Goal: Navigation & Orientation: Find specific page/section

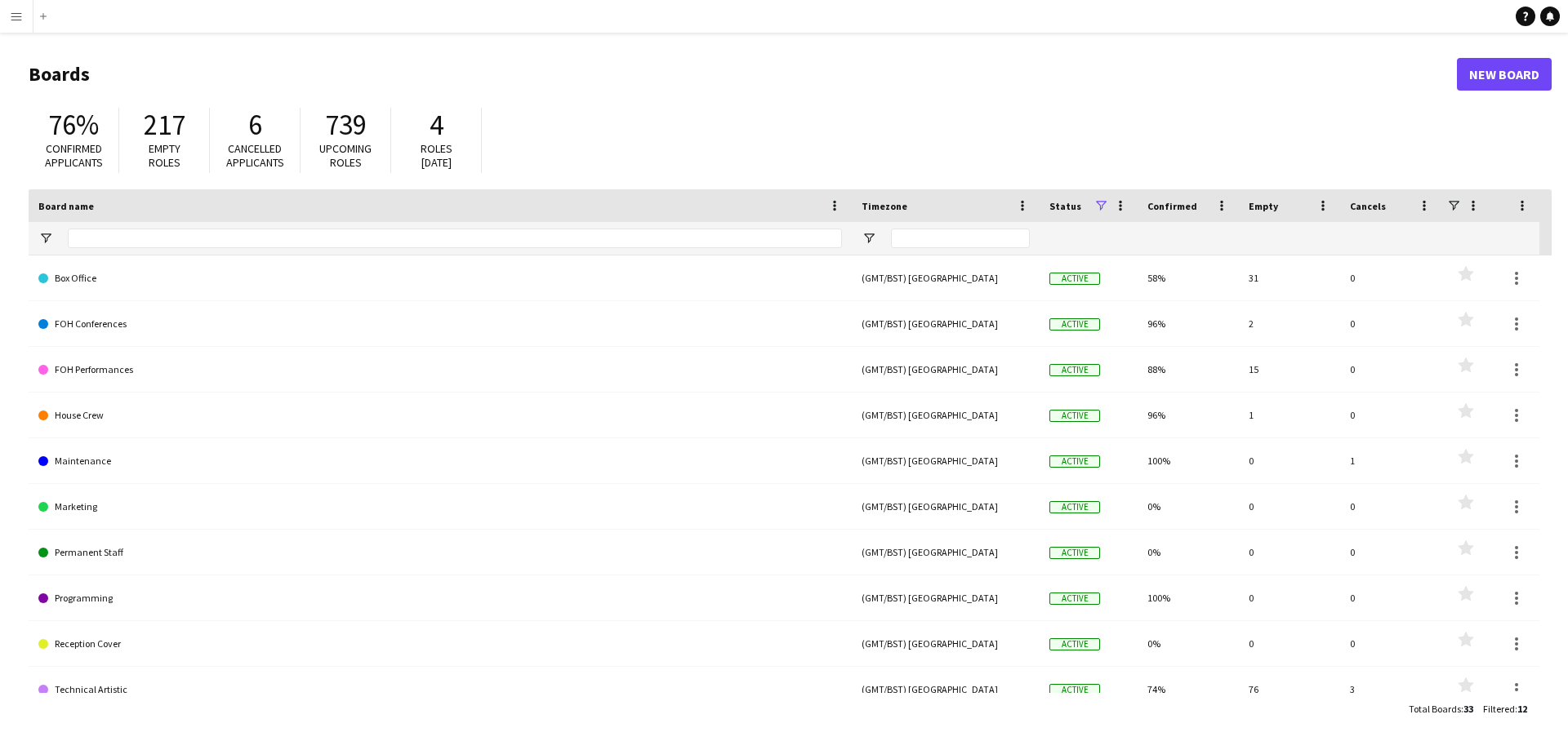
click at [21, 17] on app-icon "Menu" at bounding box center [16, 16] width 13 height 13
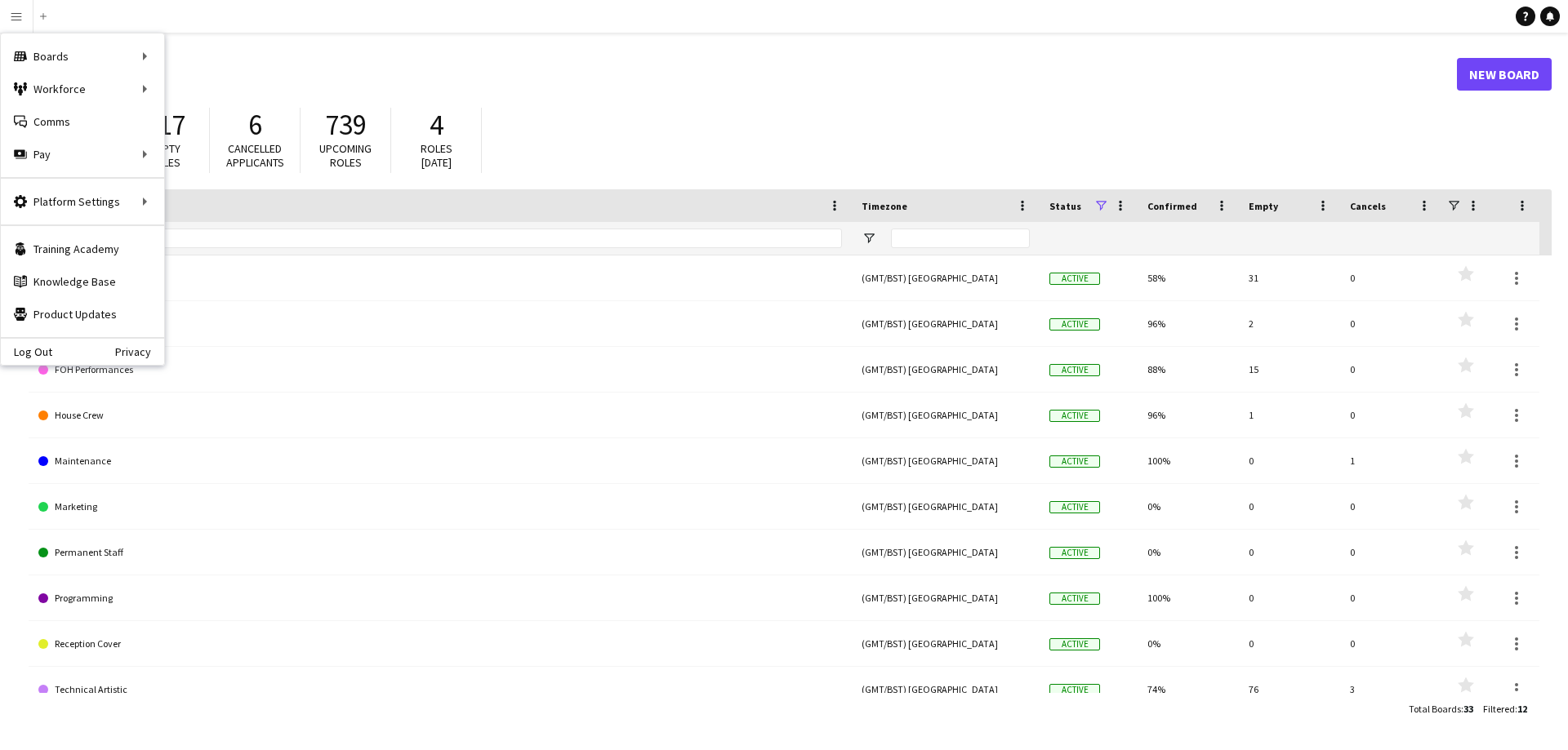
click at [488, 78] on h1 "Boards" at bounding box center [742, 73] width 1428 height 24
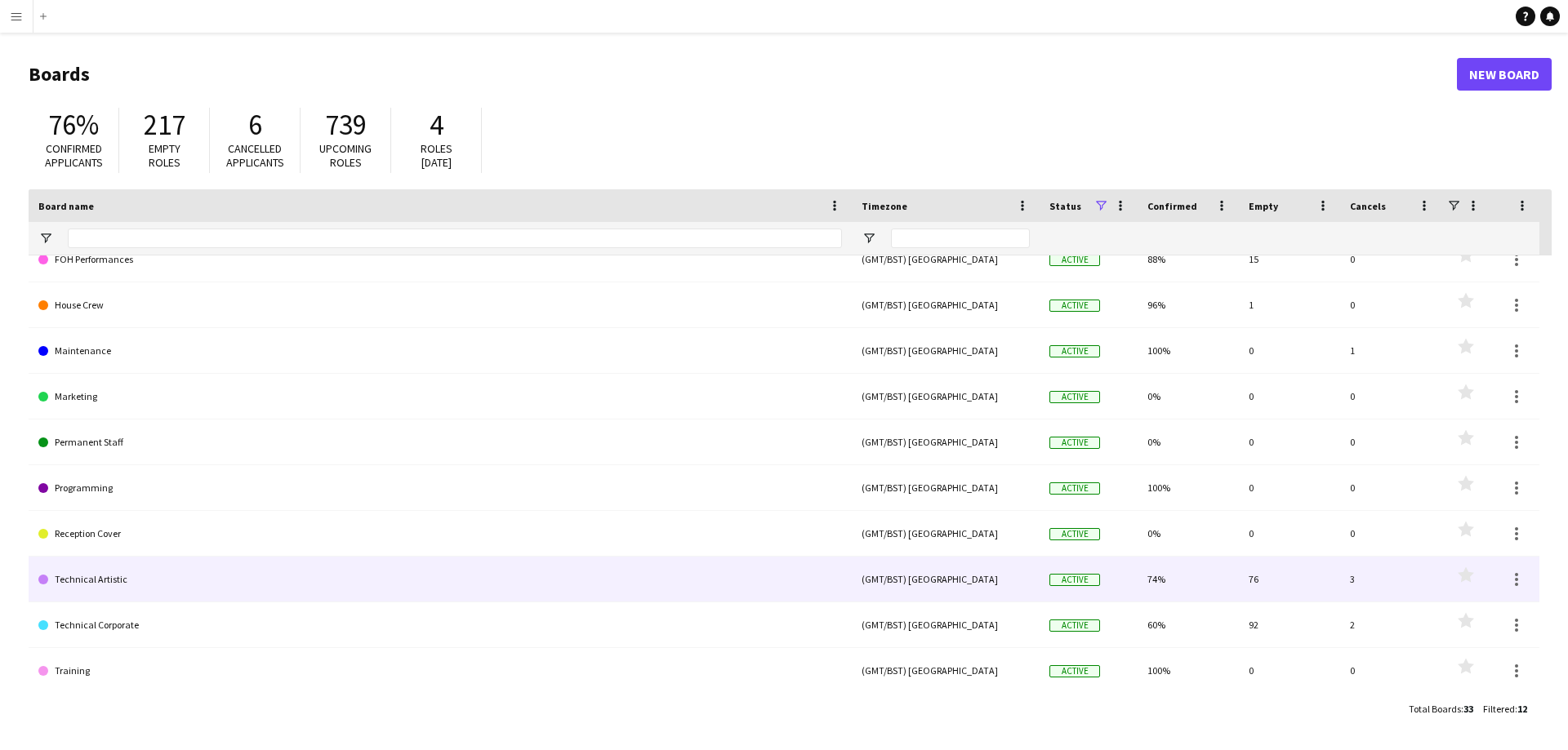
scroll to position [111, 0]
click at [96, 578] on link "Technical Artistic" at bounding box center [440, 578] width 803 height 46
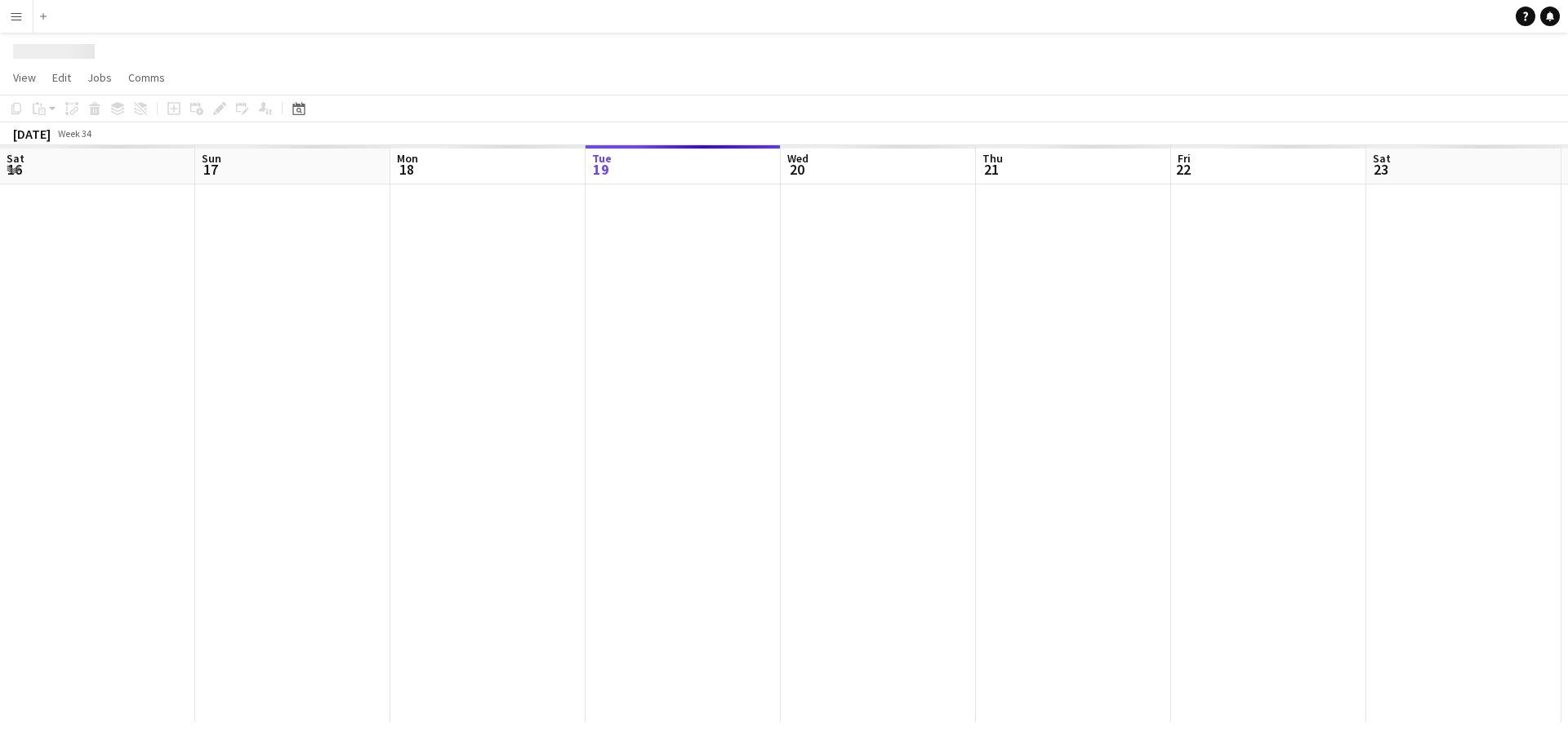
scroll to position [0, 390]
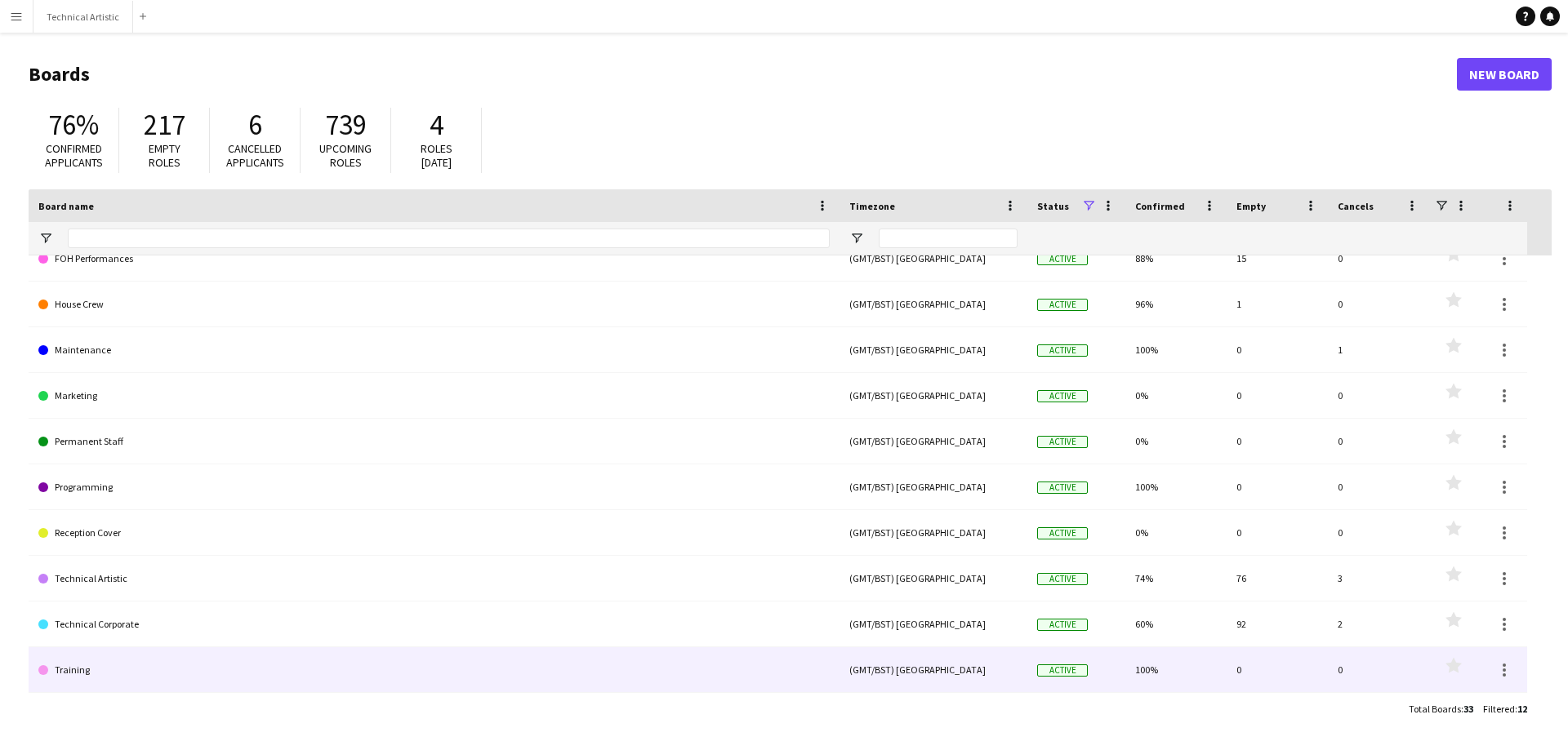
scroll to position [111, 0]
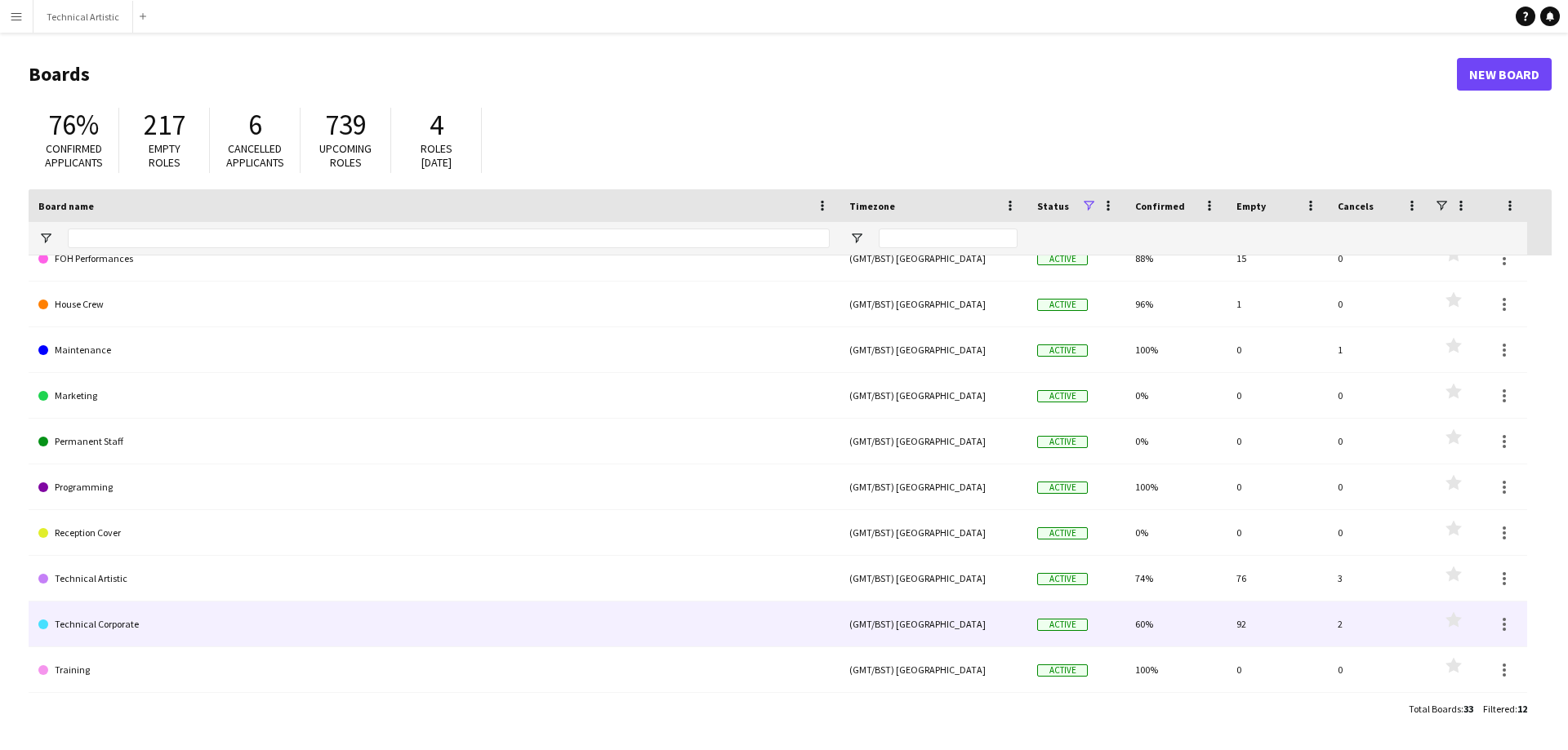
click at [108, 626] on link "Technical Corporate" at bounding box center [434, 624] width 792 height 46
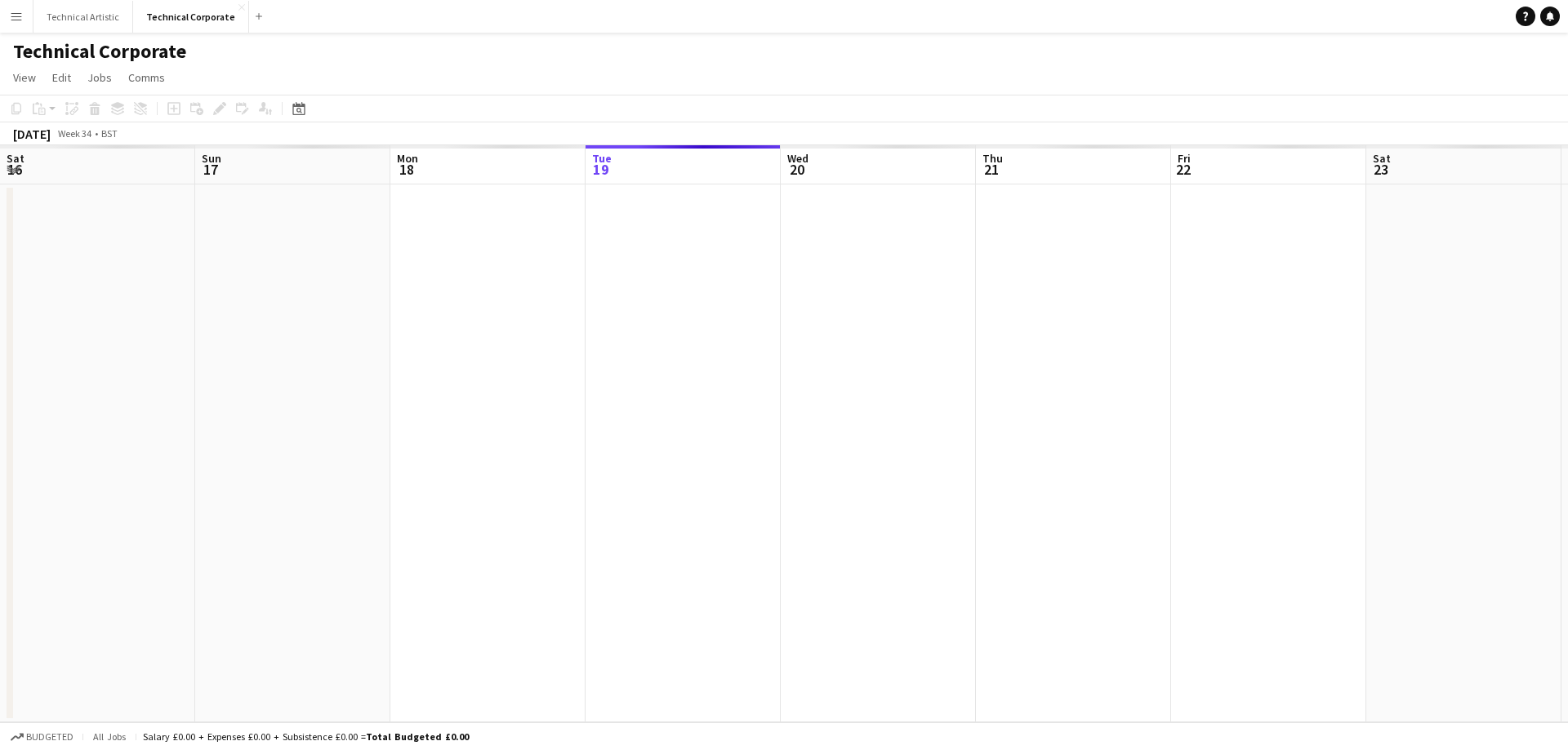
scroll to position [0, 390]
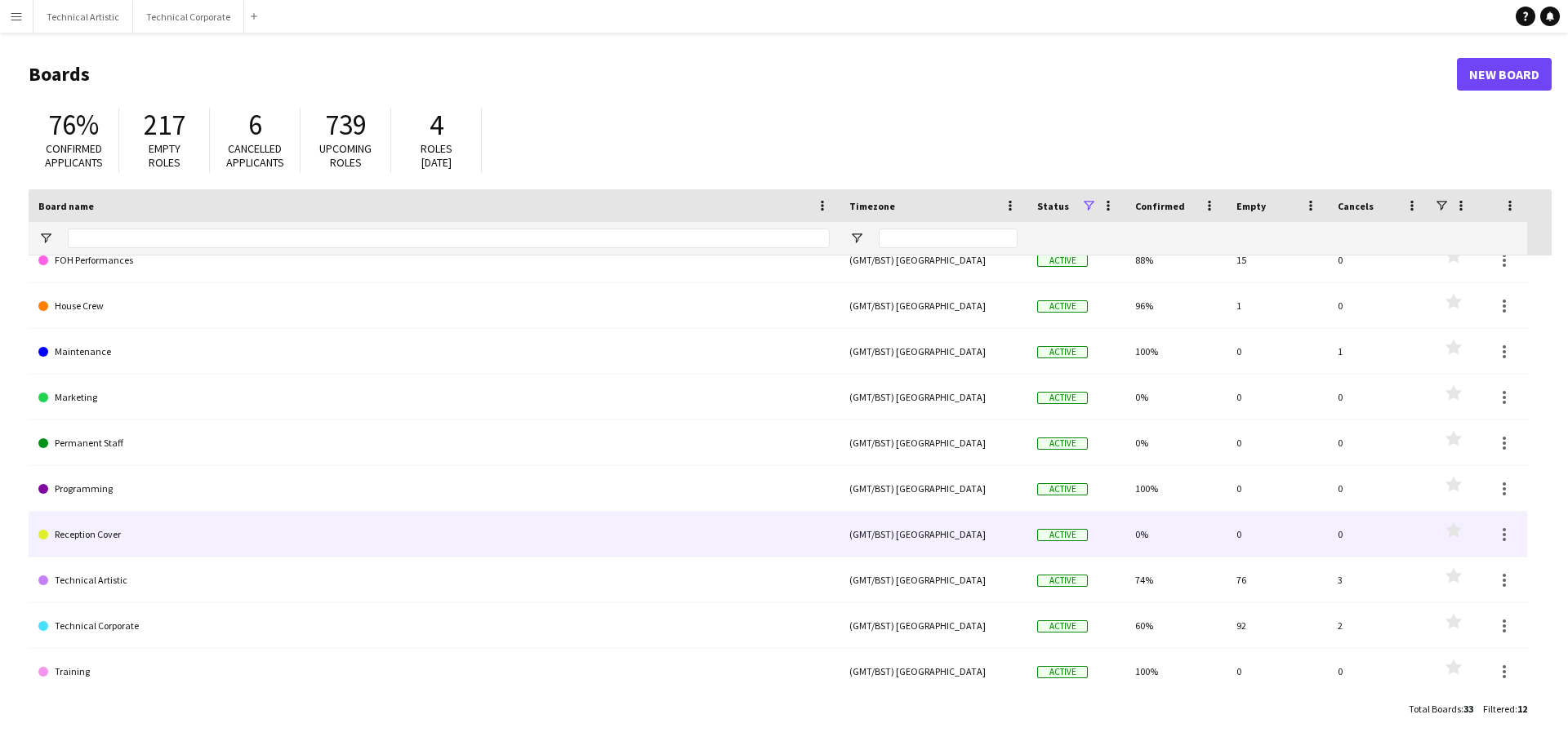
scroll to position [111, 0]
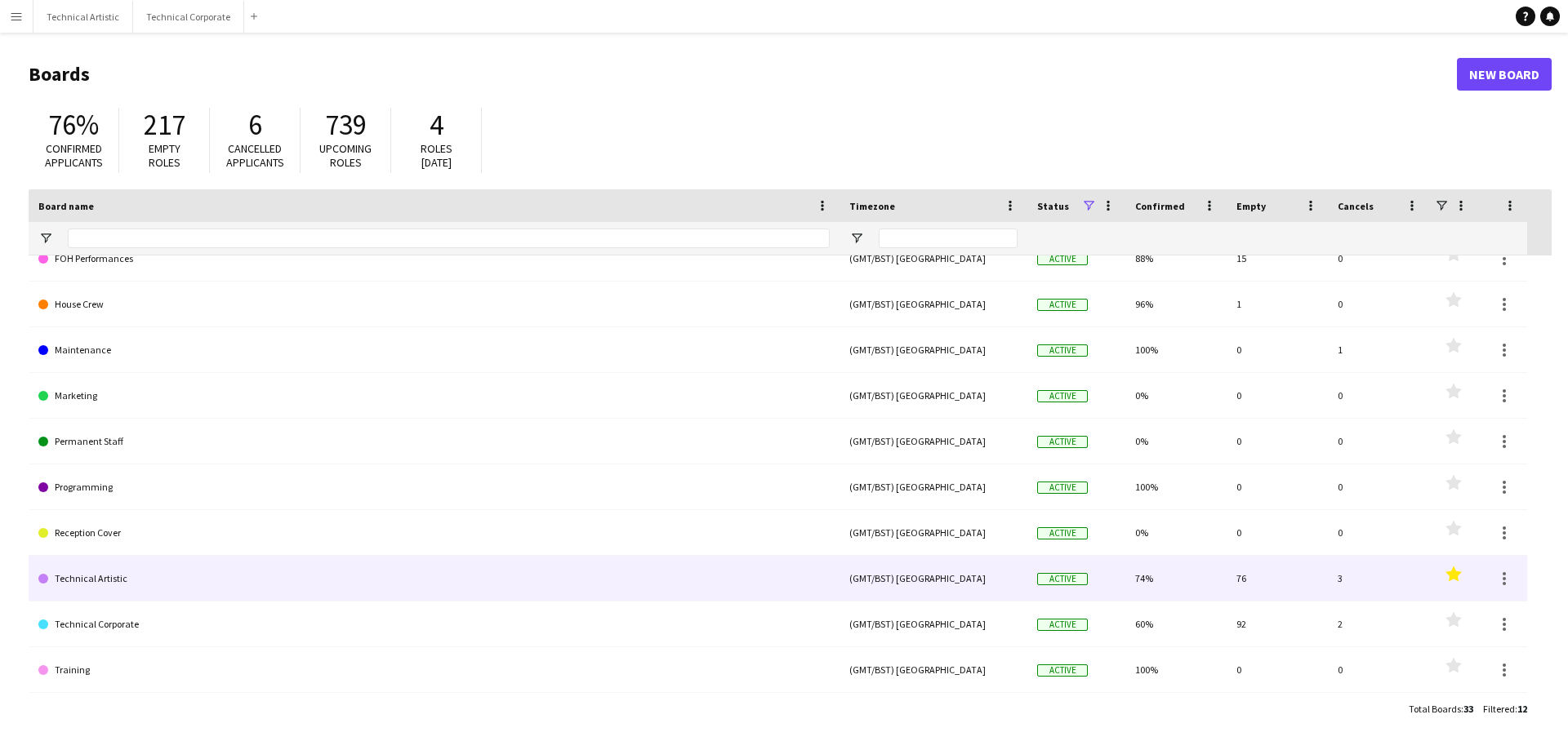
click at [1452, 574] on polygon at bounding box center [1454, 572] width 16 height 15
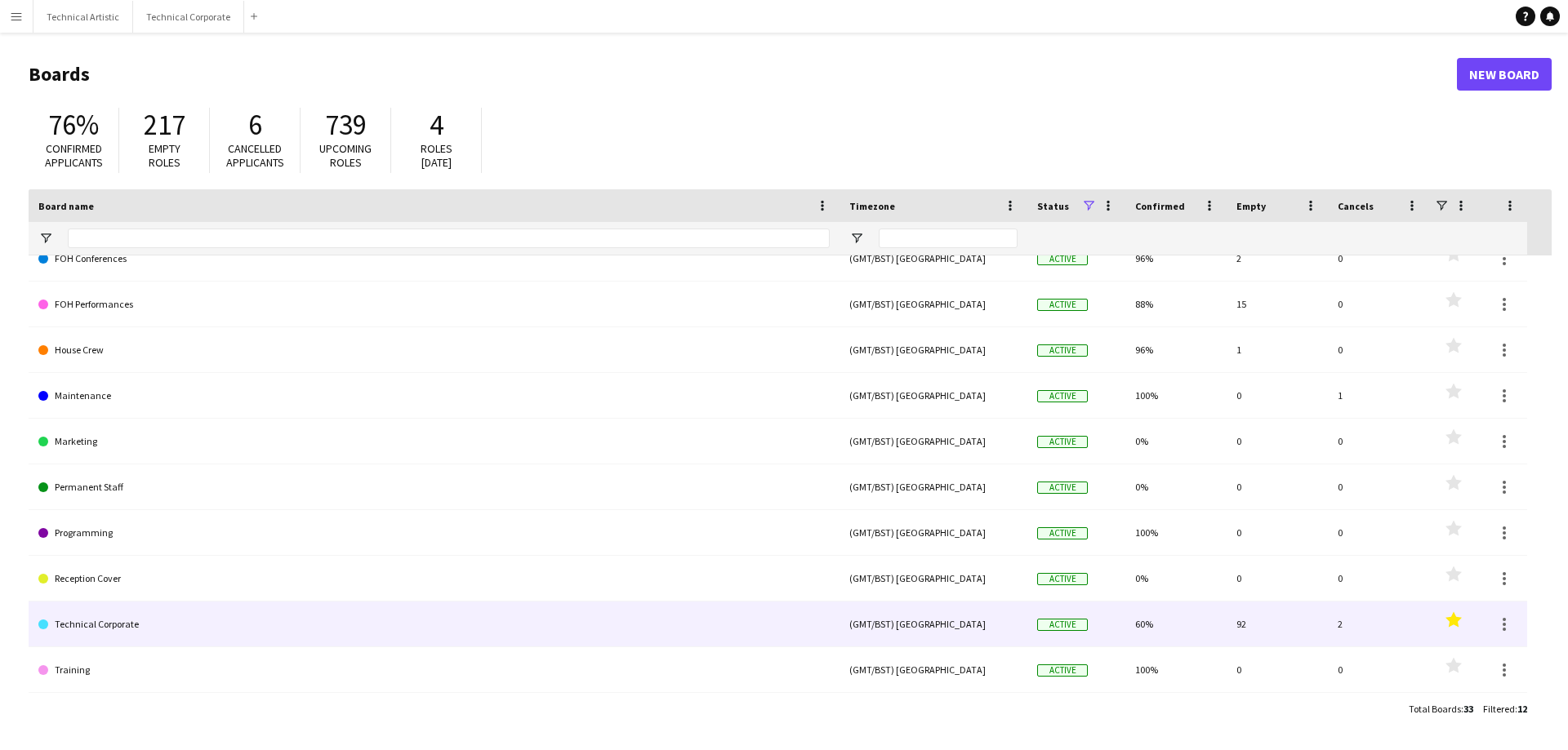
click at [1451, 627] on icon "Favourites" at bounding box center [1454, 620] width 16 height 16
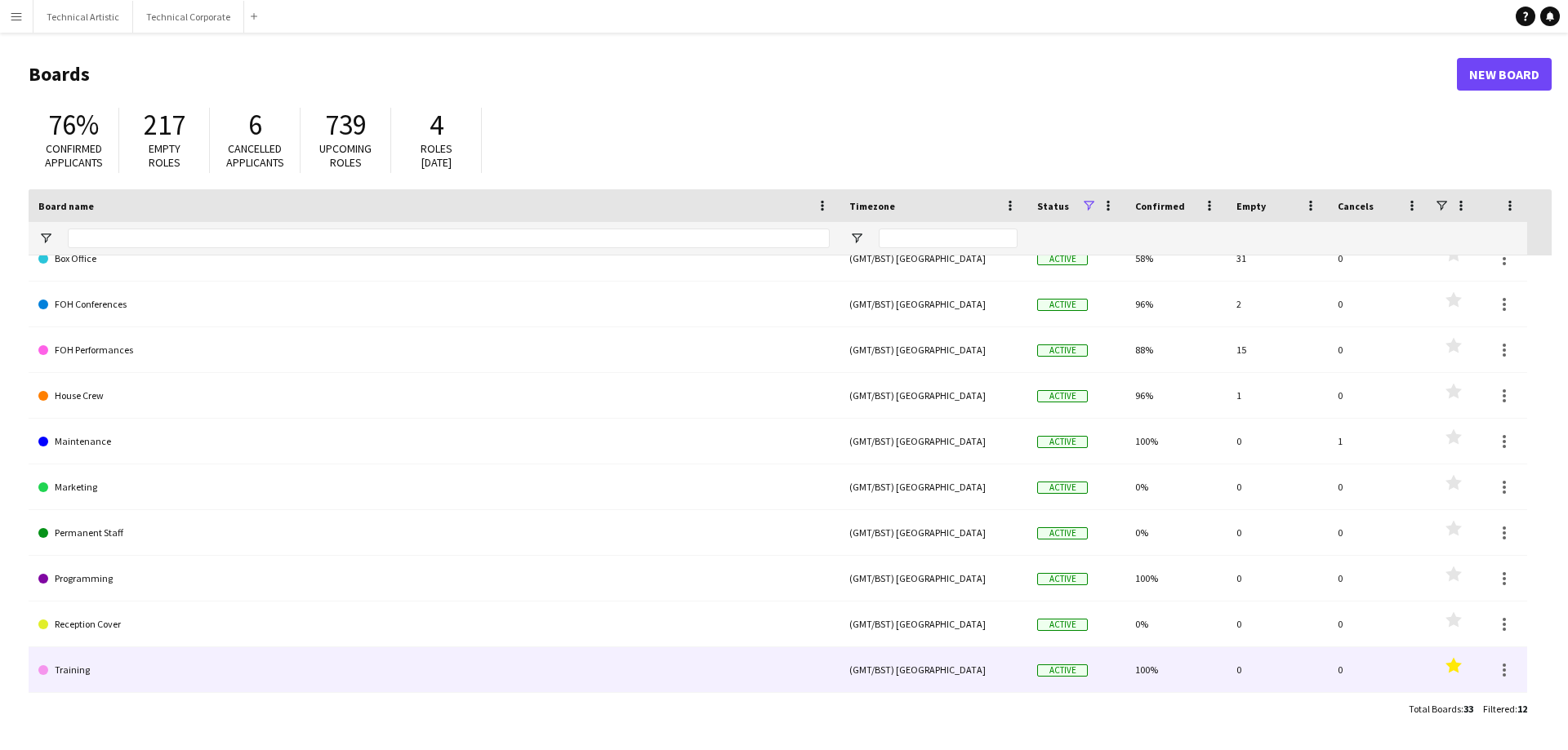
click at [1455, 665] on polygon at bounding box center [1454, 664] width 16 height 15
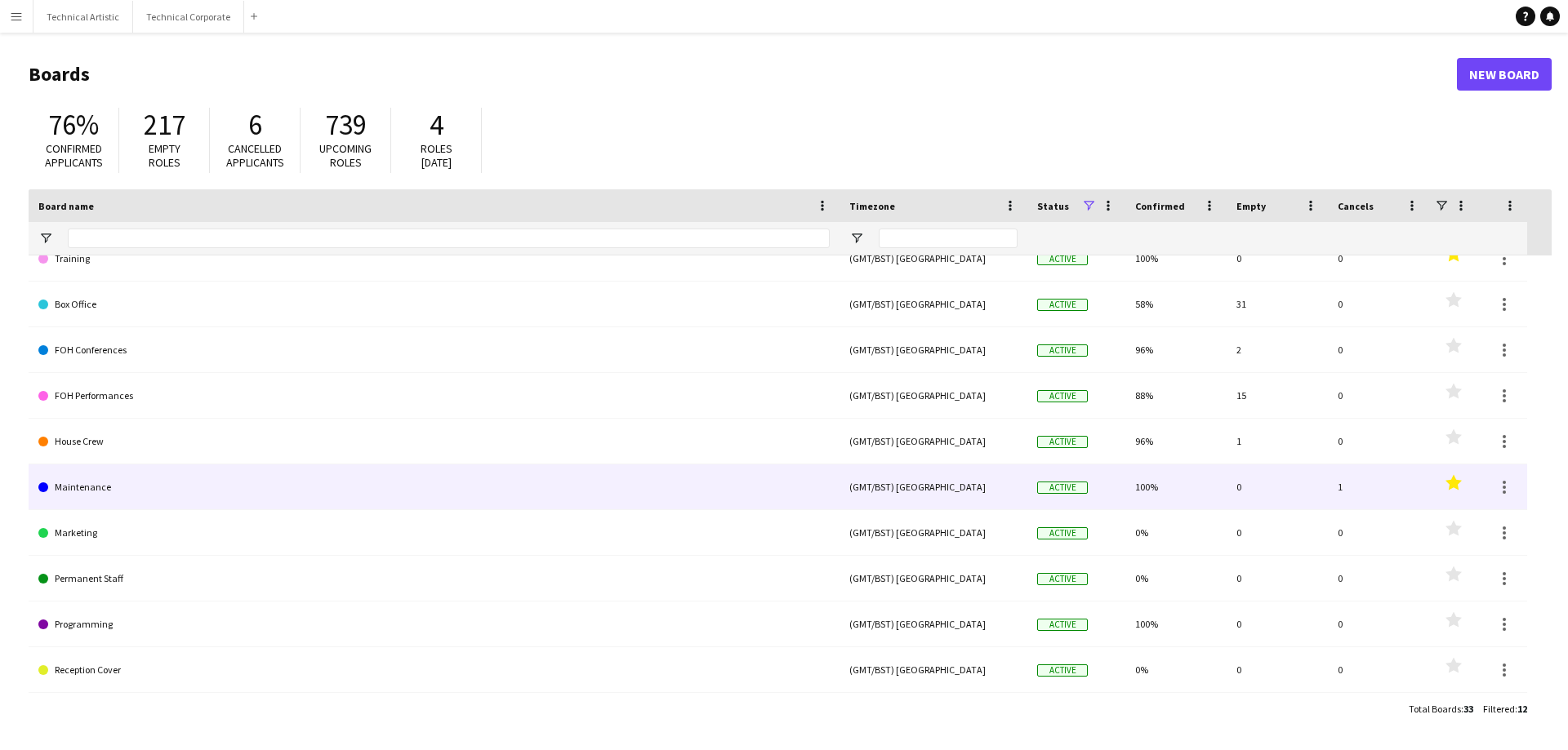
click at [1447, 483] on icon "Favourites" at bounding box center [1454, 482] width 16 height 16
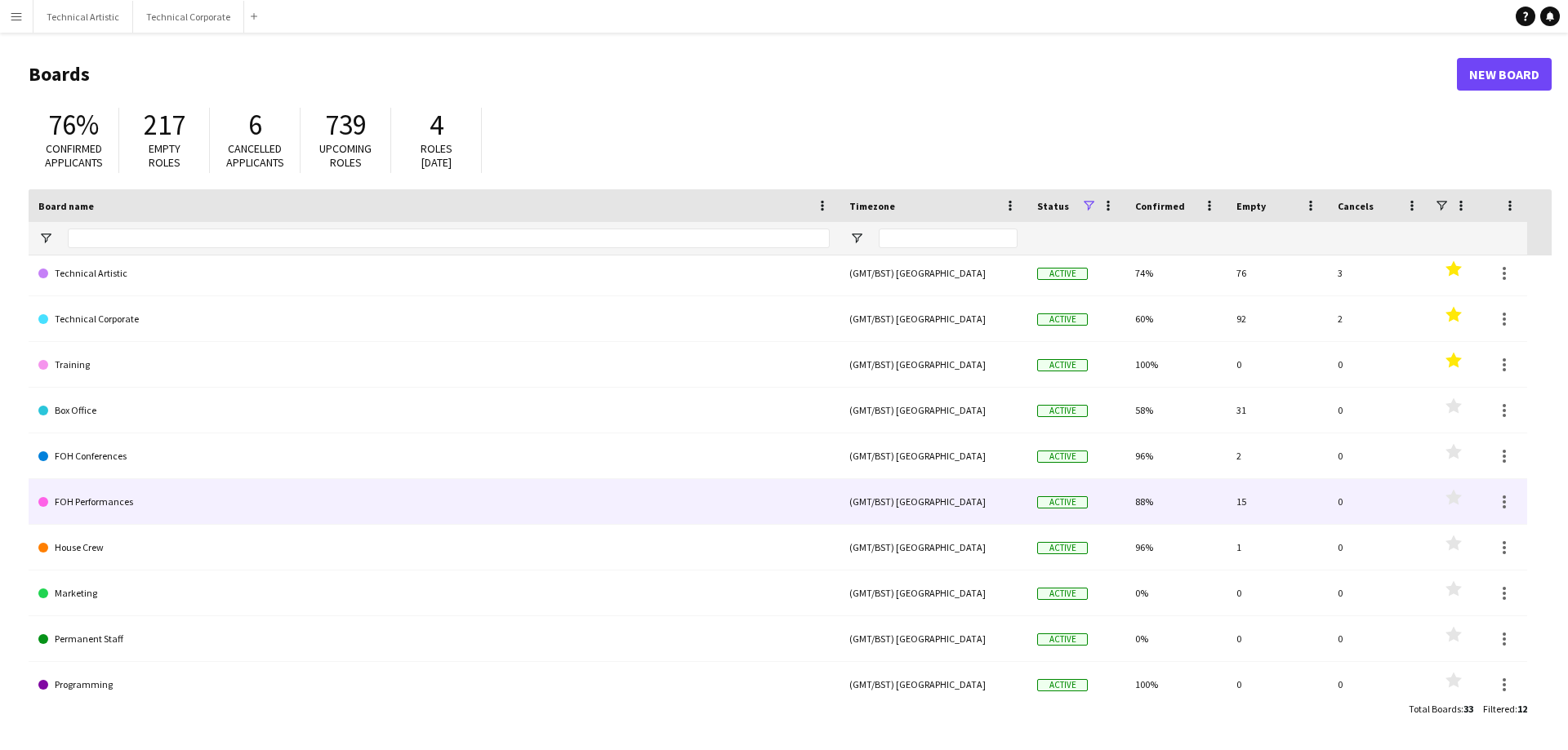
scroll to position [0, 0]
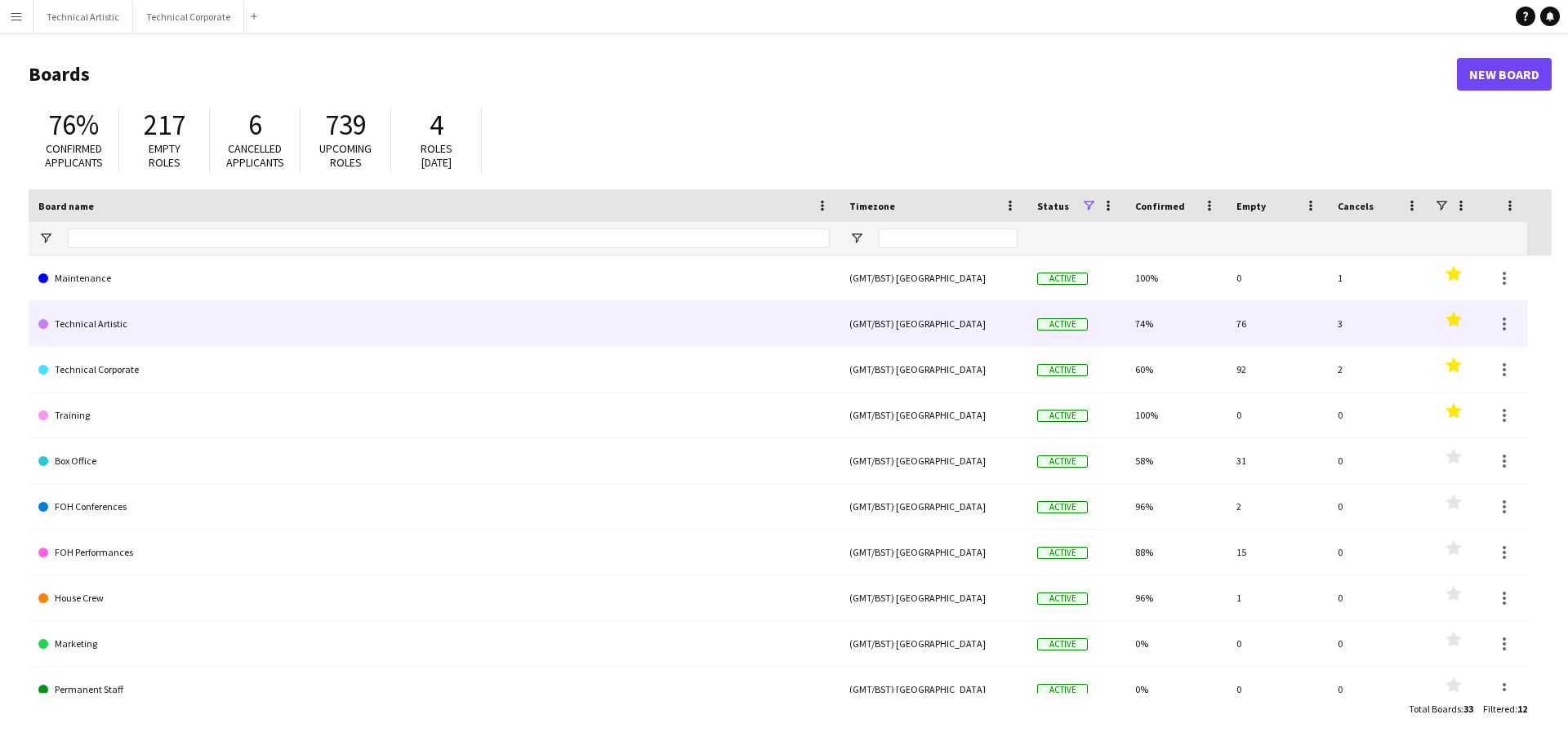
click at [304, 329] on link "Technical Artistic" at bounding box center [434, 323] width 792 height 46
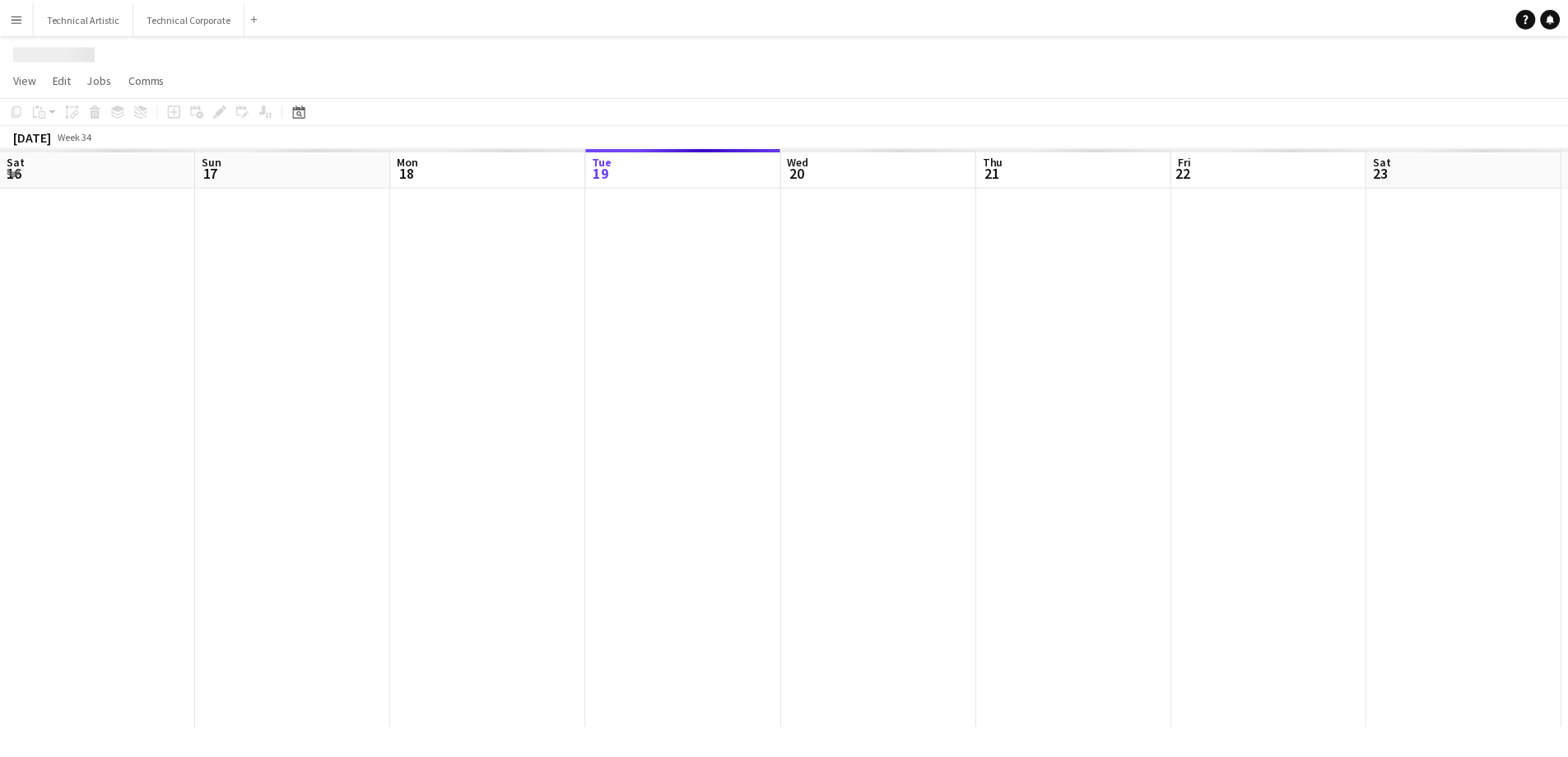
scroll to position [0, 394]
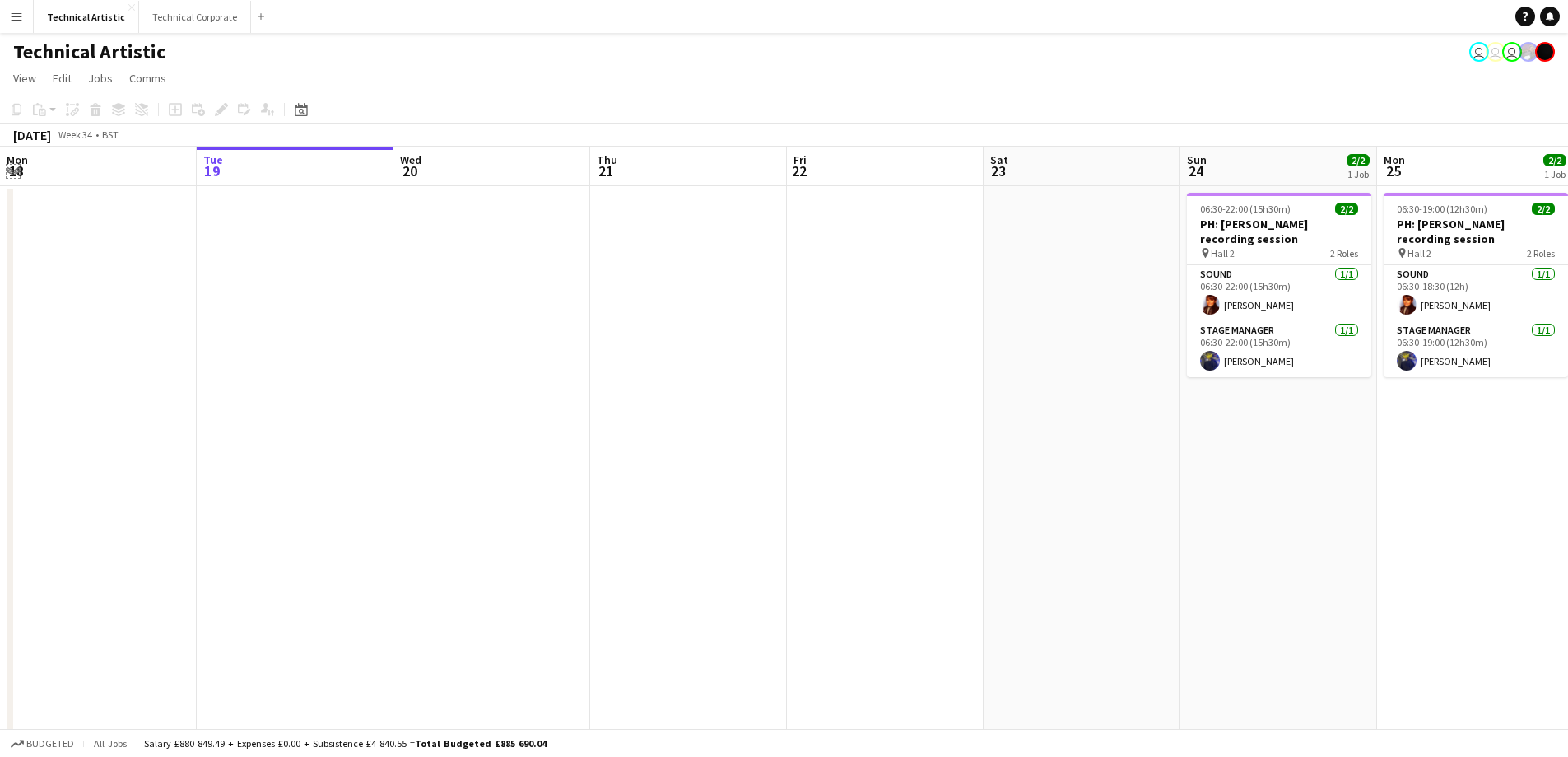
click at [12, 170] on app-icon "Expand/collapse" at bounding box center [13, 169] width 14 height 15
click at [8, 169] on app-icon "Expand/collapse" at bounding box center [12, 171] width 15 height 14
drag, startPoint x: 6, startPoint y: 229, endPoint x: 55, endPoint y: 275, distance: 67.2
click at [21, 291] on div "Sat 16 Sun 17 Mon 18 Tue 19 Wed 20 Thu 21 Fri 22 Sat 23 Sun 24 2/2 1 Job Mon 25…" at bounding box center [784, 464] width 1568 height 635
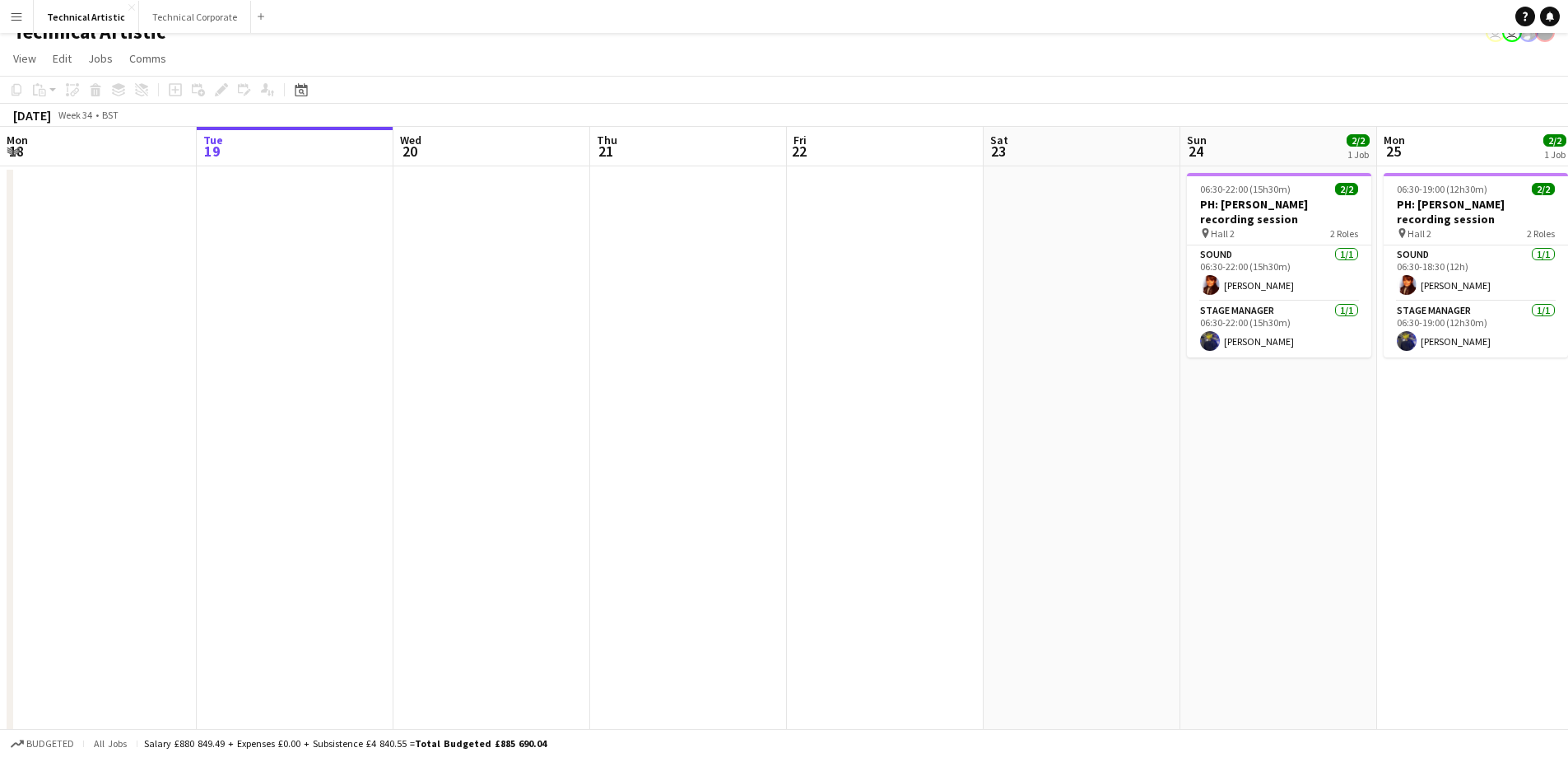
scroll to position [0, 0]
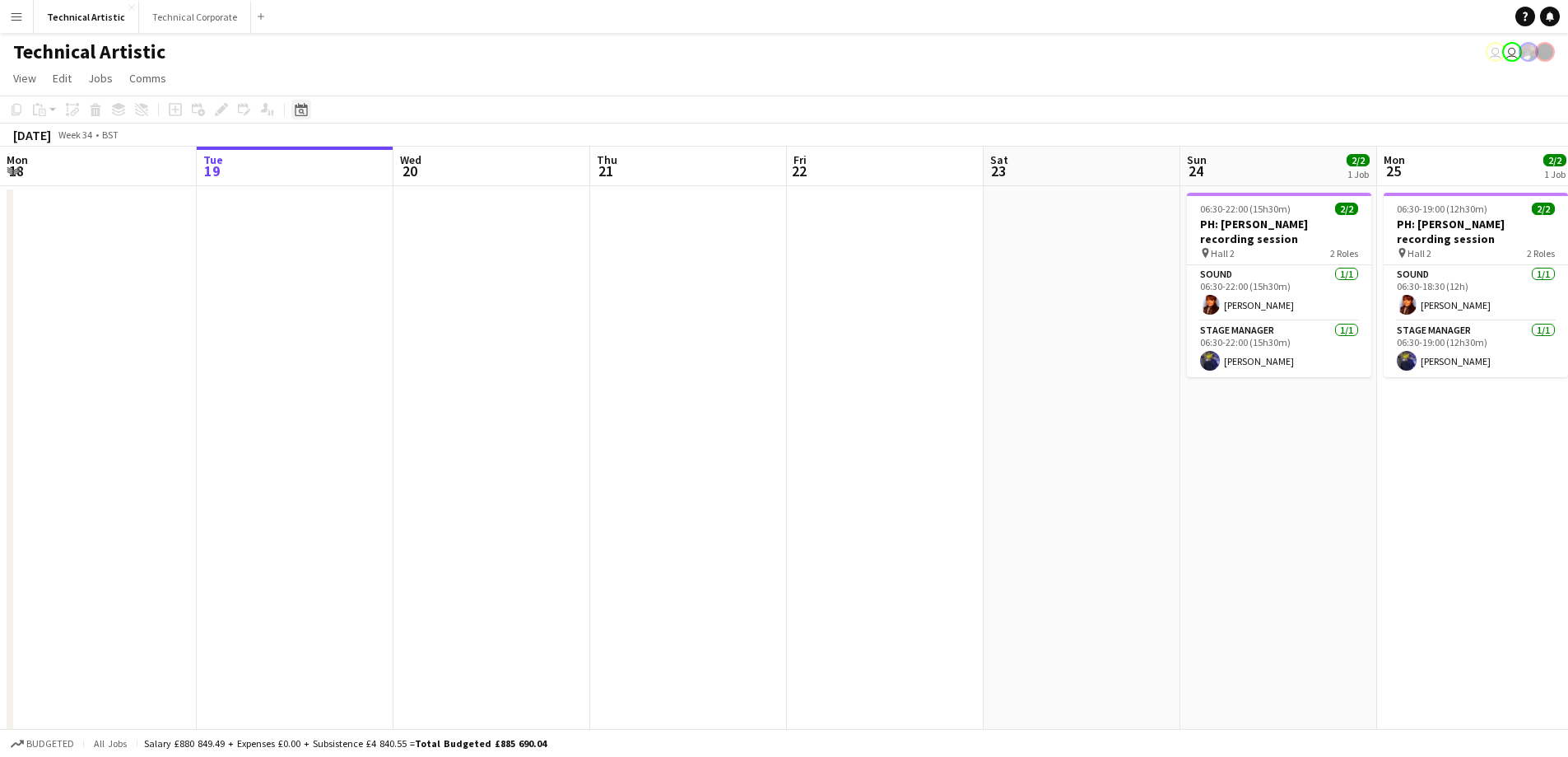
click at [297, 108] on icon at bounding box center [301, 109] width 13 height 14
click at [331, 321] on span "26" at bounding box center [327, 320] width 20 height 20
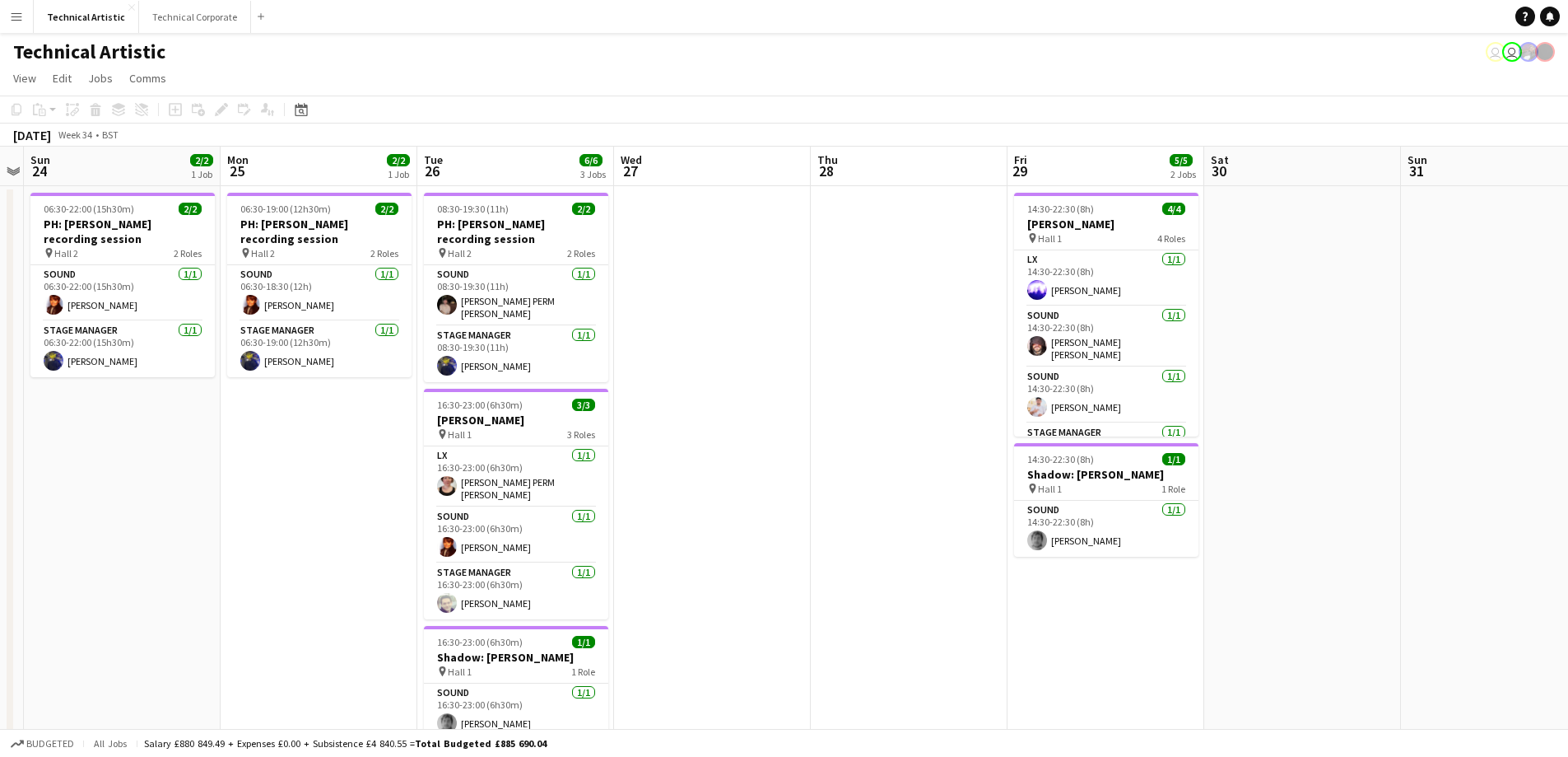
drag, startPoint x: 295, startPoint y: 100, endPoint x: 304, endPoint y: 94, distance: 10.8
click at [298, 100] on div "Date picker" at bounding box center [302, 110] width 20 height 20
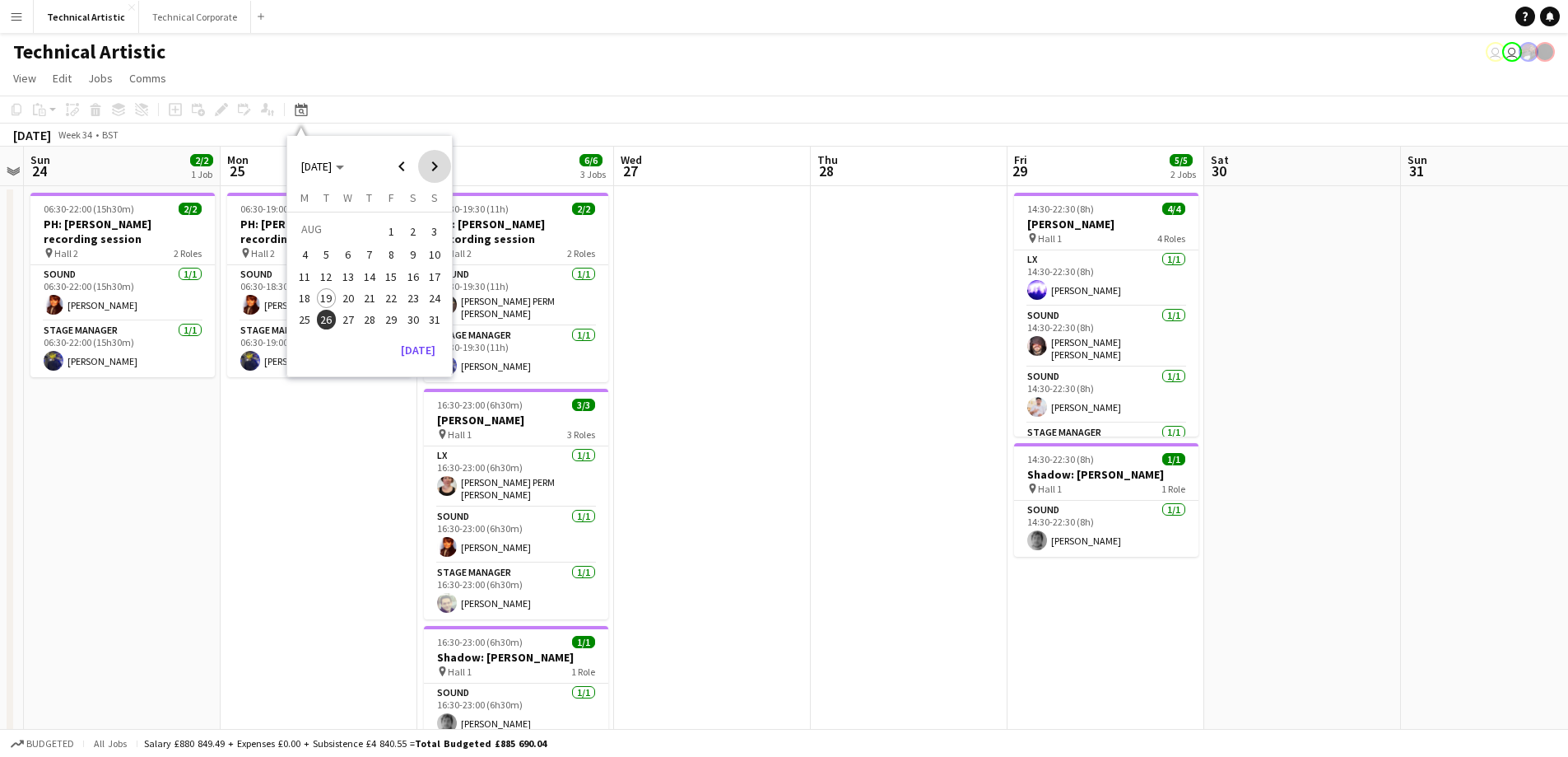
click at [435, 168] on span "Next month" at bounding box center [434, 166] width 33 height 33
click at [392, 251] on span "3" at bounding box center [391, 251] width 20 height 20
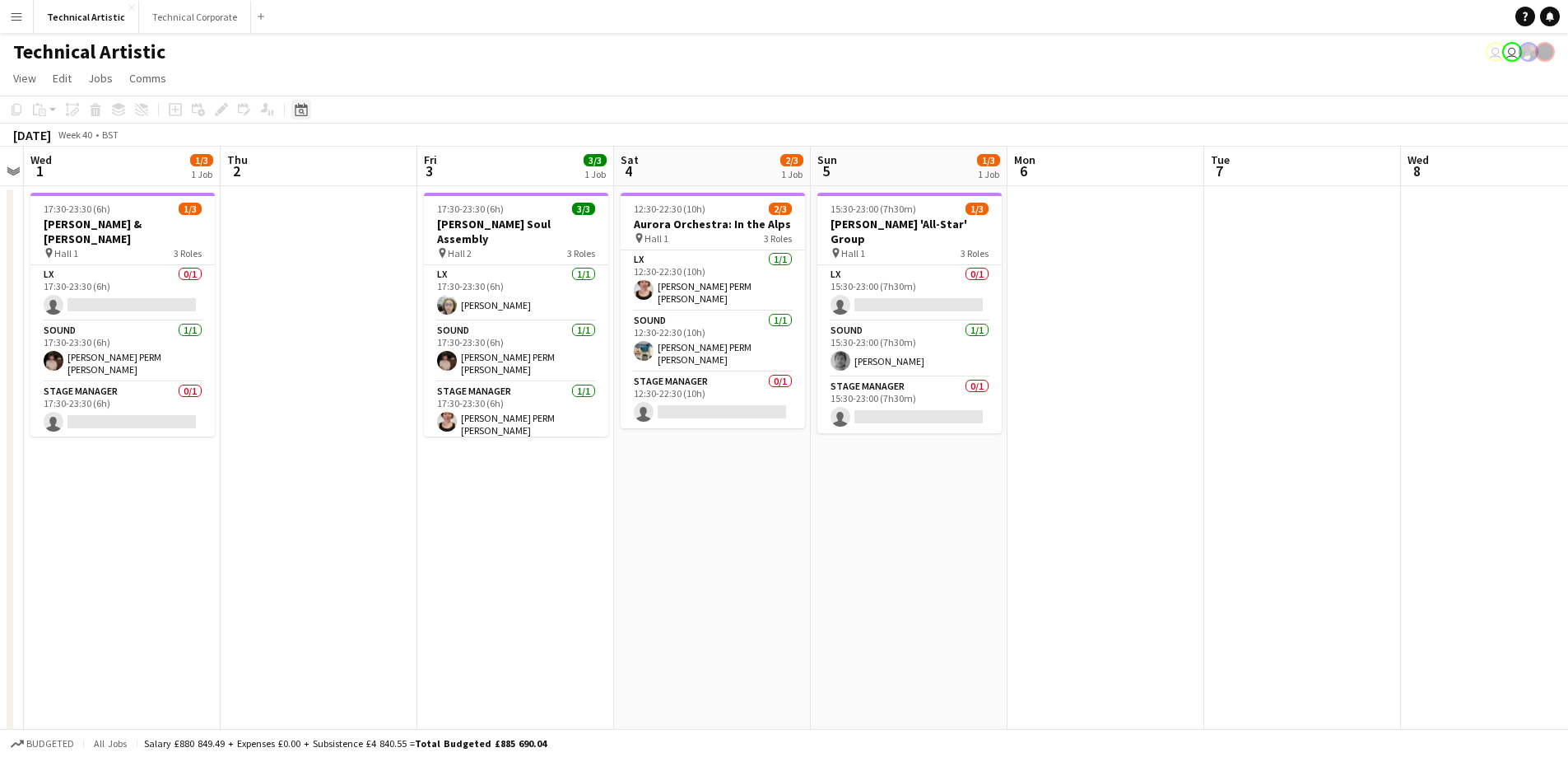
click at [306, 105] on icon at bounding box center [301, 109] width 13 height 14
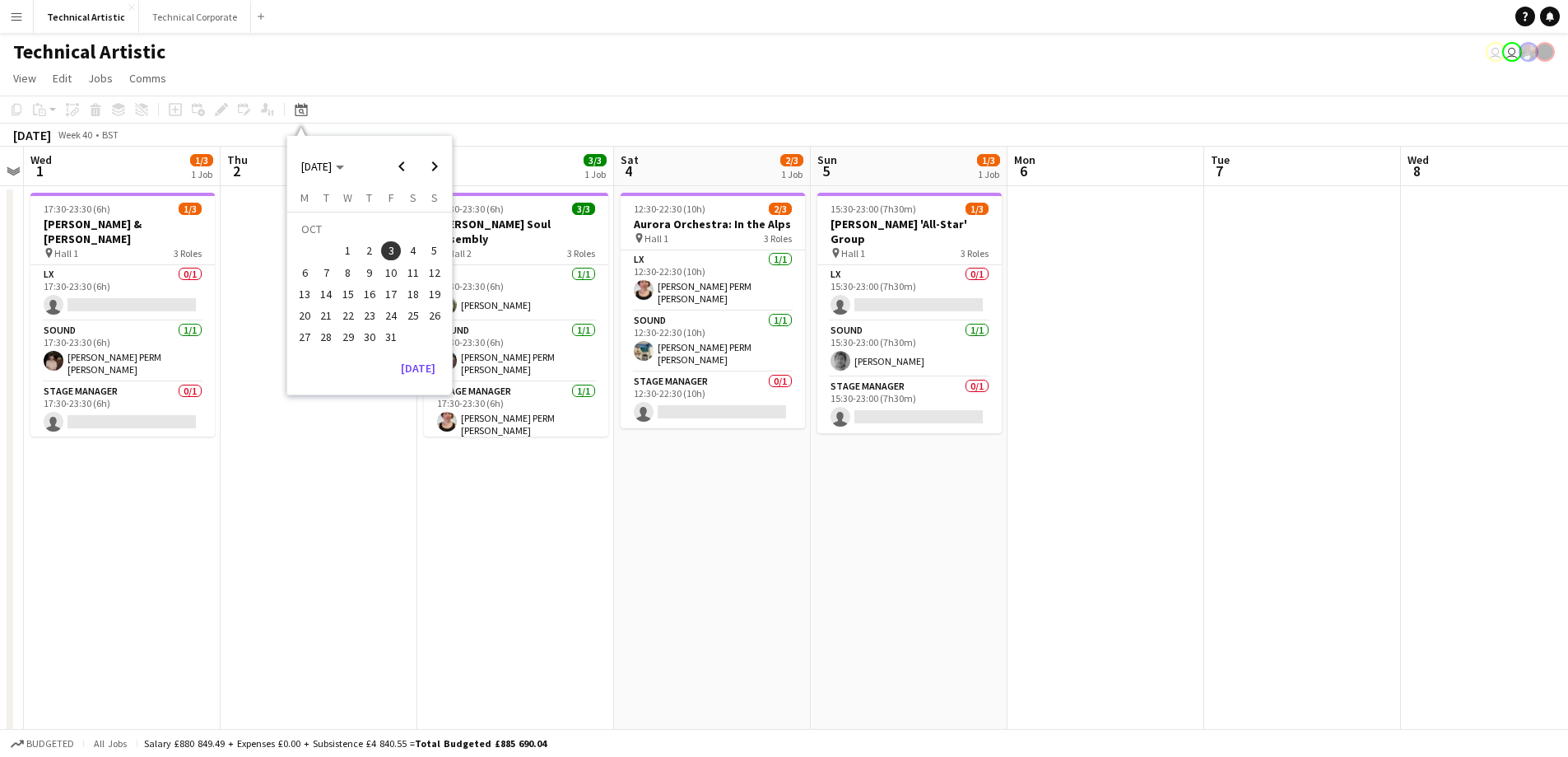
click at [301, 269] on span "6" at bounding box center [304, 273] width 20 height 20
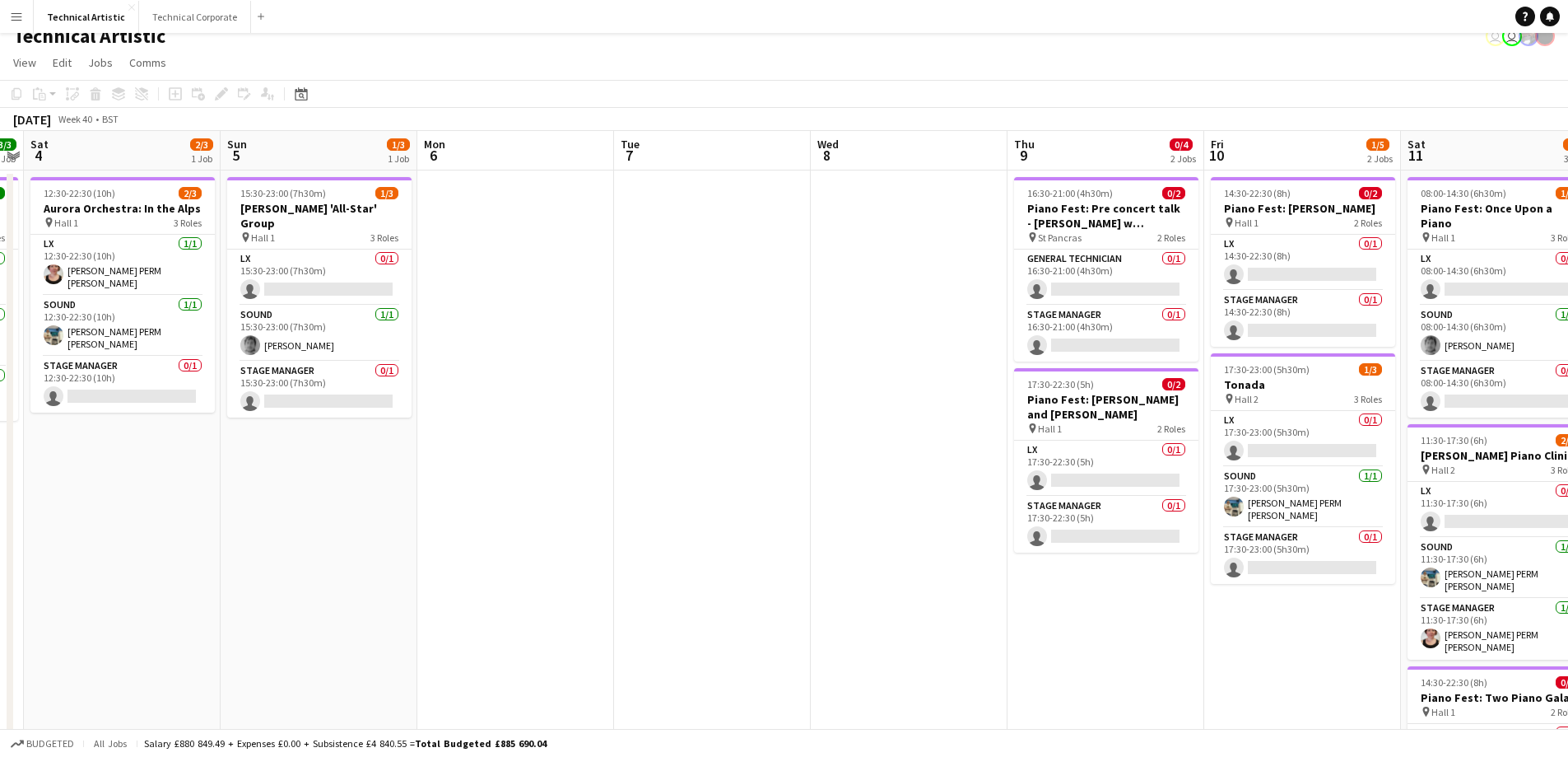
scroll to position [0, 0]
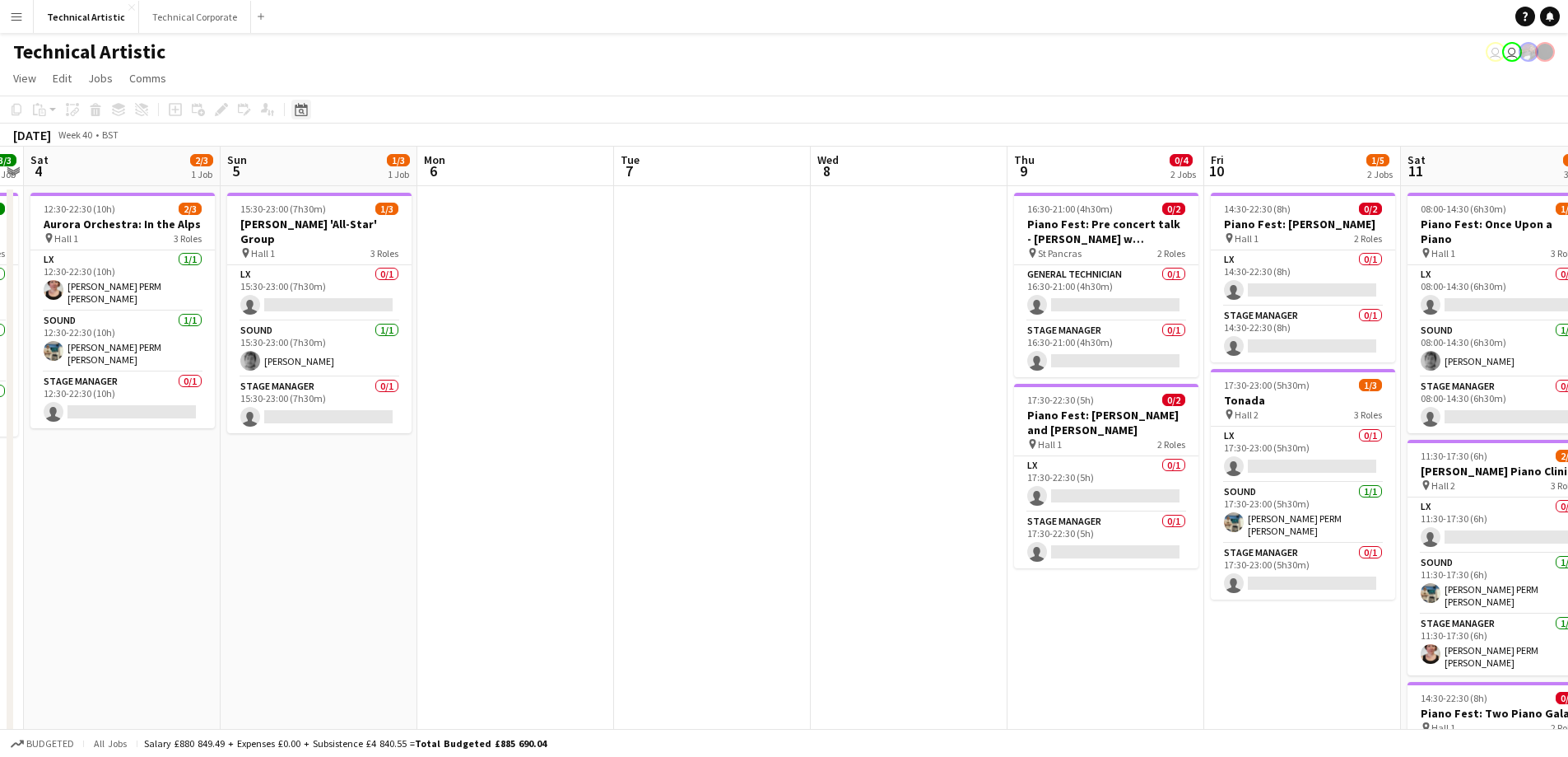
click at [298, 112] on icon "Date picker" at bounding box center [301, 109] width 14 height 14
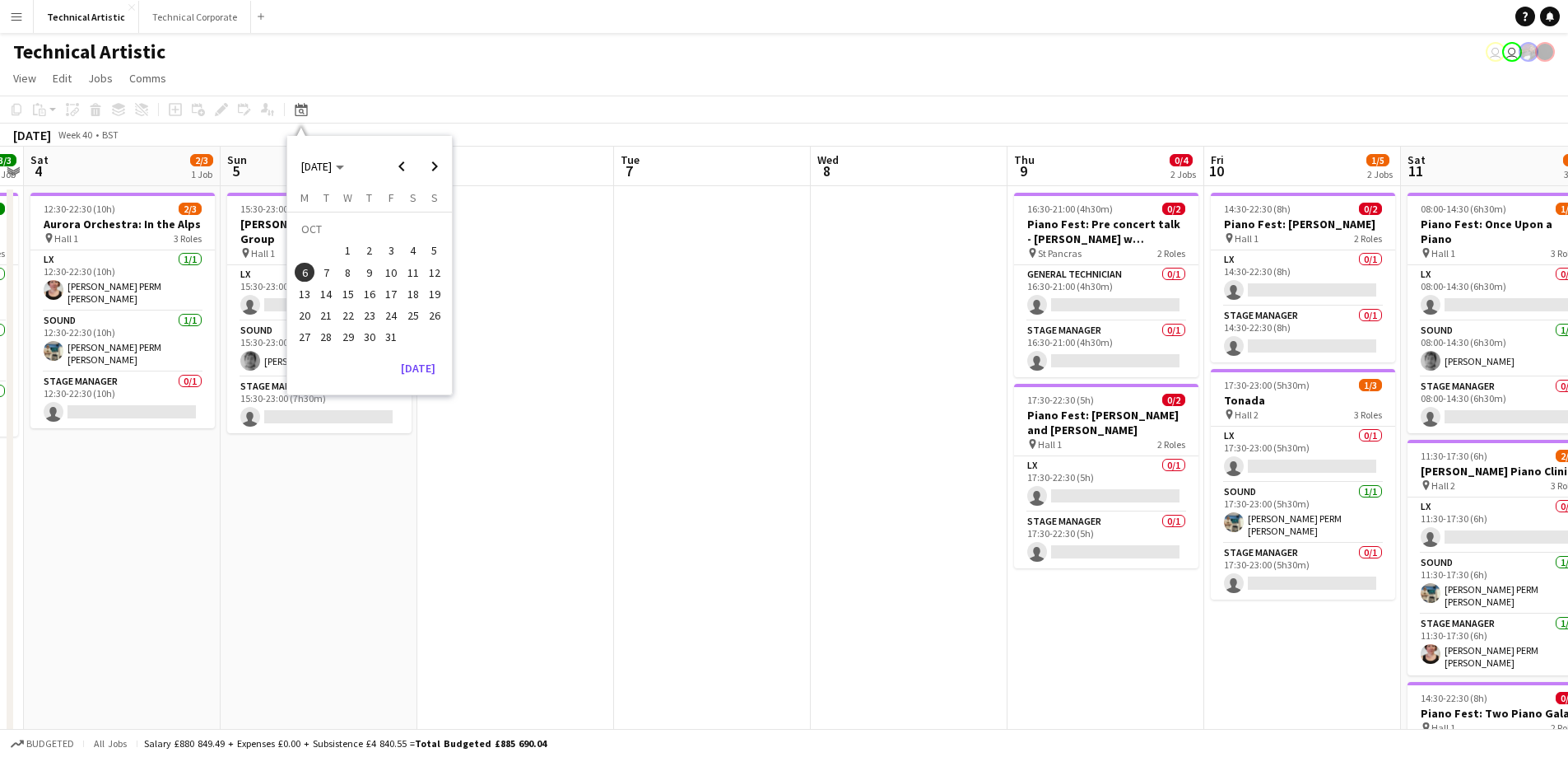
click at [333, 272] on span "7" at bounding box center [327, 273] width 20 height 20
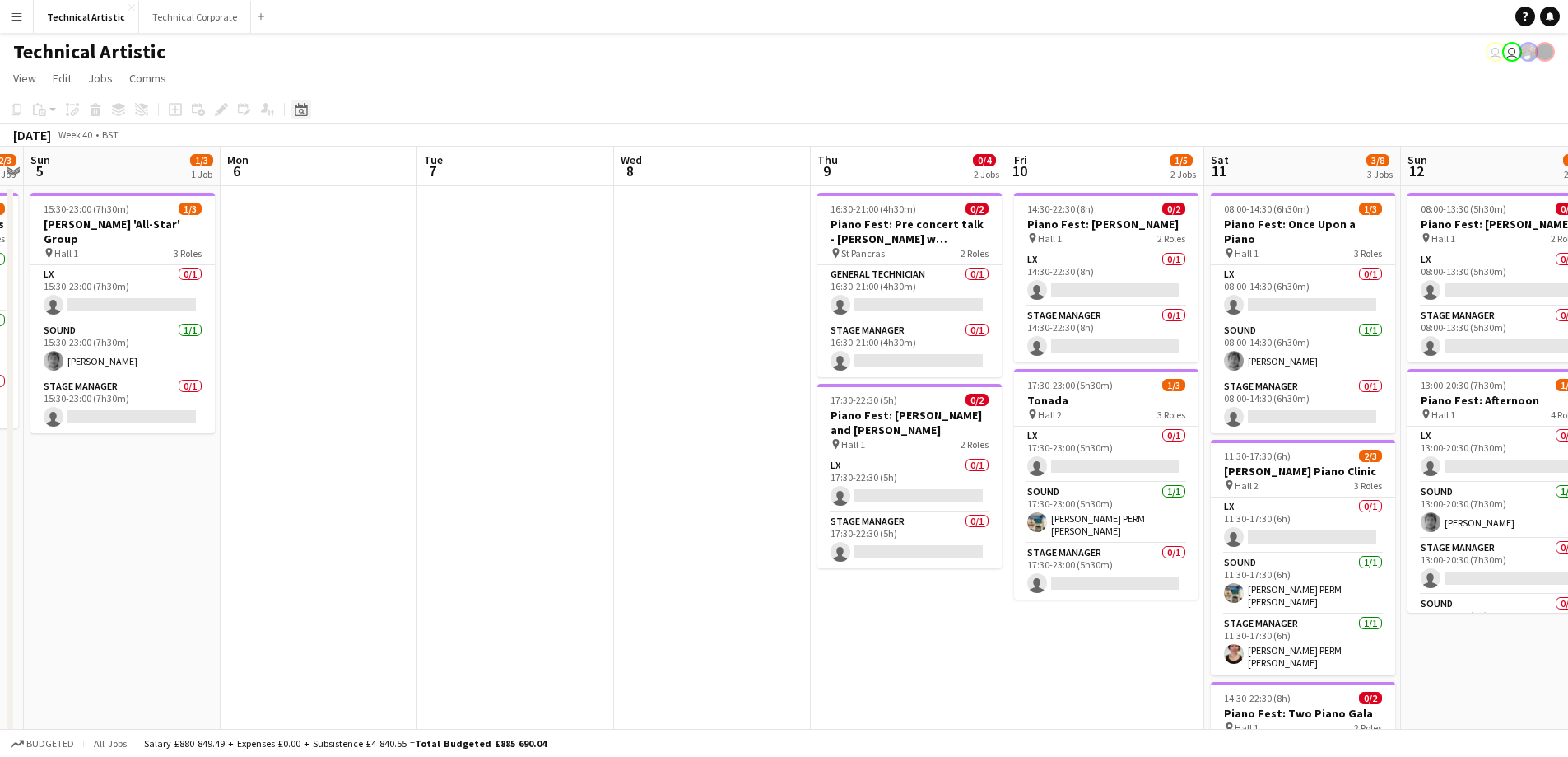
click at [306, 111] on icon "Date picker" at bounding box center [301, 109] width 14 height 14
click at [366, 272] on span "9" at bounding box center [369, 273] width 20 height 20
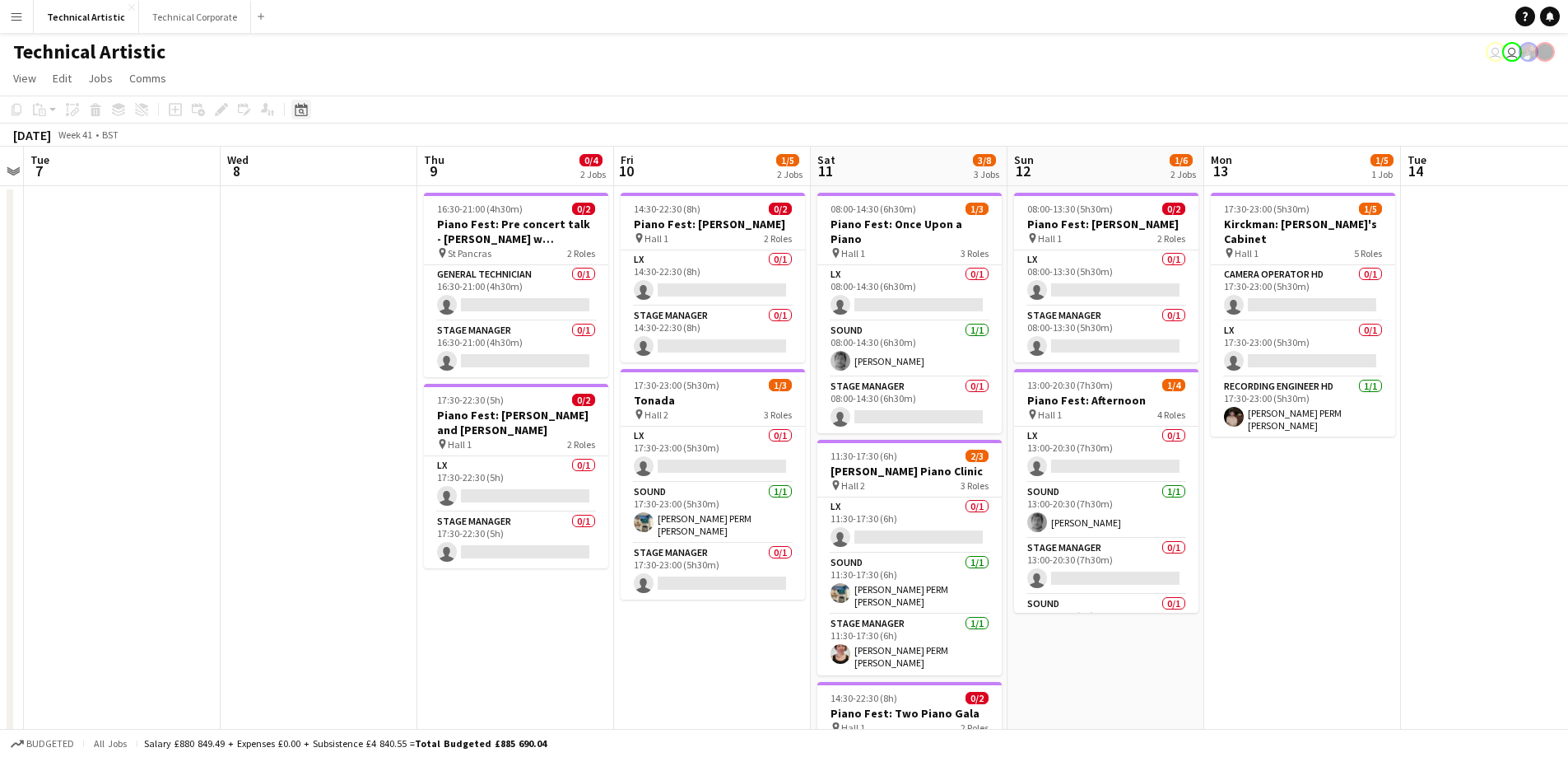
click at [307, 117] on div "Date picker" at bounding box center [302, 110] width 20 height 20
click at [431, 270] on span "12" at bounding box center [435, 273] width 20 height 20
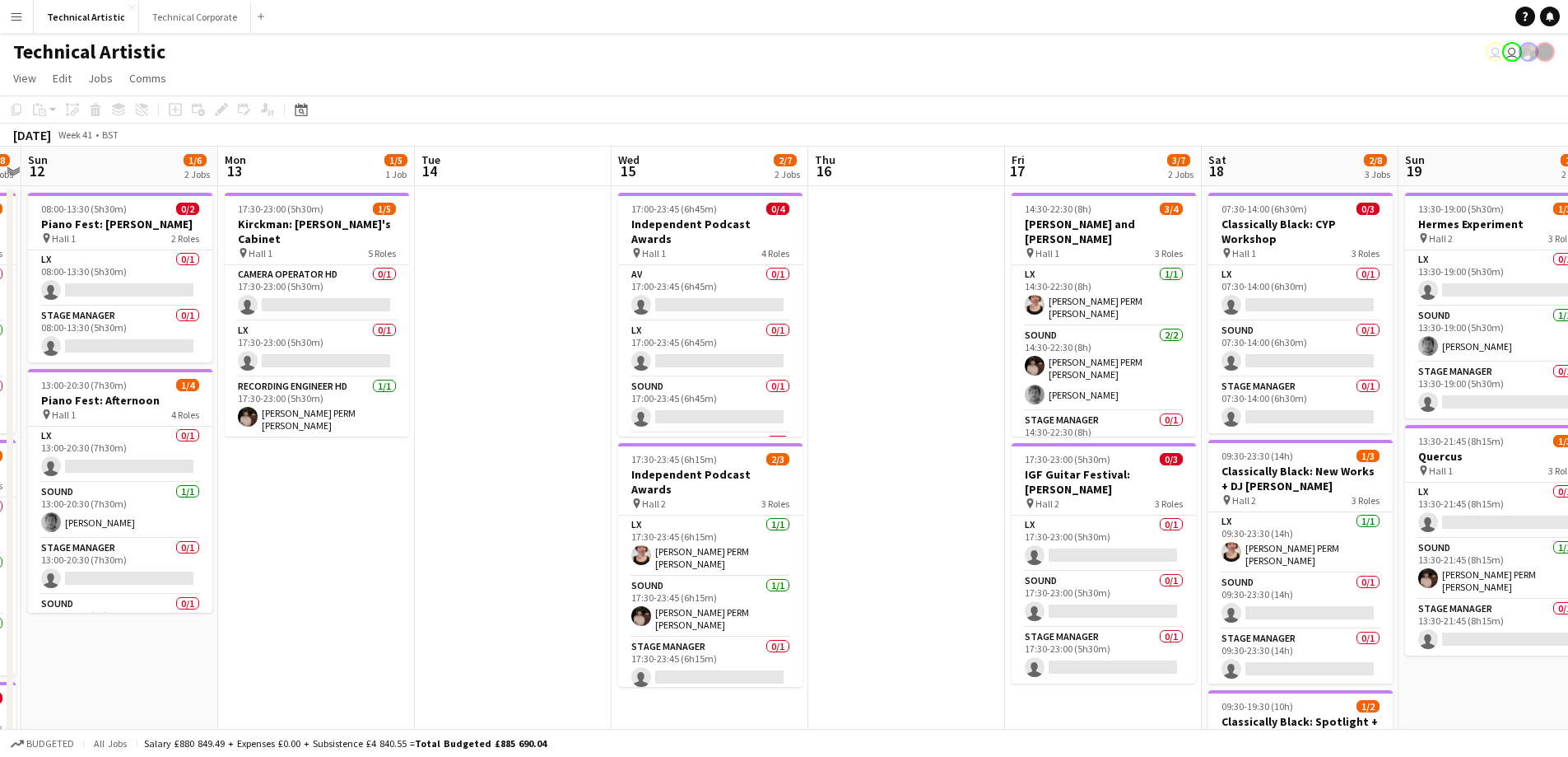
scroll to position [0, 570]
drag, startPoint x: 889, startPoint y: 468, endPoint x: 501, endPoint y: 484, distance: 388.3
click at [501, 484] on app-calendar-viewport "Thu 9 0/4 2 Jobs Fri 10 1/5 2 Jobs Sat 11 3/8 3 Jobs Sun 12 1/6 2 Jobs Mon 13 1…" at bounding box center [784, 527] width 1568 height 762
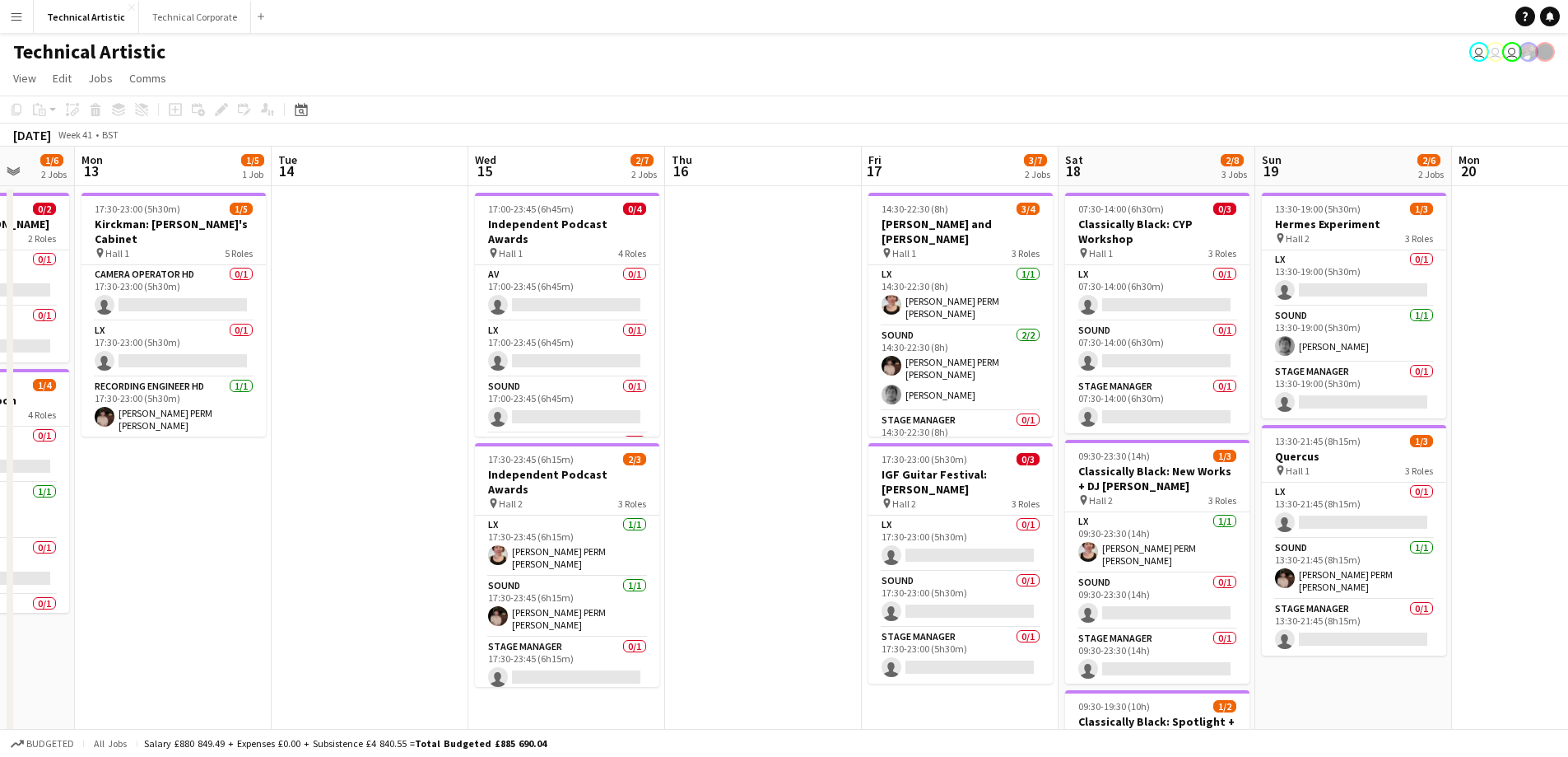
scroll to position [0, 522]
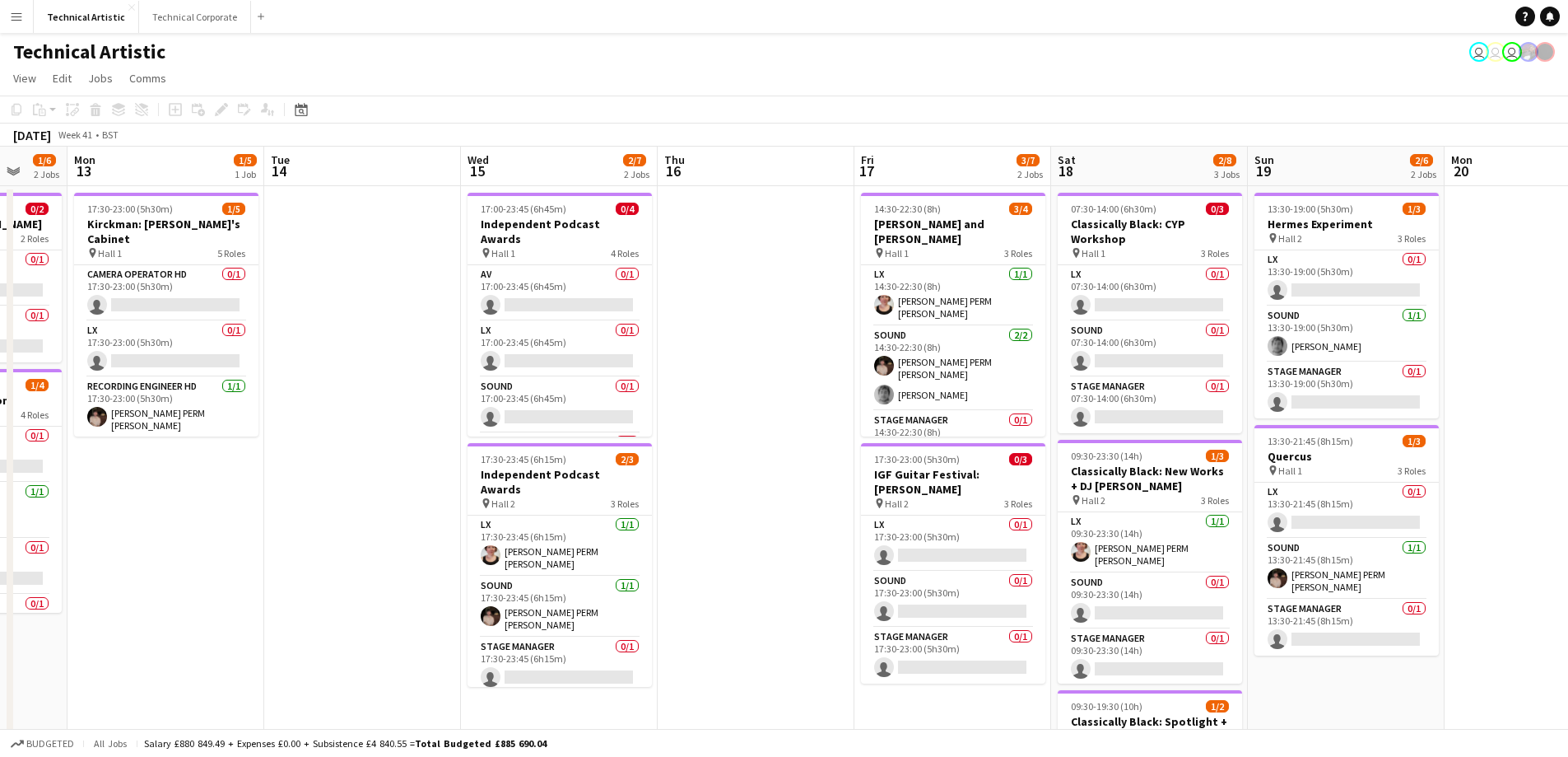
drag, startPoint x: 941, startPoint y: 471, endPoint x: 793, endPoint y: 480, distance: 148.3
click at [793, 480] on app-calendar-viewport "Fri 10 1/5 2 Jobs Sat 11 3/8 3 Jobs Sun 12 1/6 2 Jobs Mon 13 1/5 1 Job Tue 14 W…" at bounding box center [784, 527] width 1568 height 762
click at [880, 361] on app-user-avatar at bounding box center [884, 366] width 20 height 20
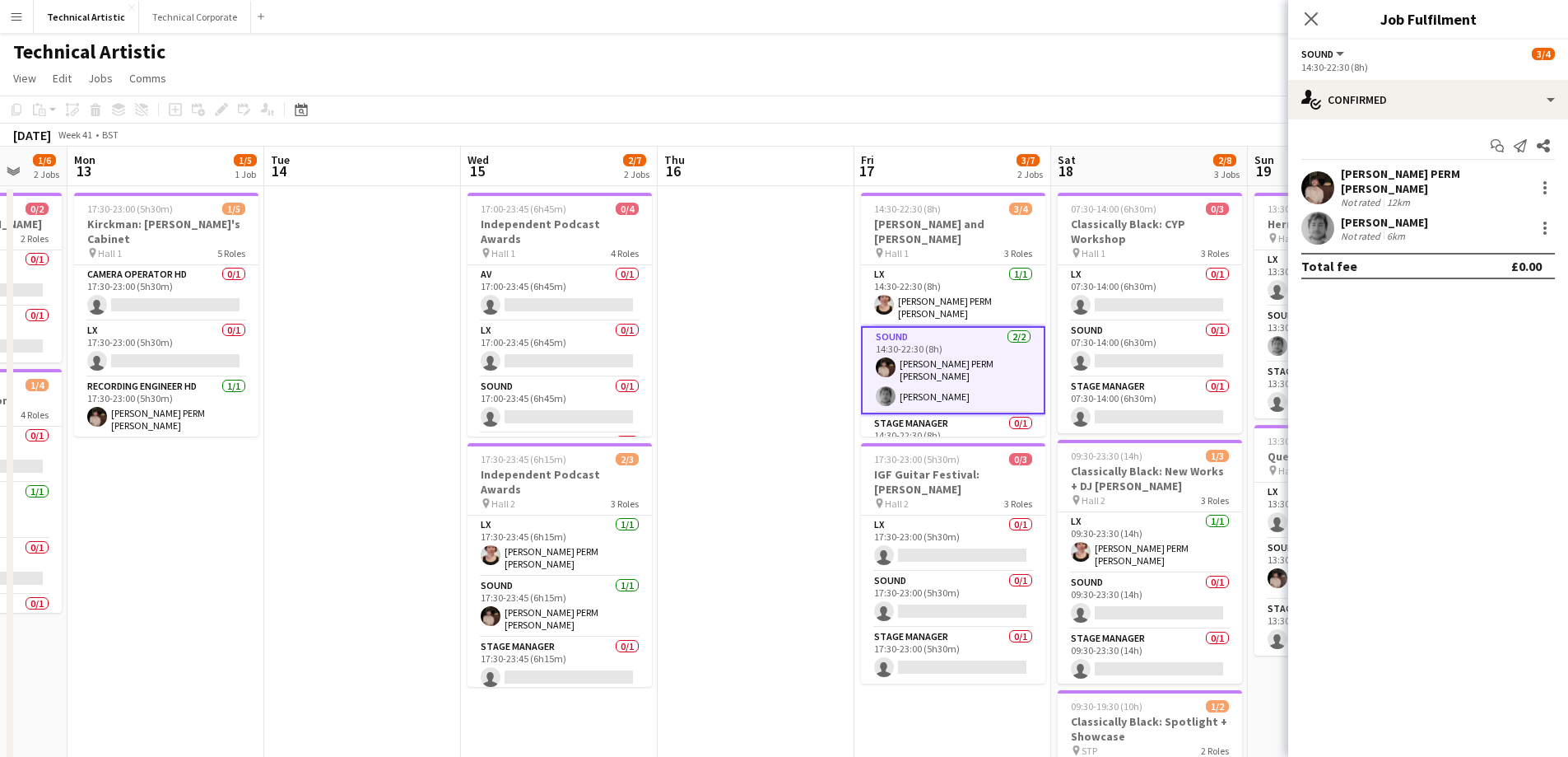
click at [1319, 179] on app-user-avatar at bounding box center [1318, 187] width 33 height 33
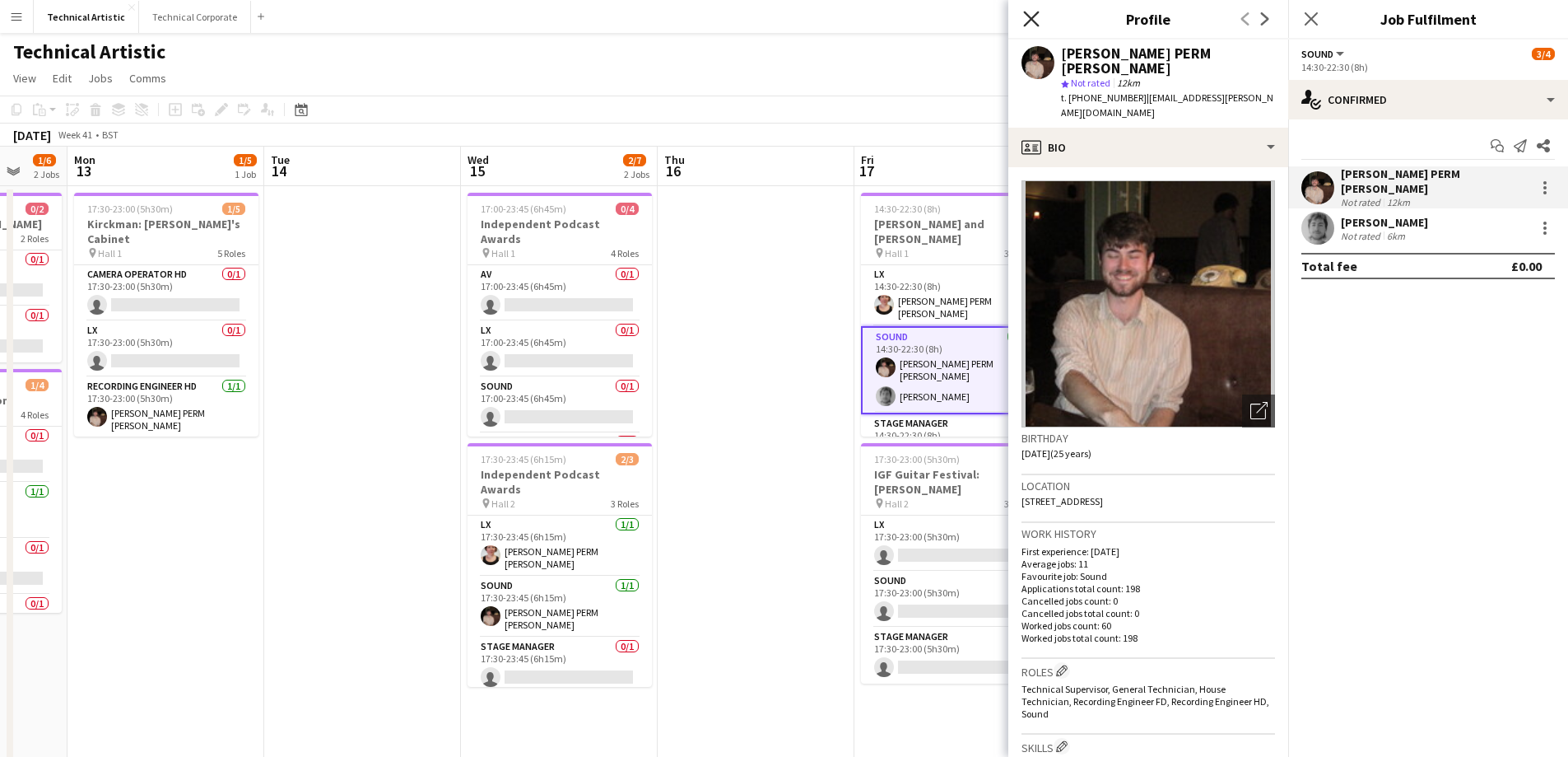
click at [1030, 13] on icon "Close pop-in" at bounding box center [1030, 18] width 15 height 15
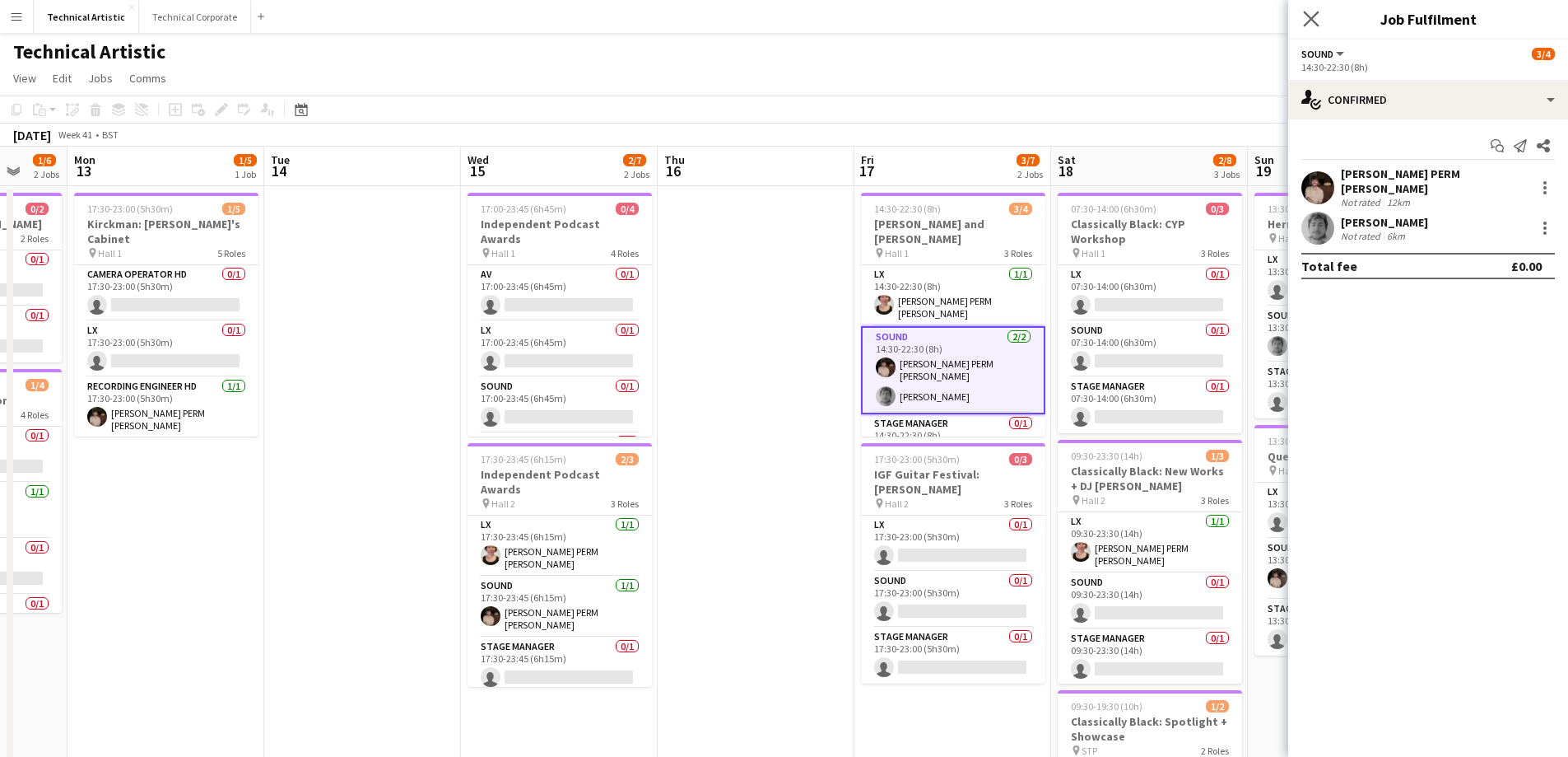
click at [1320, 24] on app-icon "Close pop-in" at bounding box center [1311, 19] width 24 height 24
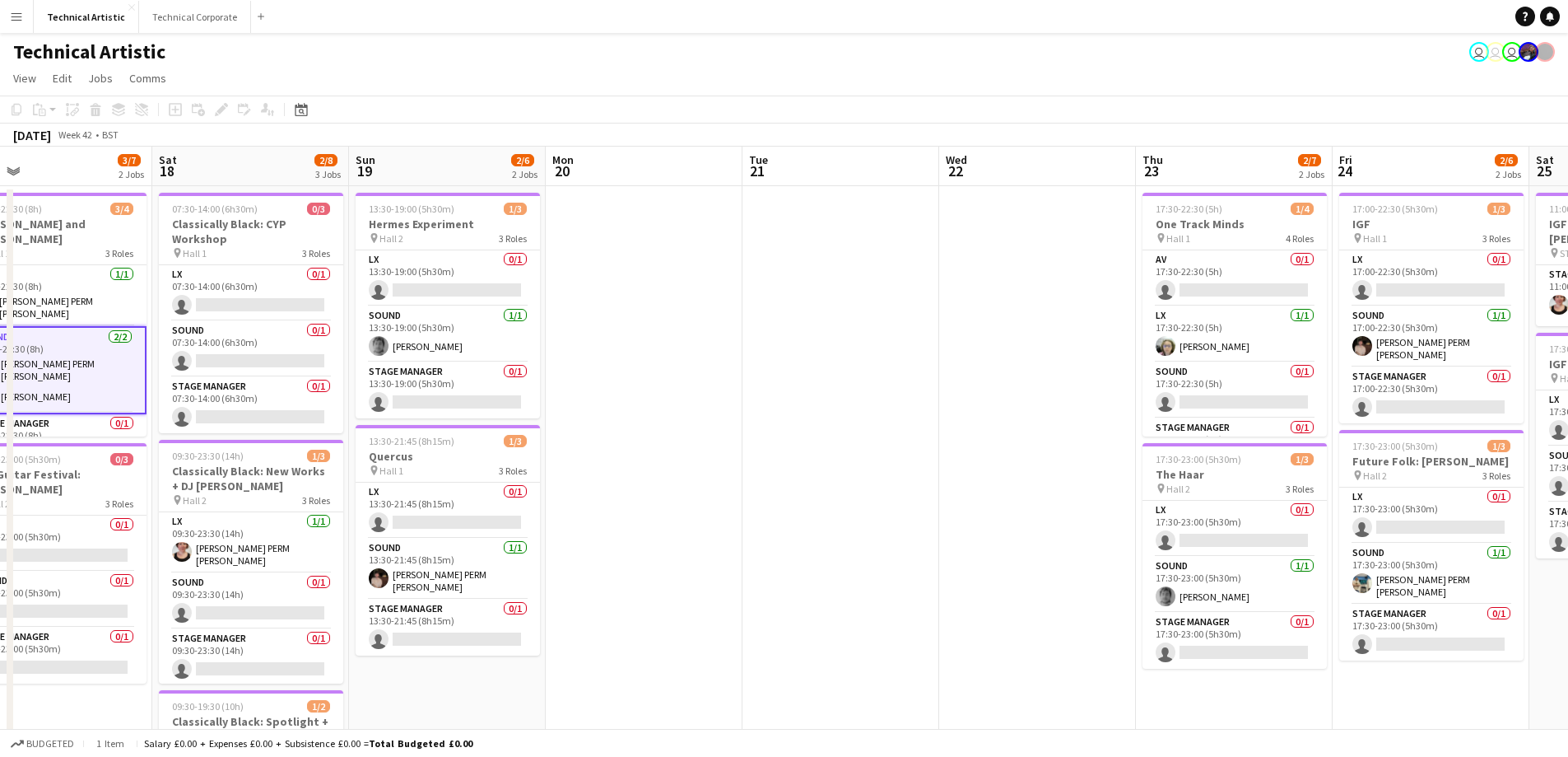
scroll to position [0, 447]
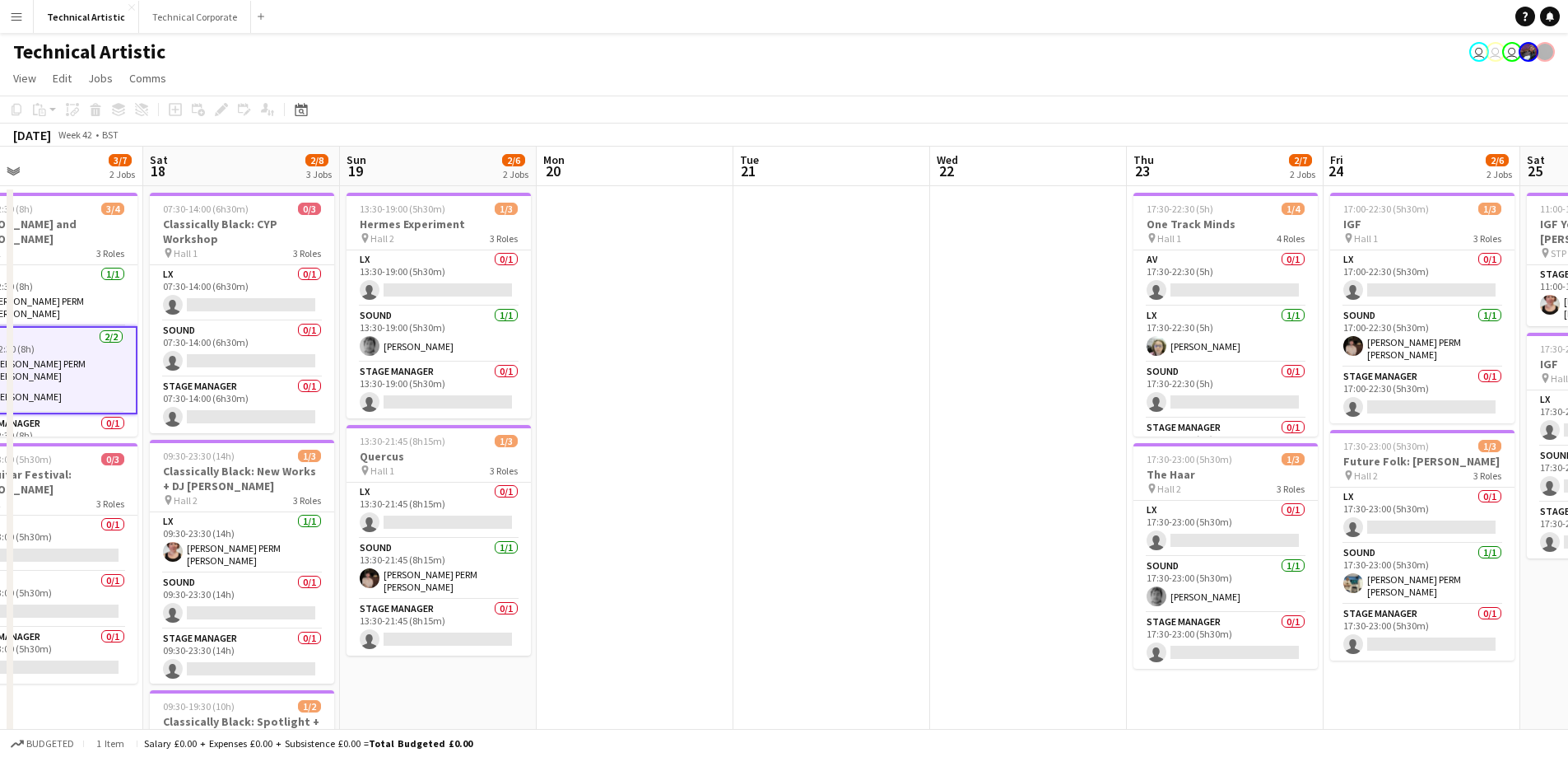
drag, startPoint x: 1497, startPoint y: 506, endPoint x: 601, endPoint y: 575, distance: 898.7
click at [601, 575] on app-calendar-viewport "Wed 15 2/7 2 Jobs Thu 16 Fri 17 3/7 2 Jobs Sat 18 2/8 3 Jobs Sun 19 2/6 2 Jobs …" at bounding box center [784, 618] width 1568 height 943
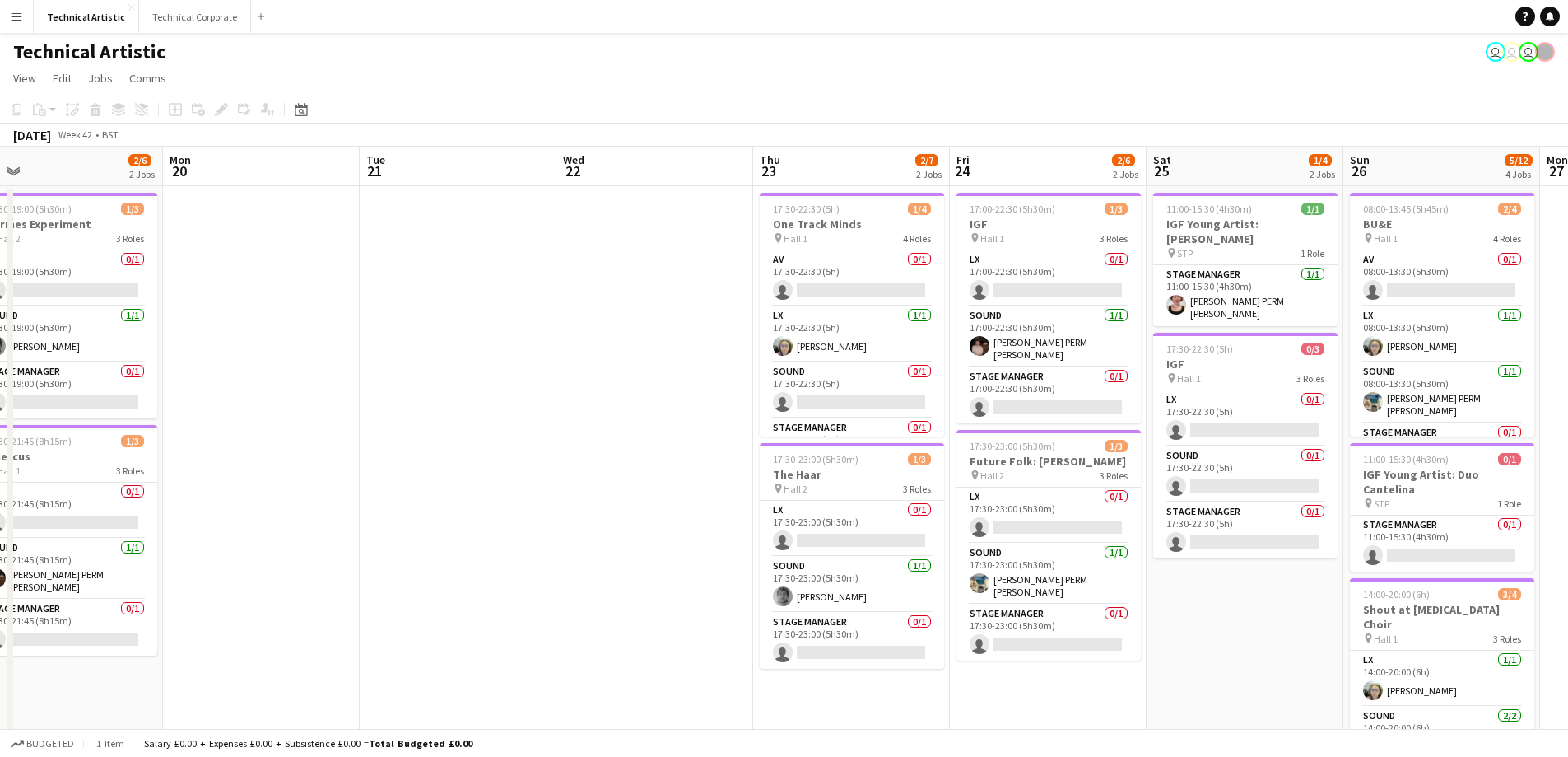
scroll to position [0, 628]
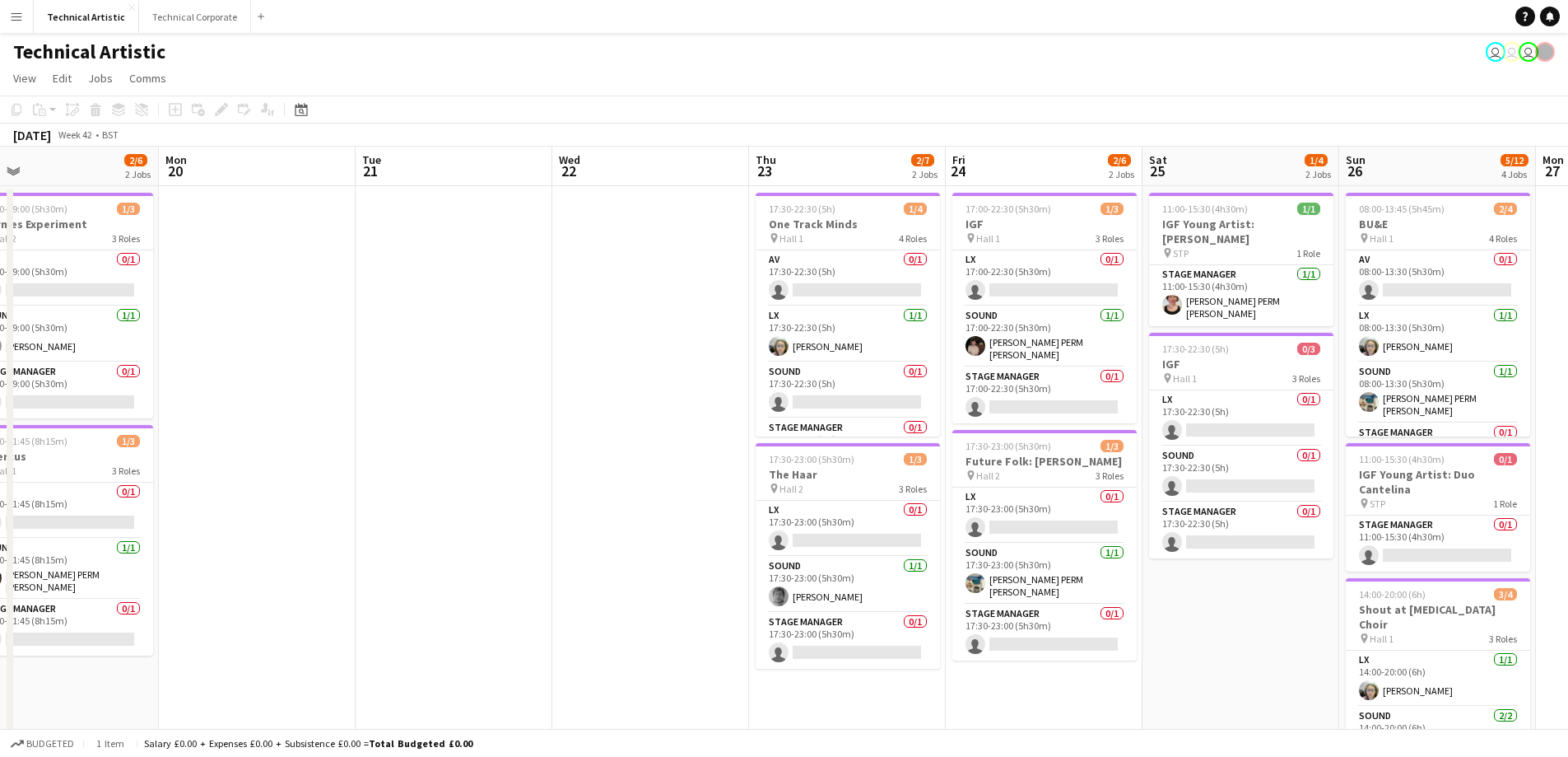
drag, startPoint x: 1047, startPoint y: 552, endPoint x: 670, endPoint y: 571, distance: 377.5
click at [670, 571] on app-calendar-viewport "Thu 16 Fri 17 3/7 2 Jobs Sat 18 2/8 3 Jobs Sun 19 2/6 2 Jobs Mon 20 Tue 21 Wed …" at bounding box center [784, 618] width 1568 height 943
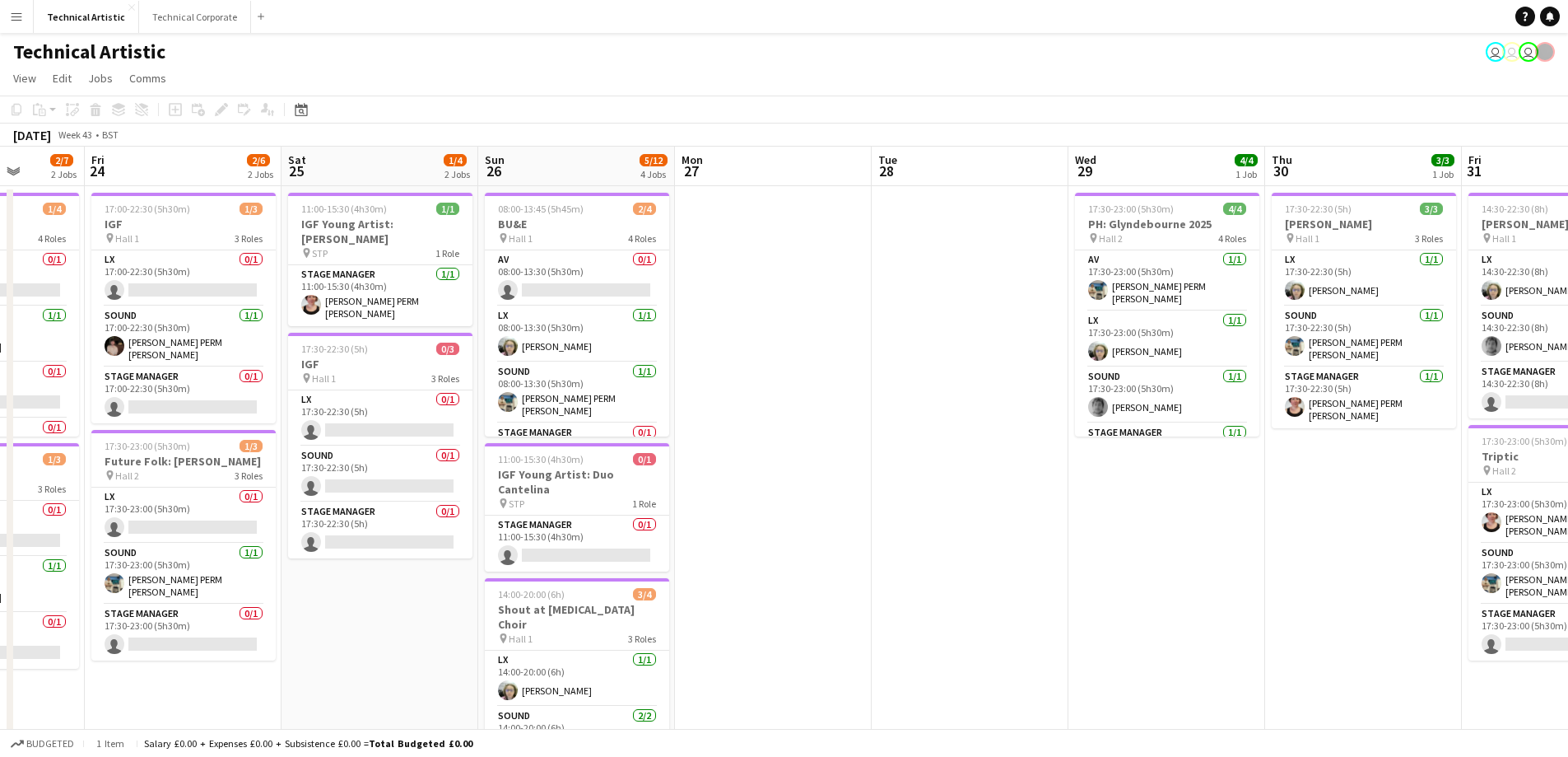
scroll to position [0, 515]
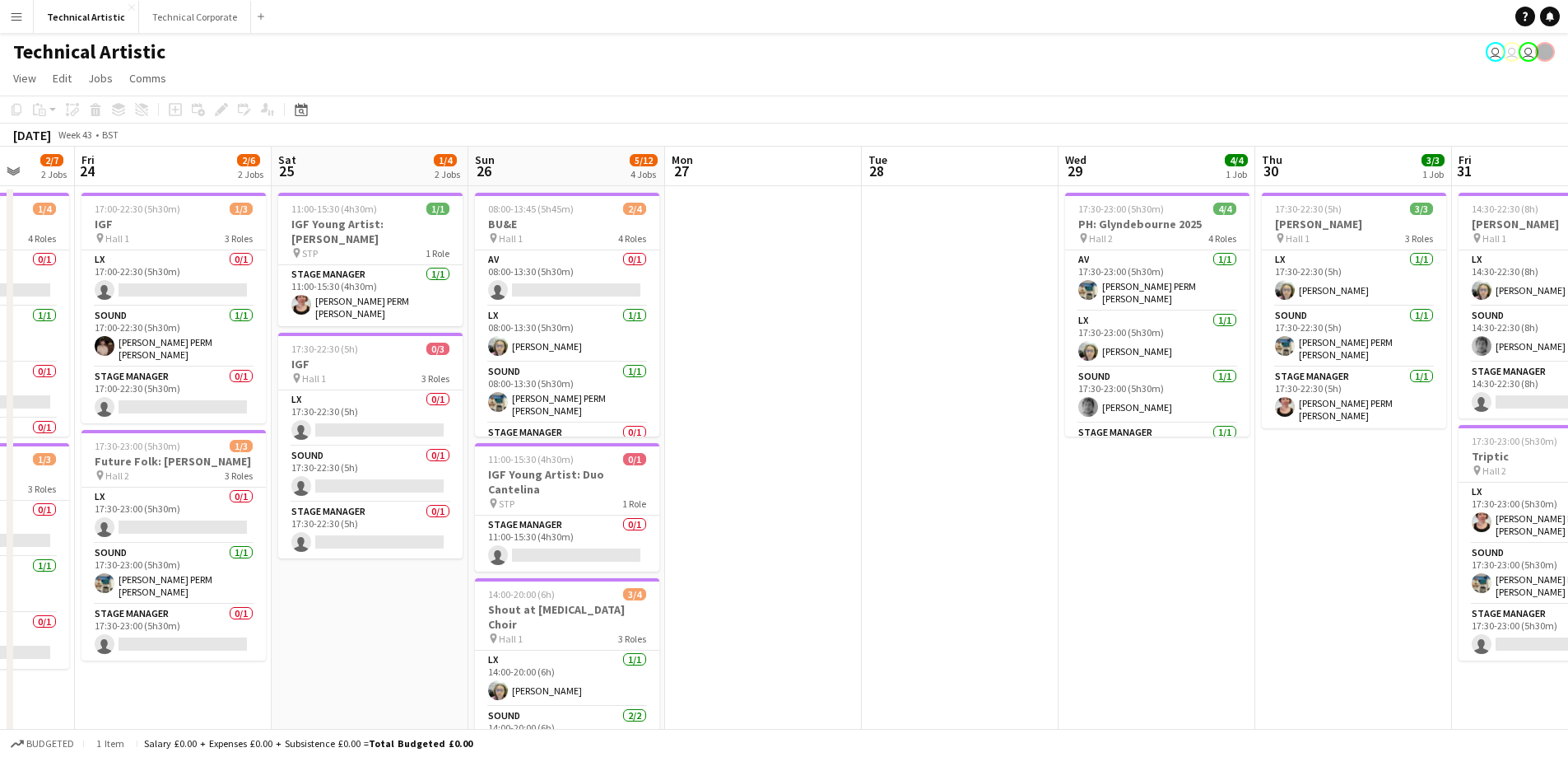
drag, startPoint x: 1301, startPoint y: 625, endPoint x: 442, endPoint y: 630, distance: 859.0
click at [442, 630] on app-calendar-viewport "Tue 21 Wed 22 Thu 23 2/7 2 Jobs Fri 24 2/6 2 Jobs Sat 25 1/4 2 Jobs Sun 26 5/12…" at bounding box center [784, 618] width 1568 height 943
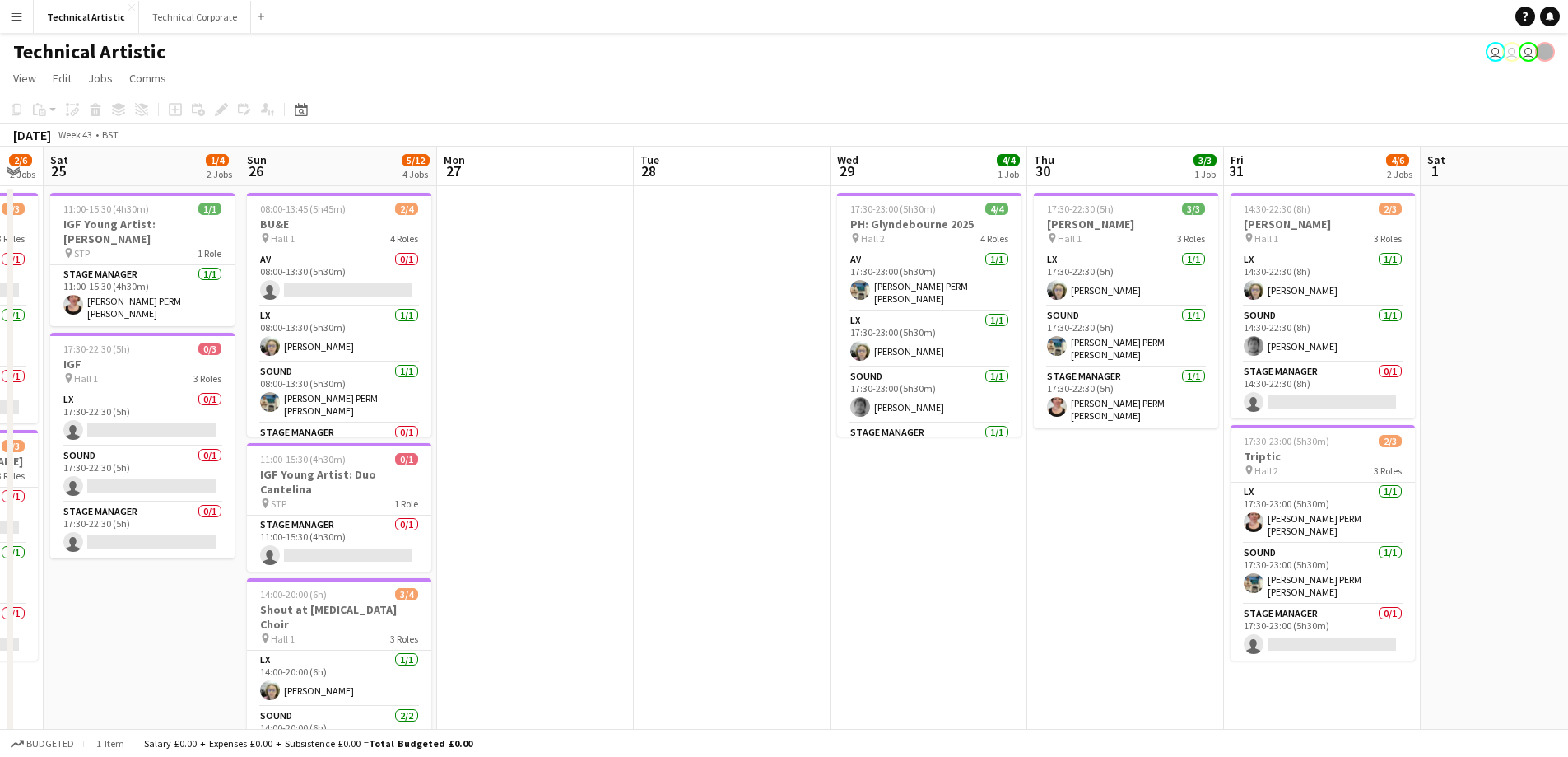
scroll to position [0, 546]
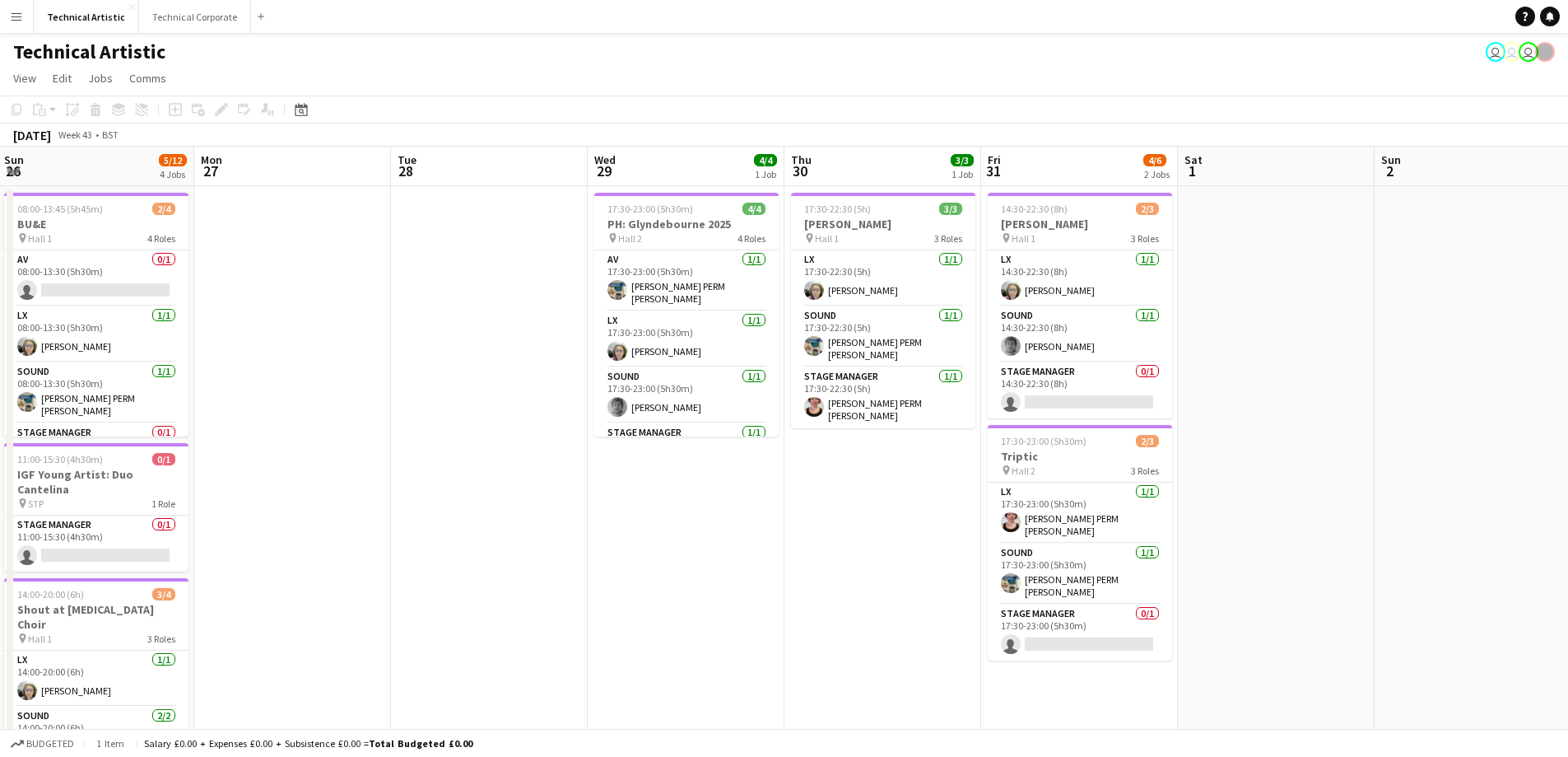
drag, startPoint x: 1298, startPoint y: 532, endPoint x: 805, endPoint y: 615, distance: 499.9
click at [816, 615] on app-calendar-viewport "Thu 23 2/7 2 Jobs Fri 24 2/6 2 Jobs Sat 25 1/4 2 Jobs Sun 26 5/12 4 Jobs Mon 27…" at bounding box center [784, 618] width 1568 height 943
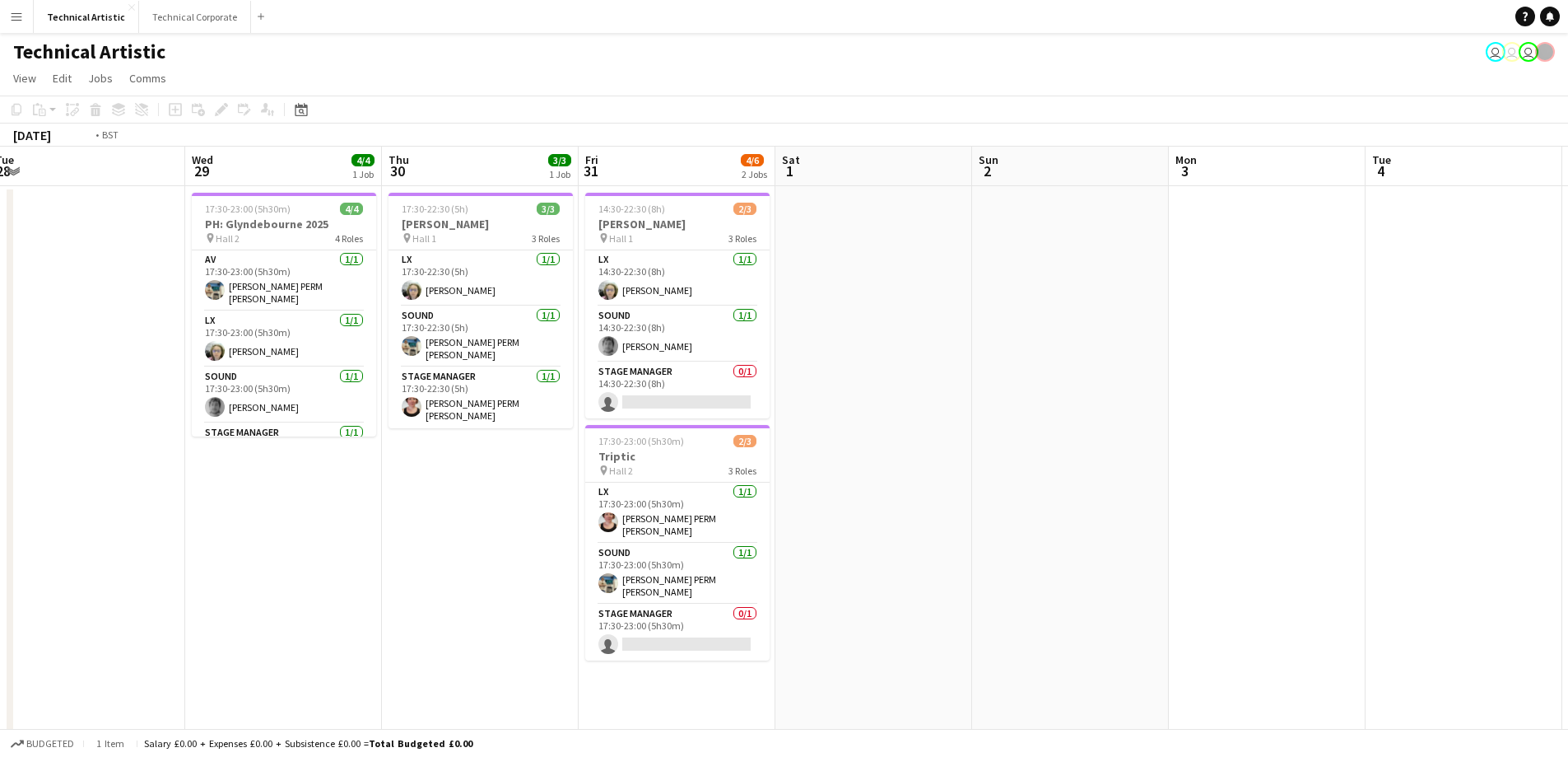
scroll to position [0, 435]
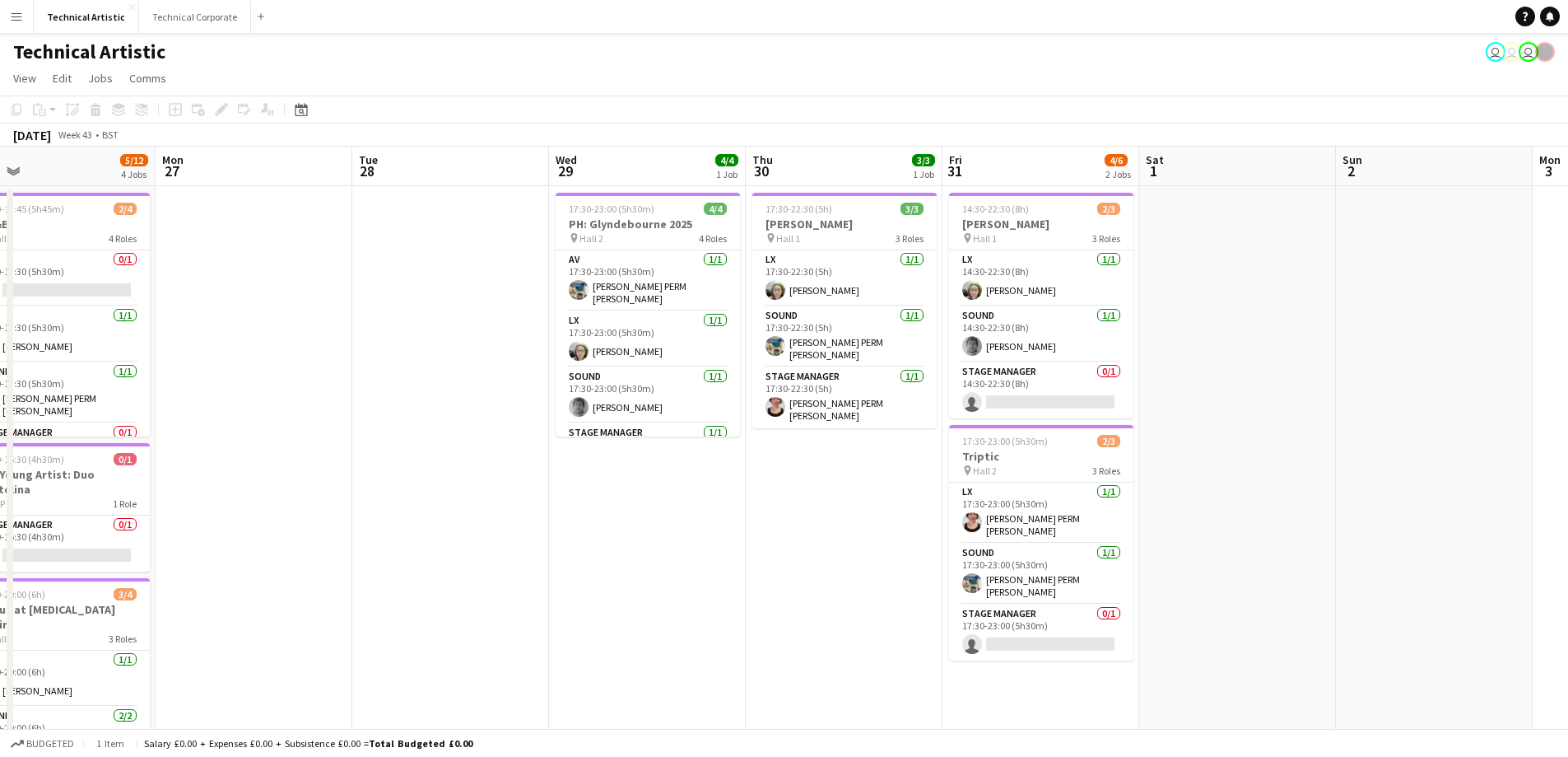
drag, startPoint x: 1418, startPoint y: 512, endPoint x: 1580, endPoint y: 537, distance: 163.9
click at [1568, 550] on html "Menu Boards Boards Boards All jobs Status Workforce Workforce My Workforce Recr…" at bounding box center [784, 559] width 1568 height 1117
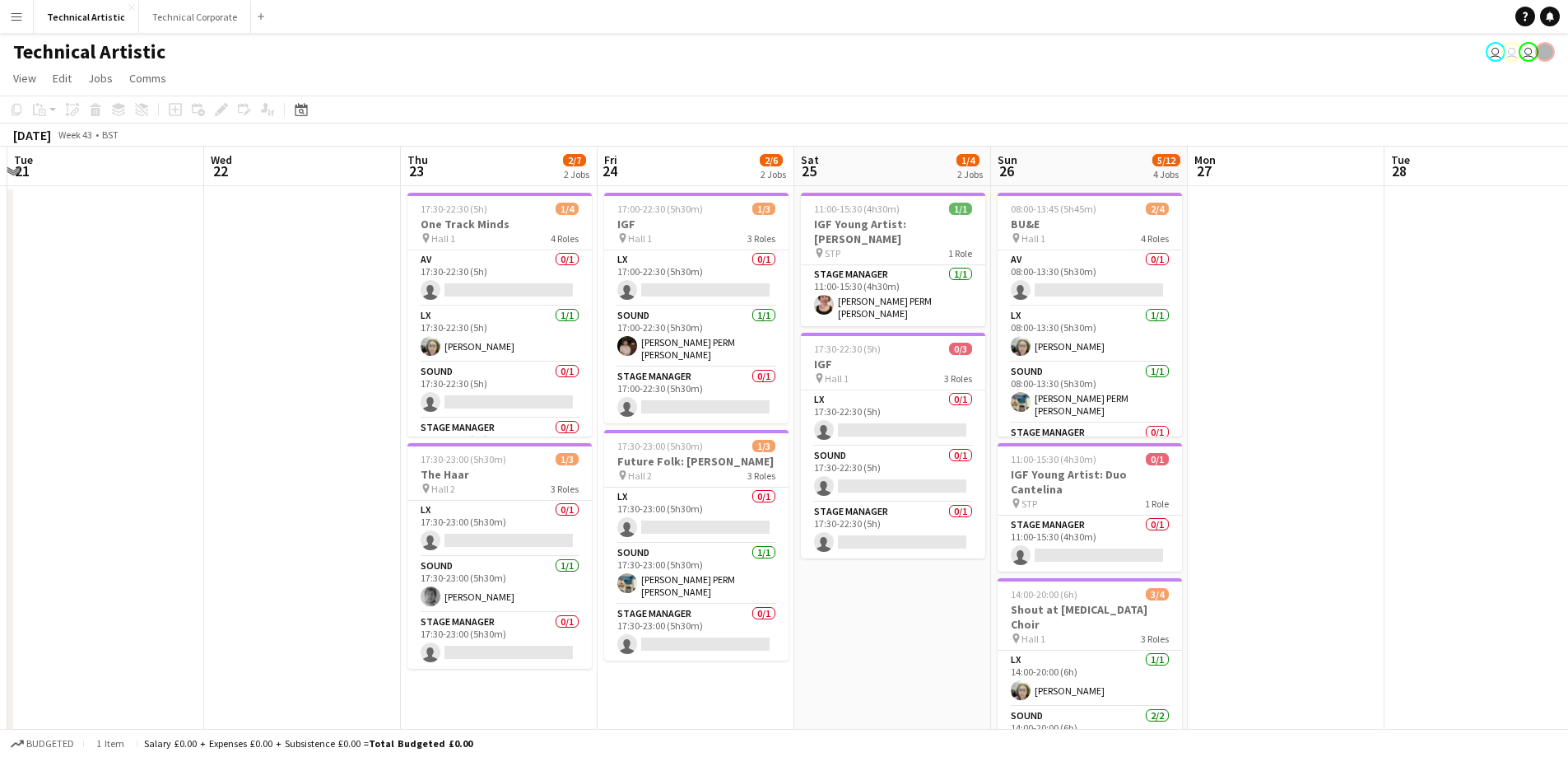
drag, startPoint x: 225, startPoint y: 534, endPoint x: 1284, endPoint y: 479, distance: 1060.4
click at [1283, 479] on app-calendar-viewport "Sun 19 2/6 2 Jobs Mon 20 Tue 21 Wed 22 Thu 23 2/7 2 Jobs Fri 24 2/6 2 Jobs Sat …" at bounding box center [784, 618] width 1568 height 943
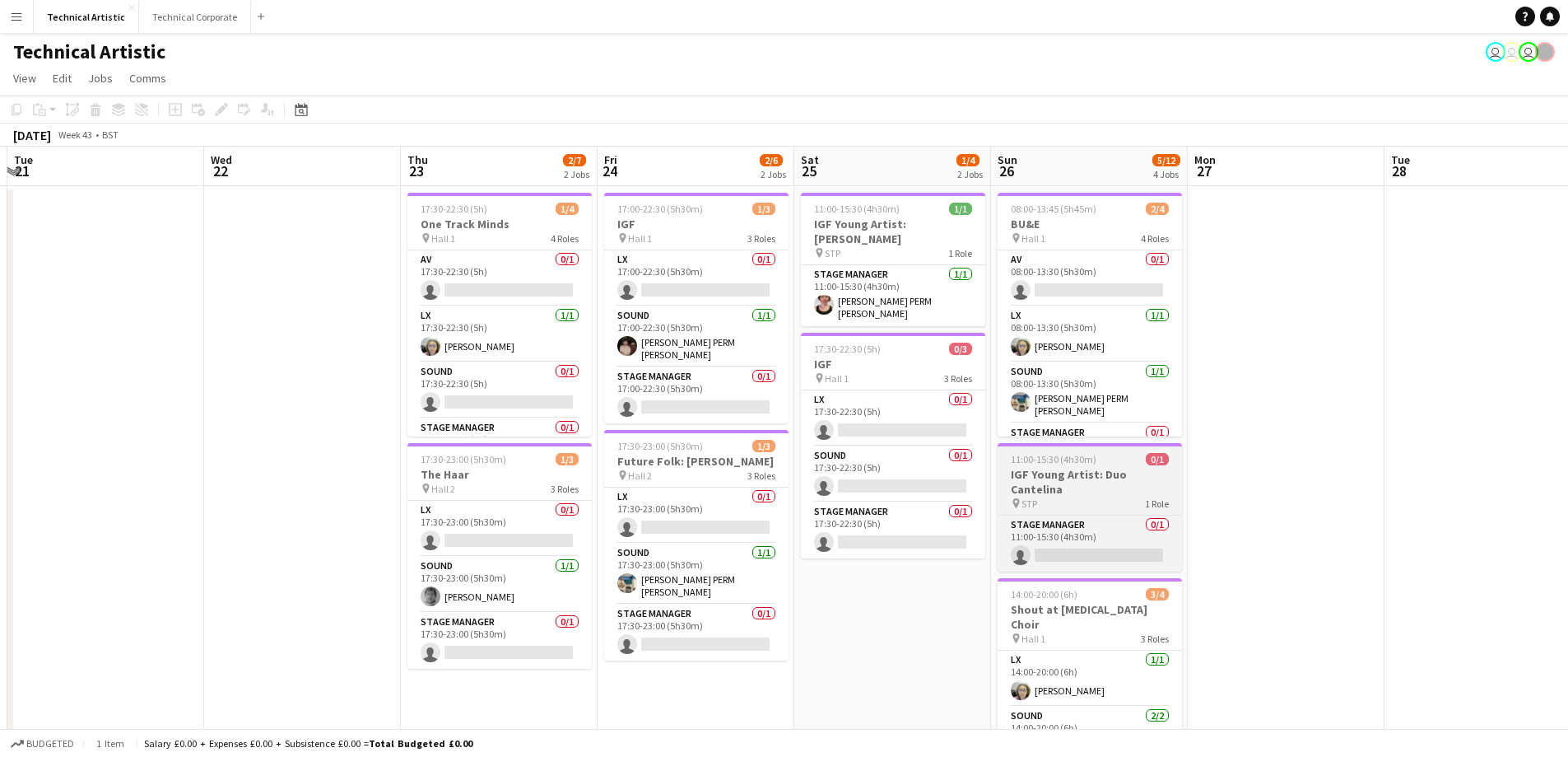
scroll to position [0, 360]
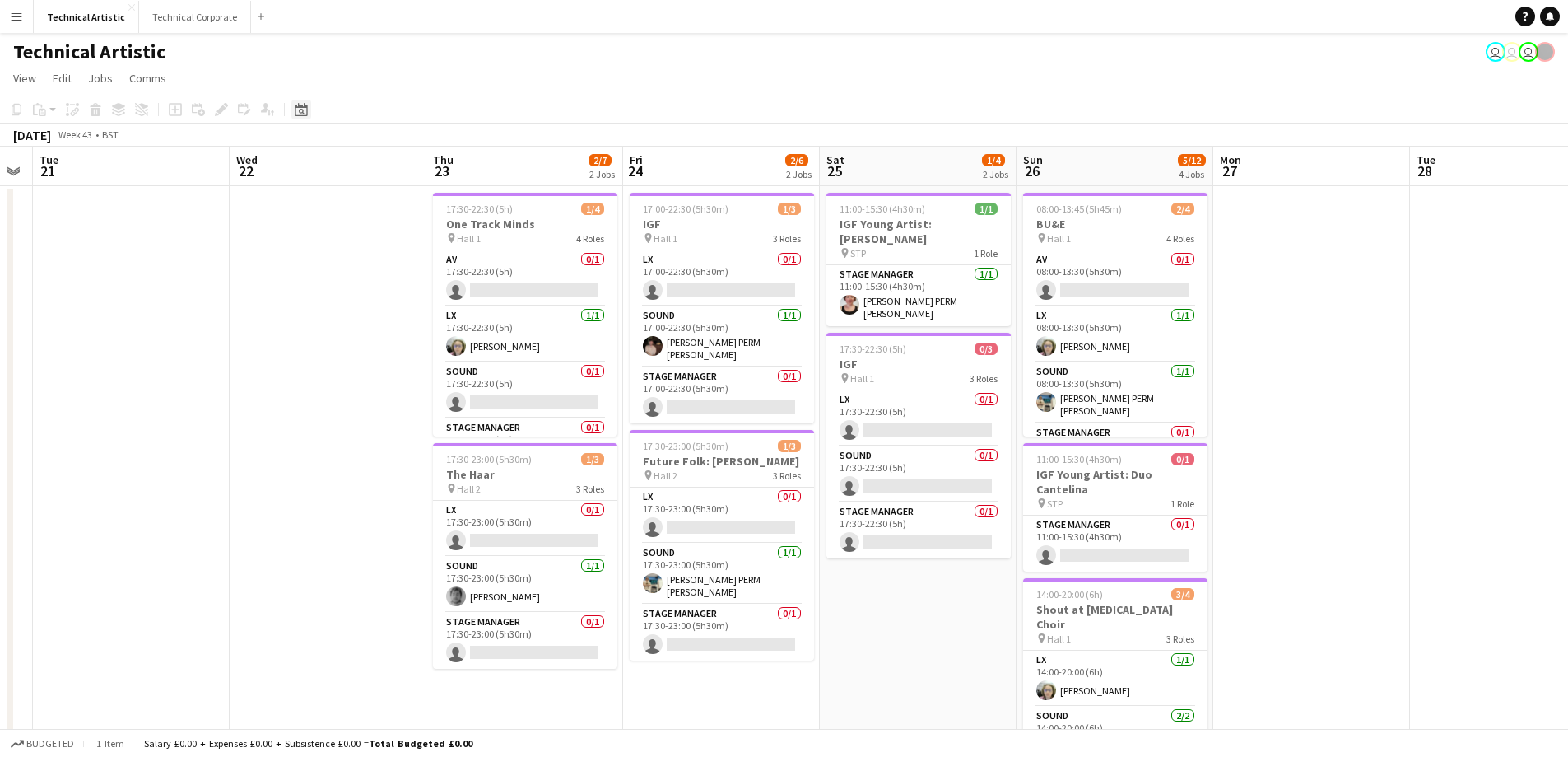
click at [301, 105] on icon "Date picker" at bounding box center [301, 109] width 14 height 14
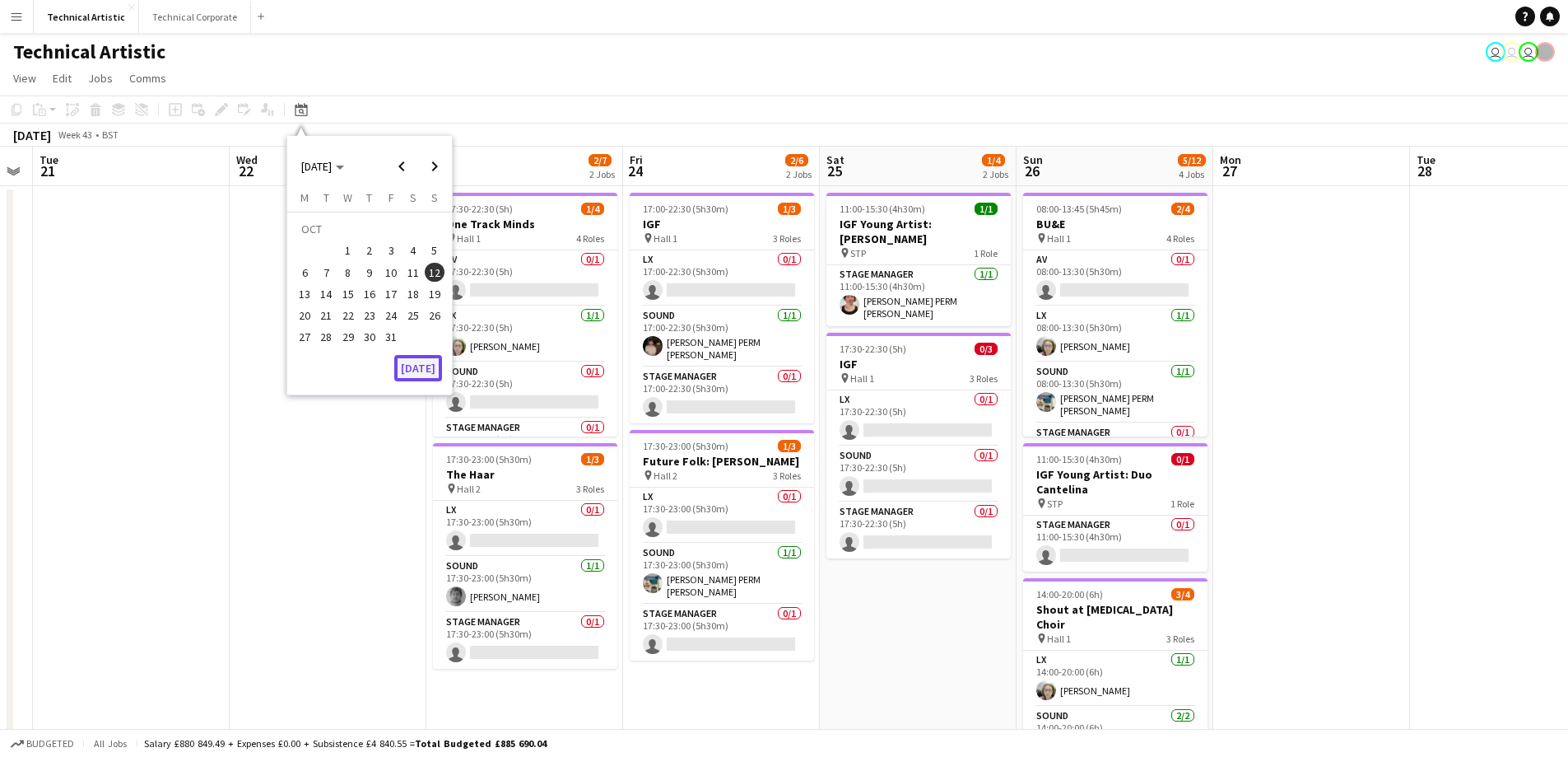
click at [421, 368] on button "[DATE]" at bounding box center [418, 368] width 48 height 26
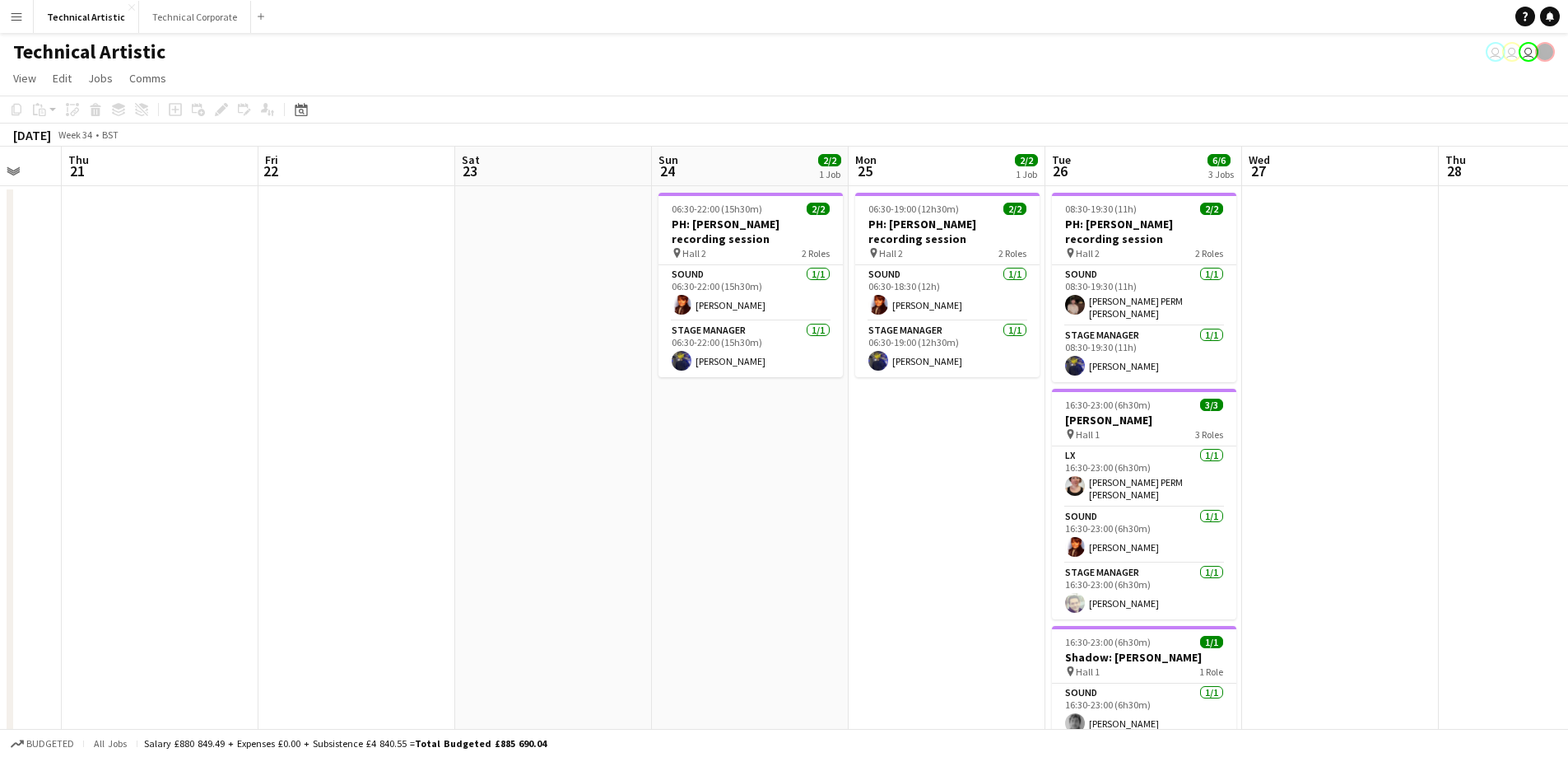
scroll to position [0, 528]
drag, startPoint x: 1477, startPoint y: 461, endPoint x: 734, endPoint y: 508, distance: 744.5
click at [734, 508] on app-calendar-viewport "Mon 18 Tue 19 Wed 20 Thu 21 Fri 22 Sat 23 Sun 24 2/2 1 Job Mon 25 2/2 1 Job Tue…" at bounding box center [784, 618] width 1568 height 943
click at [1114, 534] on app-card-role "Sound [DATE] 16:30-23:00 (6h30m) [PERSON_NAME]" at bounding box center [1145, 535] width 185 height 56
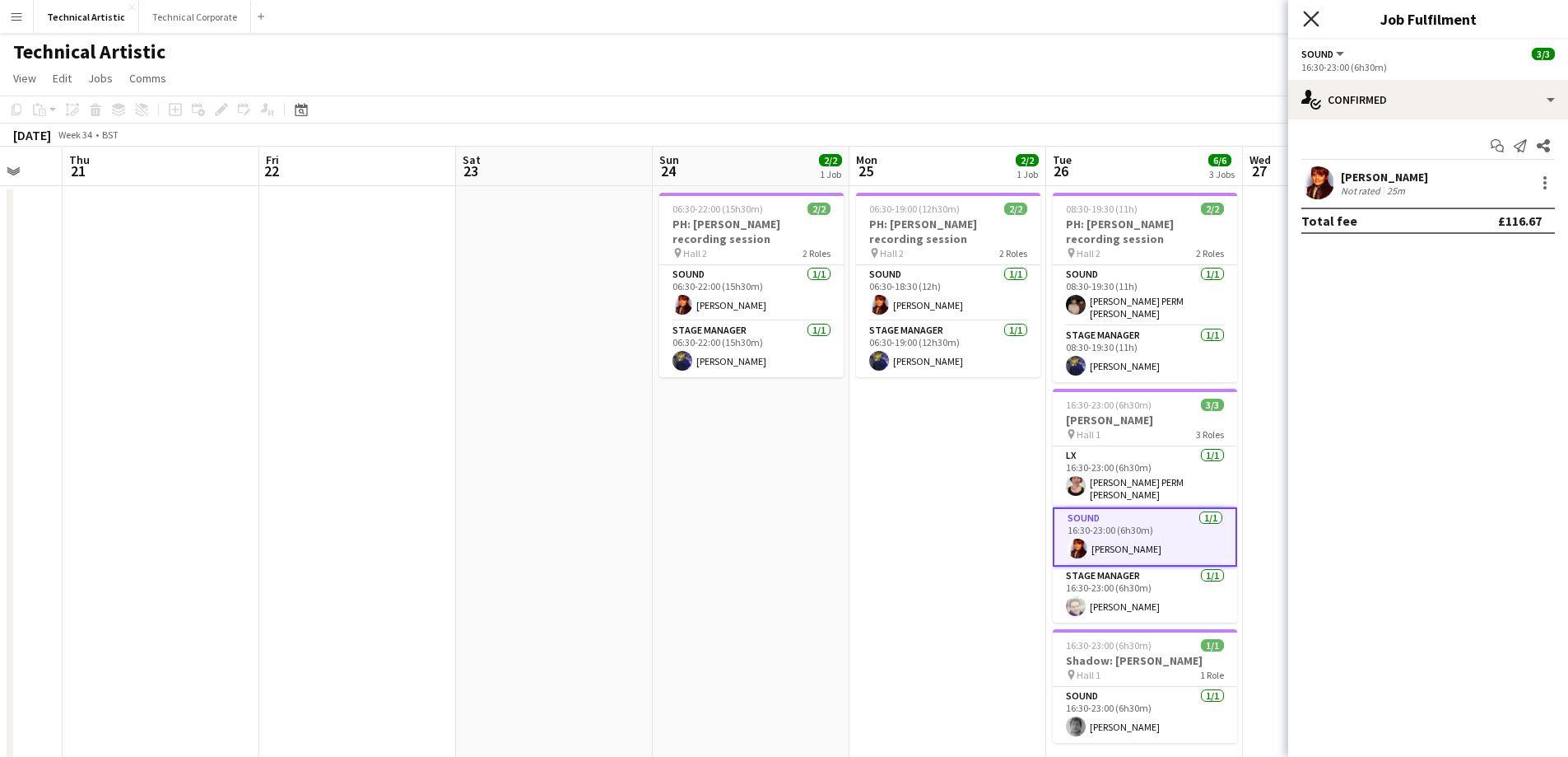
click at [1312, 14] on icon "Close pop-in" at bounding box center [1310, 18] width 15 height 15
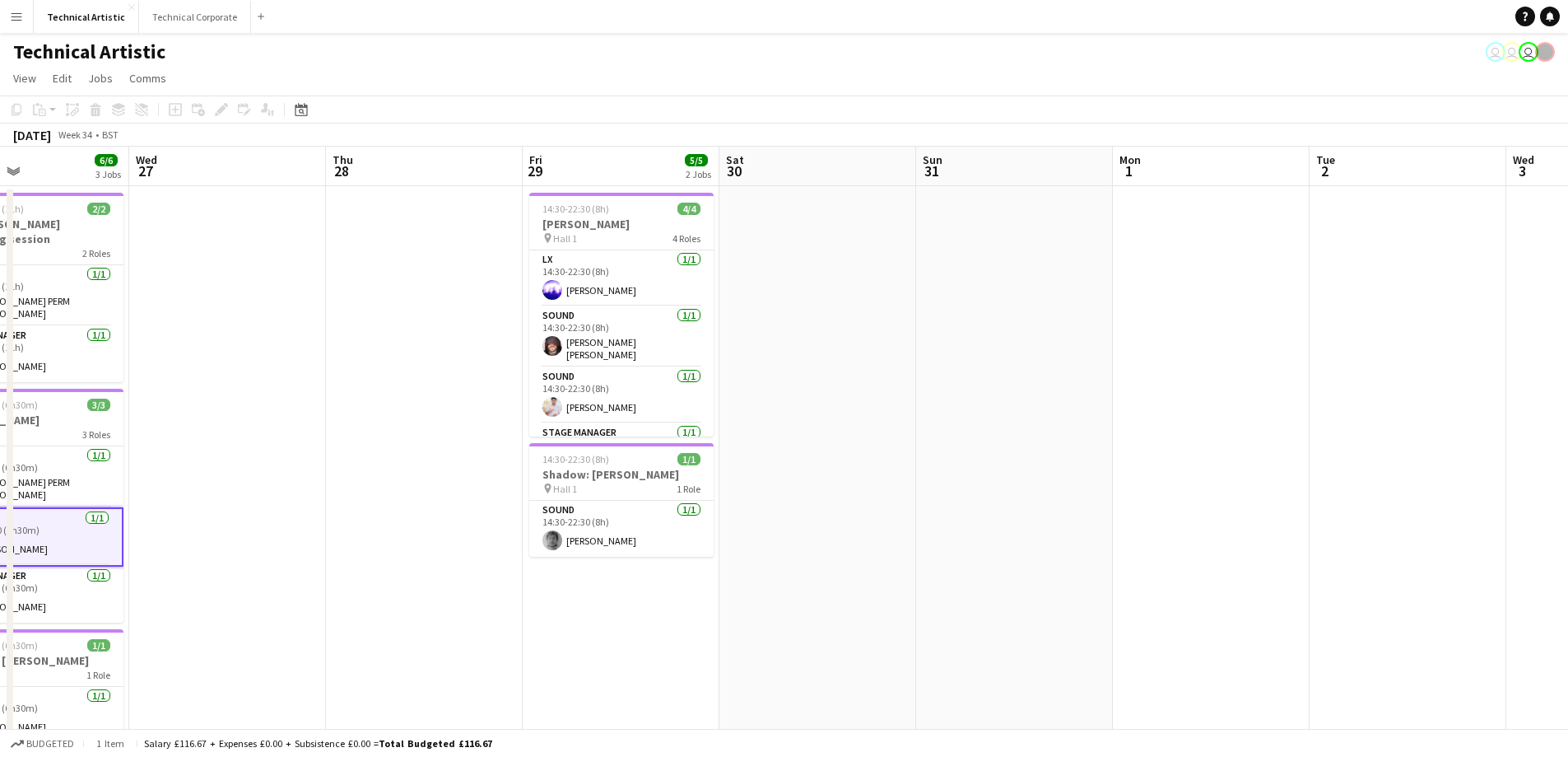
scroll to position [0, 492]
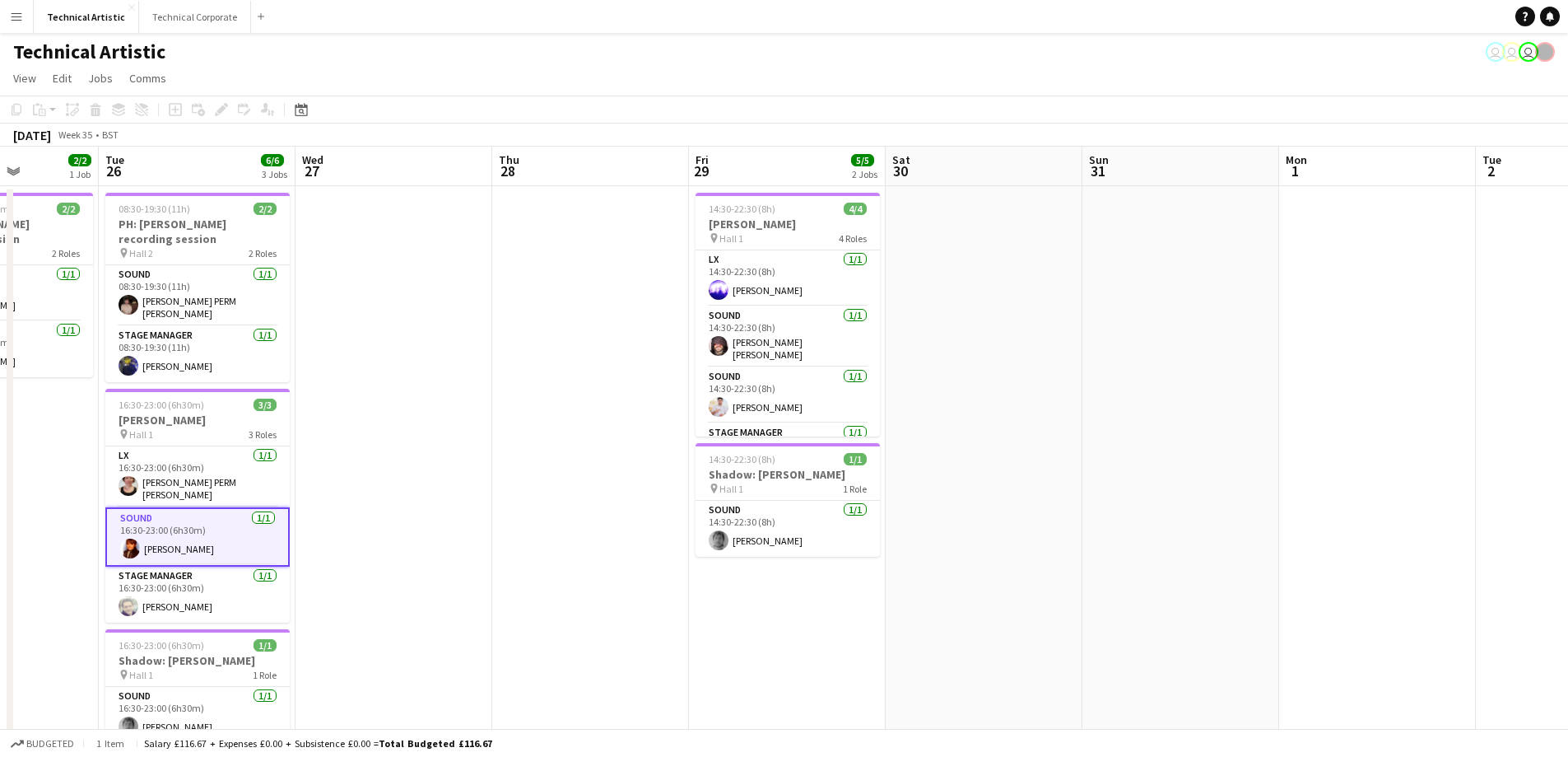
drag, startPoint x: 1408, startPoint y: 438, endPoint x: 460, endPoint y: 483, distance: 949.1
click at [460, 483] on app-calendar-viewport "Sat 23 Sun 24 2/2 1 Job Mon 25 2/2 1 Job Tue 26 6/6 3 Jobs Wed 27 Thu 28 Fri 29…" at bounding box center [784, 625] width 1568 height 958
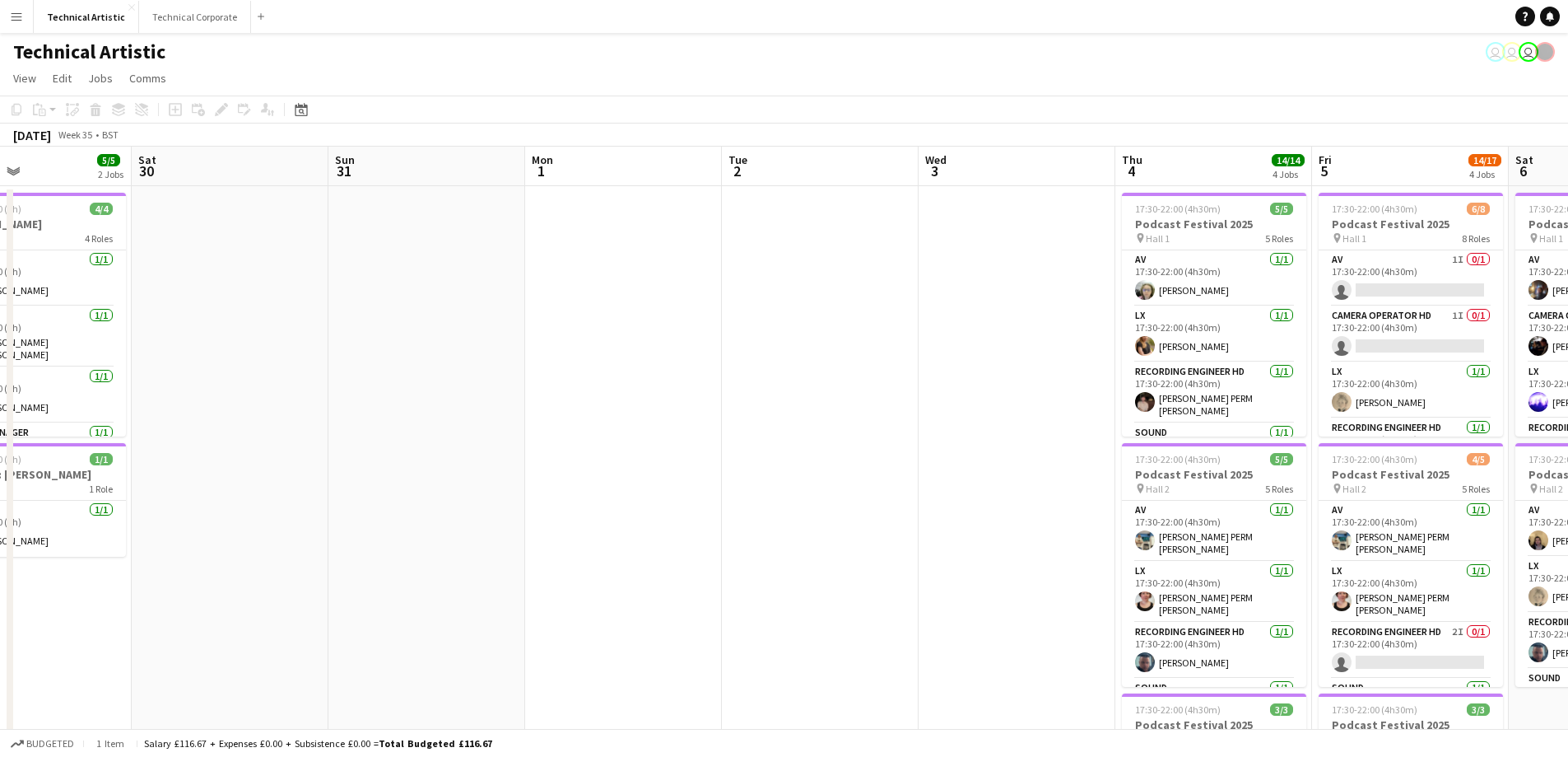
scroll to position [0, 659]
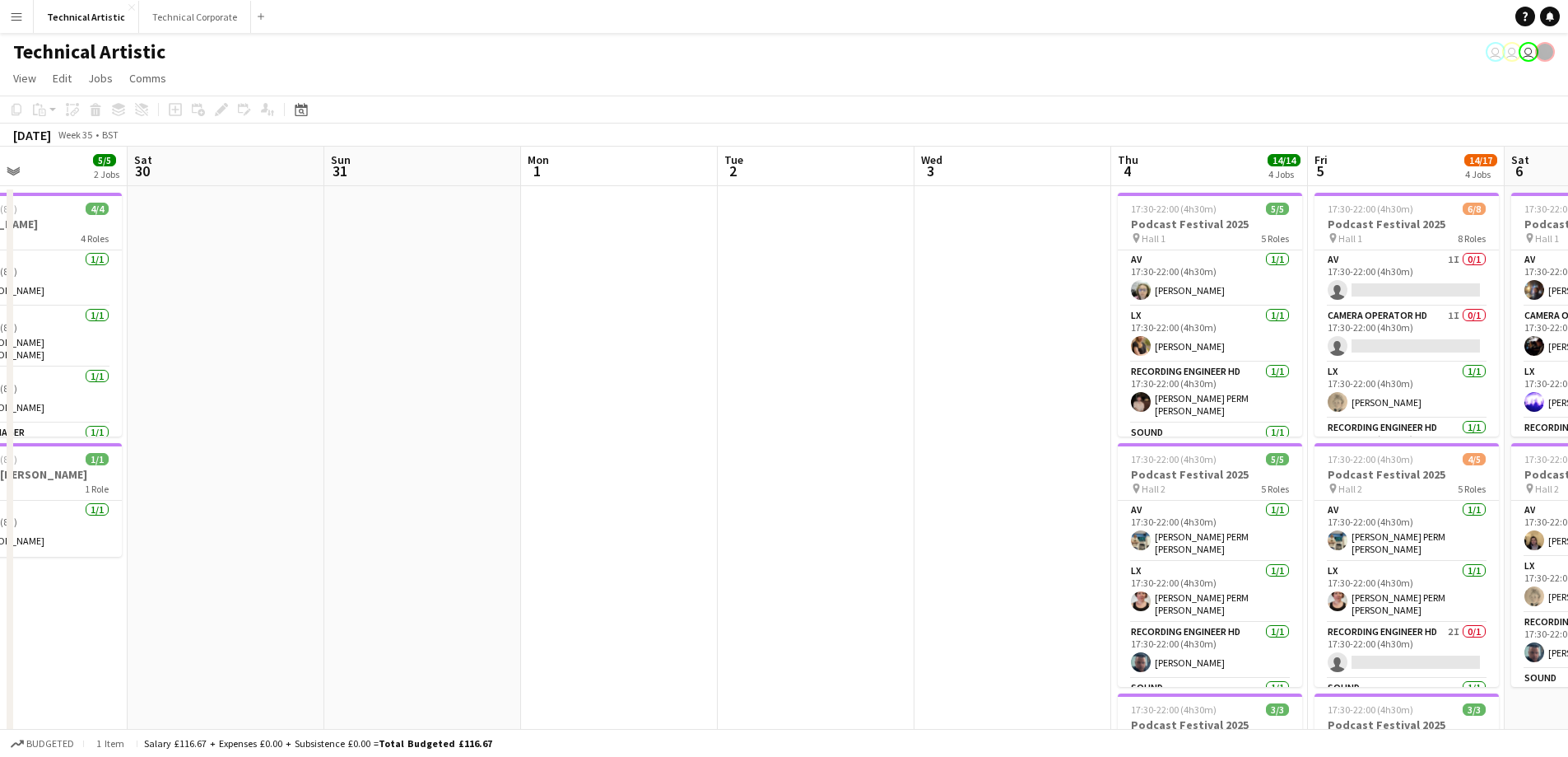
drag, startPoint x: 1266, startPoint y: 506, endPoint x: 508, endPoint y: 579, distance: 761.5
click at [508, 579] on app-calendar-viewport "Tue 26 6/6 3 Jobs Wed 27 Thu 28 Fri 29 5/5 2 Jobs Sat 30 Sun 31 Mon 1 Tue 2 Wed…" at bounding box center [784, 665] width 1568 height 1037
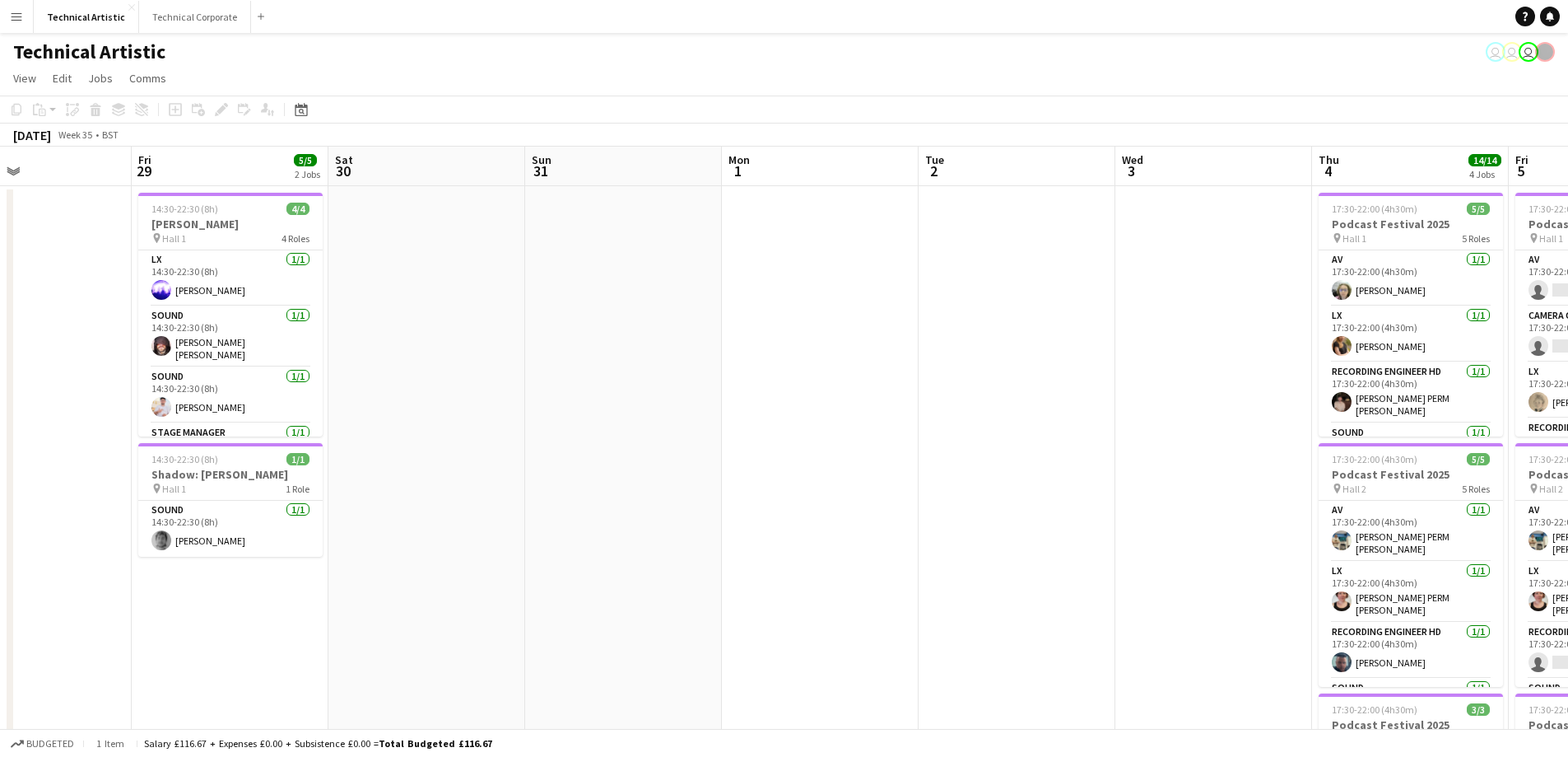
drag, startPoint x: 1032, startPoint y: 574, endPoint x: 1192, endPoint y: 577, distance: 160.0
click at [1230, 579] on app-calendar-viewport "Tue 26 6/6 3 Jobs Wed 27 Thu 28 Fri 29 5/5 2 Jobs Sat 30 Sun 31 Mon 1 Tue 2 Wed…" at bounding box center [784, 665] width 1568 height 1037
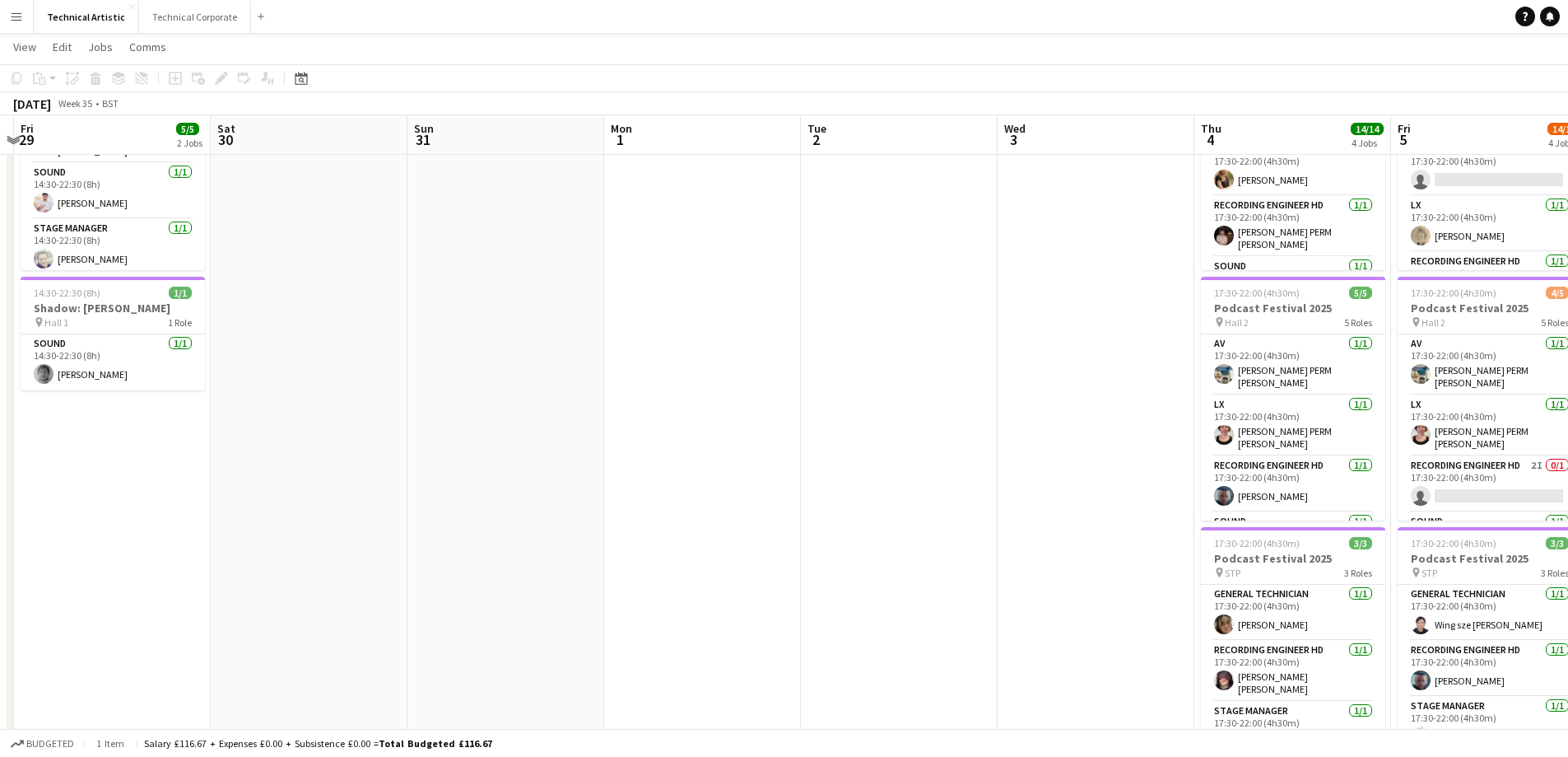
scroll to position [0, 489]
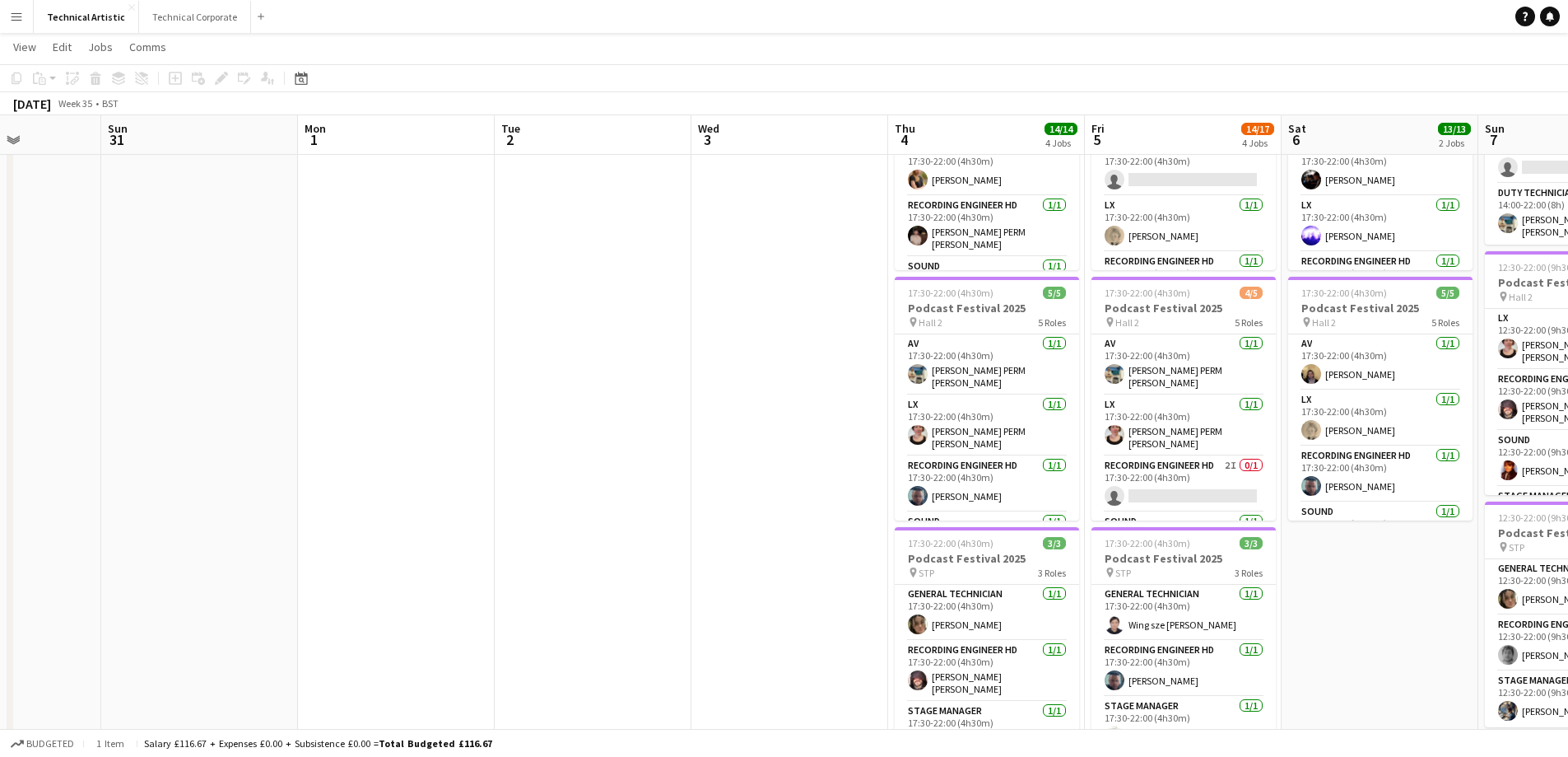
drag, startPoint x: 1216, startPoint y: 462, endPoint x: 807, endPoint y: 476, distance: 409.2
click at [808, 473] on app-calendar-viewport "Thu 28 Fri 29 5/5 2 Jobs Sat 30 Sun 31 Mon 1 Tue 2 Wed 3 Thu 4 14/14 4 Jobs Fri…" at bounding box center [784, 459] width 1568 height 1118
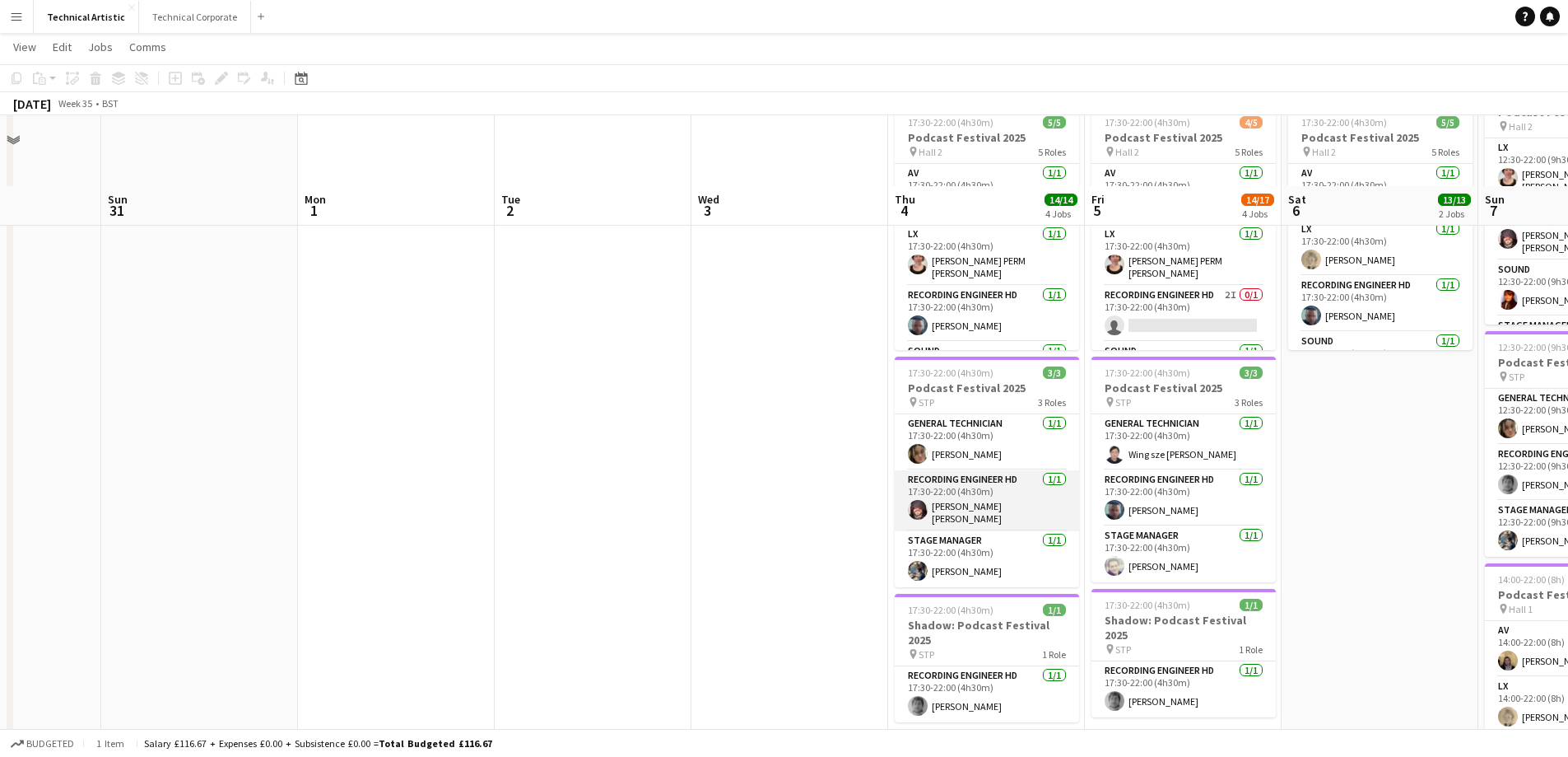
scroll to position [412, 0]
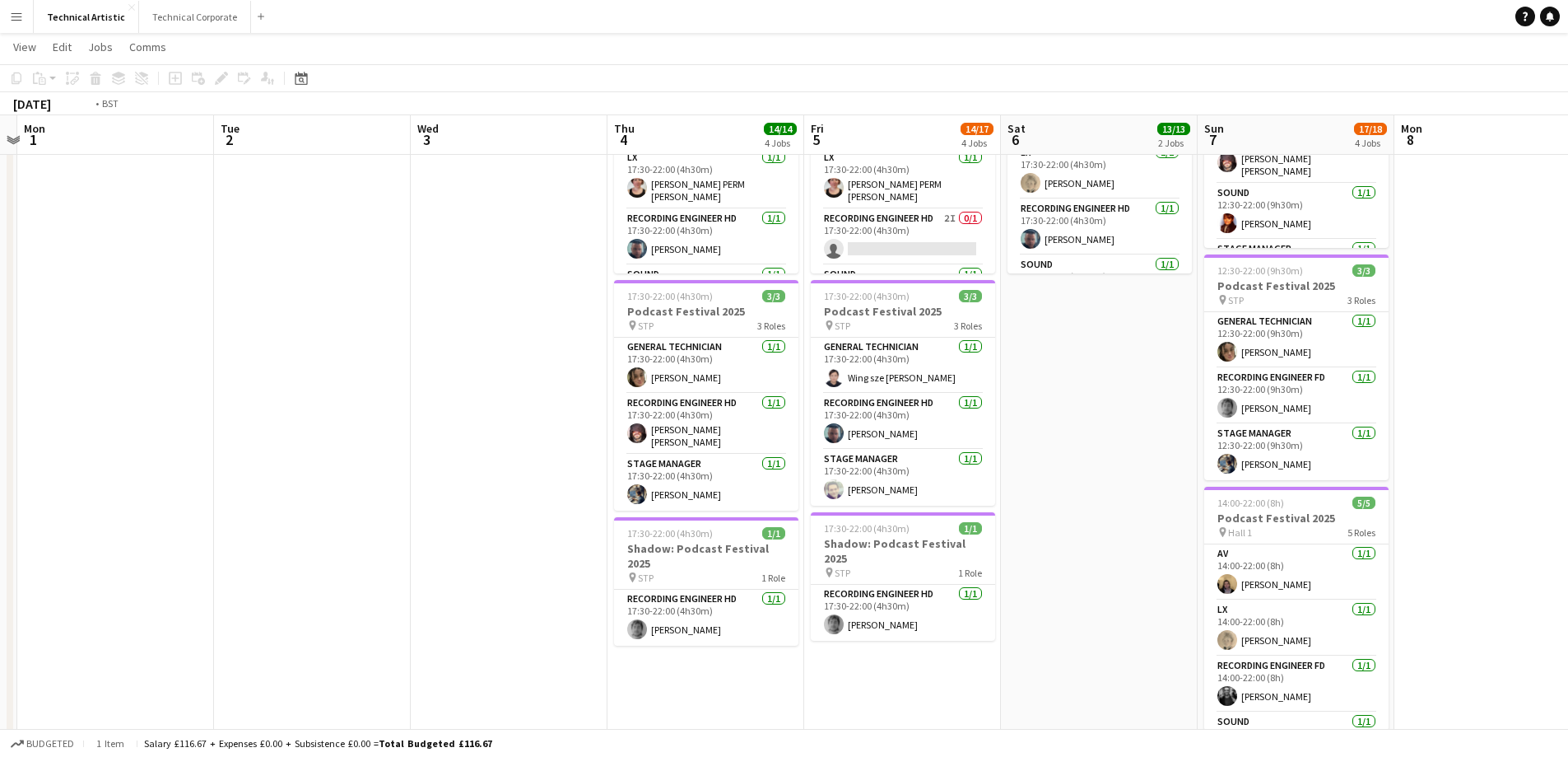
drag, startPoint x: 1382, startPoint y: 437, endPoint x: 1058, endPoint y: 487, distance: 327.8
click at [1059, 487] on app-calendar-viewport "Fri 29 5/5 2 Jobs Sat 30 Sun 31 Mon 1 Tue 2 Wed 3 Thu 4 14/14 4 Jobs Fri 5 14/1…" at bounding box center [784, 211] width 1568 height 1118
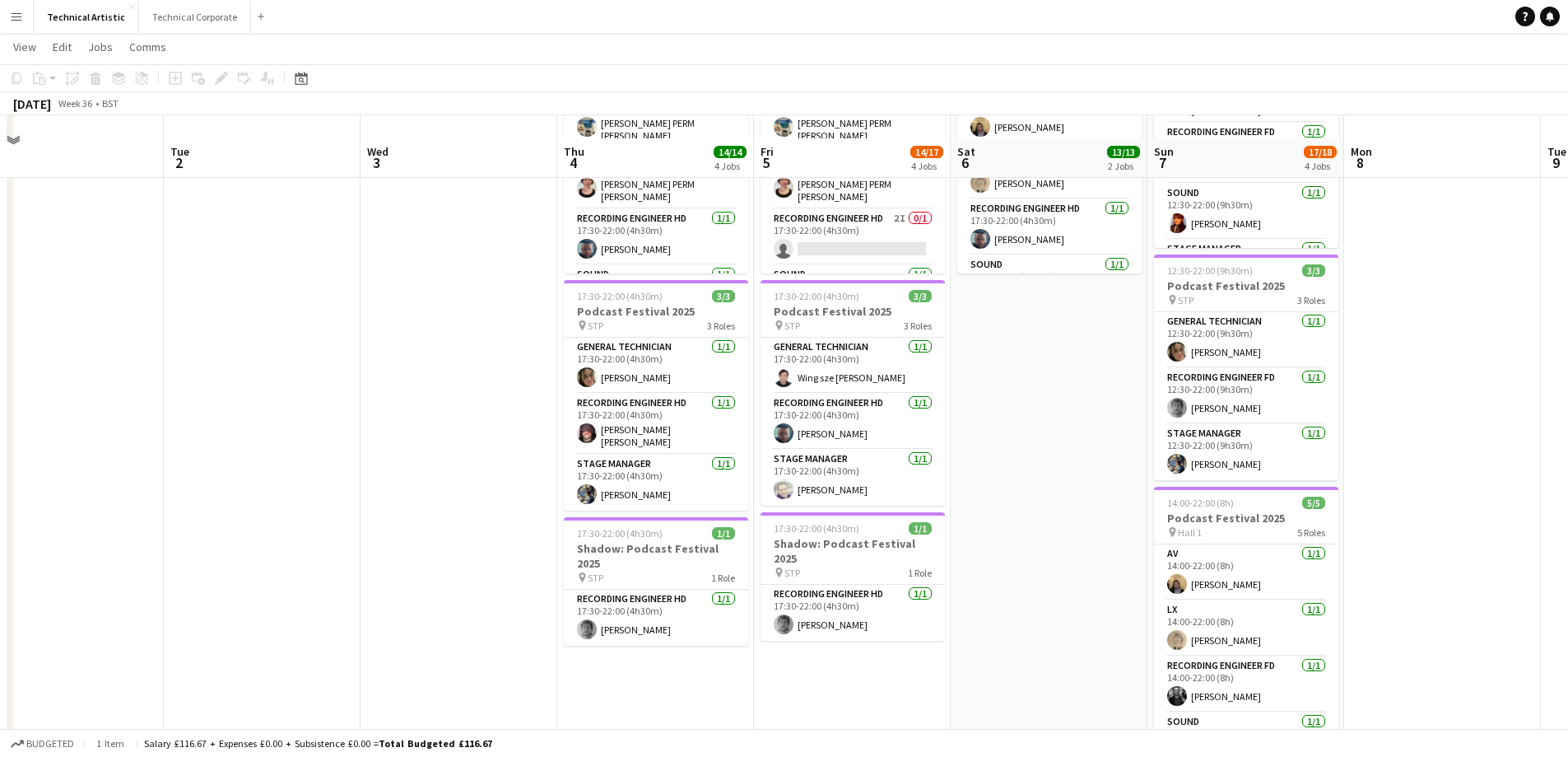
scroll to position [454, 0]
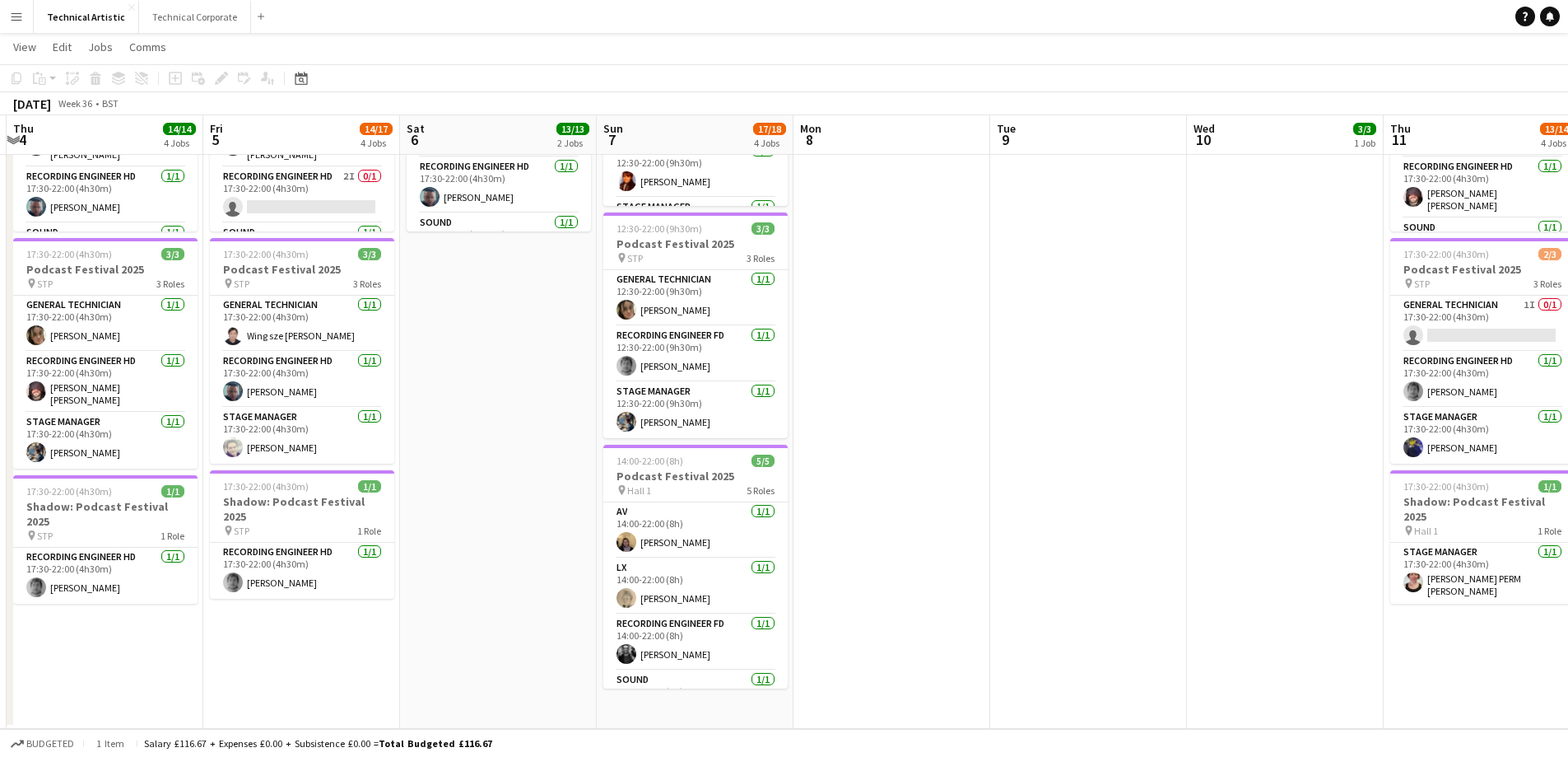
drag, startPoint x: 1396, startPoint y: 489, endPoint x: 840, endPoint y: 476, distance: 556.2
click at [839, 480] on app-calendar-viewport "Mon 1 Tue 2 Wed 3 Thu 4 14/14 4 Jobs Fri 5 14/17 4 Jobs Sat 6 13/13 2 Jobs Sun …" at bounding box center [784, 169] width 1568 height 1118
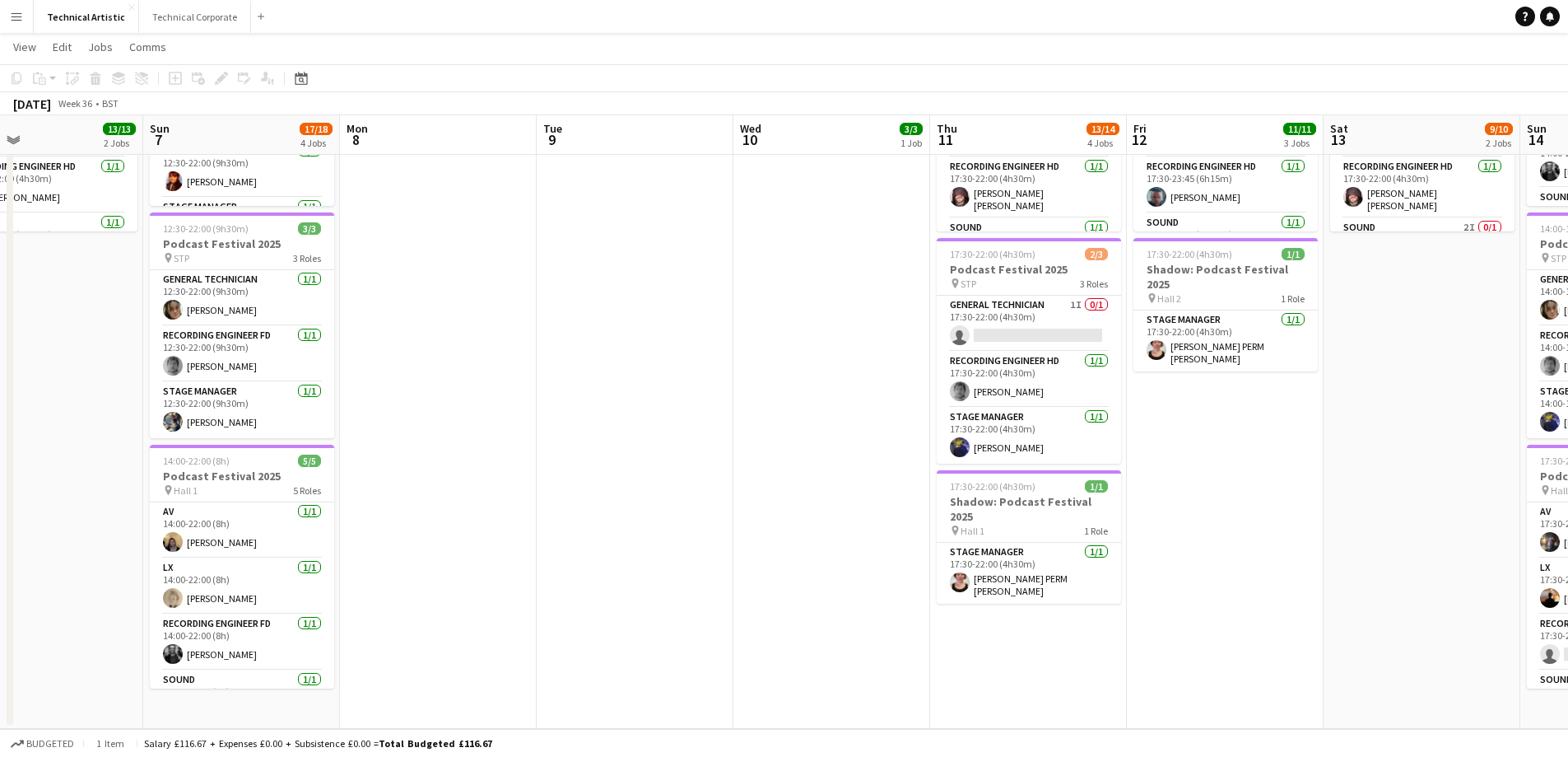
drag, startPoint x: 1175, startPoint y: 470, endPoint x: 730, endPoint y: 467, distance: 445.0
click at [730, 467] on app-calendar-viewport "Wed 3 Thu 4 14/14 4 Jobs Fri 5 14/17 4 Jobs Sat 6 13/13 2 Jobs Sun 7 17/18 4 Jo…" at bounding box center [784, 169] width 1568 height 1118
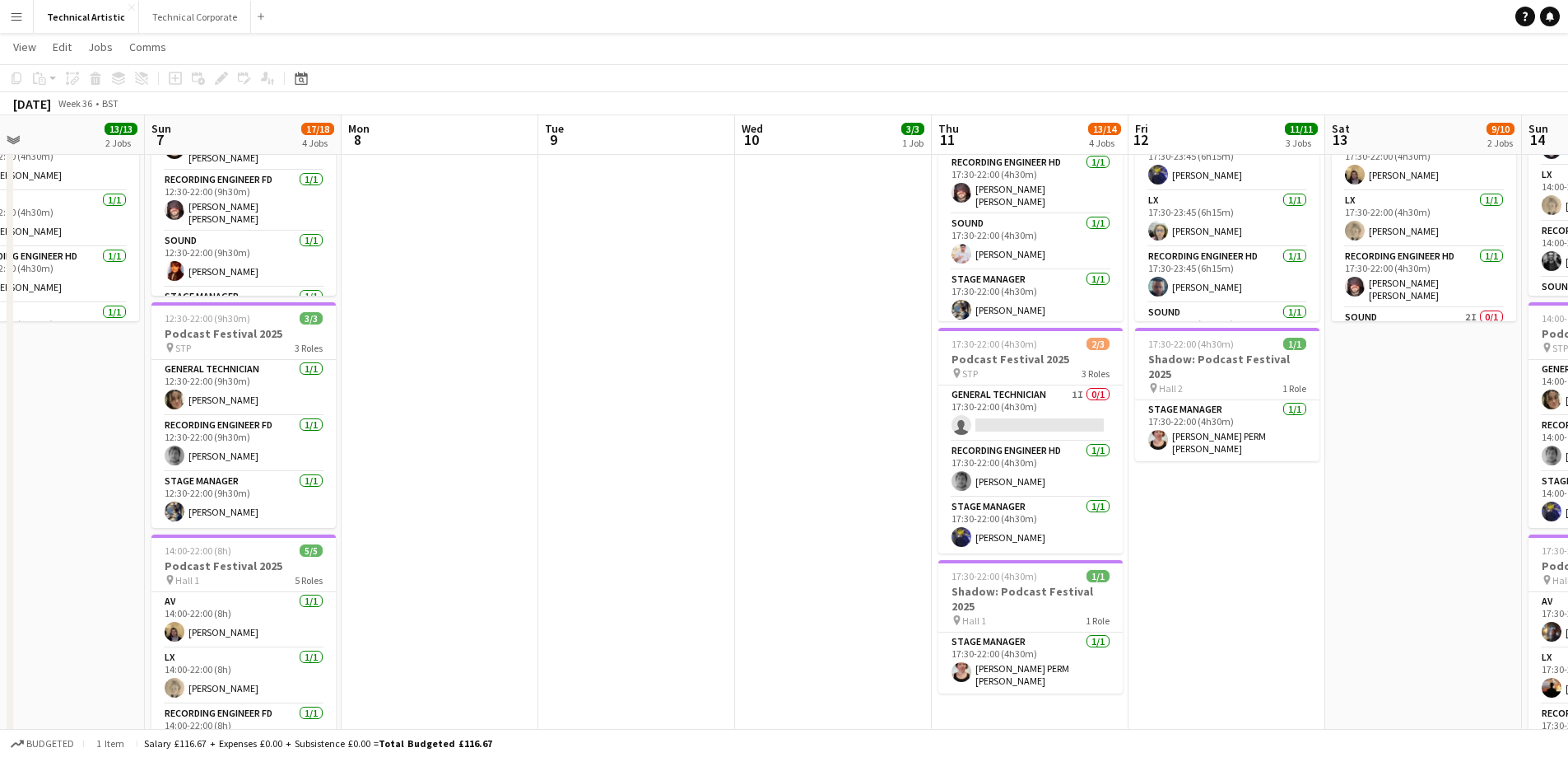
scroll to position [412, 0]
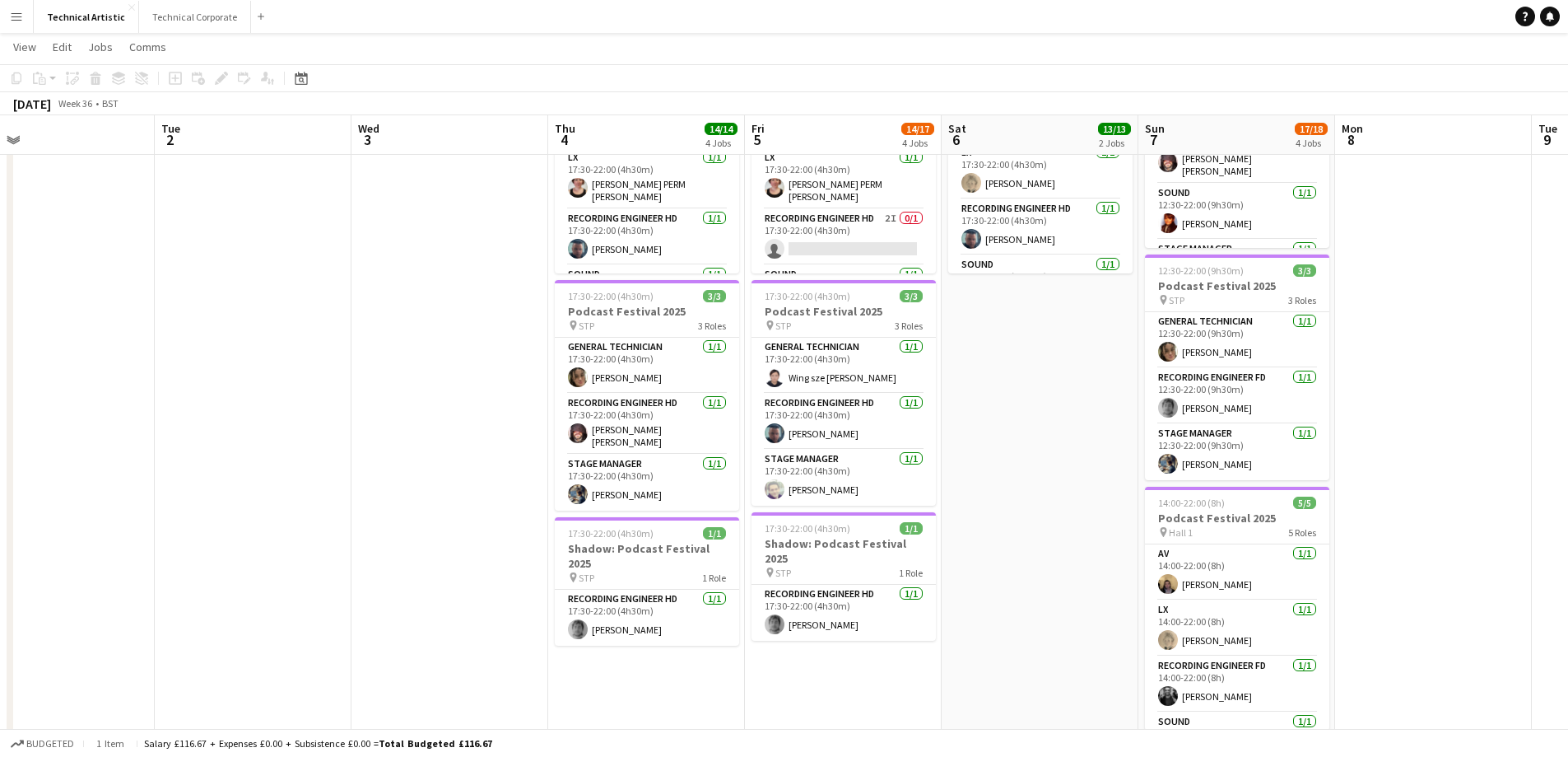
drag, startPoint x: 385, startPoint y: 533, endPoint x: 1400, endPoint y: 378, distance: 1026.8
click at [1393, 379] on app-calendar-viewport "Sat 30 Sun 31 Mon 1 Tue 2 Wed 3 Thu 4 14/14 4 Jobs Fri 5 14/17 4 Jobs Sat 6 13/…" at bounding box center [784, 211] width 1568 height 1118
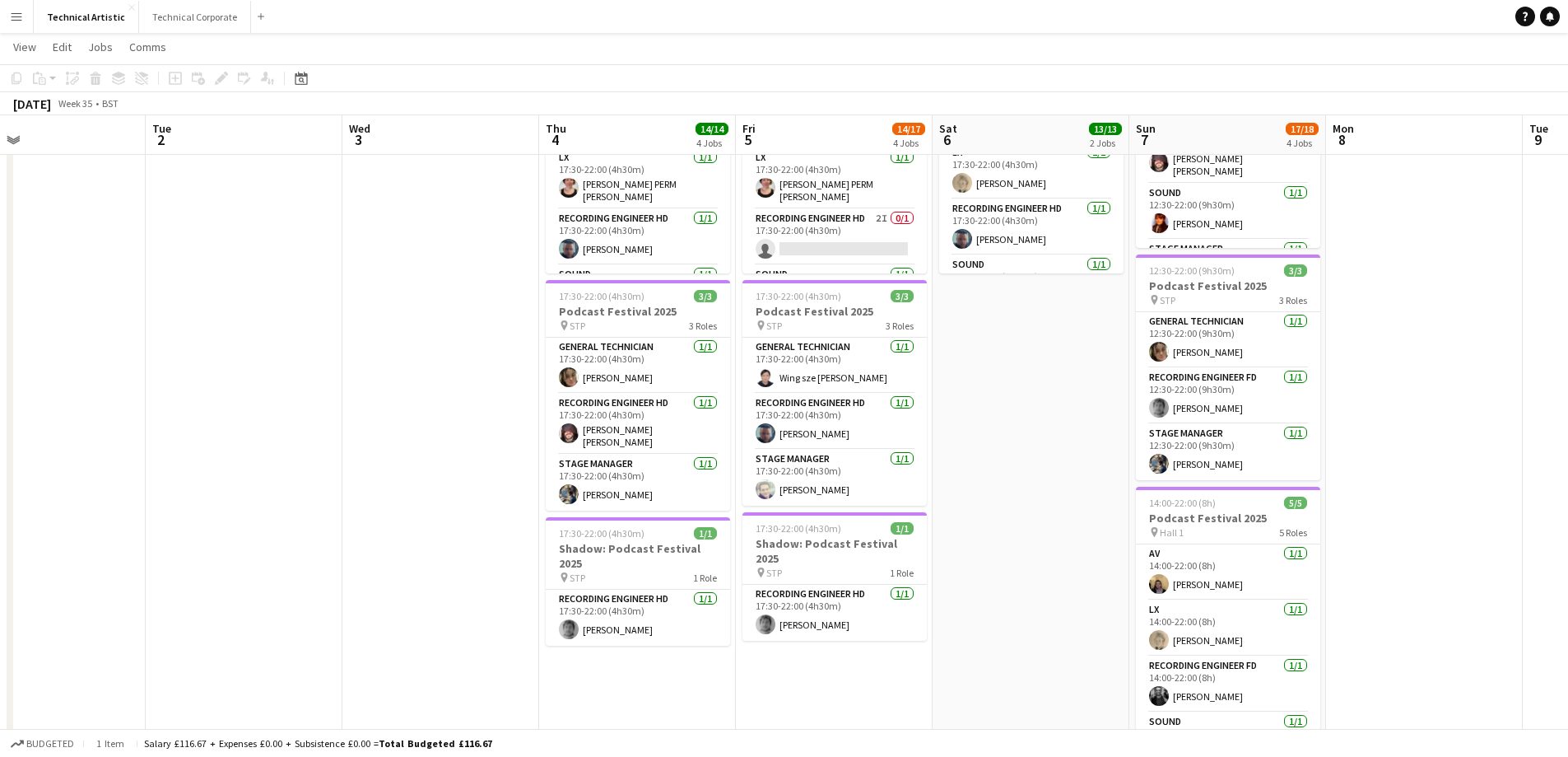
drag, startPoint x: 171, startPoint y: 435, endPoint x: 1532, endPoint y: 378, distance: 1362.2
click at [1532, 378] on app-calendar-viewport "Sat 30 Sun 31 Mon 1 Tue 2 Wed 3 Thu 4 14/14 4 Jobs Fri 5 14/17 4 Jobs Sat 6 13/…" at bounding box center [784, 211] width 1568 height 1118
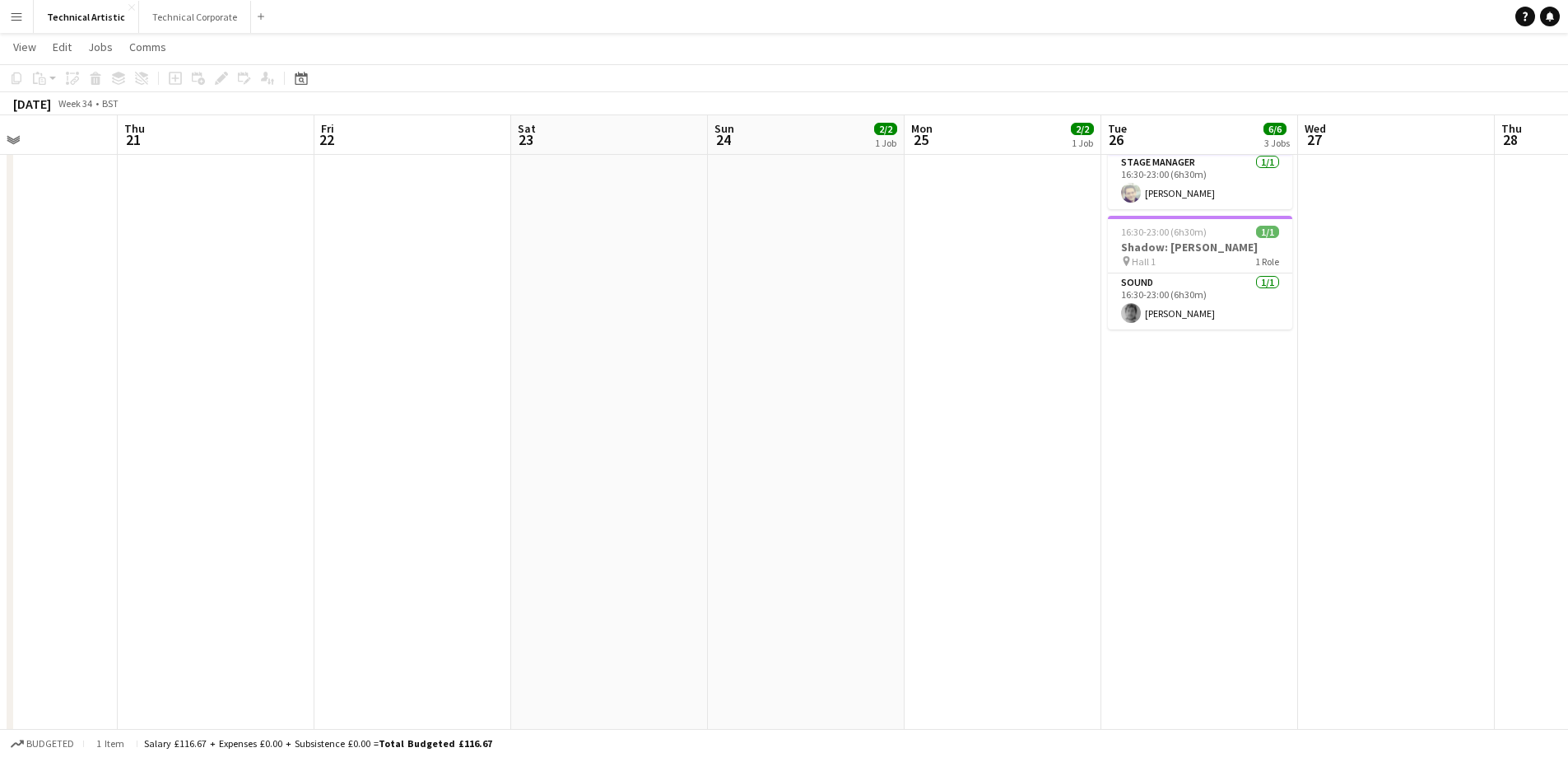
scroll to position [0, 466]
drag, startPoint x: 241, startPoint y: 465, endPoint x: 1083, endPoint y: 500, distance: 842.7
click at [1083, 500] on app-calendar-viewport "Mon 18 Tue 19 Wed 20 Thu 21 Fri 22 Sat 23 Sun 24 2/2 1 Job Mon 25 2/2 1 Job Tue…" at bounding box center [784, 211] width 1568 height 1118
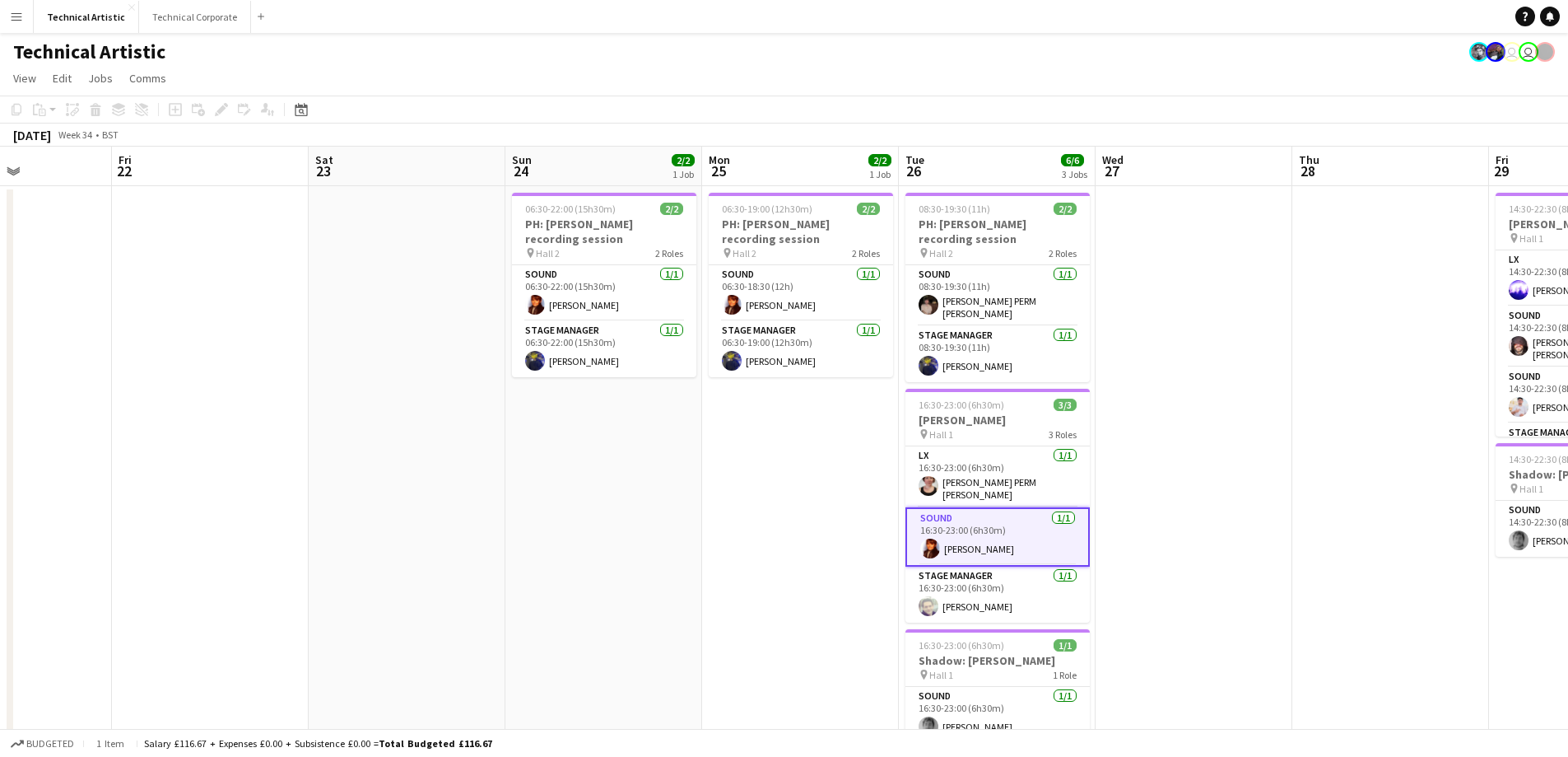
scroll to position [0, 494]
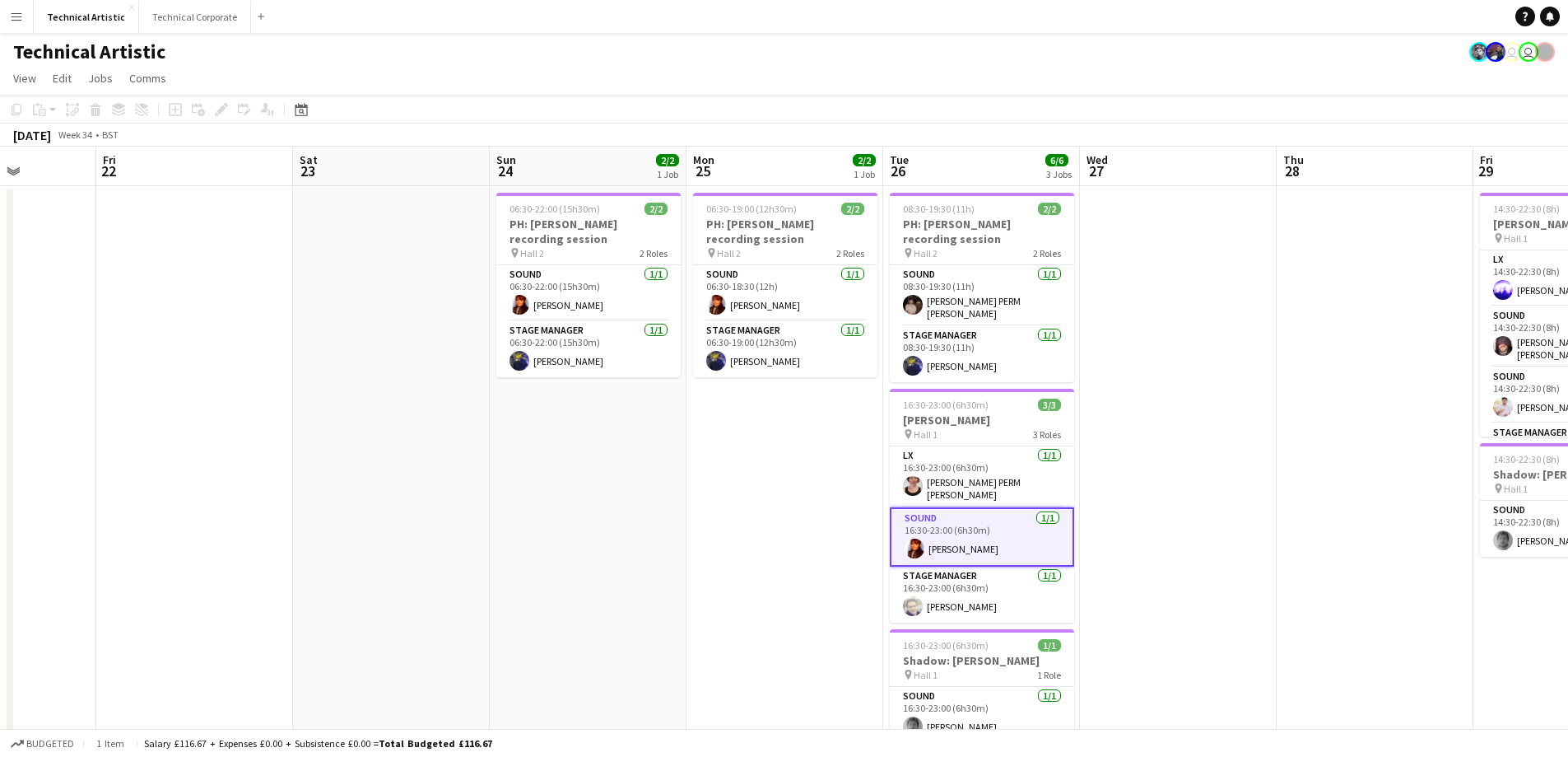
drag, startPoint x: 648, startPoint y: 534, endPoint x: 419, endPoint y: 541, distance: 229.1
click at [419, 541] on app-calendar-viewport "Tue 19 Wed 20 Thu 21 Fri 22 Sat 23 Sun 24 2/2 1 Job Mon 25 2/2 1 Job Tue 26 6/6…" at bounding box center [784, 665] width 1568 height 1037
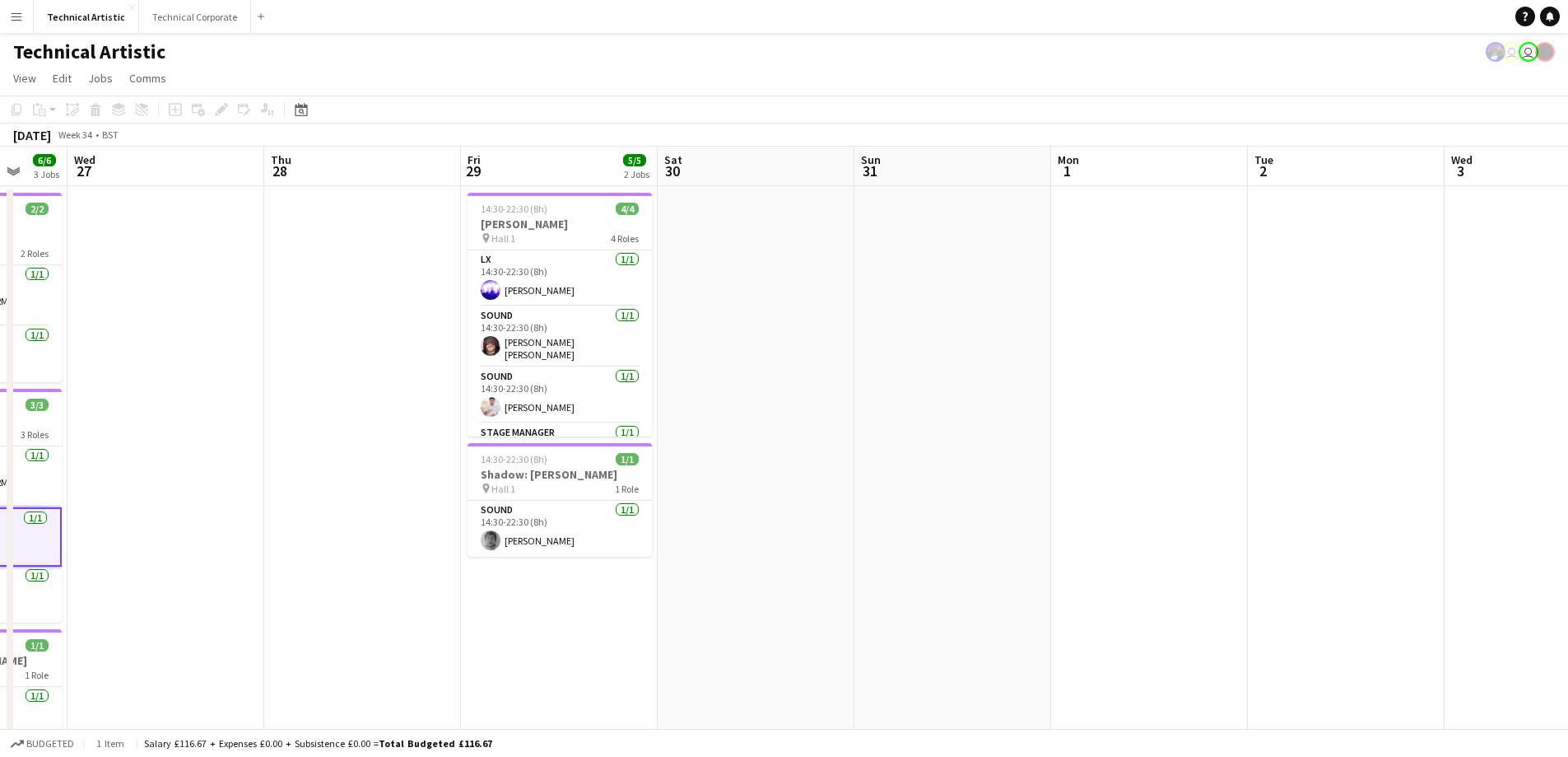
drag, startPoint x: 1263, startPoint y: 263, endPoint x: 250, endPoint y: 405, distance: 1022.9
click at [250, 405] on app-calendar-viewport "Sun 24 2/2 1 Job Mon 25 2/2 1 Job Tue 26 6/6 3 Jobs Wed 27 Thu 28 Fri 29 5/5 2 …" at bounding box center [784, 665] width 1568 height 1037
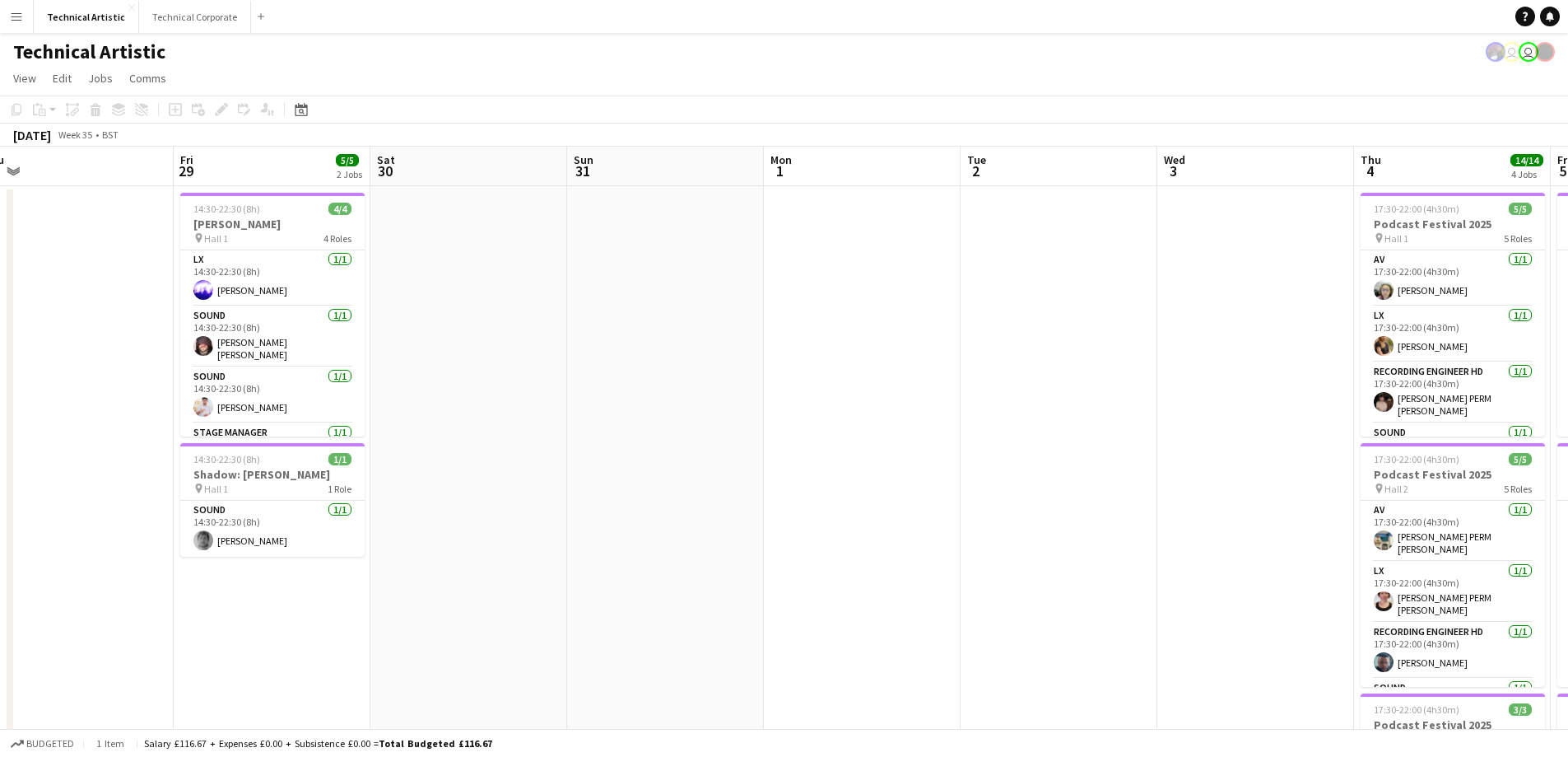
scroll to position [0, 475]
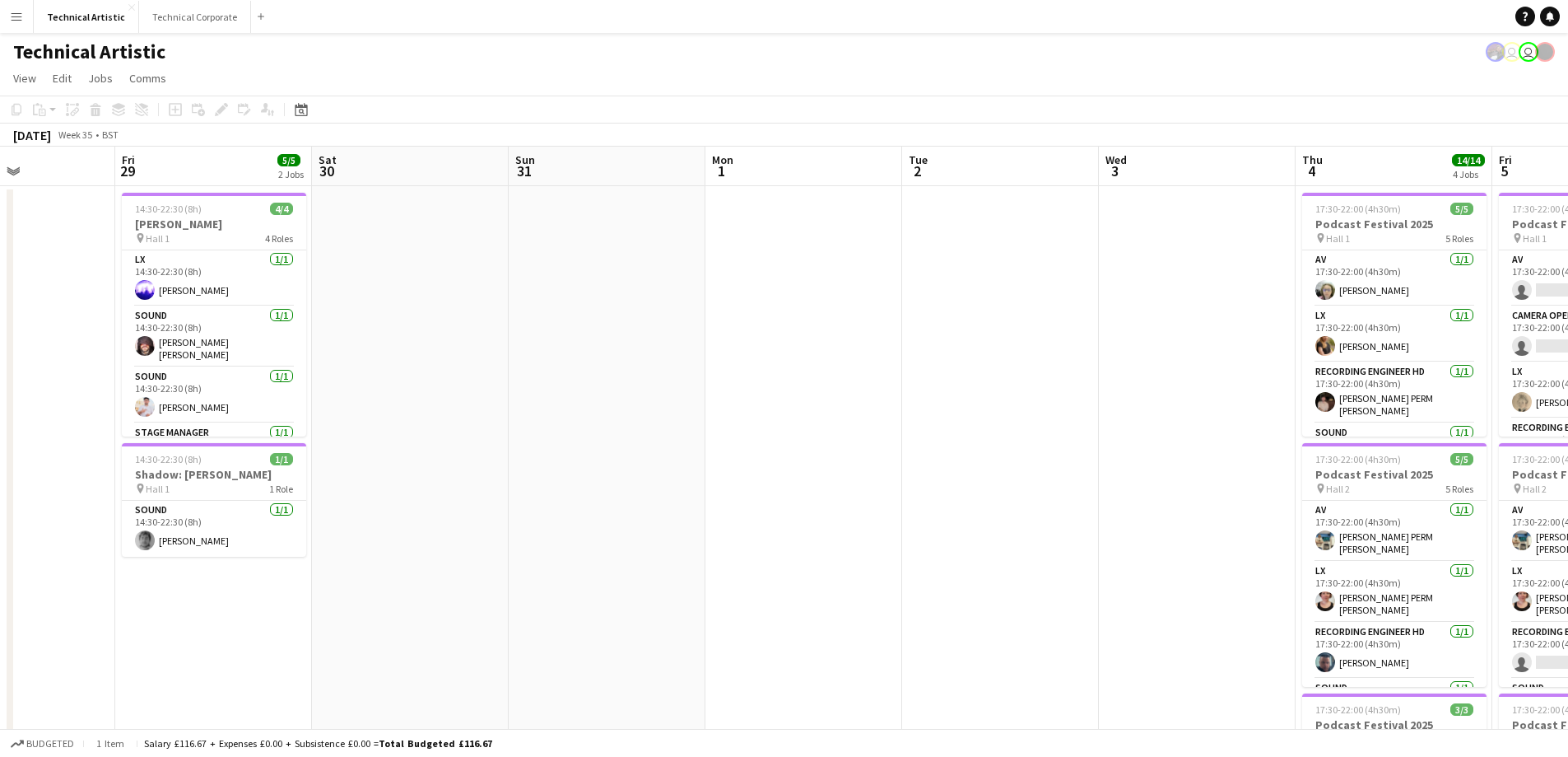
drag, startPoint x: 779, startPoint y: 388, endPoint x: 542, endPoint y: 417, distance: 238.8
click at [542, 419] on app-calendar-viewport "Tue 26 6/6 3 Jobs Wed 27 Thu 28 Fri 29 5/5 2 Jobs Sat 30 Sun 31 Mon 1 Tue 2 Wed…" at bounding box center [784, 665] width 1568 height 1037
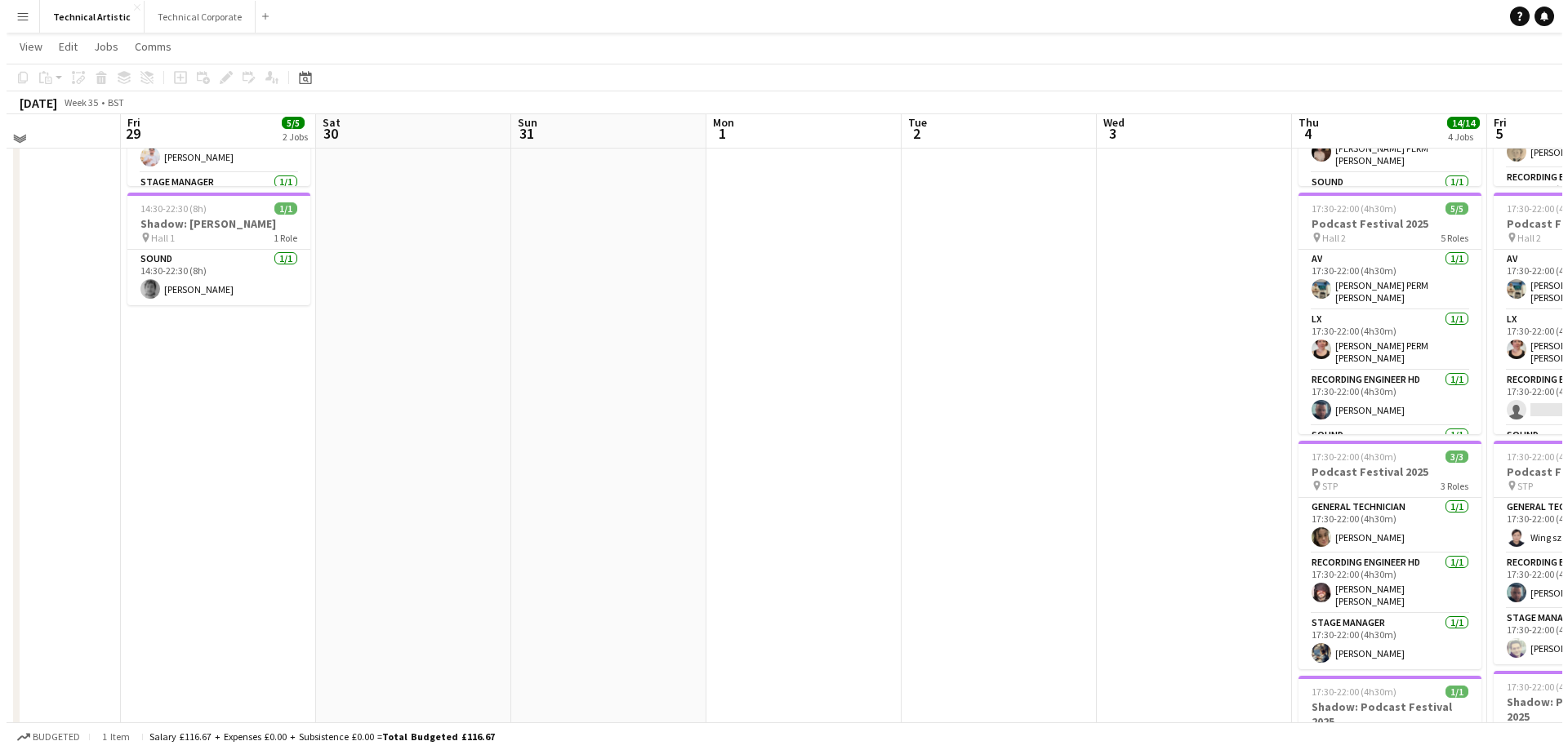
scroll to position [0, 0]
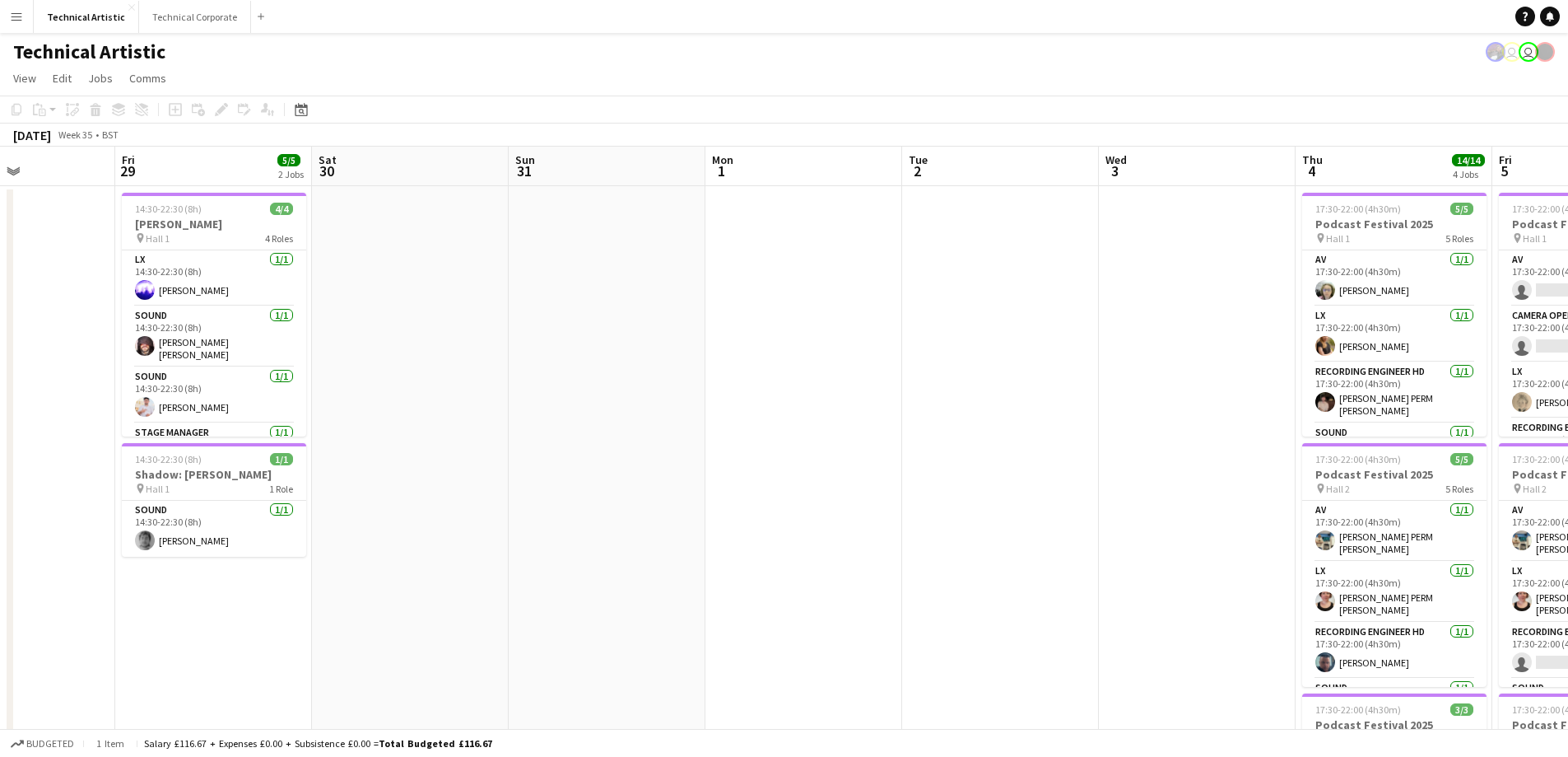
click at [42, 54] on h1 "Technical Artistic" at bounding box center [89, 51] width 152 height 24
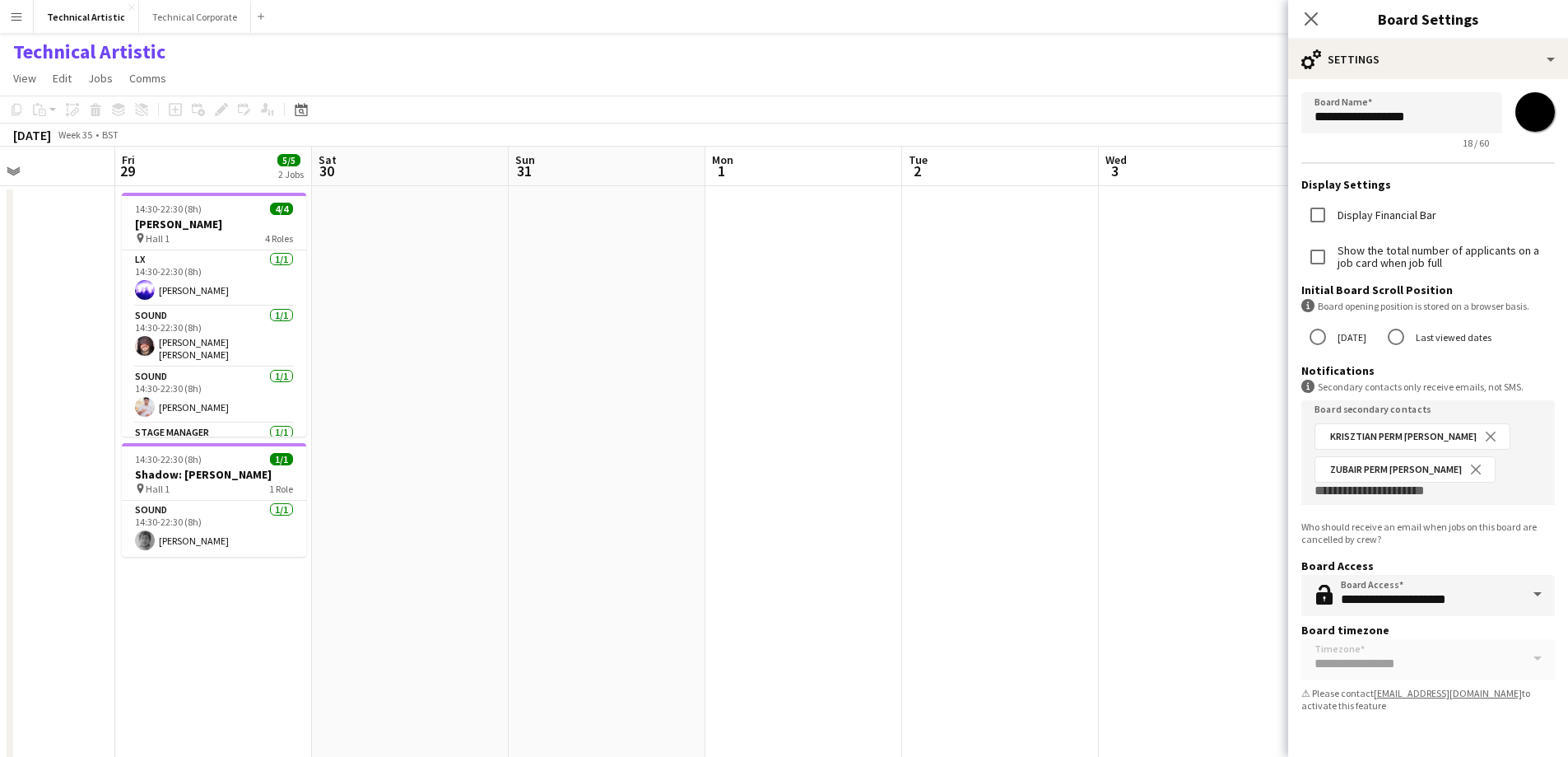
click at [62, 49] on h1 "Technical Artistic" at bounding box center [89, 51] width 152 height 24
click at [179, 14] on button "Technical Corporate Close" at bounding box center [195, 17] width 112 height 32
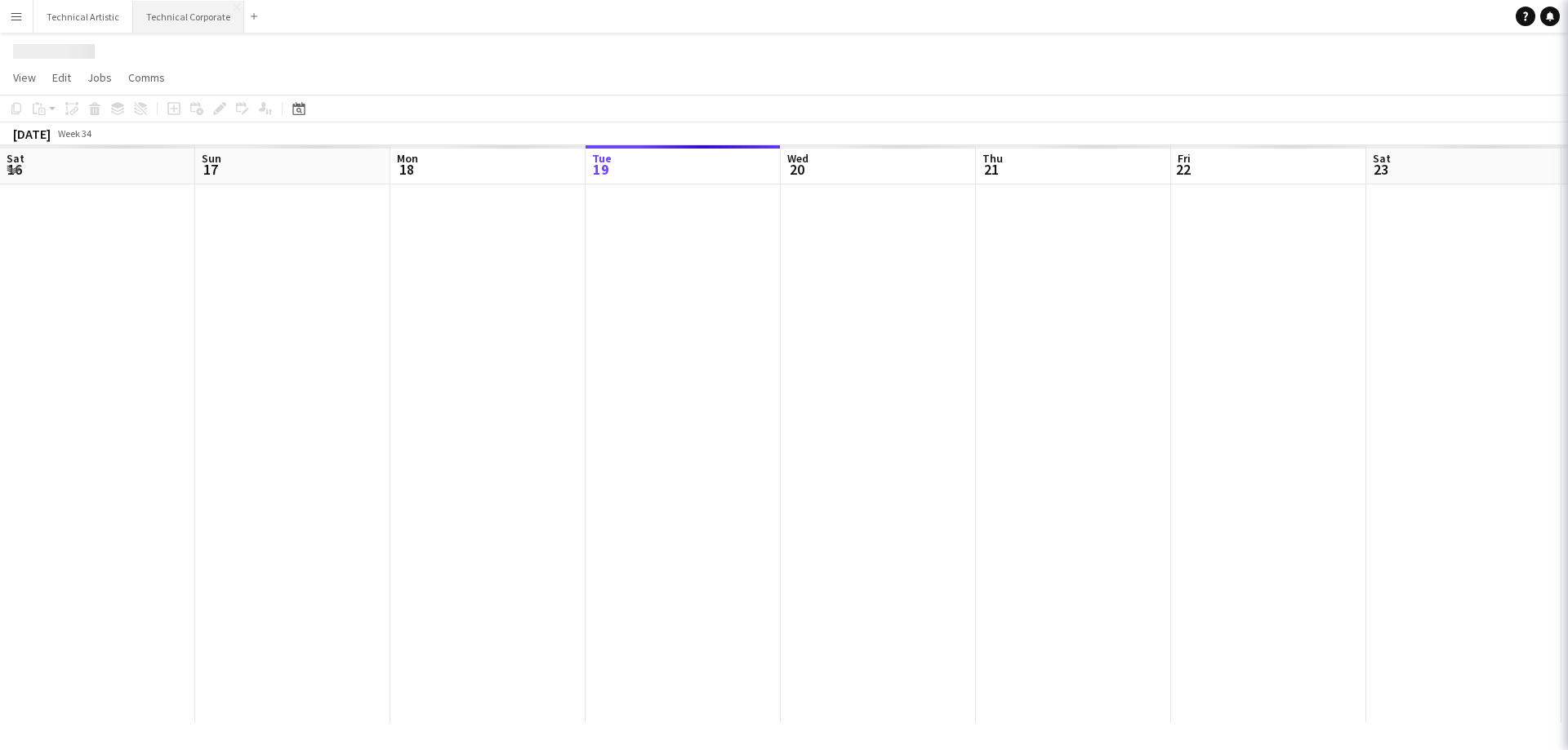
scroll to position [0, 390]
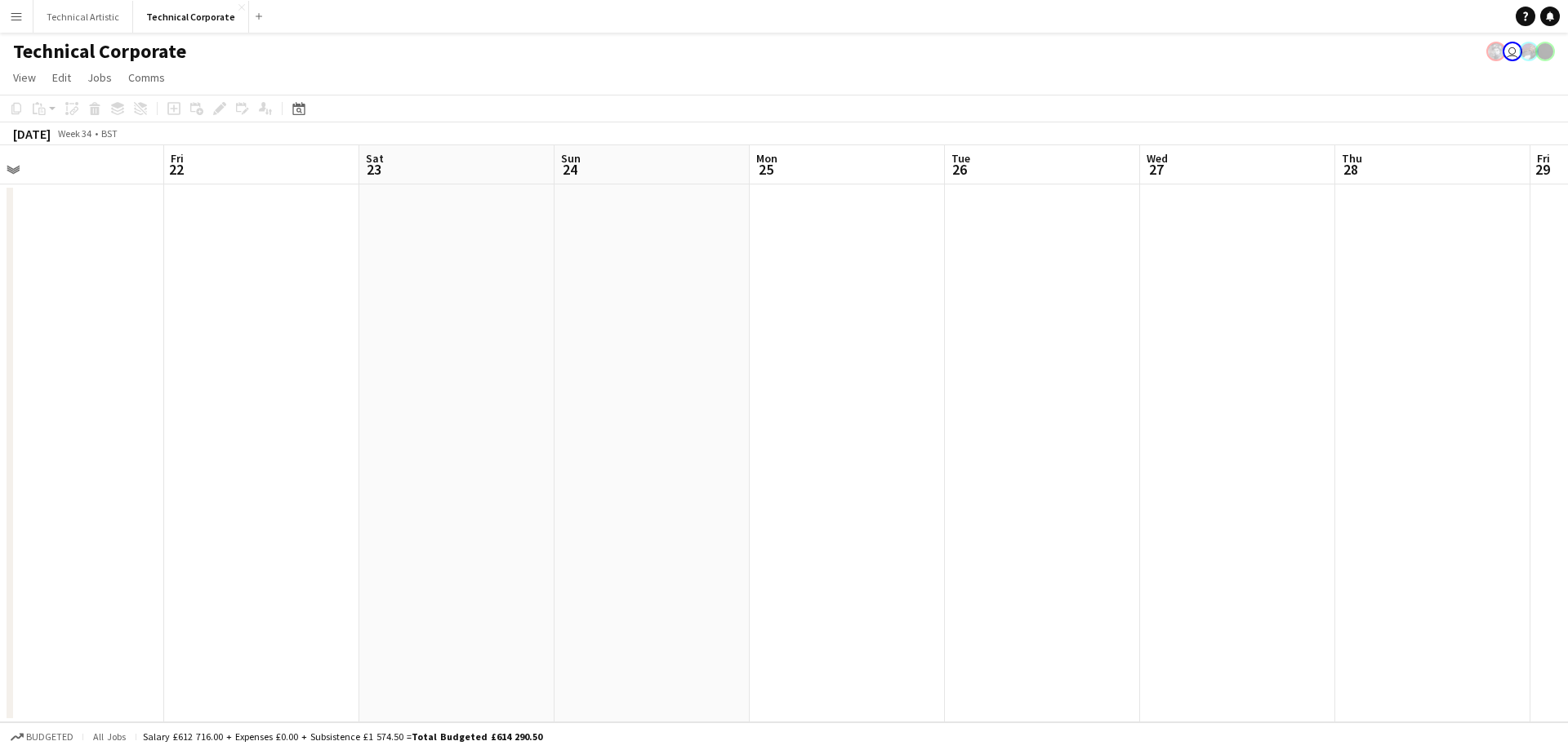
drag, startPoint x: 635, startPoint y: 255, endPoint x: 91, endPoint y: 246, distance: 544.1
click at [2, 286] on app-calendar-viewport "Mon 18 Tue 19 Wed 20 Thu 21 Fri 22 Sat 23 Sun 24 Mon 25 Tue 26 Wed 27 Thu 28 Fr…" at bounding box center [784, 434] width 1568 height 577
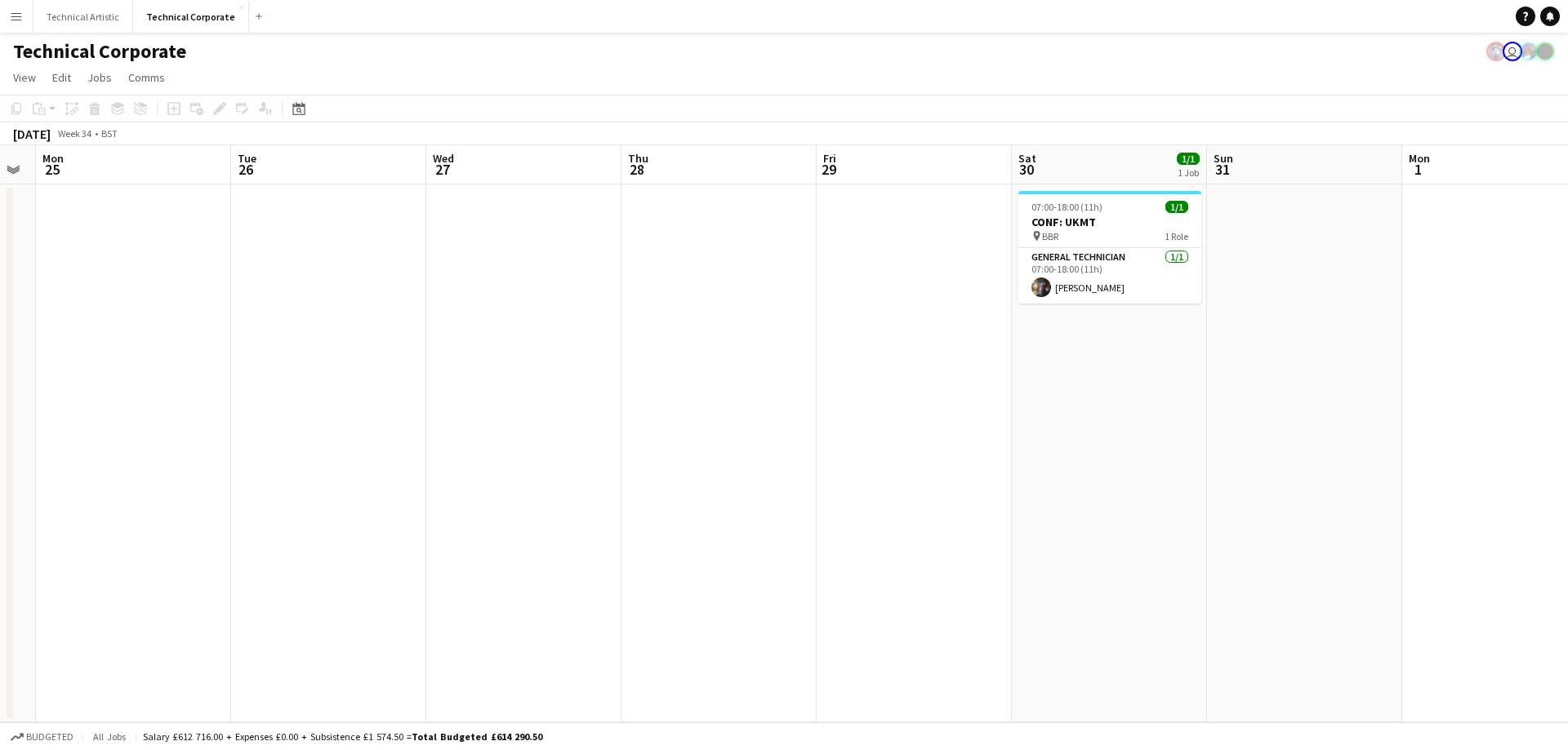
drag, startPoint x: 1132, startPoint y: 315, endPoint x: 440, endPoint y: 347, distance: 692.7
click at [438, 347] on app-calendar-viewport "Fri 22 Sat 23 Sun 24 Mon 25 Tue 26 Wed 27 Thu 28 Fri 29 Sat 30 1/1 1 Job Sun 31…" at bounding box center [784, 434] width 1568 height 577
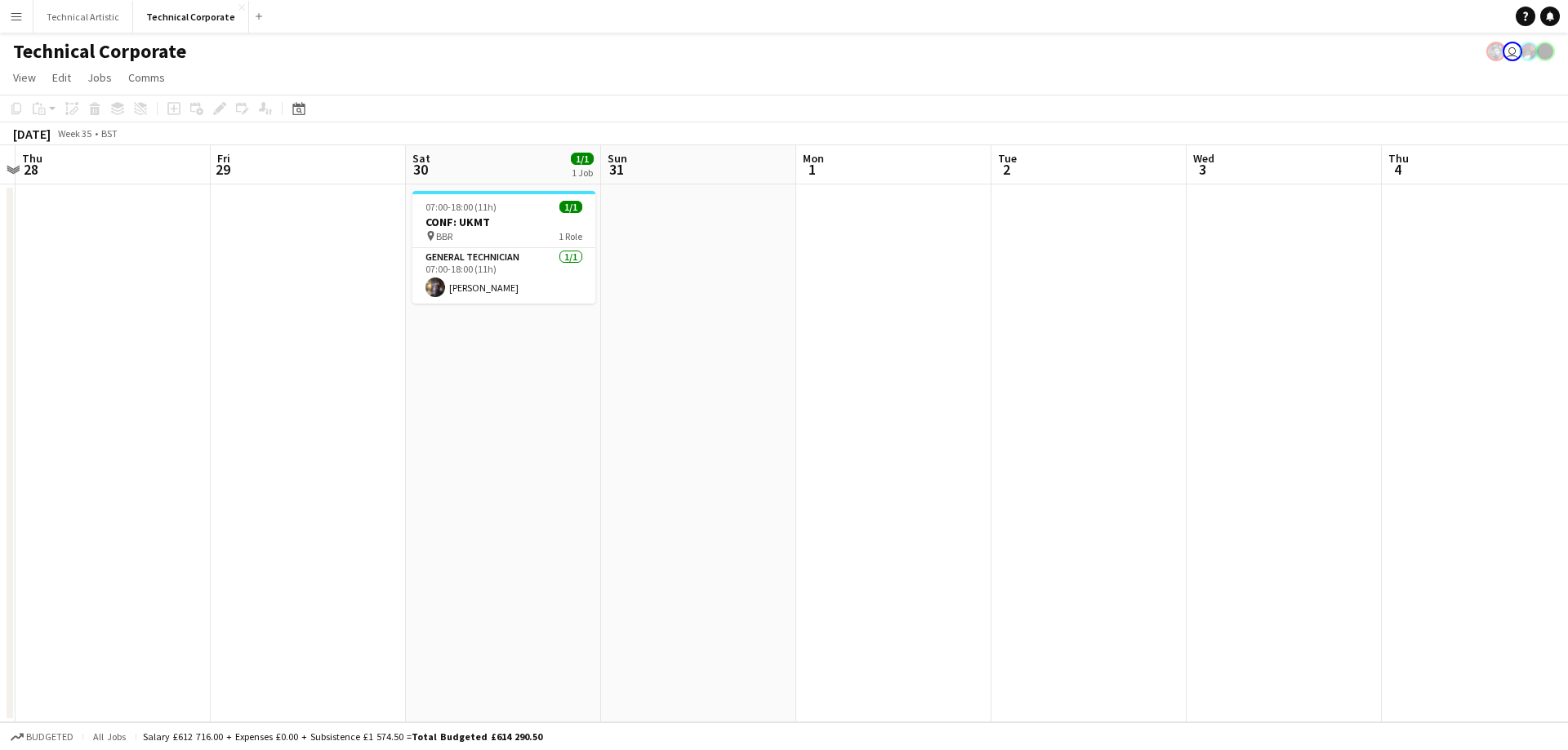
drag, startPoint x: 949, startPoint y: 329, endPoint x: 352, endPoint y: 356, distance: 597.6
click at [341, 355] on app-calendar-viewport "Mon 25 Tue 26 Wed 27 Thu 28 Fri 29 Sat 30 1/1 1 Job Sun 31 Mon 1 Tue 2 Wed 3 Th…" at bounding box center [784, 434] width 1568 height 577
click at [61, 26] on button "Technical Artistic Close" at bounding box center [82, 17] width 99 height 32
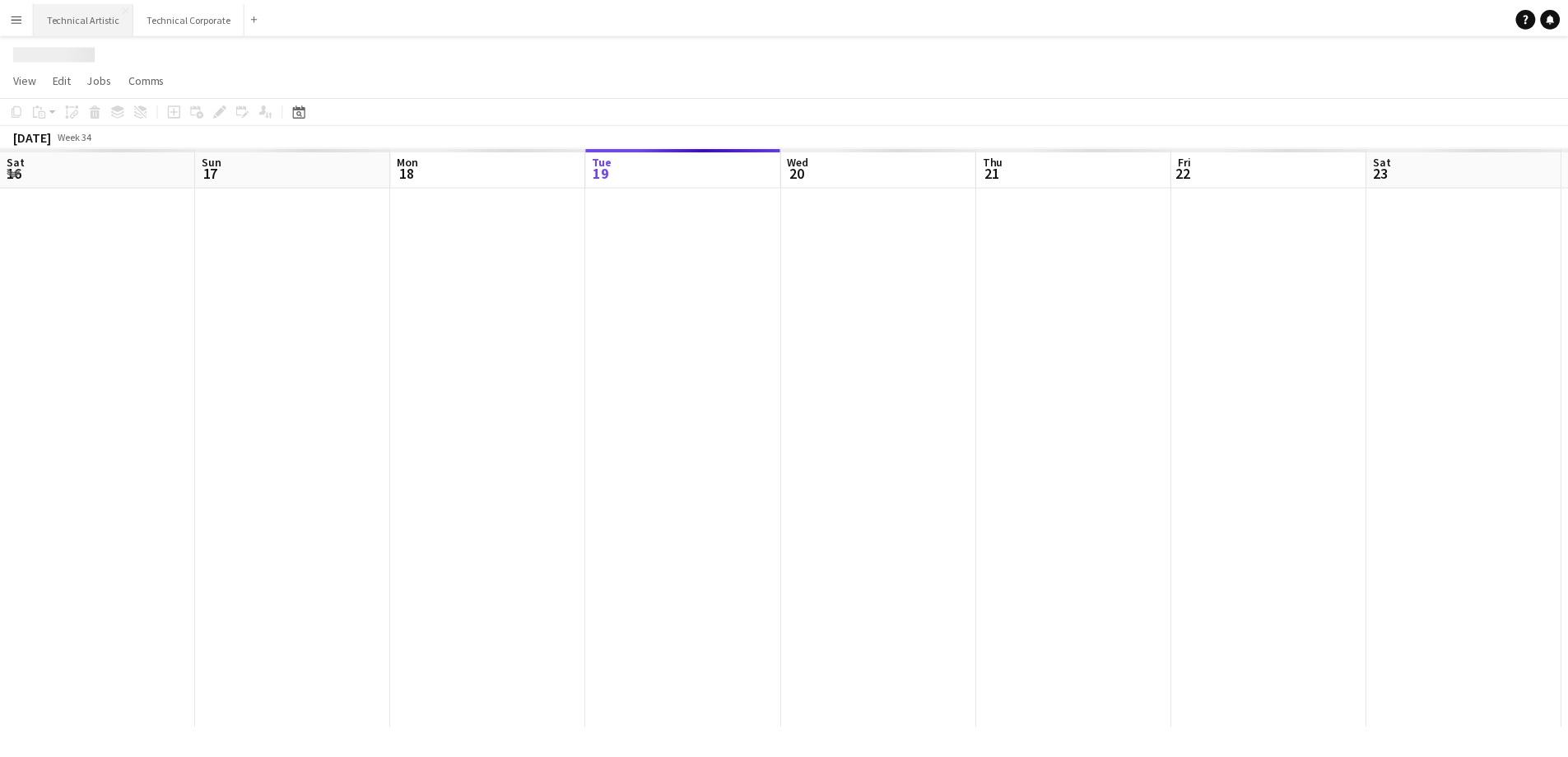
scroll to position [0, 394]
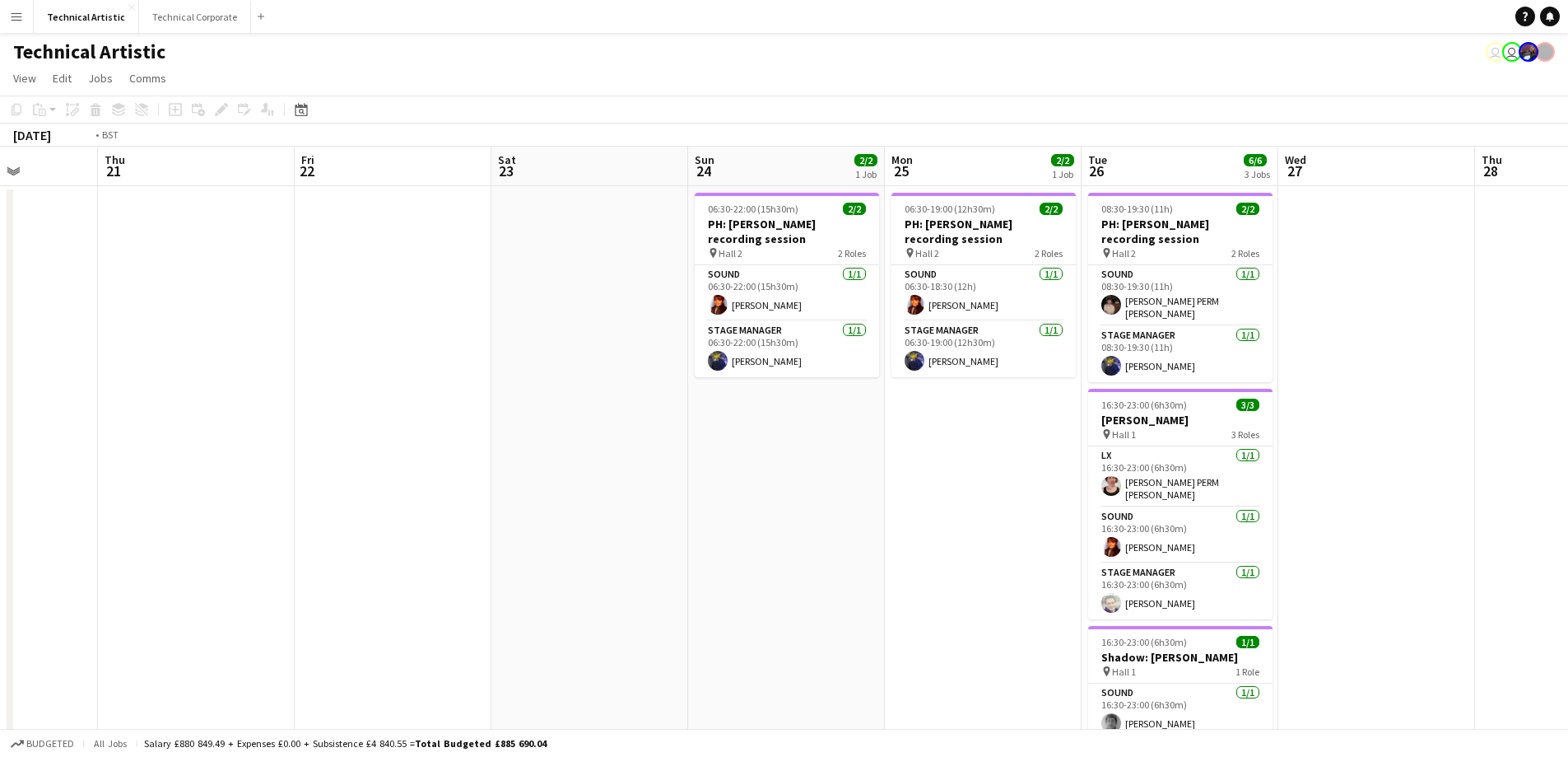
drag, startPoint x: 1147, startPoint y: 538, endPoint x: 23, endPoint y: 640, distance: 1128.6
click at [0, 626] on app-calendar-viewport "Mon 18 Tue 19 Wed 20 Thu 21 Fri 22 Sat 23 Sun 24 2/2 1 Job Mon 25 2/2 1 Job Tue…" at bounding box center [784, 464] width 1568 height 635
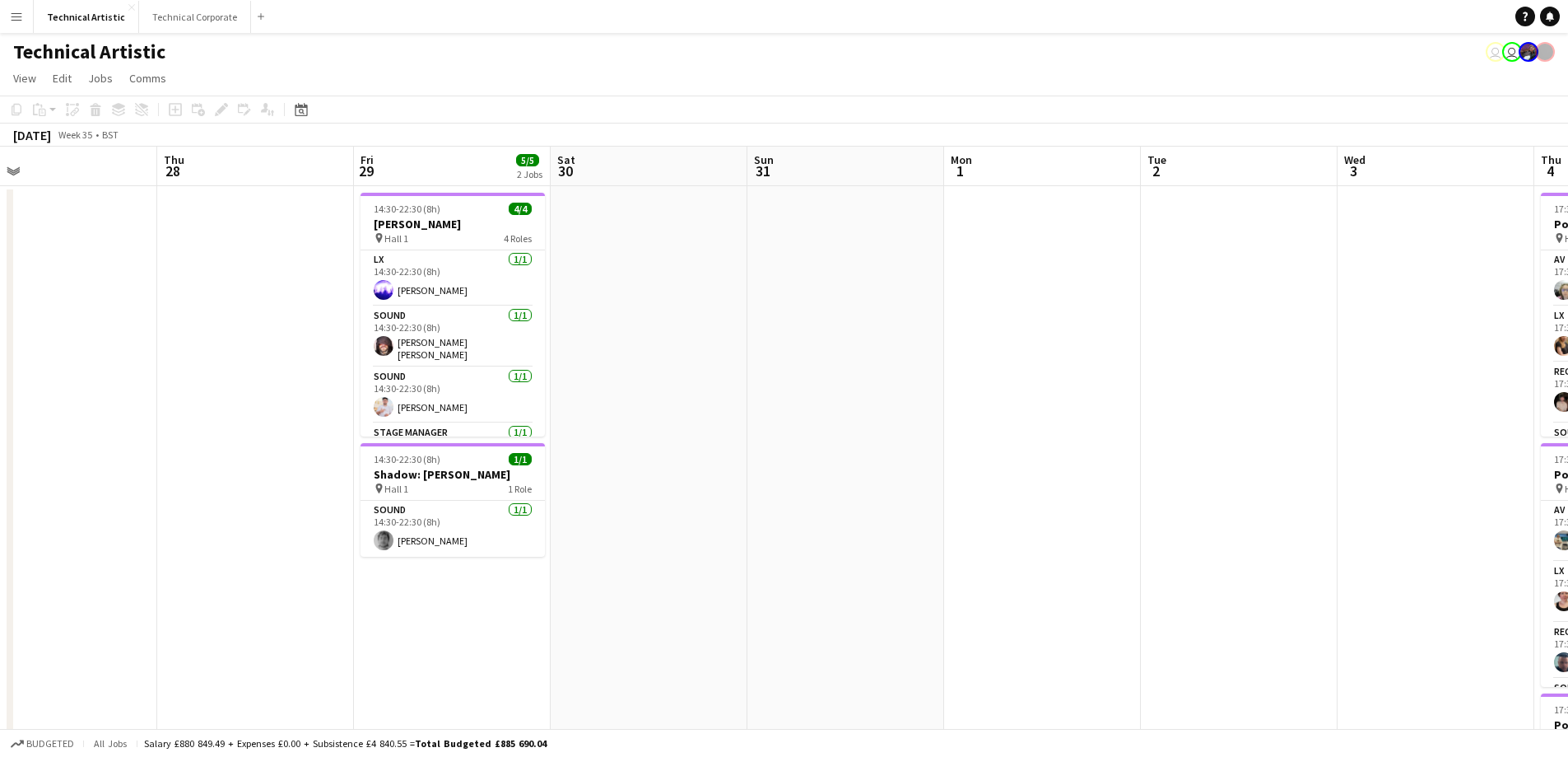
scroll to position [0, 617]
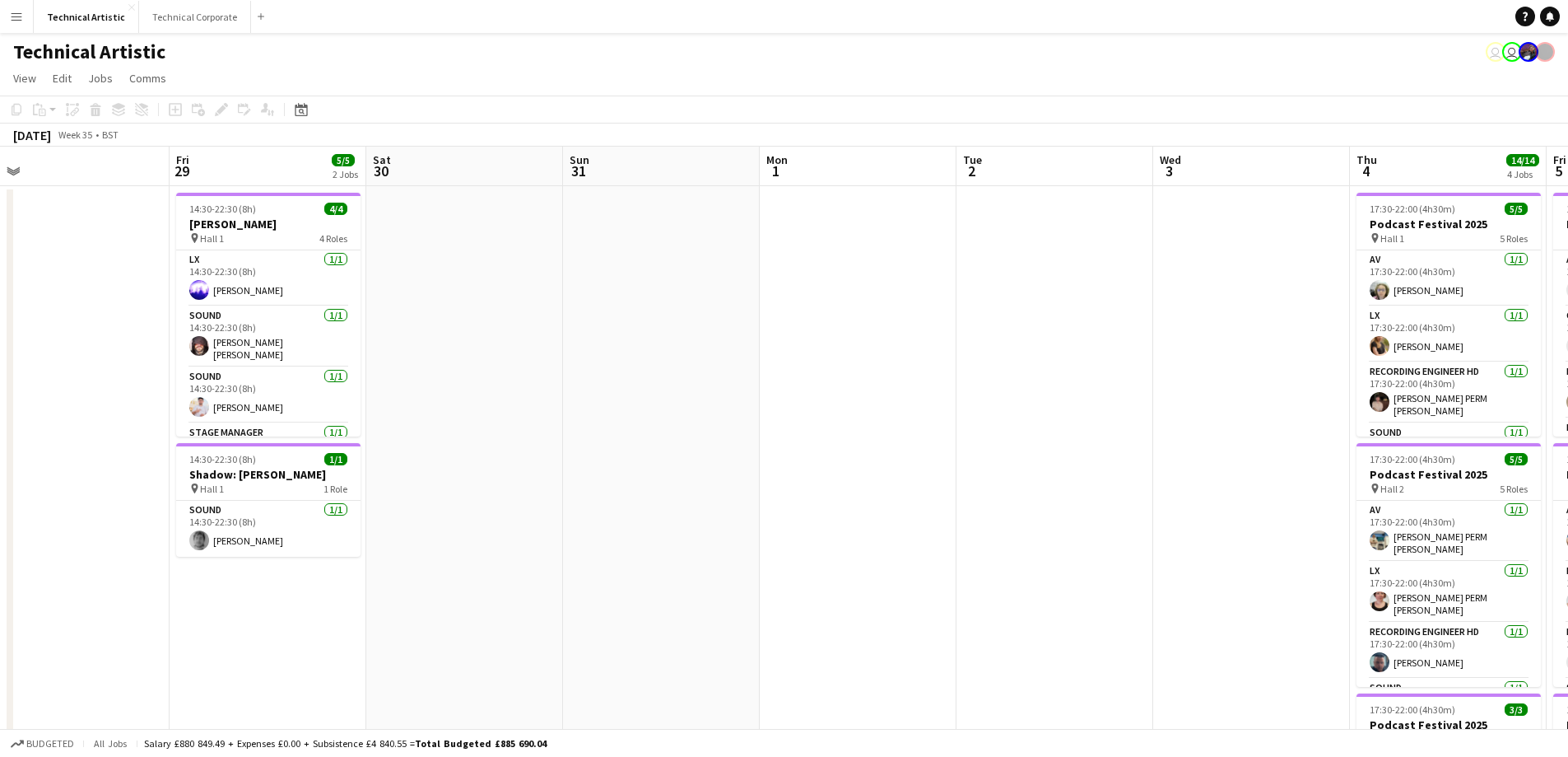
drag, startPoint x: 1346, startPoint y: 522, endPoint x: 963, endPoint y: 617, distance: 394.6
click at [963, 617] on app-calendar-viewport "Mon 25 2/2 1 Job Tue 26 6/6 3 Jobs Wed 27 Thu 28 Fri 29 5/5 2 Jobs Sat 30 Sun 3…" at bounding box center [784, 625] width 1568 height 958
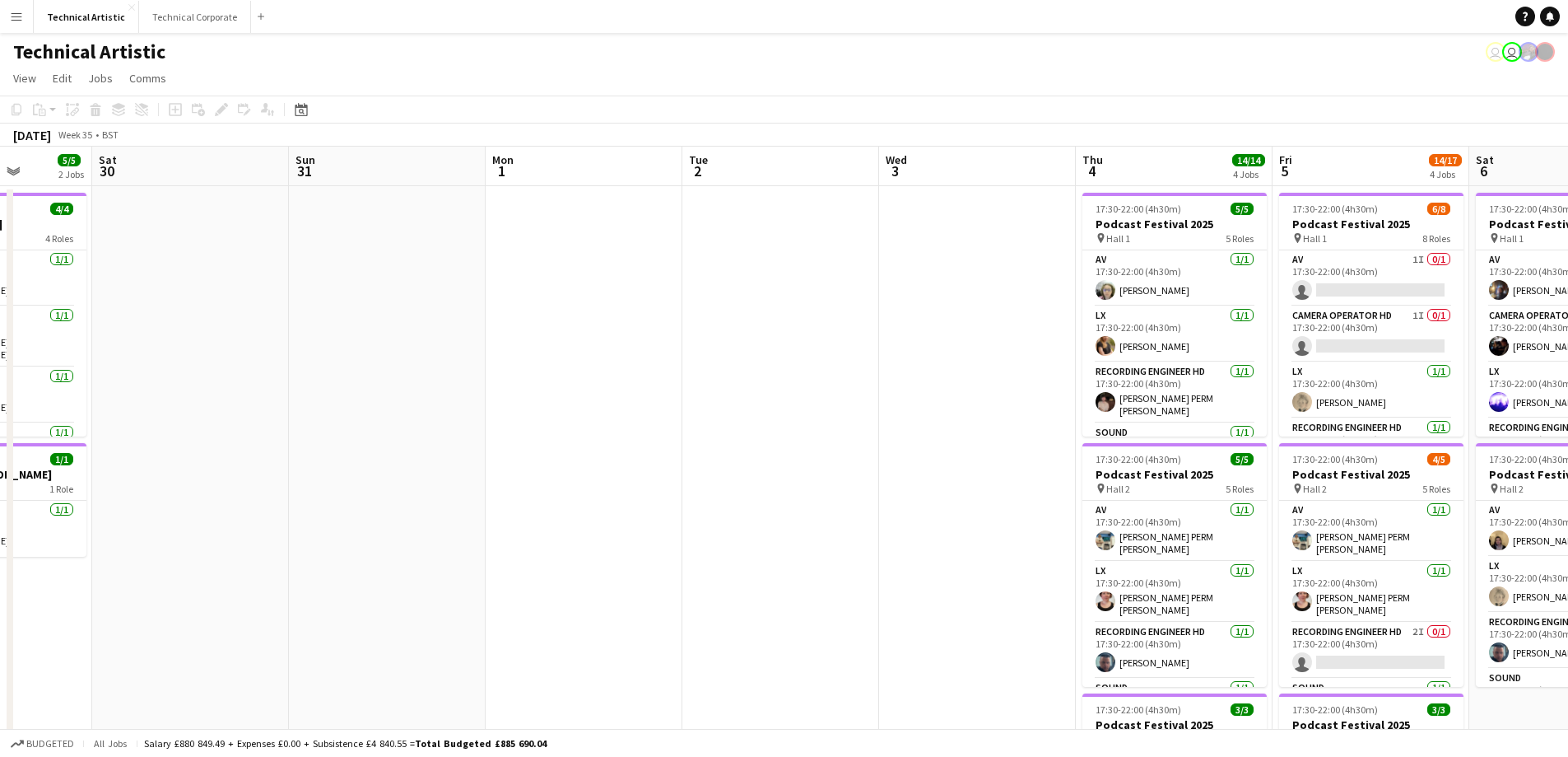
drag, startPoint x: 1045, startPoint y: 585, endPoint x: 348, endPoint y: 646, distance: 699.7
click at [359, 657] on app-calendar-viewport "Wed 27 Thu 28 Fri 29 5/5 2 Jobs Sat 30 Sun 31 Mon 1 Tue 2 Wed 3 Thu 4 14/14 4 J…" at bounding box center [784, 665] width 1568 height 1037
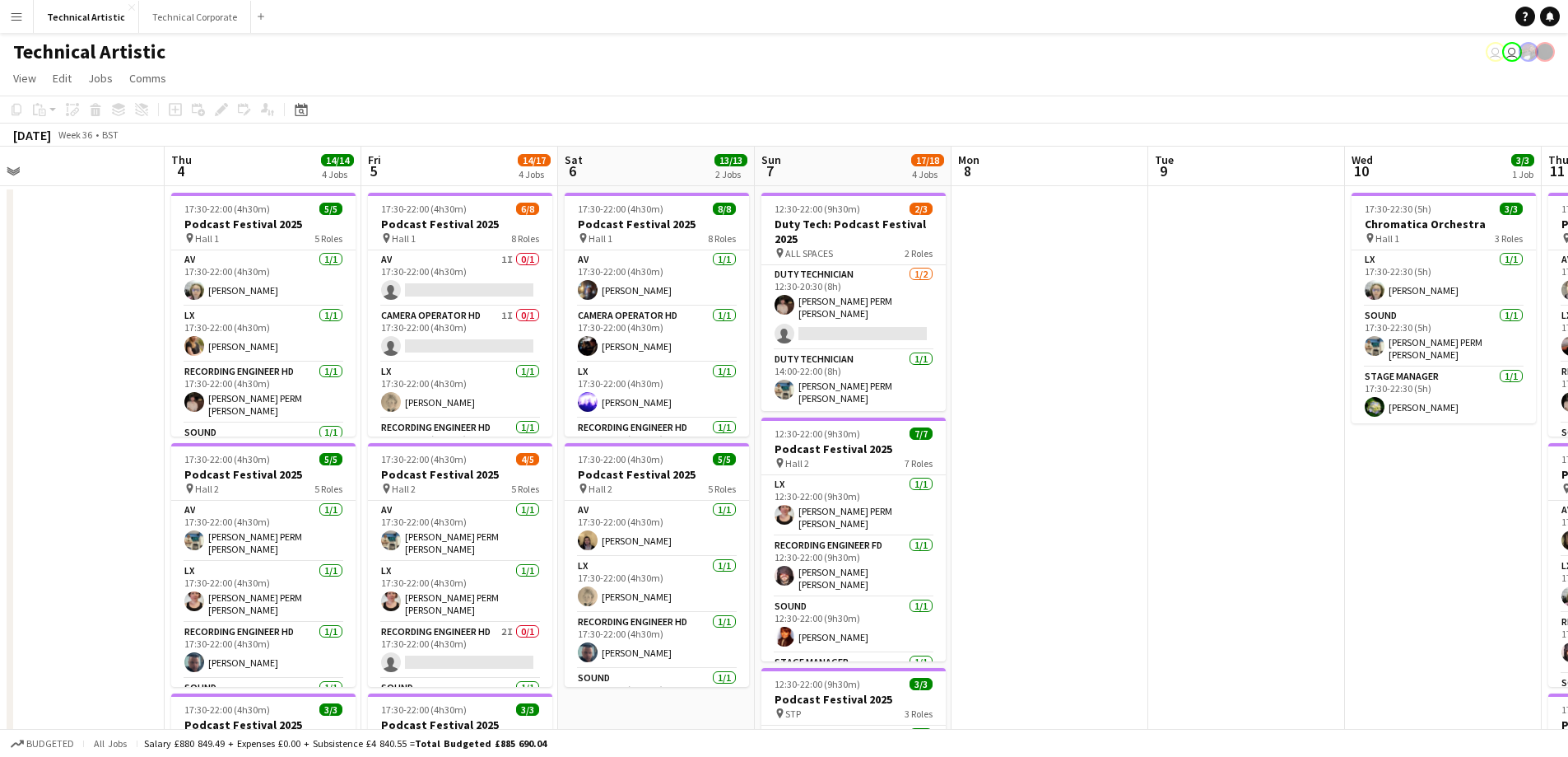
drag, startPoint x: 1219, startPoint y: 330, endPoint x: 564, endPoint y: 416, distance: 660.6
click at [566, 417] on app-calendar-viewport "Sun 31 Mon 1 Tue 2 Wed 3 Thu 4 14/14 4 Jobs Fri 5 14/17 4 Jobs Sat 6 13/13 2 Jo…" at bounding box center [784, 665] width 1568 height 1037
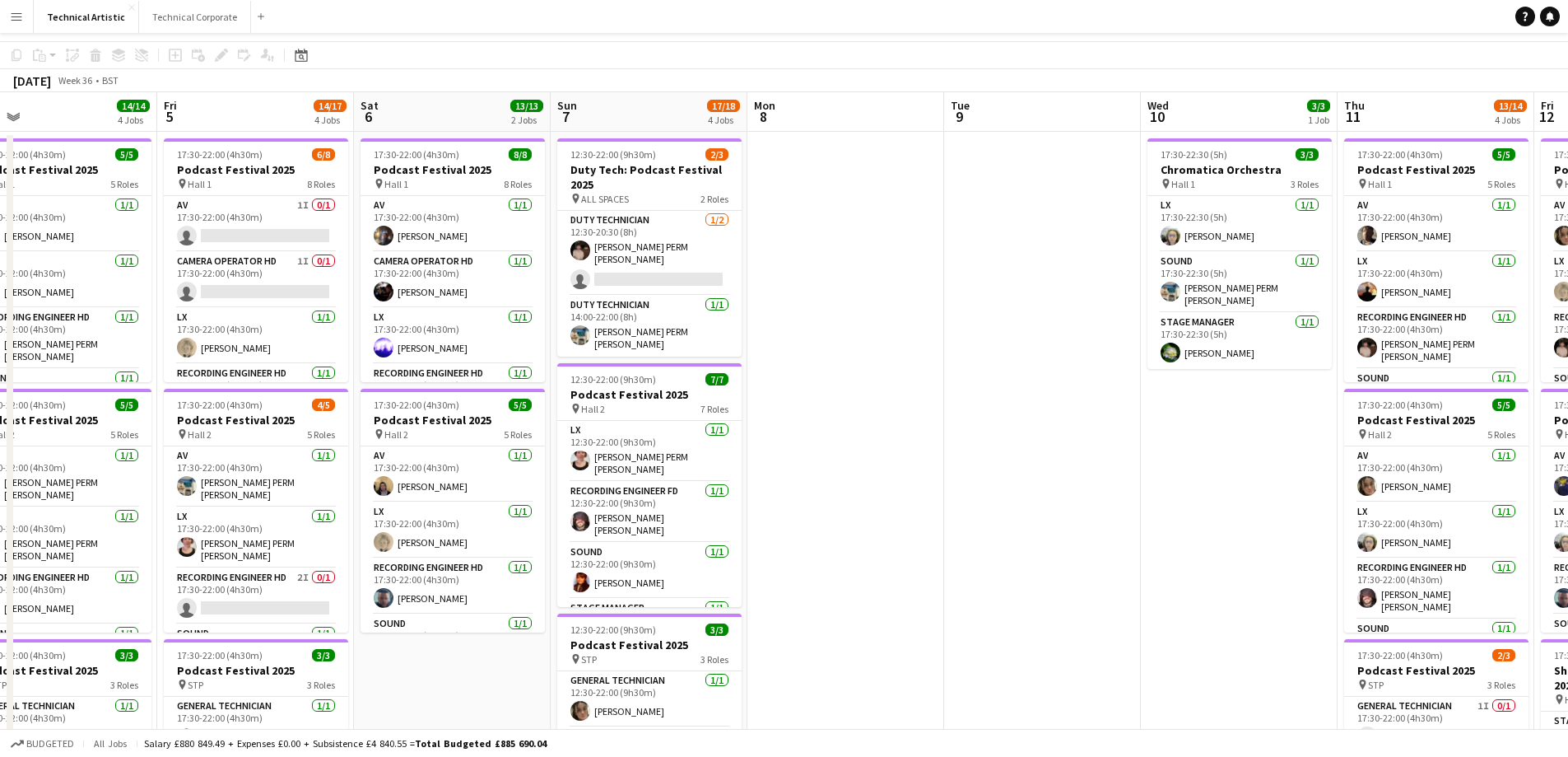
scroll to position [82, 0]
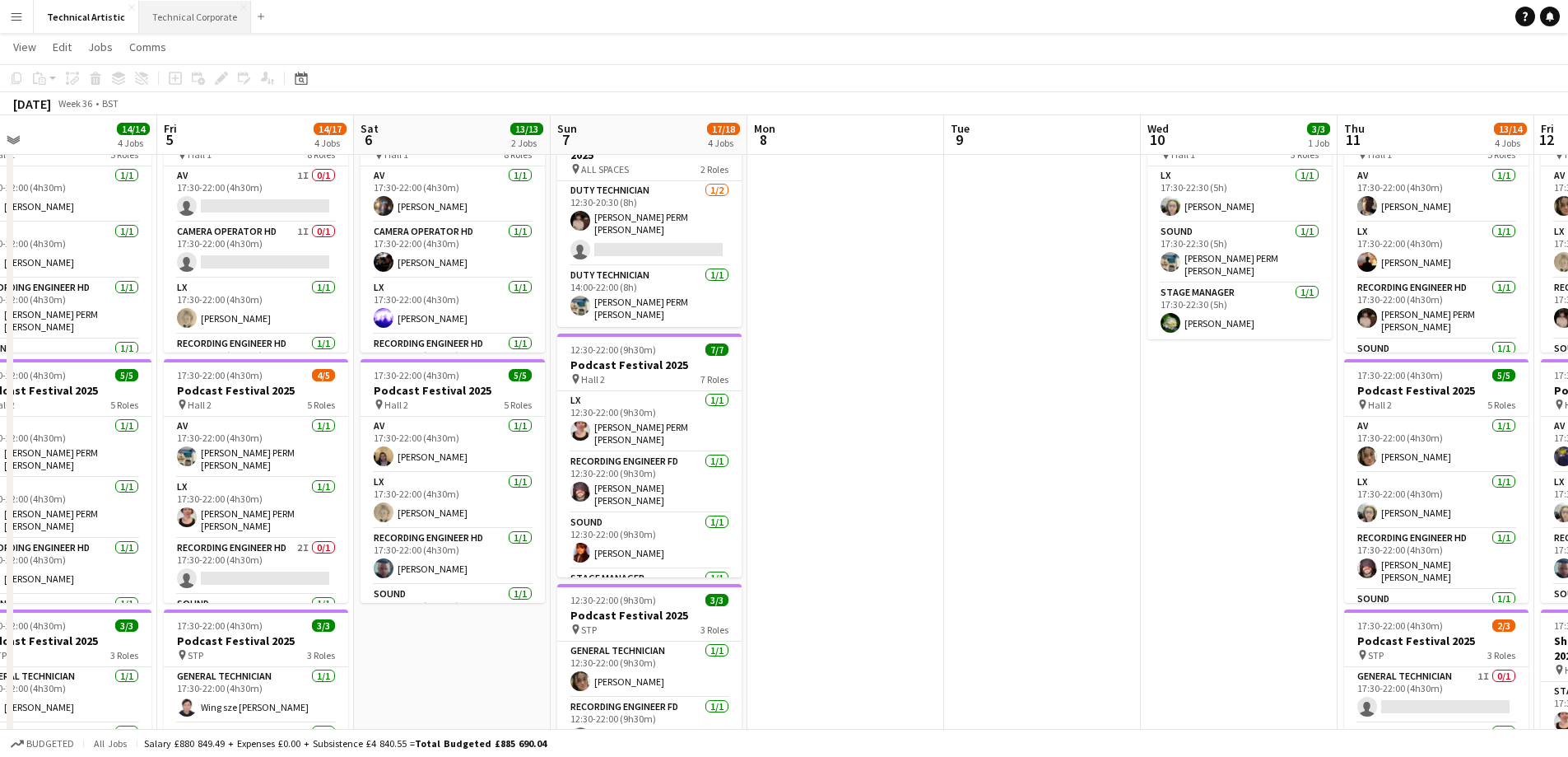
click at [171, 15] on button "Technical Corporate Close" at bounding box center [195, 17] width 112 height 32
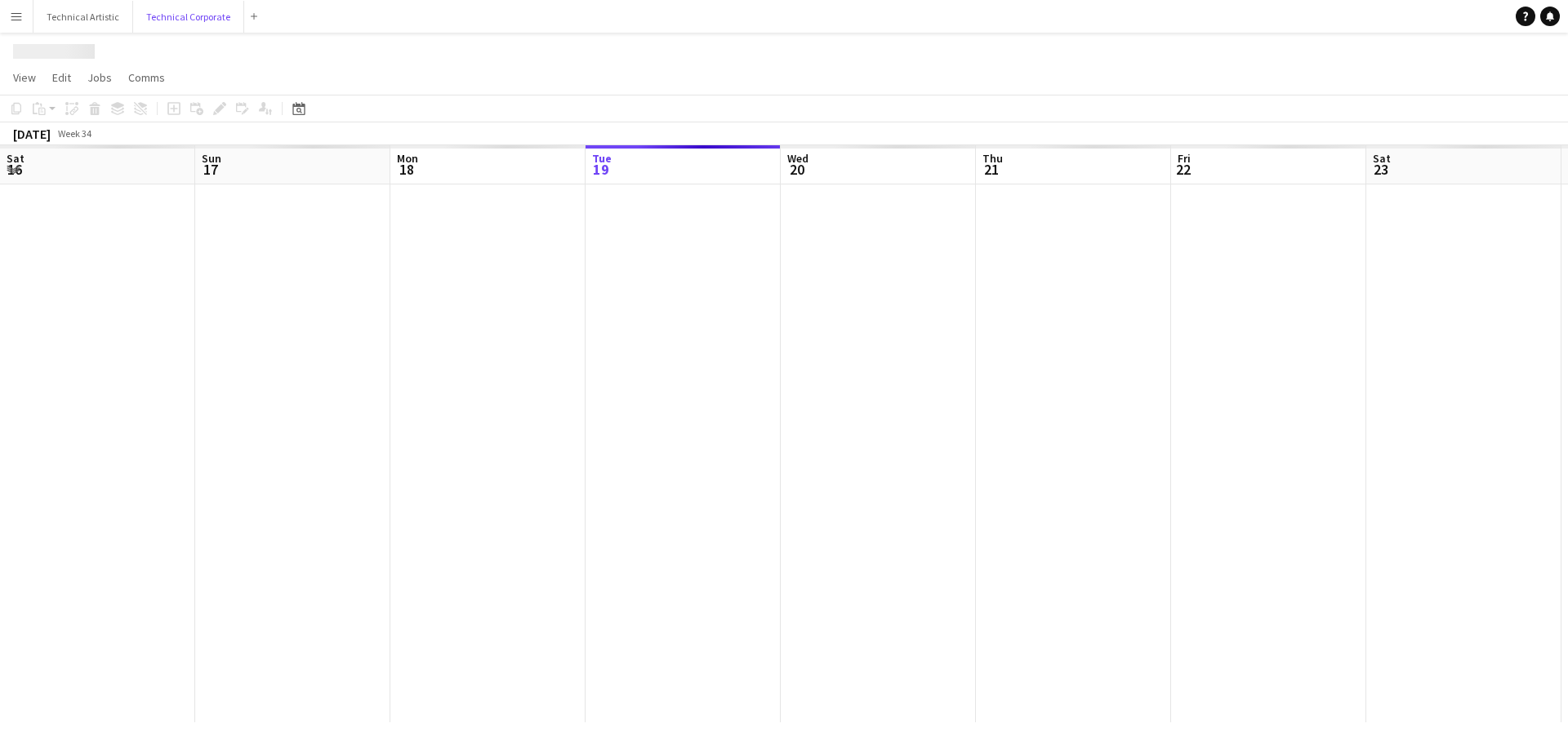
scroll to position [0, 390]
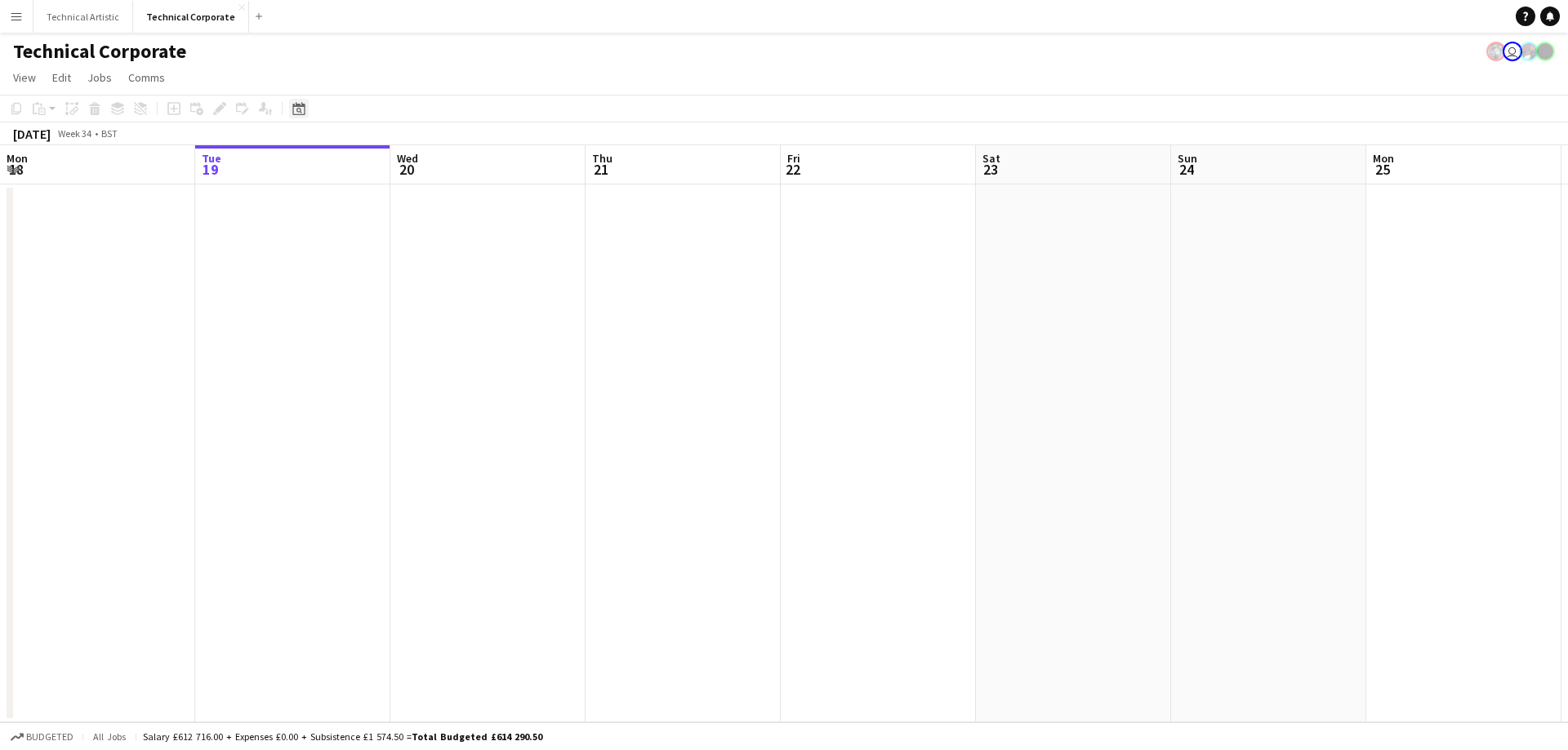
click at [300, 106] on icon at bounding box center [298, 108] width 13 height 13
click at [432, 156] on span "Next month" at bounding box center [431, 164] width 33 height 33
click at [303, 266] on span "8" at bounding box center [302, 271] width 20 height 20
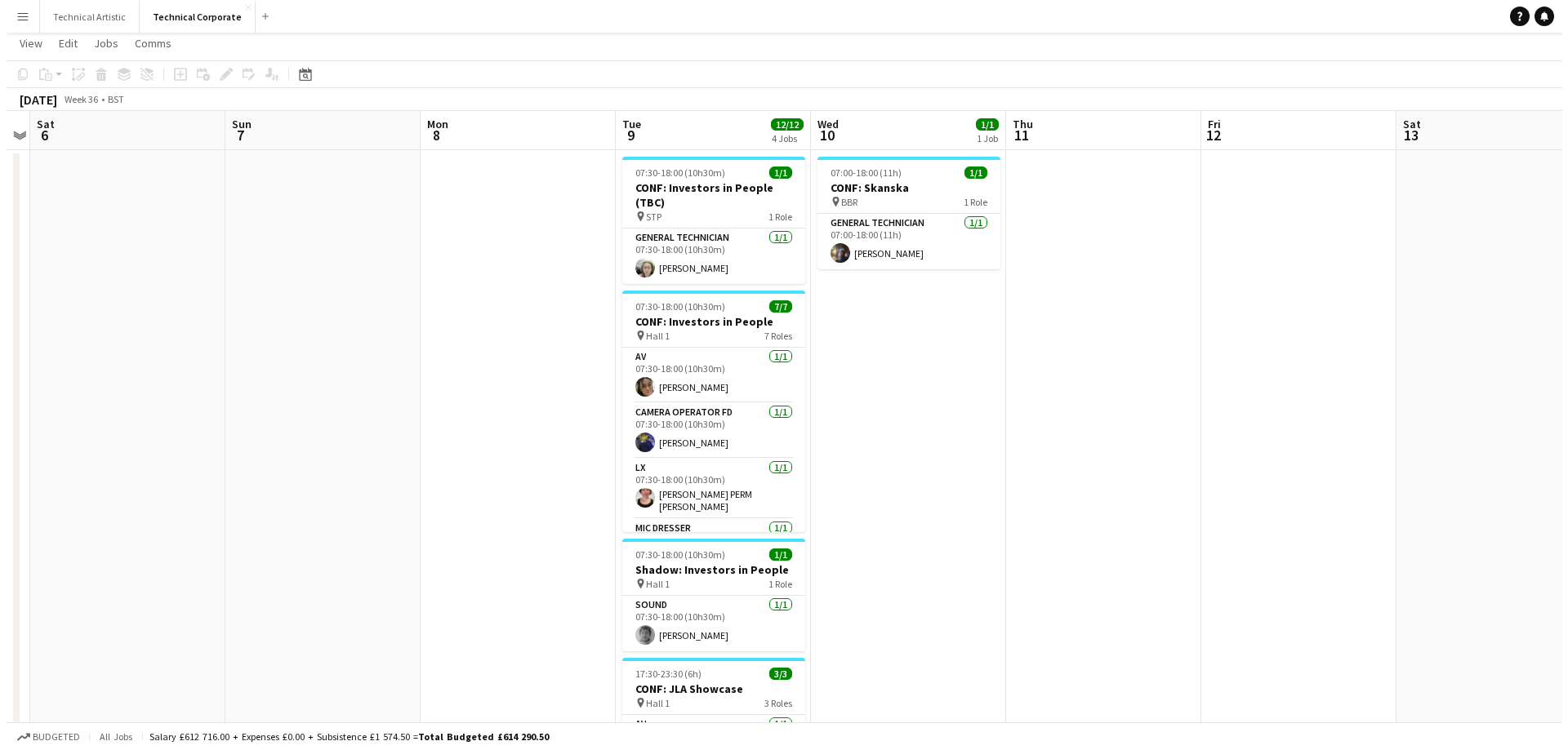
scroll to position [0, 0]
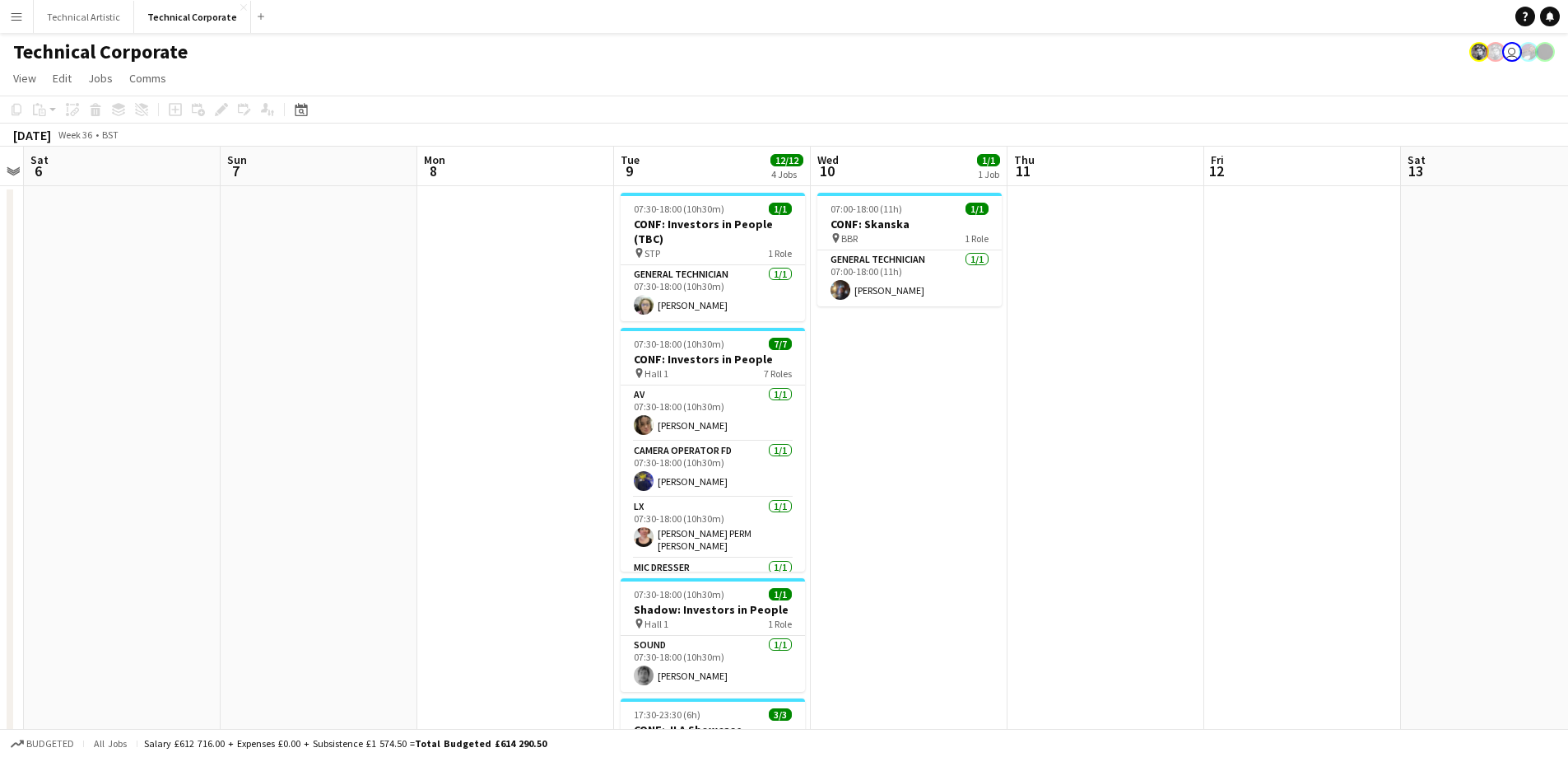
click at [24, 19] on button "Menu" at bounding box center [16, 16] width 33 height 33
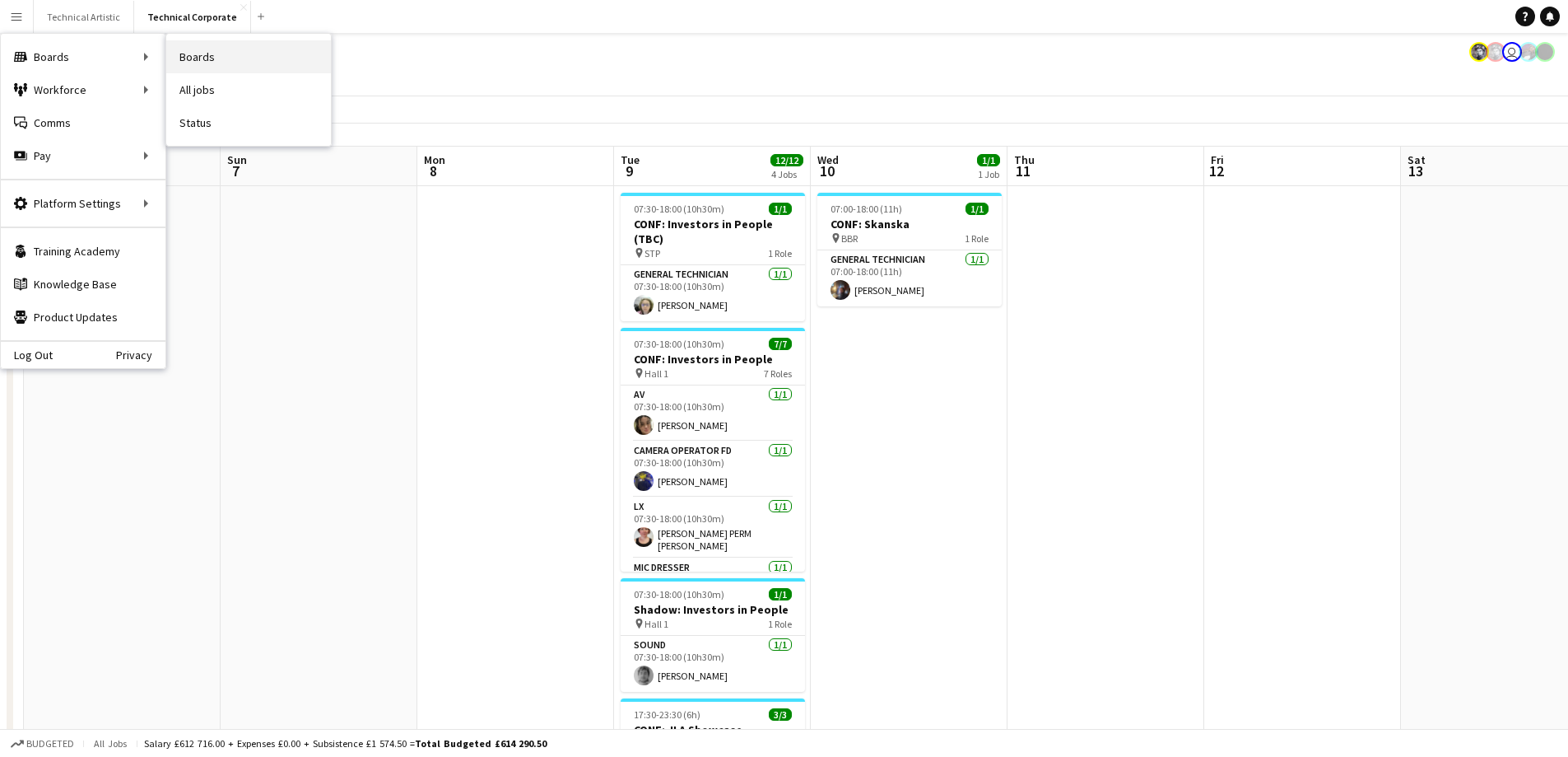
click at [197, 54] on link "Boards" at bounding box center [249, 57] width 165 height 33
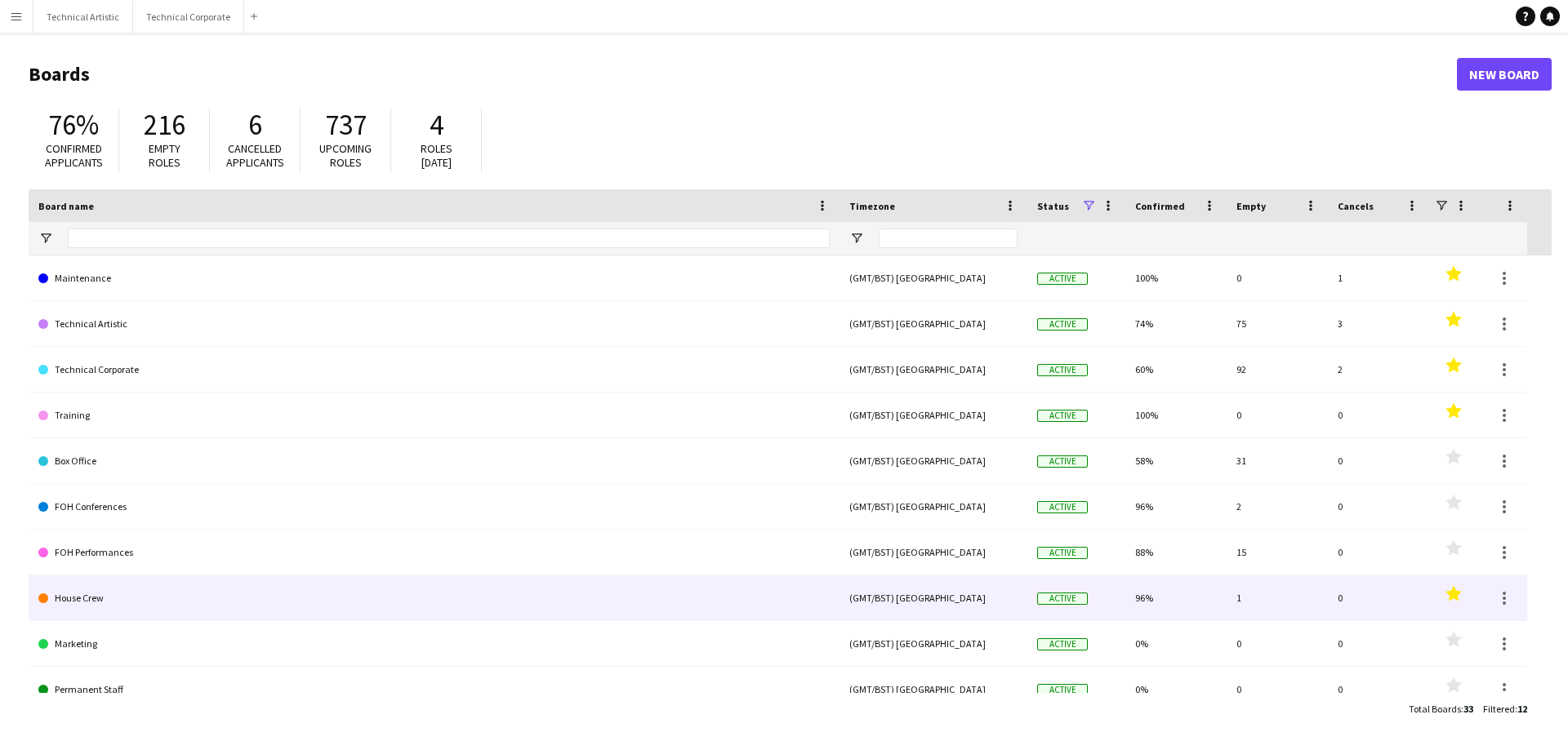
click at [1450, 596] on polygon at bounding box center [1454, 592] width 16 height 15
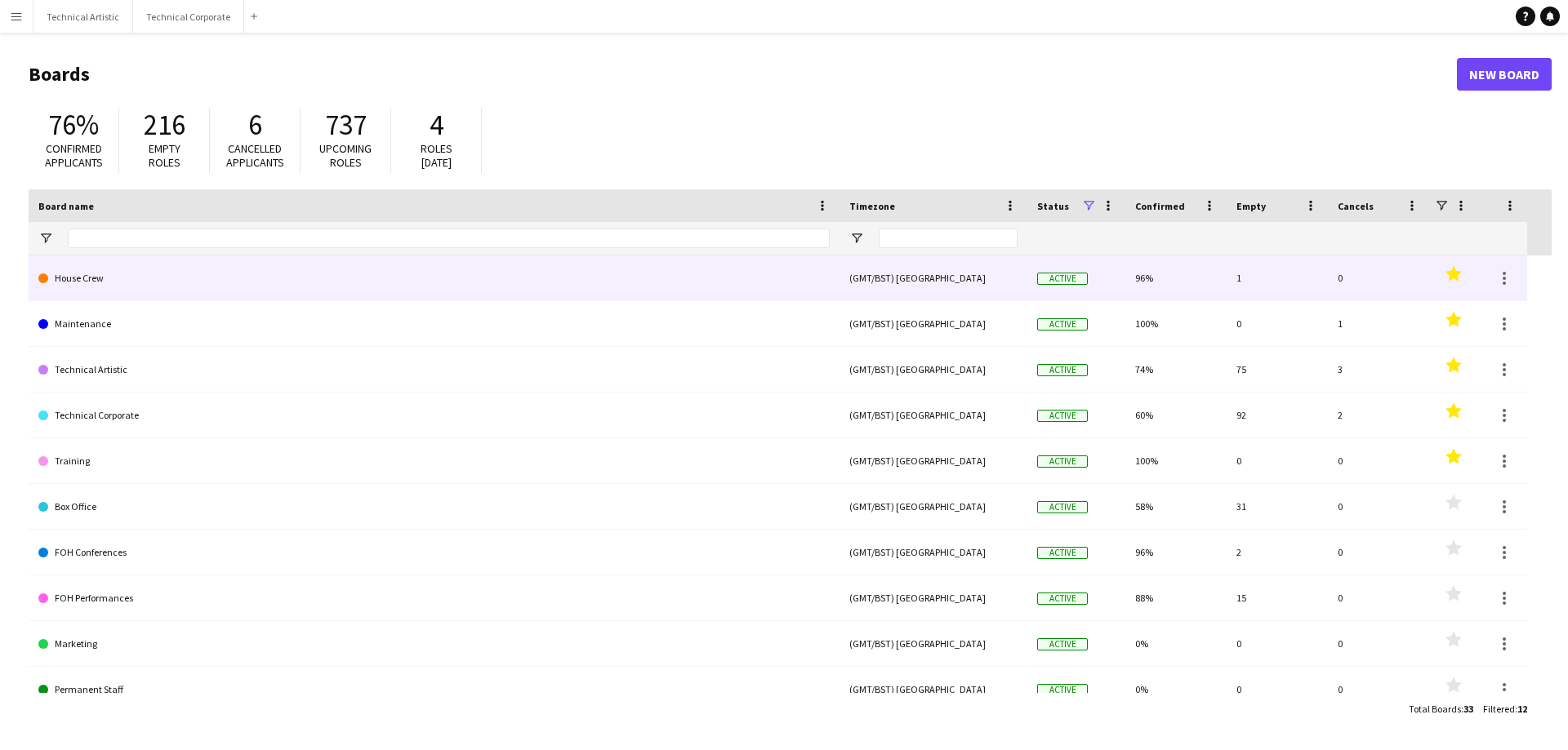
click at [138, 278] on link "House Crew" at bounding box center [434, 278] width 792 height 46
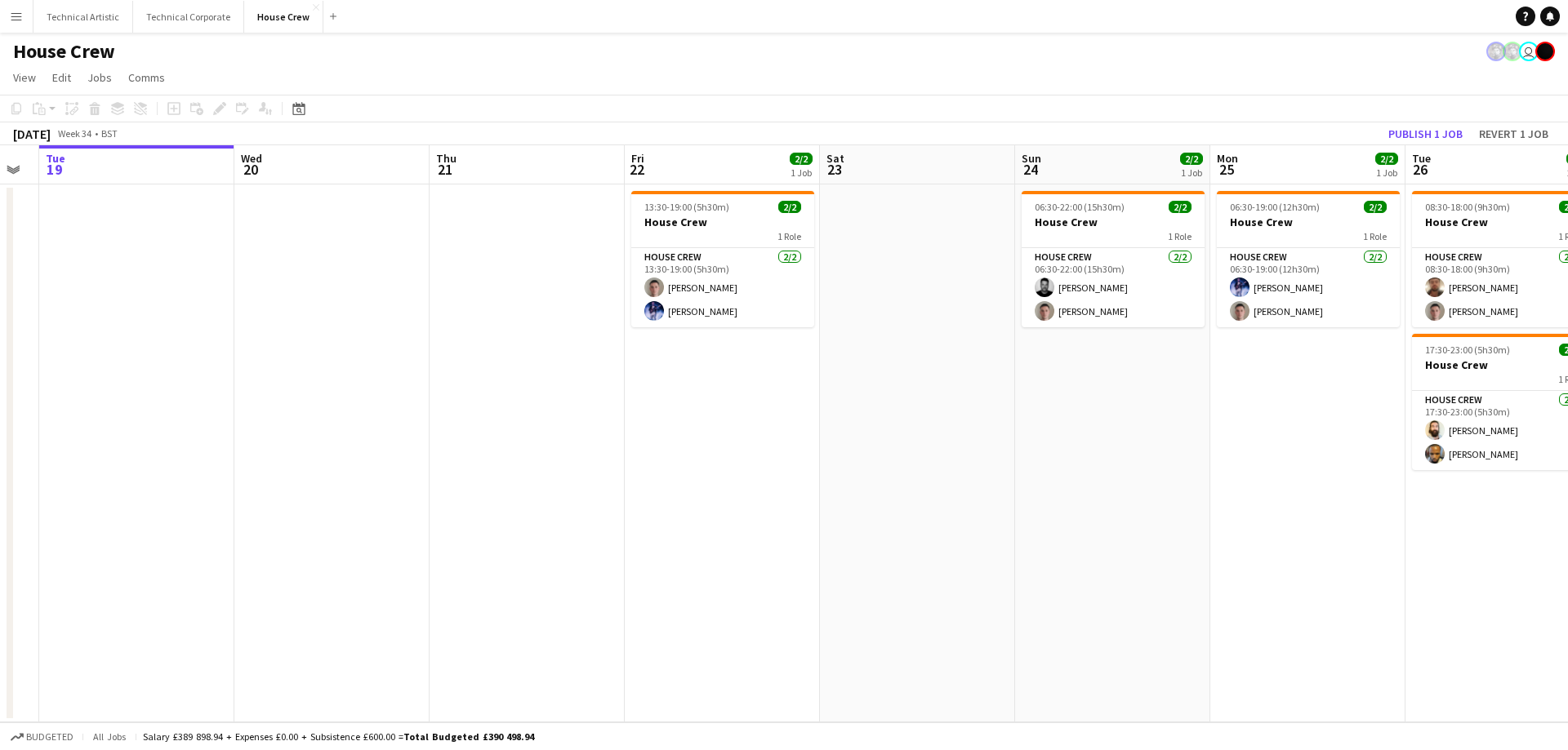
scroll to position [0, 547]
drag, startPoint x: 1251, startPoint y: 497, endPoint x: 1094, endPoint y: 536, distance: 161.8
click at [1094, 536] on app-calendar-viewport "Sat 16 Sun 17 Mon 18 Tue 19 Wed 20 Thu 21 Fri 22 2/2 1 Job Sat 23 Sun 24 2/2 1 …" at bounding box center [784, 434] width 1568 height 577
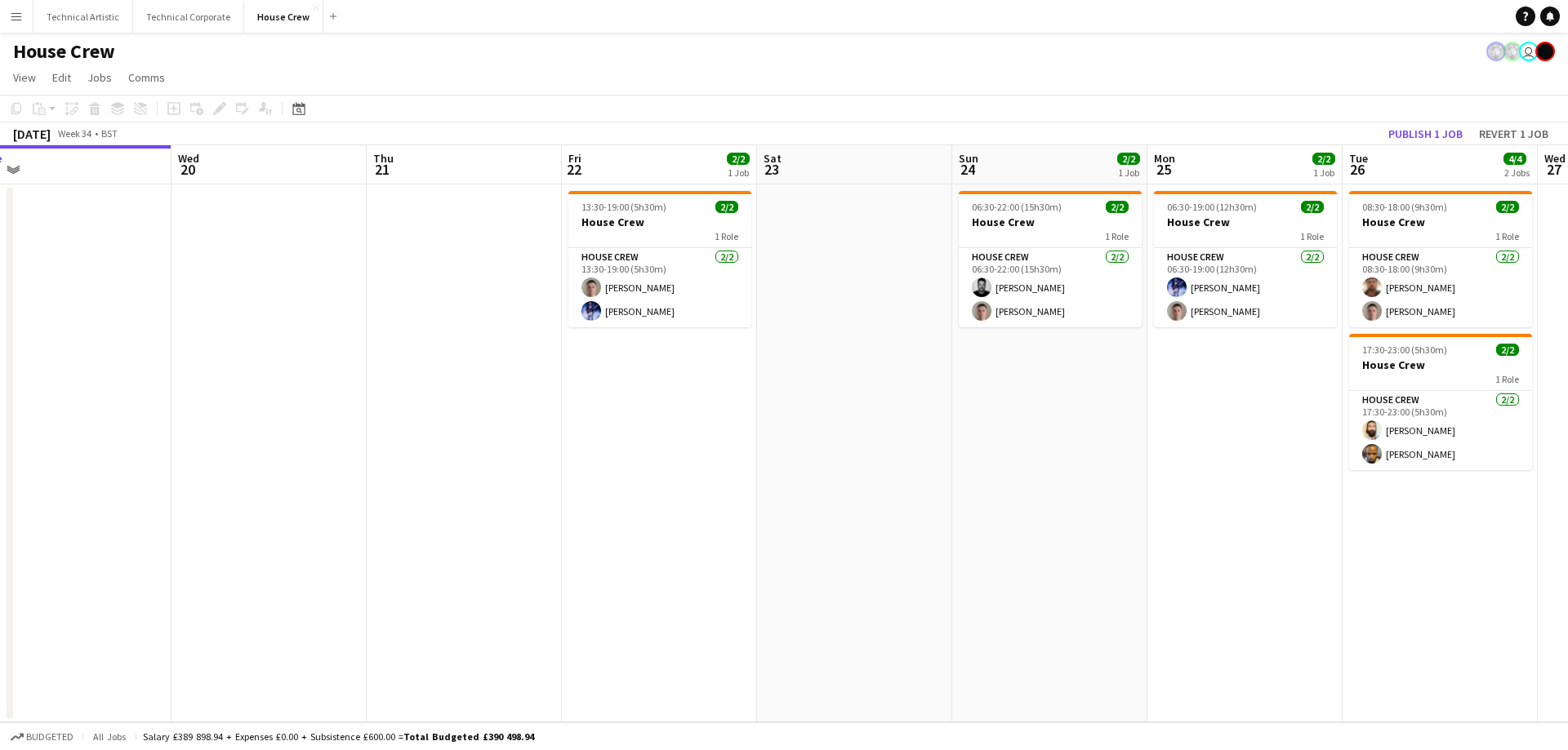
scroll to position [0, 623]
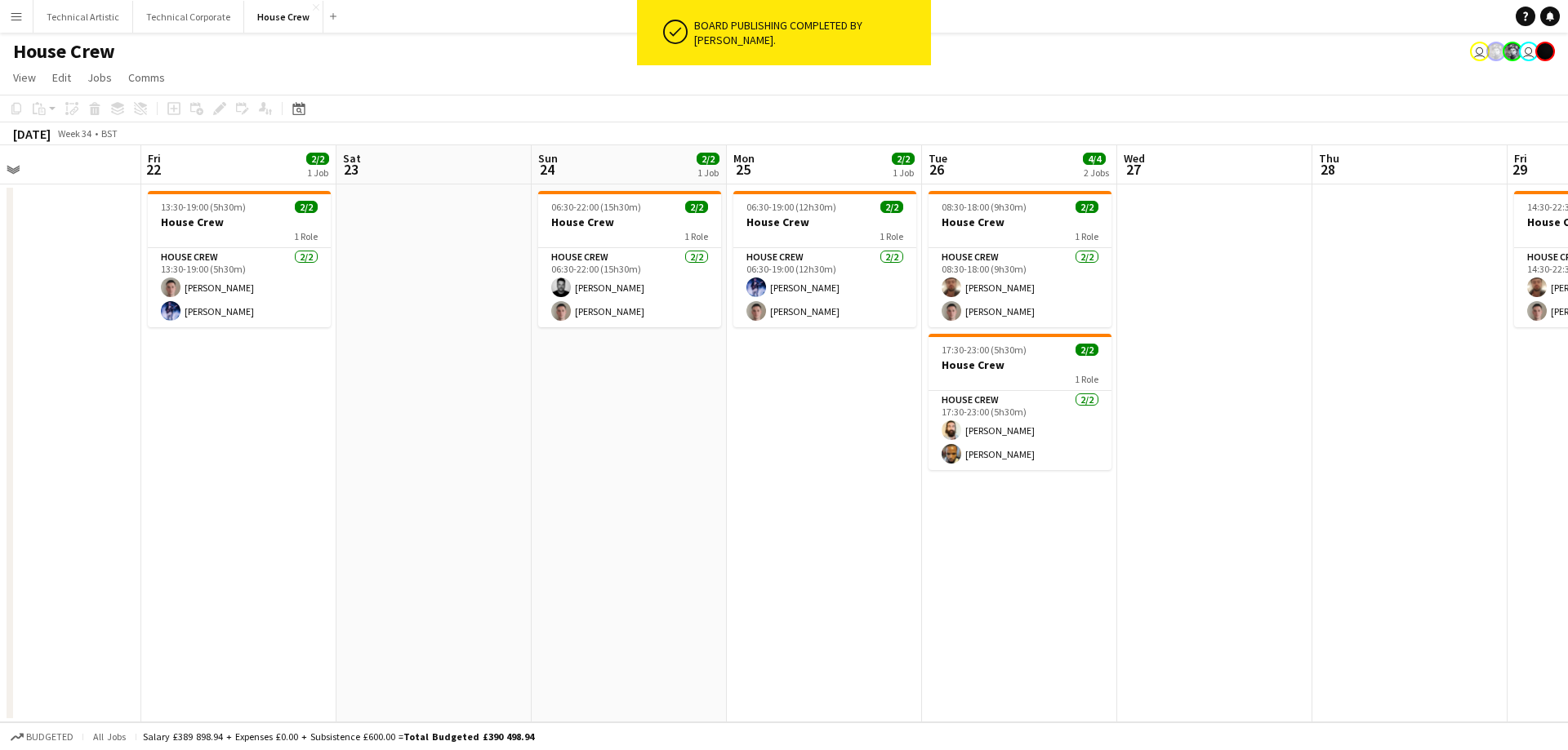
drag, startPoint x: 1343, startPoint y: 463, endPoint x: 860, endPoint y: 531, distance: 487.8
click at [860, 531] on app-calendar-viewport "Mon 18 Tue 19 Wed 20 Thu 21 Fri 22 2/2 1 Job Sat 23 Sun 24 2/2 1 Job Mon 25 2/2…" at bounding box center [784, 434] width 1568 height 577
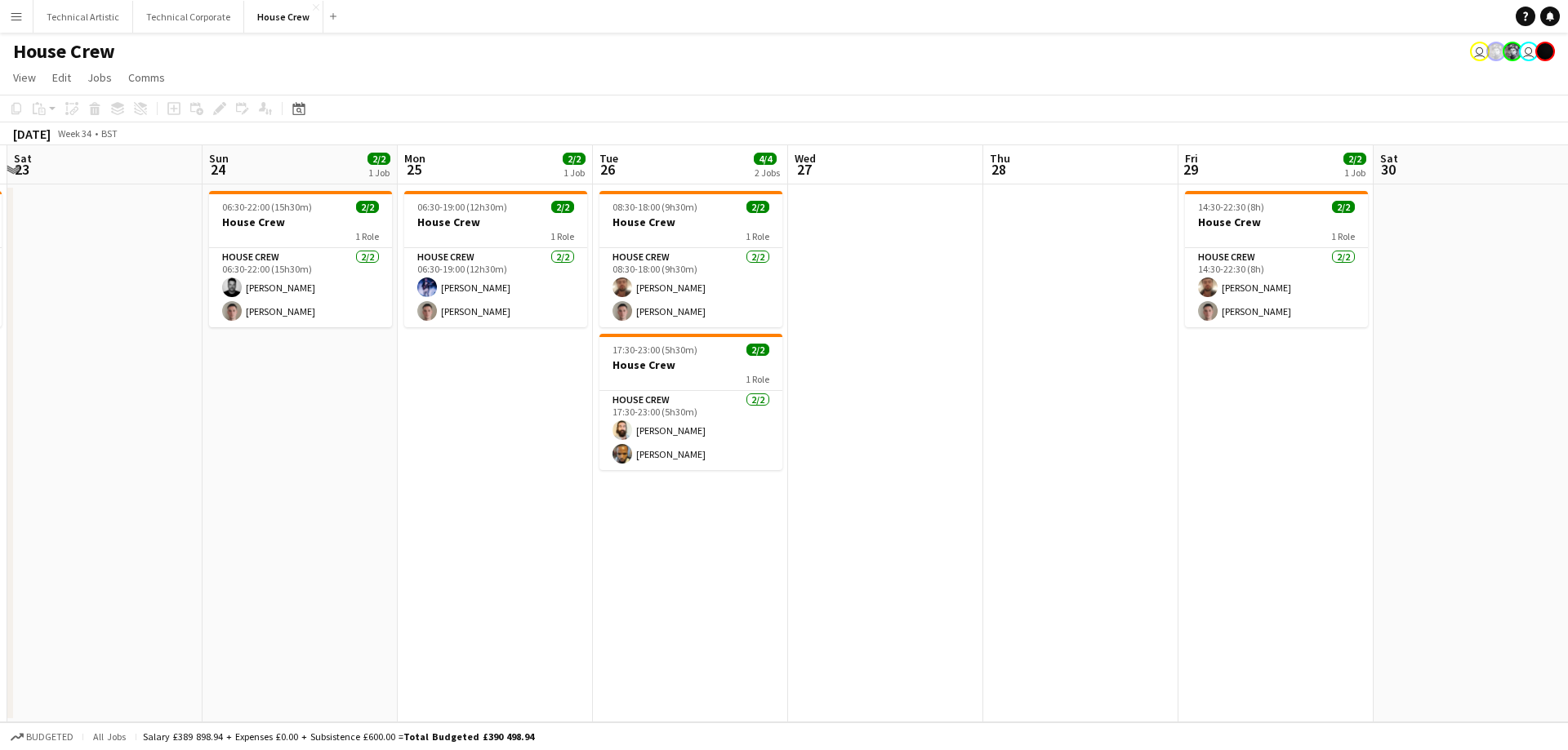
drag, startPoint x: 1454, startPoint y: 389, endPoint x: 1086, endPoint y: 418, distance: 369.1
click at [1080, 438] on app-calendar-viewport "Wed 20 Thu 21 Fri 22 2/2 1 Job Sat 23 Sun 24 2/2 1 Job Mon 25 2/2 1 Job Tue 26 …" at bounding box center [784, 434] width 1568 height 577
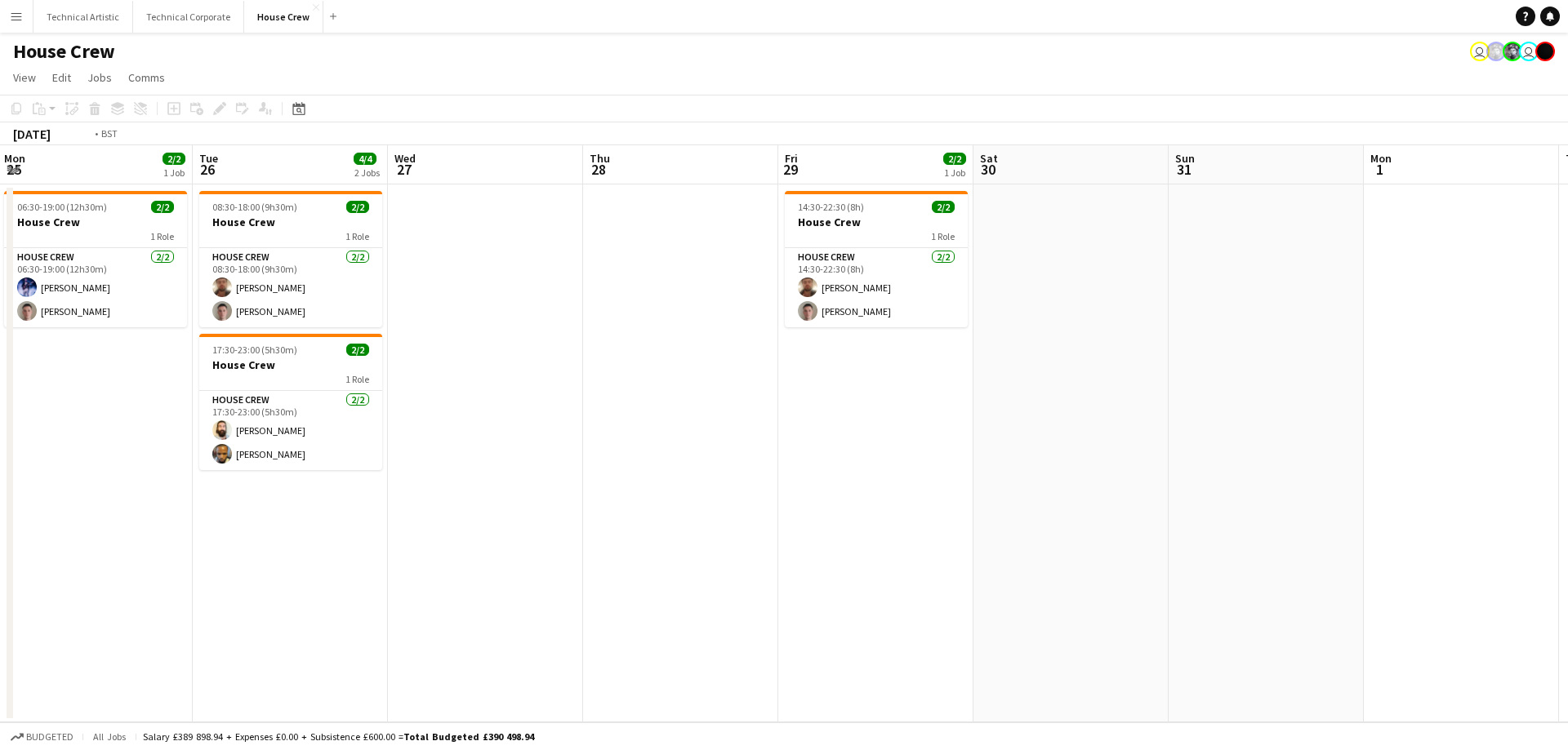
scroll to position [0, 593]
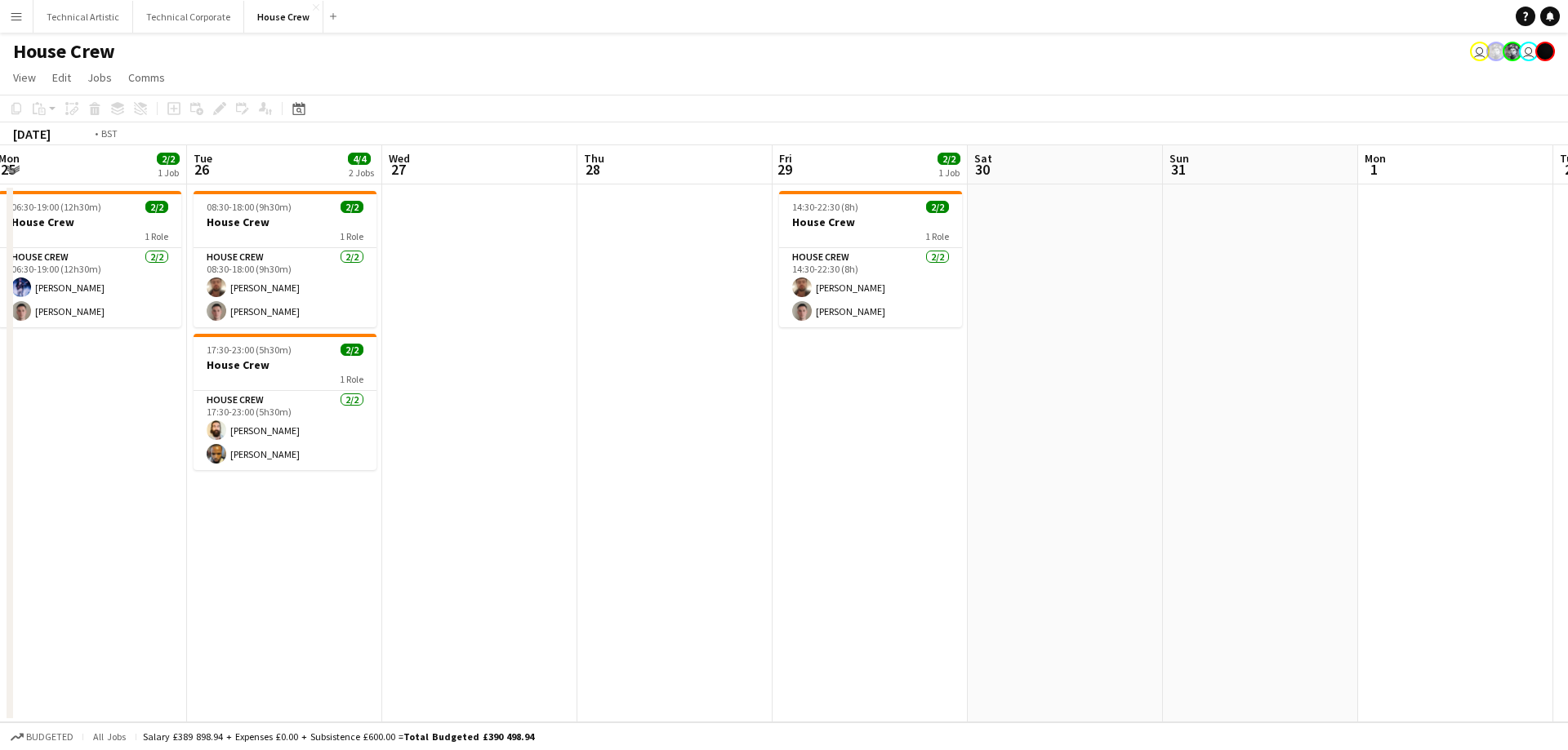
drag, startPoint x: 1503, startPoint y: 266, endPoint x: 1141, endPoint y: 319, distance: 365.9
click at [1142, 319] on app-calendar-viewport "Fri 22 2/2 1 Job Sat 23 Sun 24 2/2 1 Job Mon 25 2/2 1 Job Tue 26 4/4 2 Jobs Wed…" at bounding box center [784, 434] width 1568 height 577
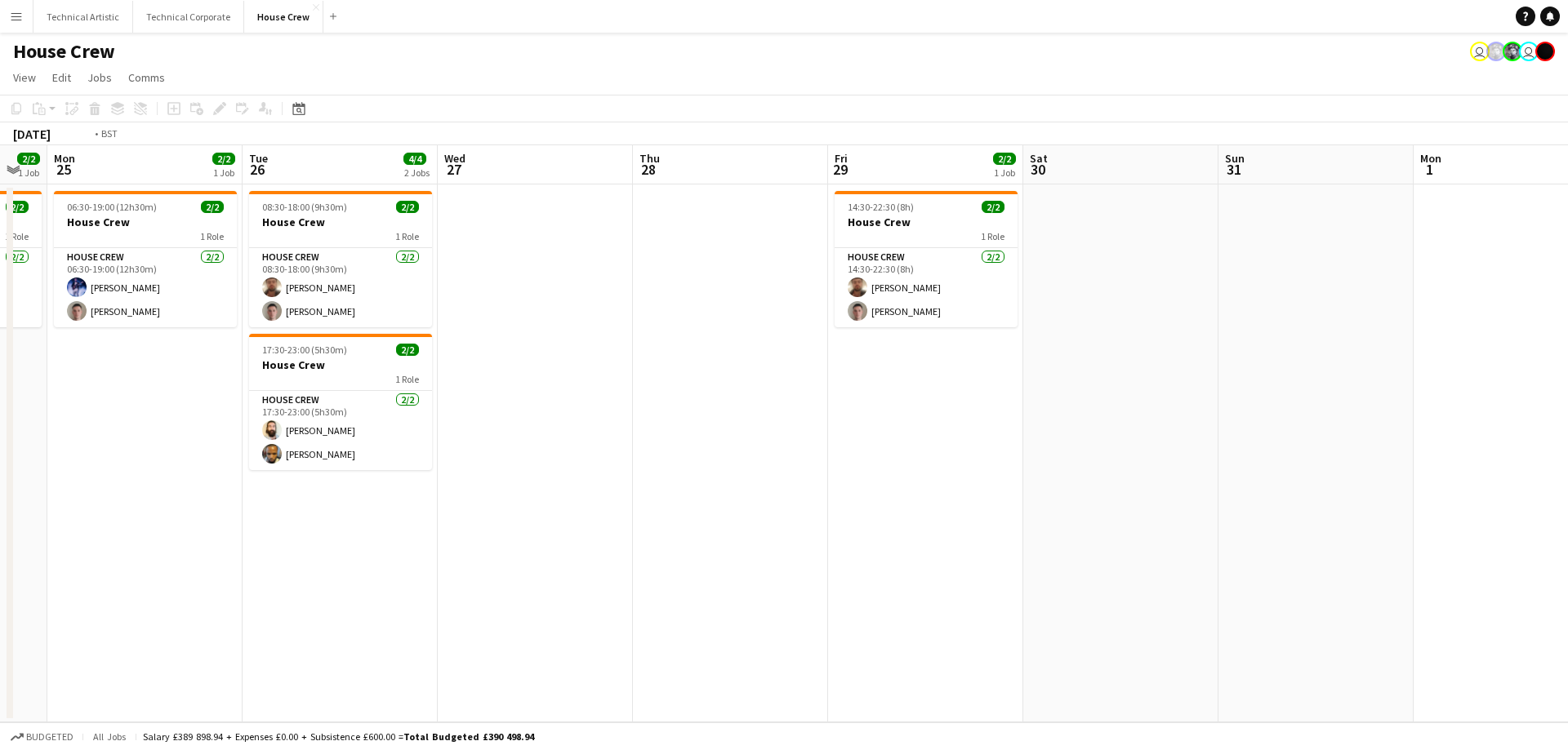
drag, startPoint x: 523, startPoint y: 425, endPoint x: 381, endPoint y: 432, distance: 142.2
click at [381, 435] on app-calendar-viewport "Fri 22 2/2 1 Job Sat 23 Sun 24 2/2 1 Job Mon 25 2/2 1 Job Tue 26 4/4 2 Jobs Wed…" at bounding box center [784, 434] width 1568 height 577
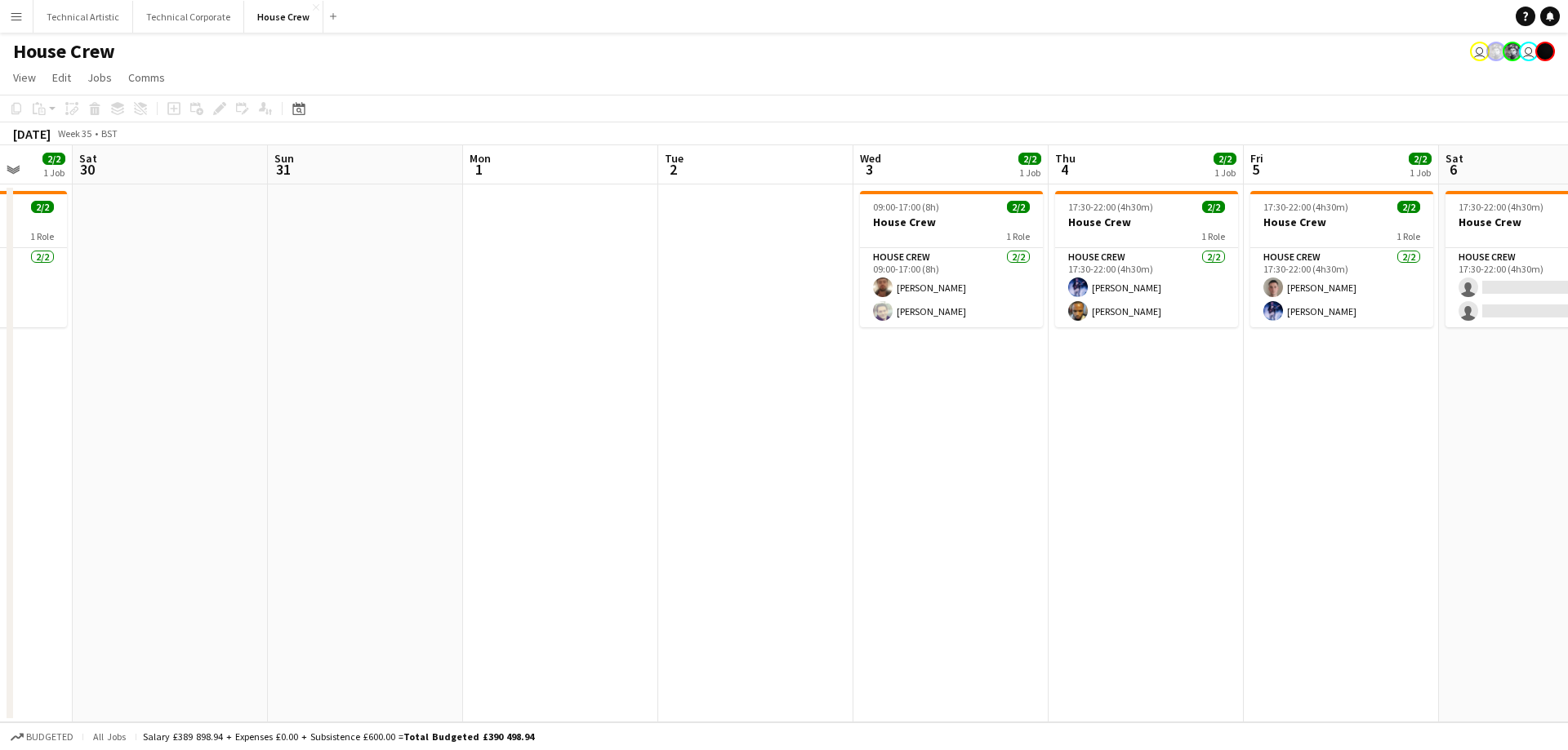
drag, startPoint x: 1290, startPoint y: 379, endPoint x: 538, endPoint y: 457, distance: 756.0
click at [538, 457] on app-calendar-viewport "Wed 27 Thu 28 Fri 29 2/2 1 Job Sat 30 Sun 31 Mon 1 Tue 2 Wed 3 2/2 1 Job Thu 4 …" at bounding box center [784, 434] width 1568 height 577
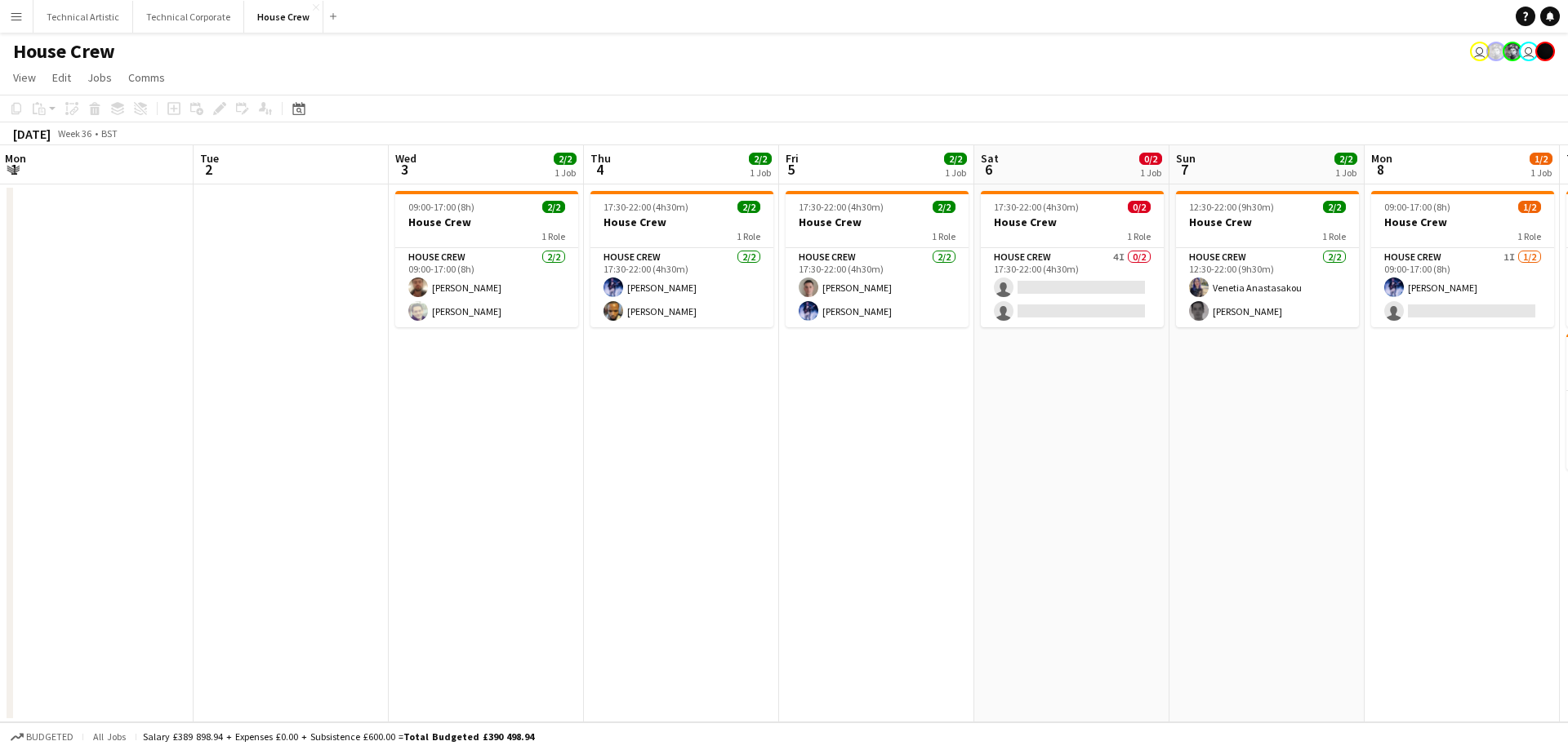
scroll to position [0, 585]
drag, startPoint x: 1254, startPoint y: 448, endPoint x: 791, endPoint y: 457, distance: 463.1
click at [791, 457] on app-calendar-viewport "Fri 29 2/2 1 Job Sat 30 Sun 31 Mon 1 Tue 2 Wed 3 2/2 1 Job Thu 4 2/2 1 Job Fri …" at bounding box center [784, 434] width 1568 height 577
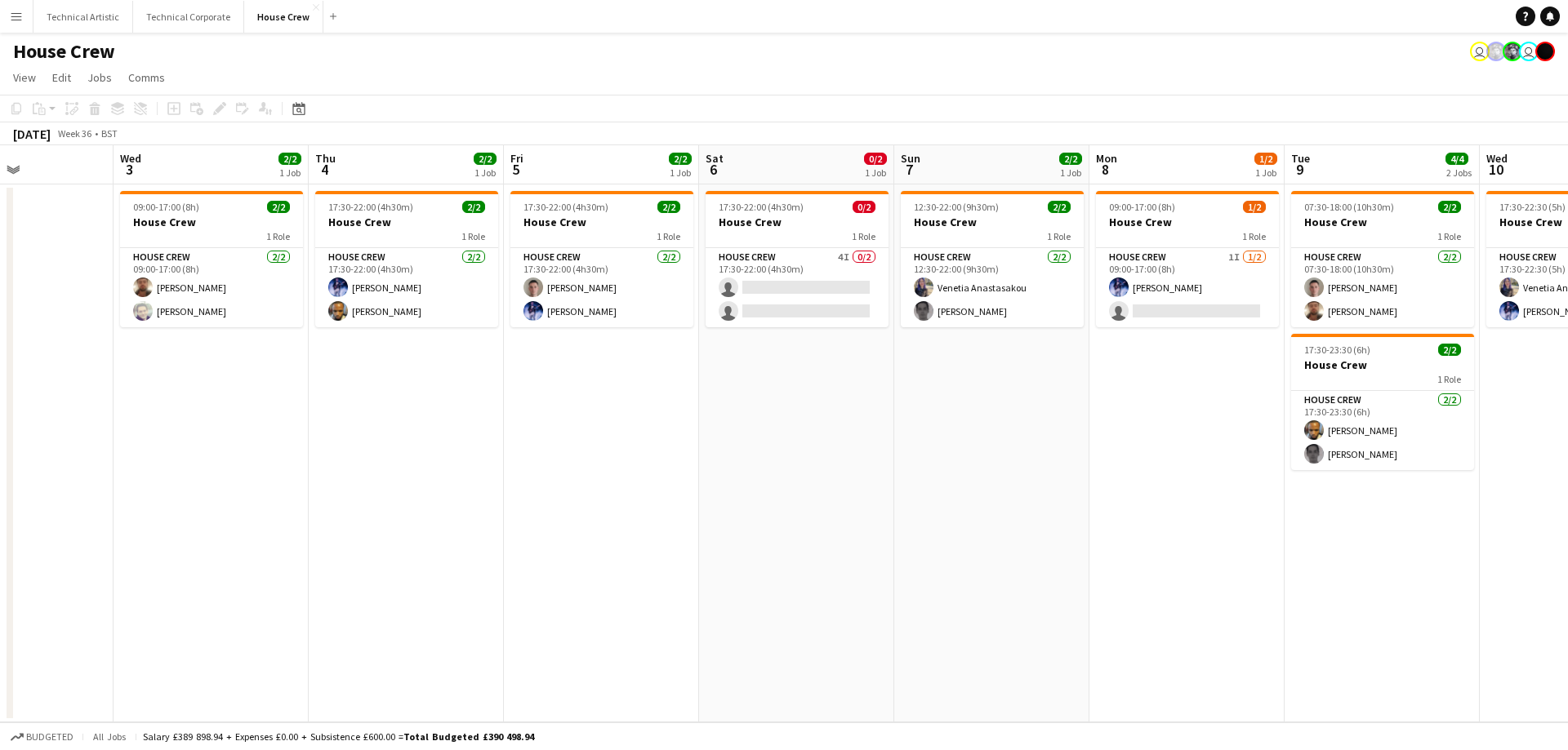
scroll to position [0, 471]
drag, startPoint x: 1288, startPoint y: 396, endPoint x: 670, endPoint y: 421, distance: 618.5
click at [679, 421] on app-calendar-viewport "Sun 31 Mon 1 Tue 2 Wed 3 2/2 1 Job Thu 4 2/2 1 Job Fri 5 2/2 1 Job Sat 6 0/2 1 …" at bounding box center [784, 434] width 1568 height 577
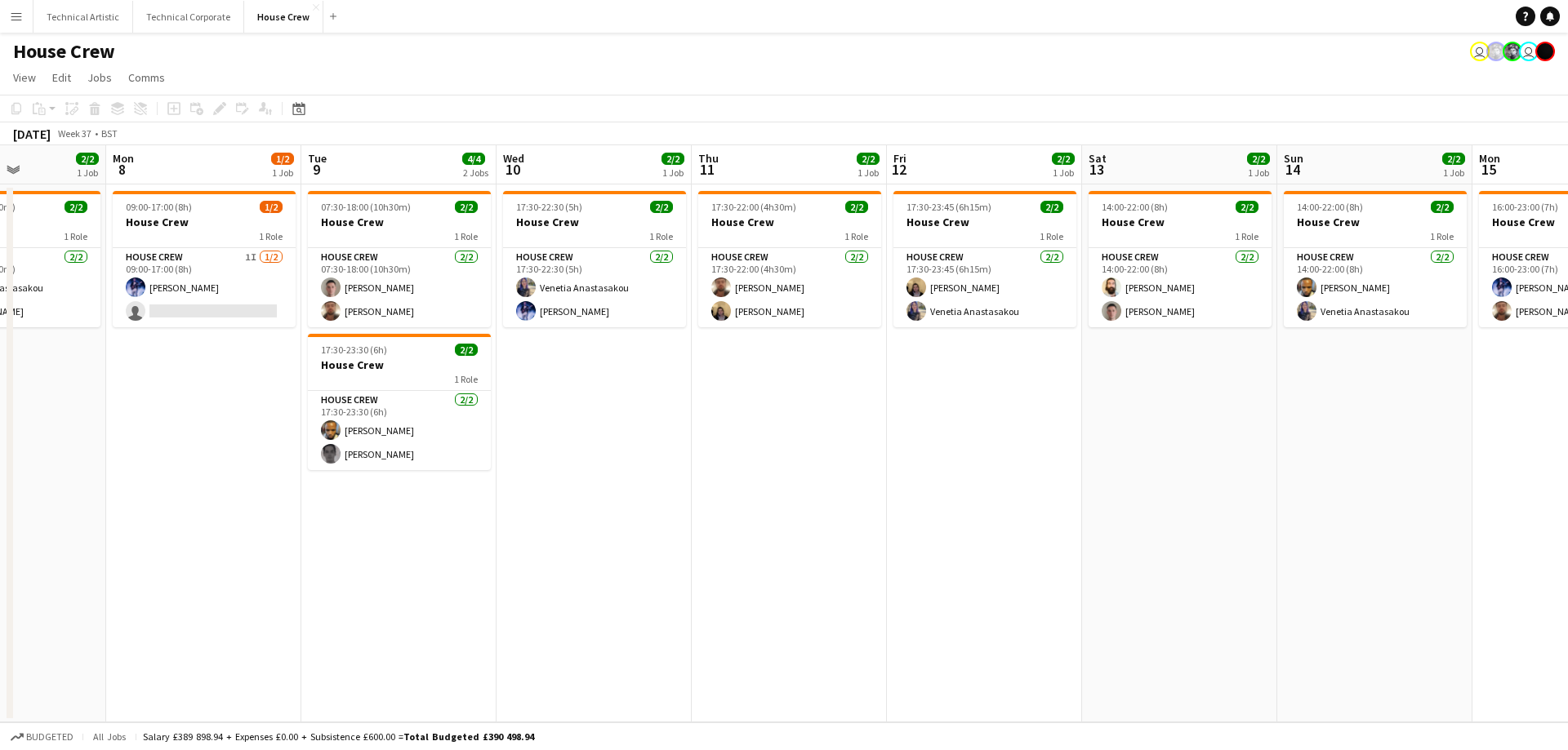
scroll to position [0, 602]
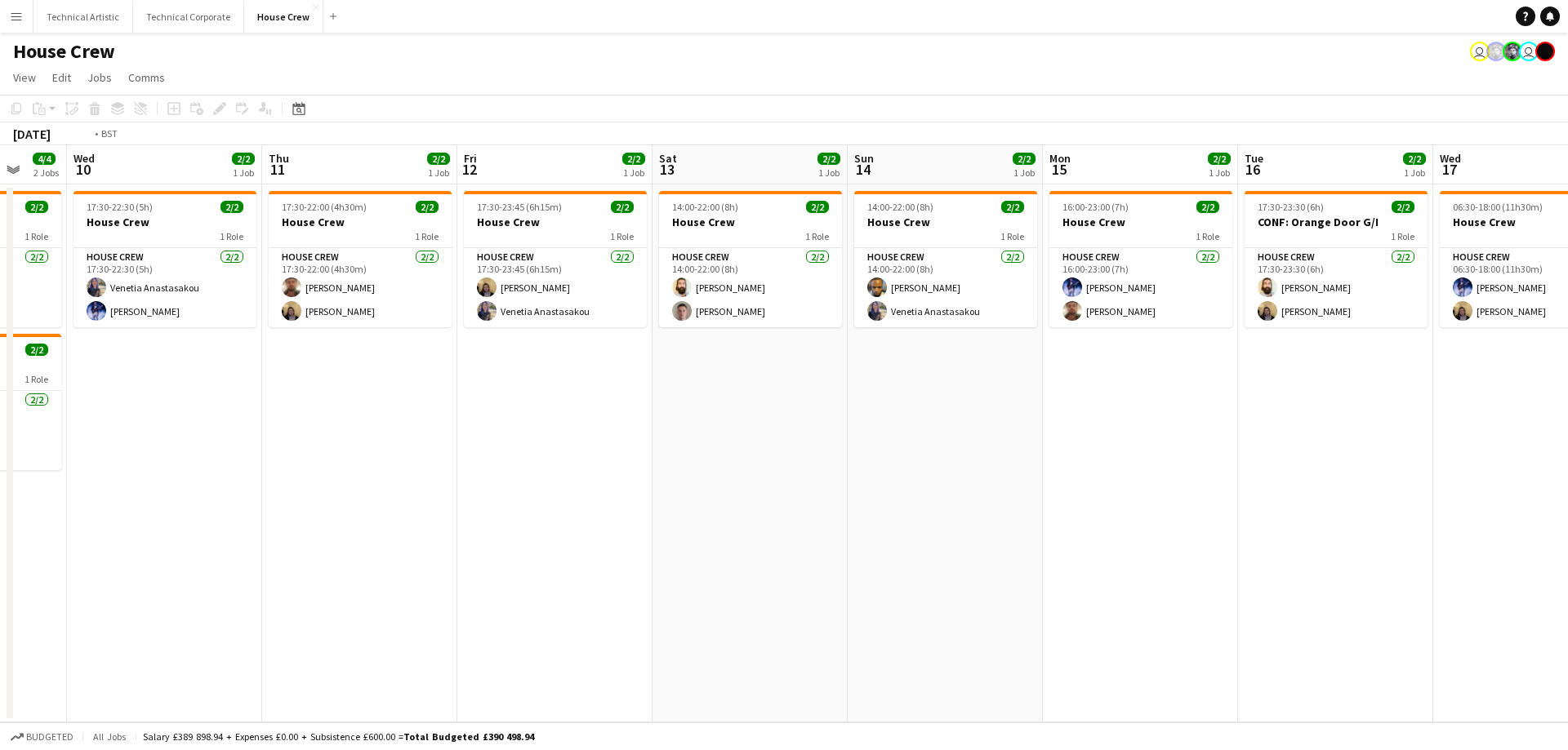
drag, startPoint x: 1397, startPoint y: 418, endPoint x: 1293, endPoint y: 469, distance: 115.8
click at [1293, 469] on app-calendar-viewport "Mon 8 1/2 1 Job Tue 9 4/4 2 Jobs Wed 10 2/2 1 Job Thu 11 2/2 1 Job Fri 12 2/2 1…" at bounding box center [784, 434] width 1568 height 577
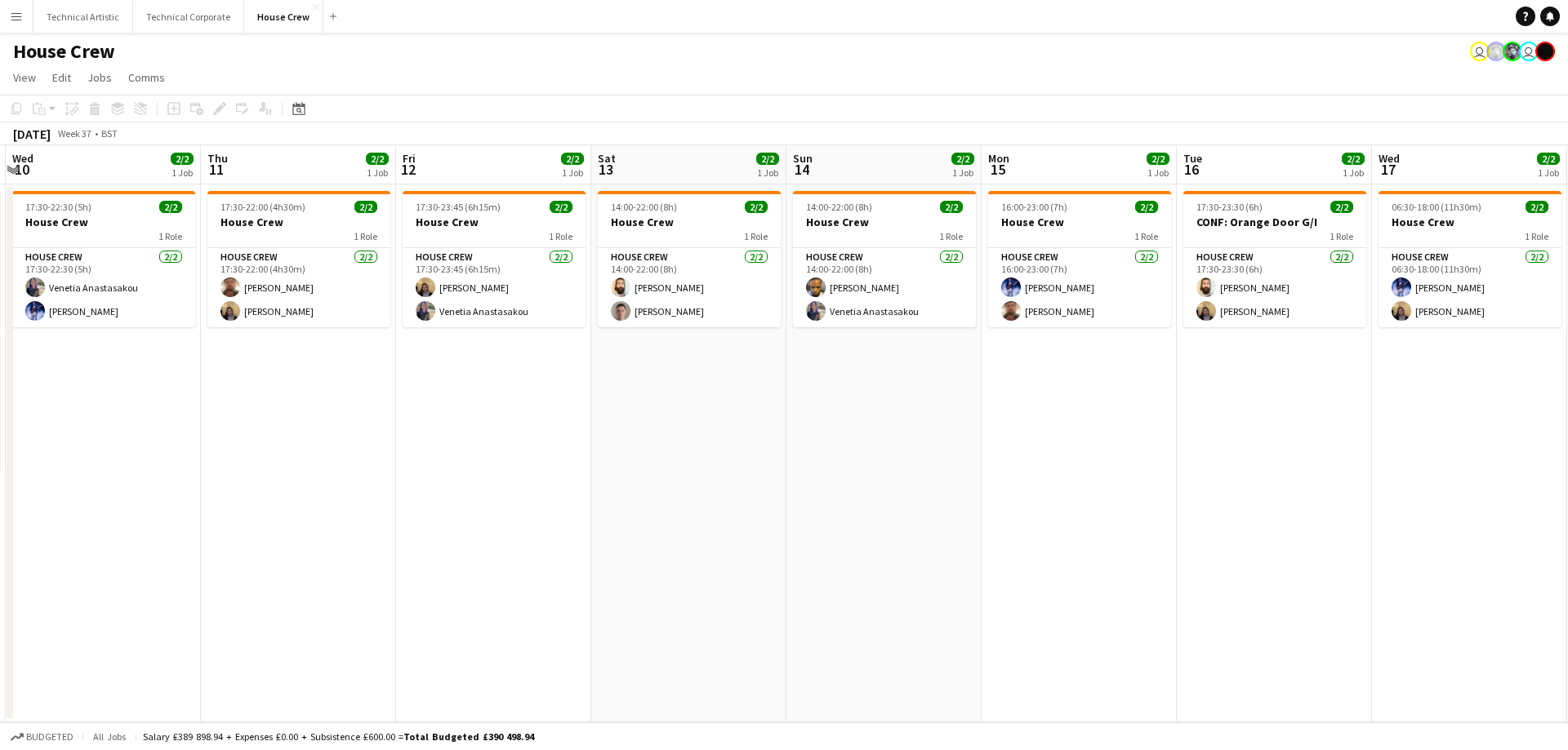
drag, startPoint x: 1195, startPoint y: 463, endPoint x: 163, endPoint y: 472, distance: 1032.0
click at [163, 472] on app-calendar-viewport "Sun 7 2/2 1 Job Mon 8 1/2 1 Job Tue 9 4/4 2 Jobs Wed 10 2/2 1 Job Thu 11 2/2 1 …" at bounding box center [784, 434] width 1568 height 577
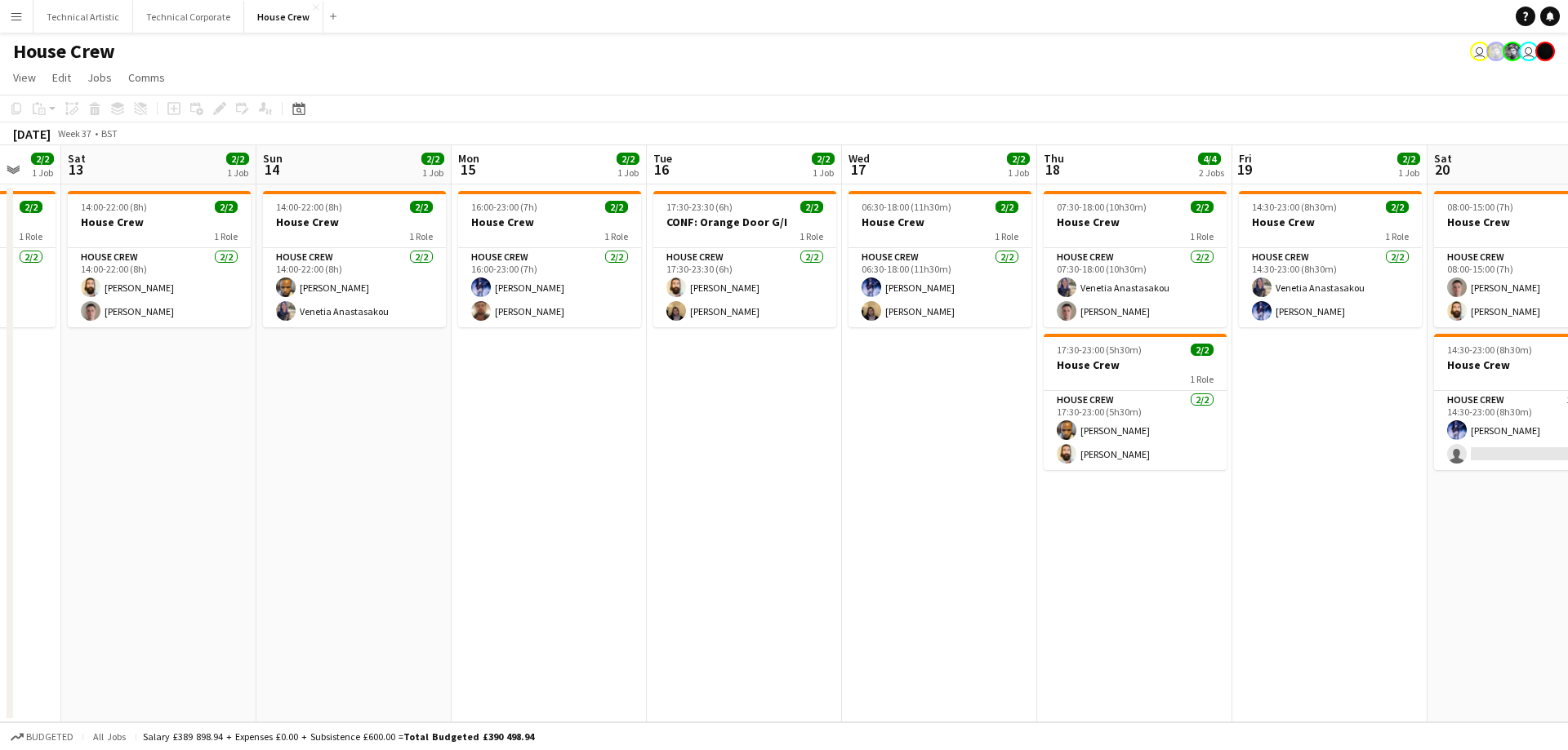
scroll to position [0, 588]
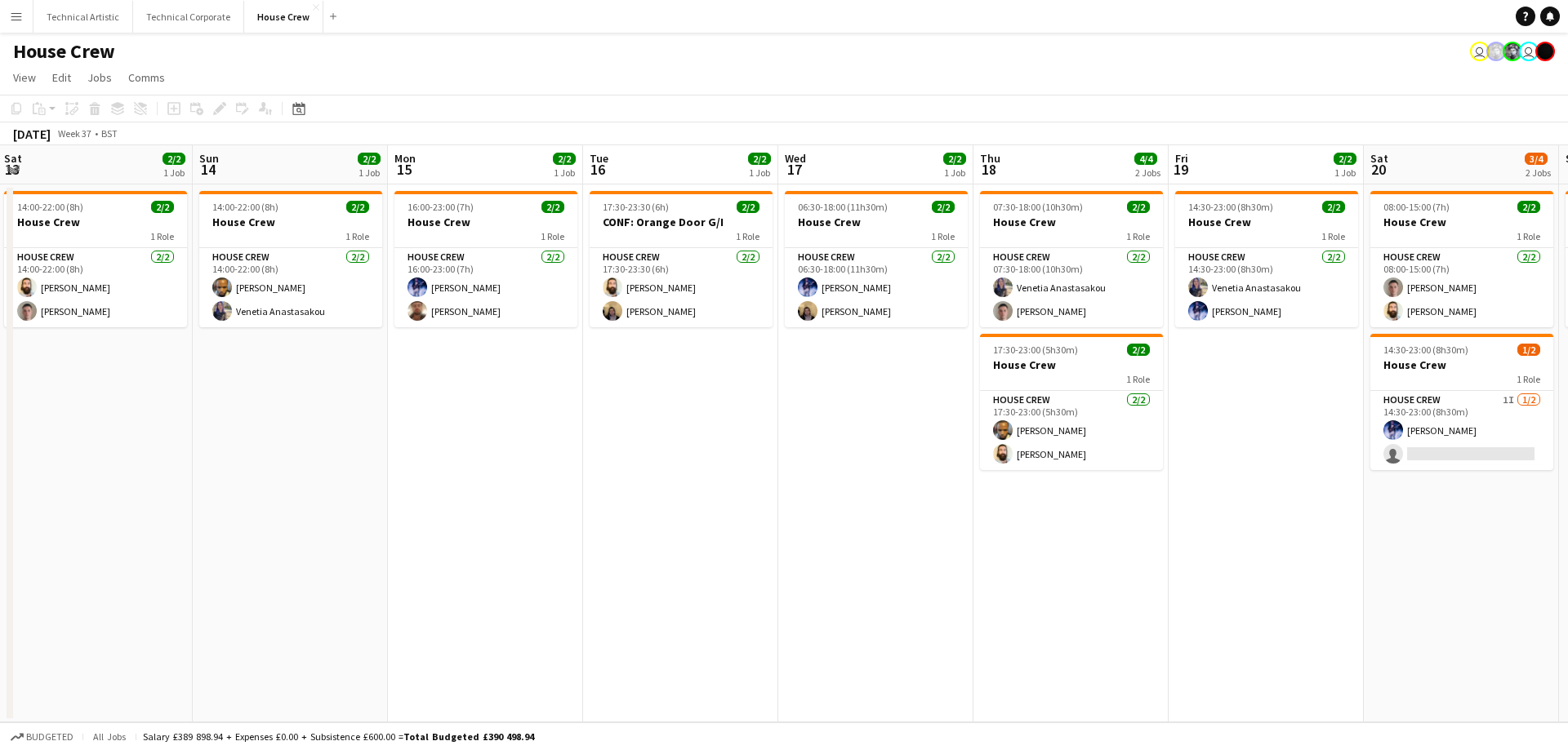
drag, startPoint x: 1082, startPoint y: 451, endPoint x: 505, endPoint y: 461, distance: 577.1
click at [505, 461] on app-calendar-viewport "Wed 10 2/2 1 Job Thu 11 2/2 1 Job Fri 12 2/2 1 Job Sat 13 2/2 1 Job Sun 14 2/2 …" at bounding box center [784, 434] width 1568 height 577
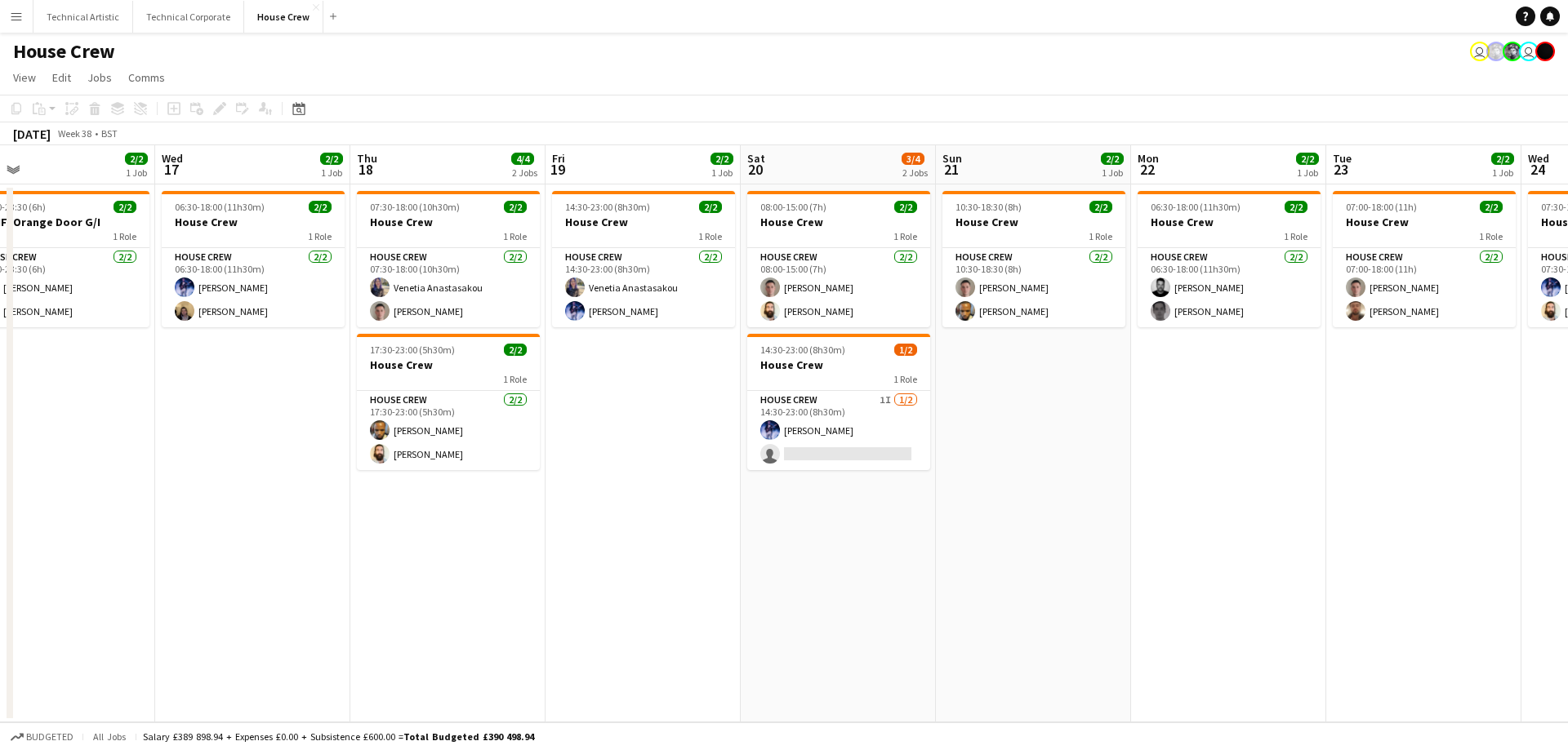
scroll to position [0, 627]
drag, startPoint x: 1349, startPoint y: 440, endPoint x: 725, endPoint y: 459, distance: 624.3
click at [725, 459] on app-calendar-viewport "Sat 13 2/2 1 Job Sun 14 2/2 1 Job Mon 15 2/2 1 Job Tue 16 2/2 1 Job Wed 17 2/2 …" at bounding box center [784, 434] width 1568 height 577
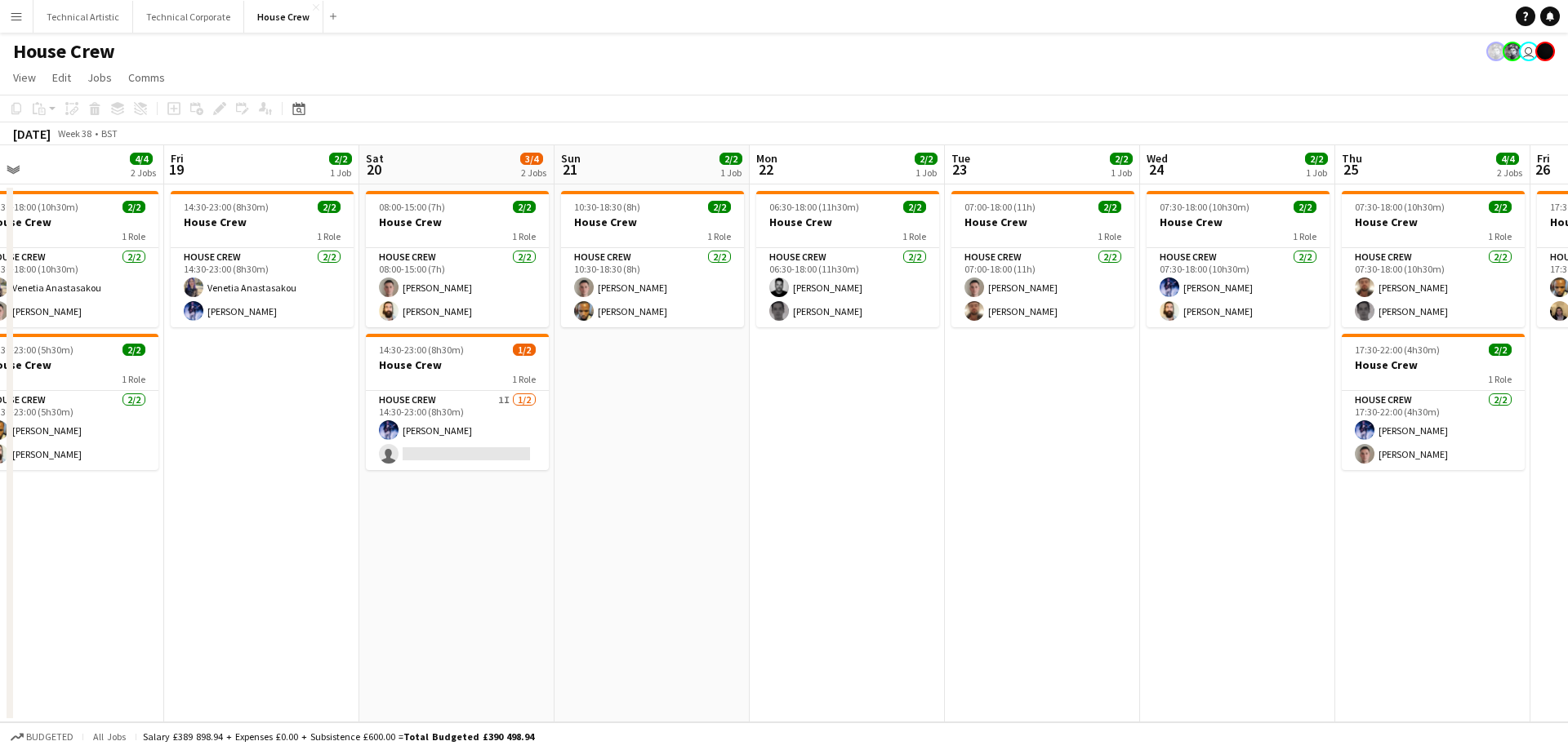
scroll to position [0, 491]
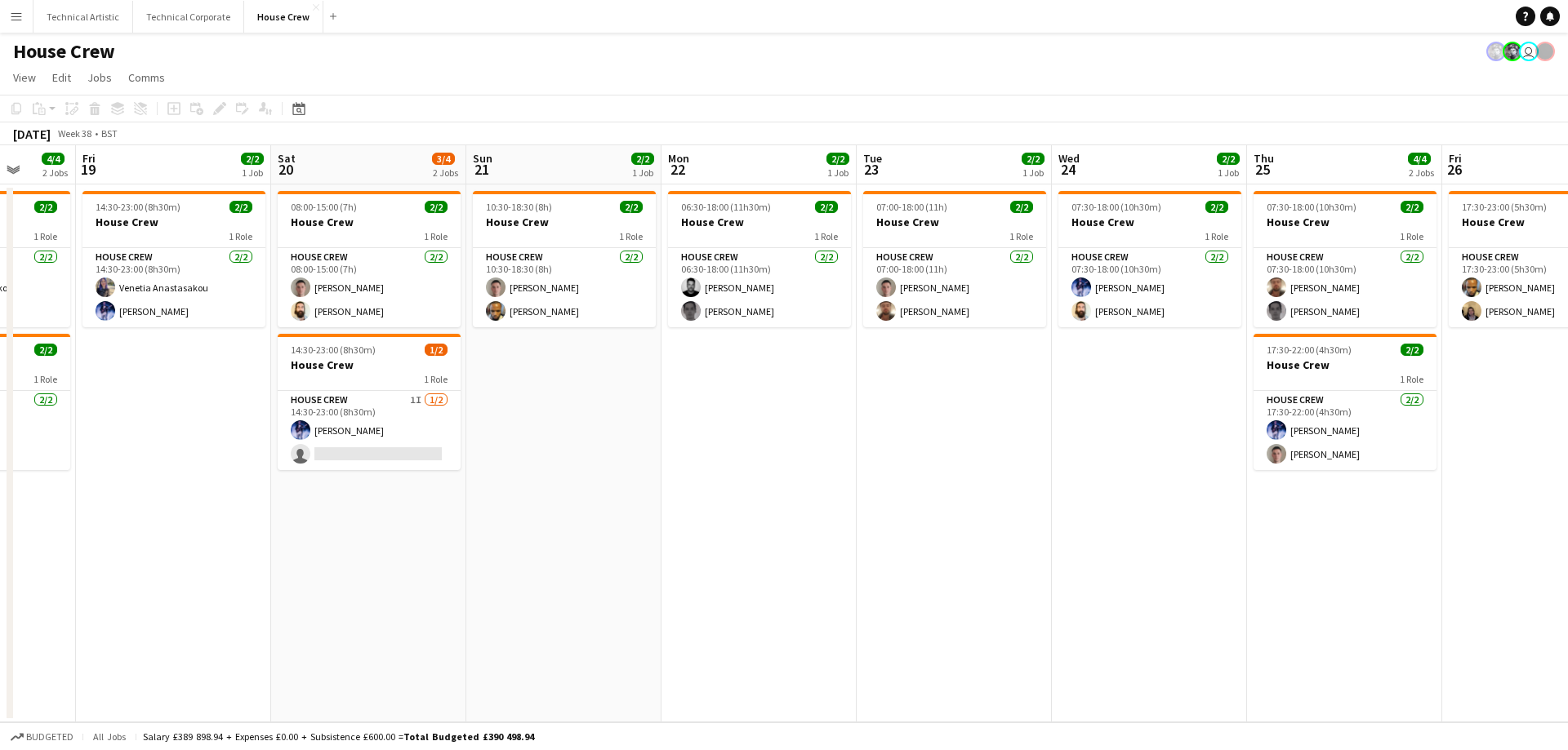
drag, startPoint x: 1439, startPoint y: 441, endPoint x: 970, endPoint y: 473, distance: 470.1
click at [970, 474] on app-calendar-viewport "Tue 16 2/2 1 Job Wed 17 2/2 1 Job Thu 18 4/4 2 Jobs Fri 19 2/2 1 Job Sat 20 3/4…" at bounding box center [784, 434] width 1568 height 577
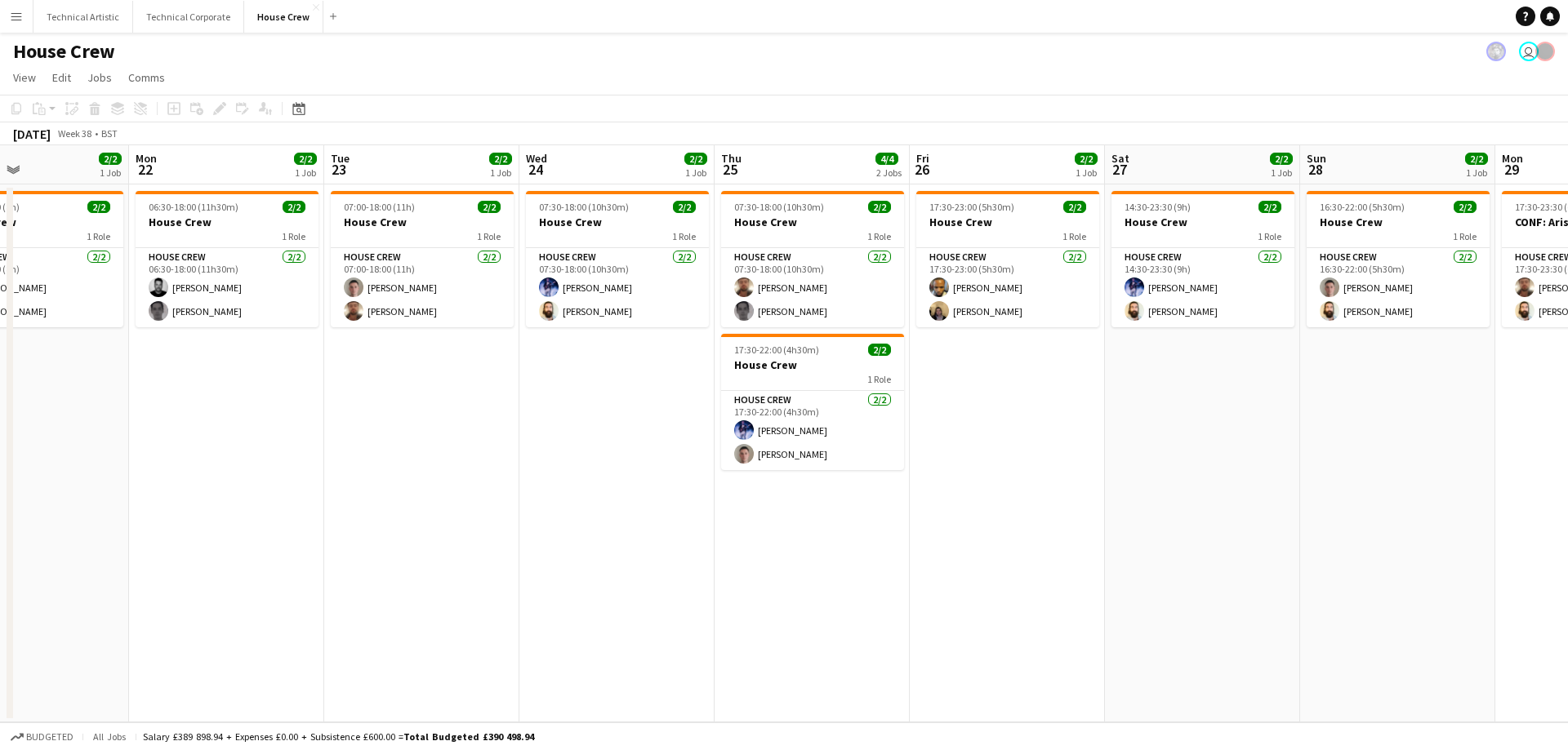
drag, startPoint x: 1465, startPoint y: 478, endPoint x: 979, endPoint y: 479, distance: 486.0
click at [979, 482] on app-calendar-viewport "Thu 18 4/4 2 Jobs Fri 19 2/2 1 Job Sat 20 3/4 2 Jobs Sun 21 2/2 1 Job Mon 22 2/…" at bounding box center [784, 434] width 1568 height 577
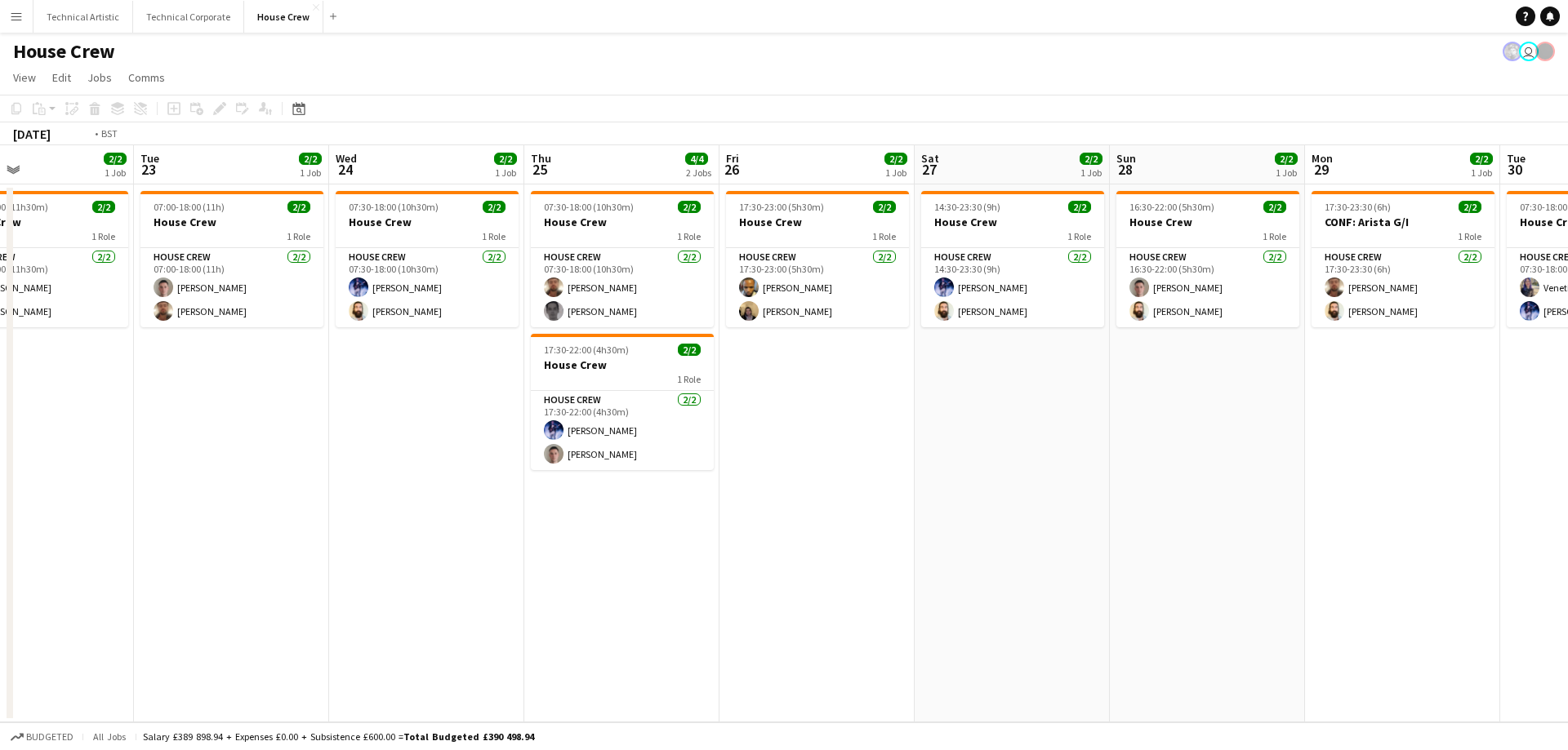
drag, startPoint x: 1263, startPoint y: 443, endPoint x: 1074, endPoint y: 460, distance: 189.8
click at [1074, 460] on app-calendar-viewport "Fri 19 2/2 1 Job Sat 20 3/4 2 Jobs Sun 21 2/2 1 Job Mon 22 2/2 1 Job Tue 23 2/2…" at bounding box center [784, 434] width 1568 height 577
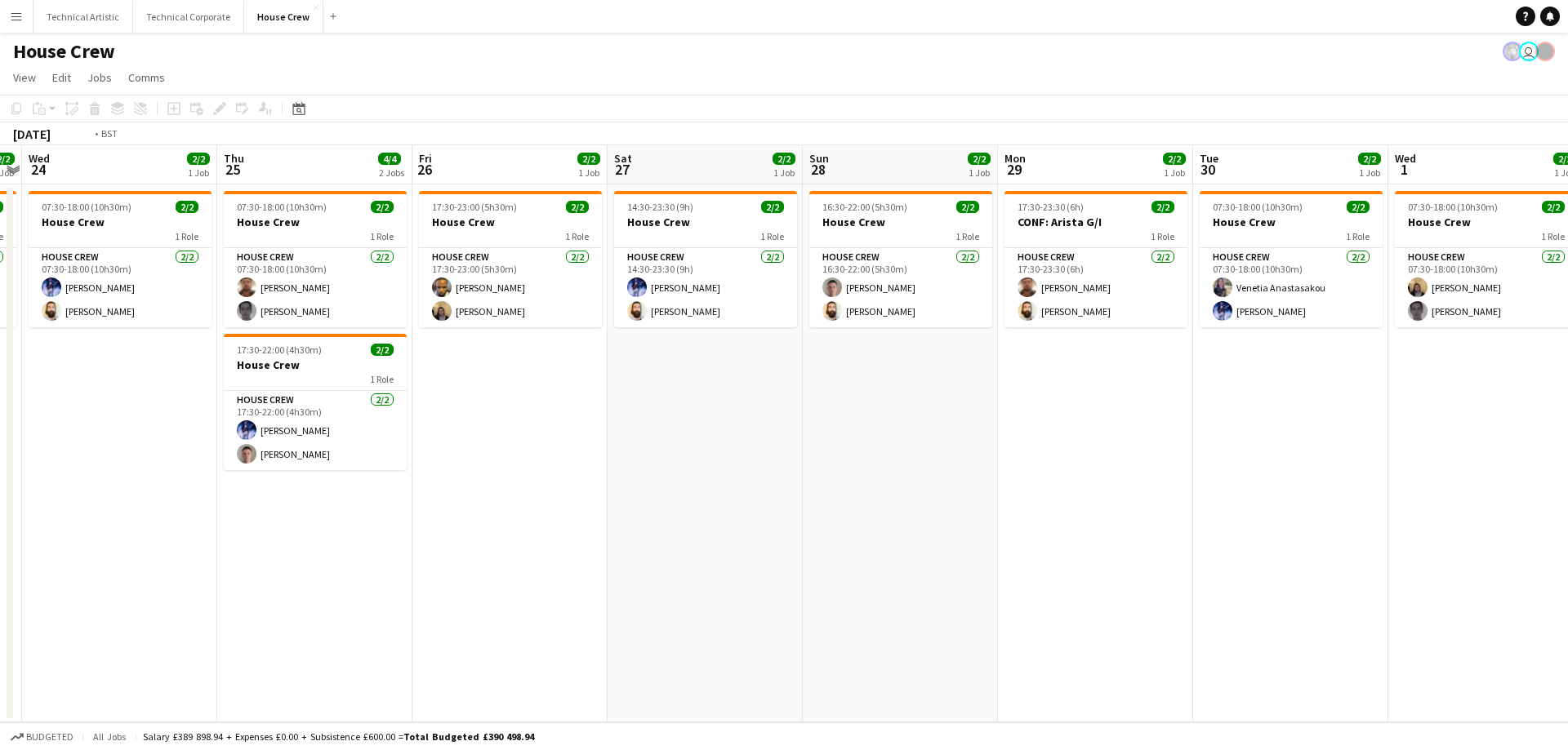
drag, startPoint x: 1143, startPoint y: 426, endPoint x: 1550, endPoint y: 456, distance: 408.1
click at [1567, 458] on app-calendar-viewport "Sun 21 2/2 1 Job Mon 22 2/2 1 Job Tue 23 2/2 1 Job Wed 24 2/2 1 Job Thu 25 4/4 …" at bounding box center [784, 434] width 1568 height 577
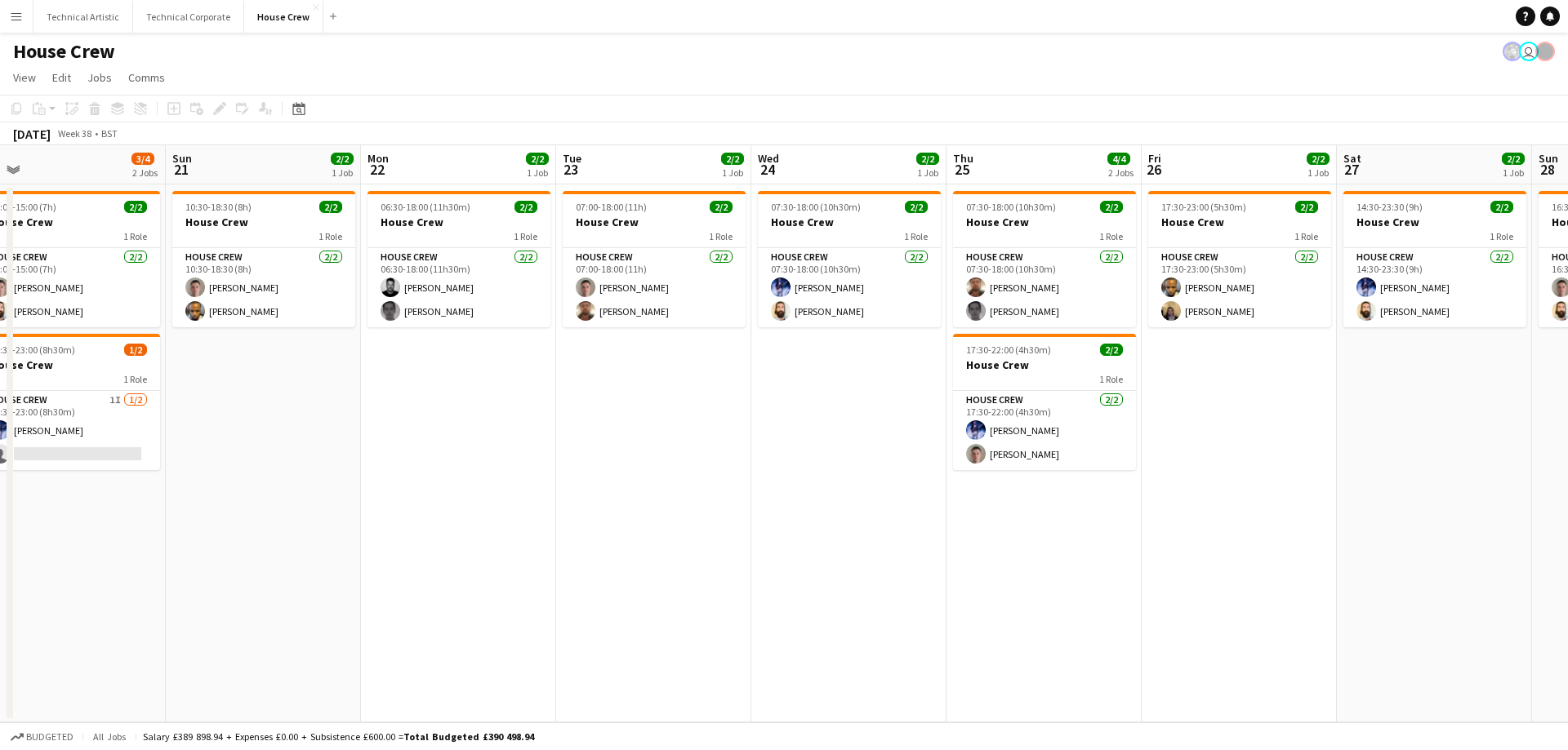
drag, startPoint x: 762, startPoint y: 472, endPoint x: 1567, endPoint y: 486, distance: 805.1
click at [1567, 483] on app-calendar-viewport "Thu 18 4/4 2 Jobs Fri 19 2/2 1 Job Sat 20 3/4 2 Jobs Sun 21 2/2 1 Job Mon 22 2/…" at bounding box center [784, 434] width 1568 height 577
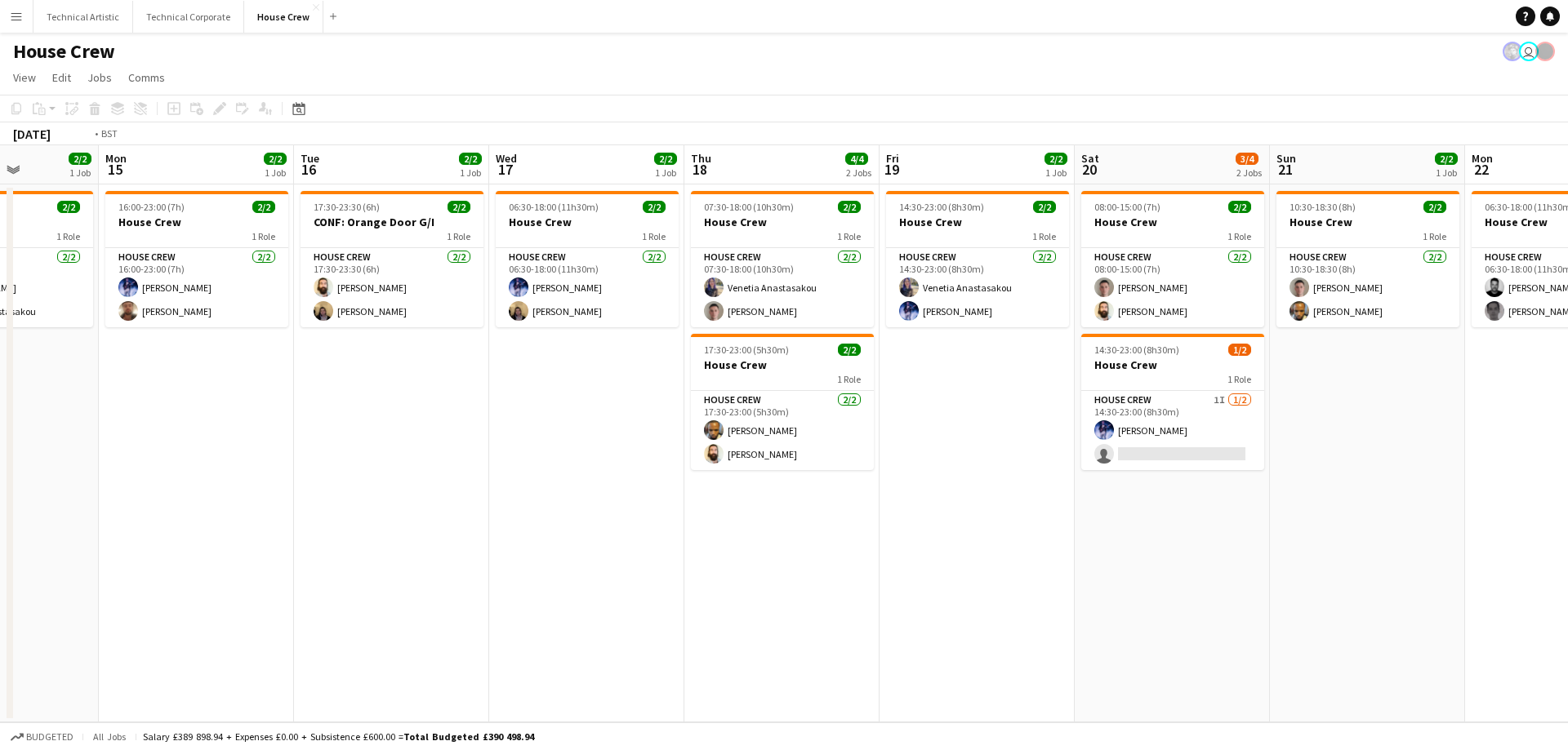
drag, startPoint x: 750, startPoint y: 484, endPoint x: 1549, endPoint y: 492, distance: 799.0
click at [1550, 494] on app-calendar-viewport "Sat 13 2/2 1 Job Sun 14 2/2 1 Job Mon 15 2/2 1 Job Tue 16 2/2 1 Job Wed 17 2/2 …" at bounding box center [784, 434] width 1568 height 577
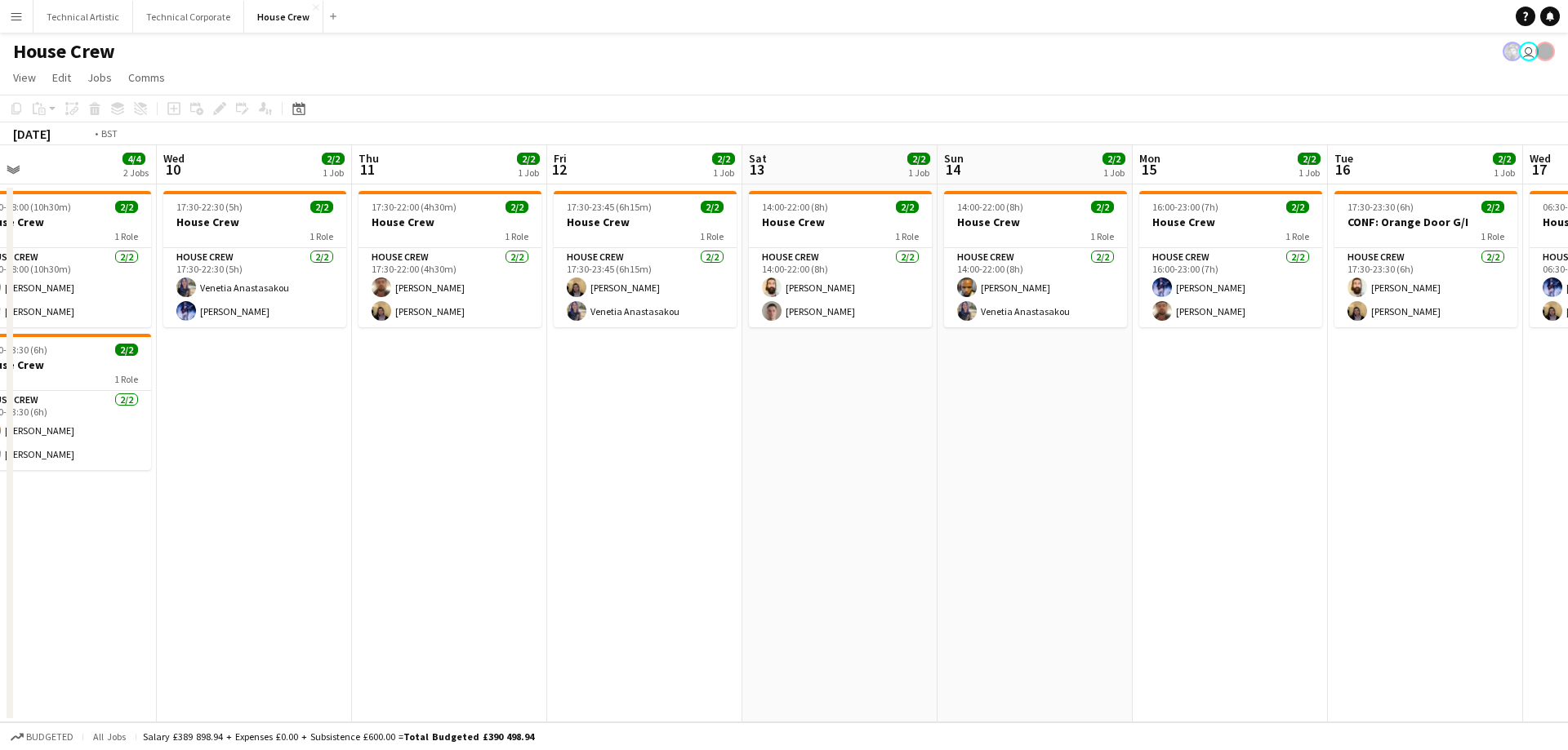
drag, startPoint x: 792, startPoint y: 488, endPoint x: 1567, endPoint y: 488, distance: 775.0
click at [1567, 488] on app-calendar-viewport "Mon 8 1/2 1 Job Tue 9 4/4 2 Jobs Wed 10 2/2 1 Job Thu 11 2/2 1 Job Fri 12 2/2 1…" at bounding box center [784, 434] width 1568 height 577
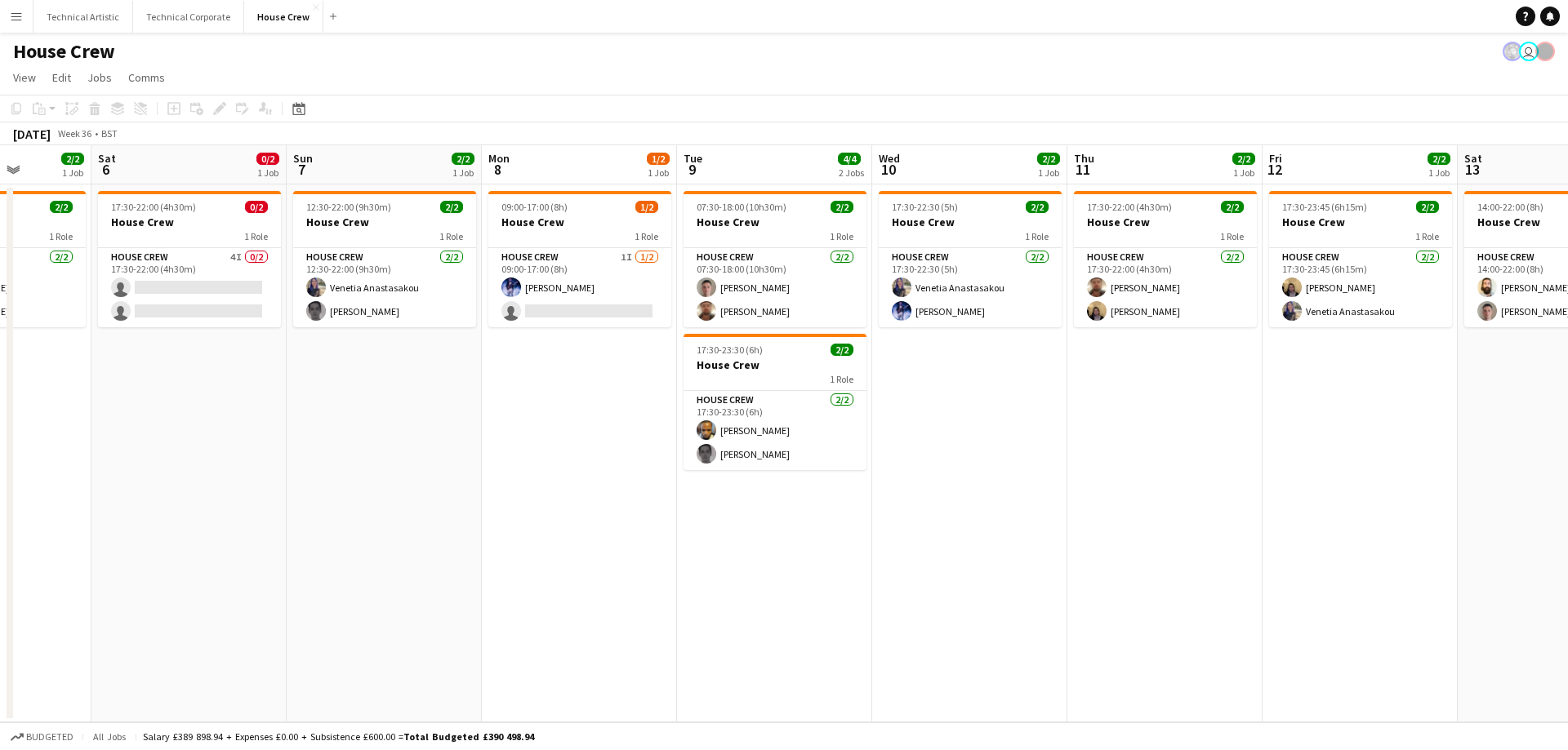
drag, startPoint x: 872, startPoint y: 492, endPoint x: 1566, endPoint y: 500, distance: 694.0
click at [1567, 501] on app-calendar-viewport "Wed 3 2/2 1 Job Thu 4 2/2 1 Job Fri 5 2/2 1 Job Sat 6 0/2 1 Job Sun 7 2/2 1 Job…" at bounding box center [784, 434] width 1568 height 577
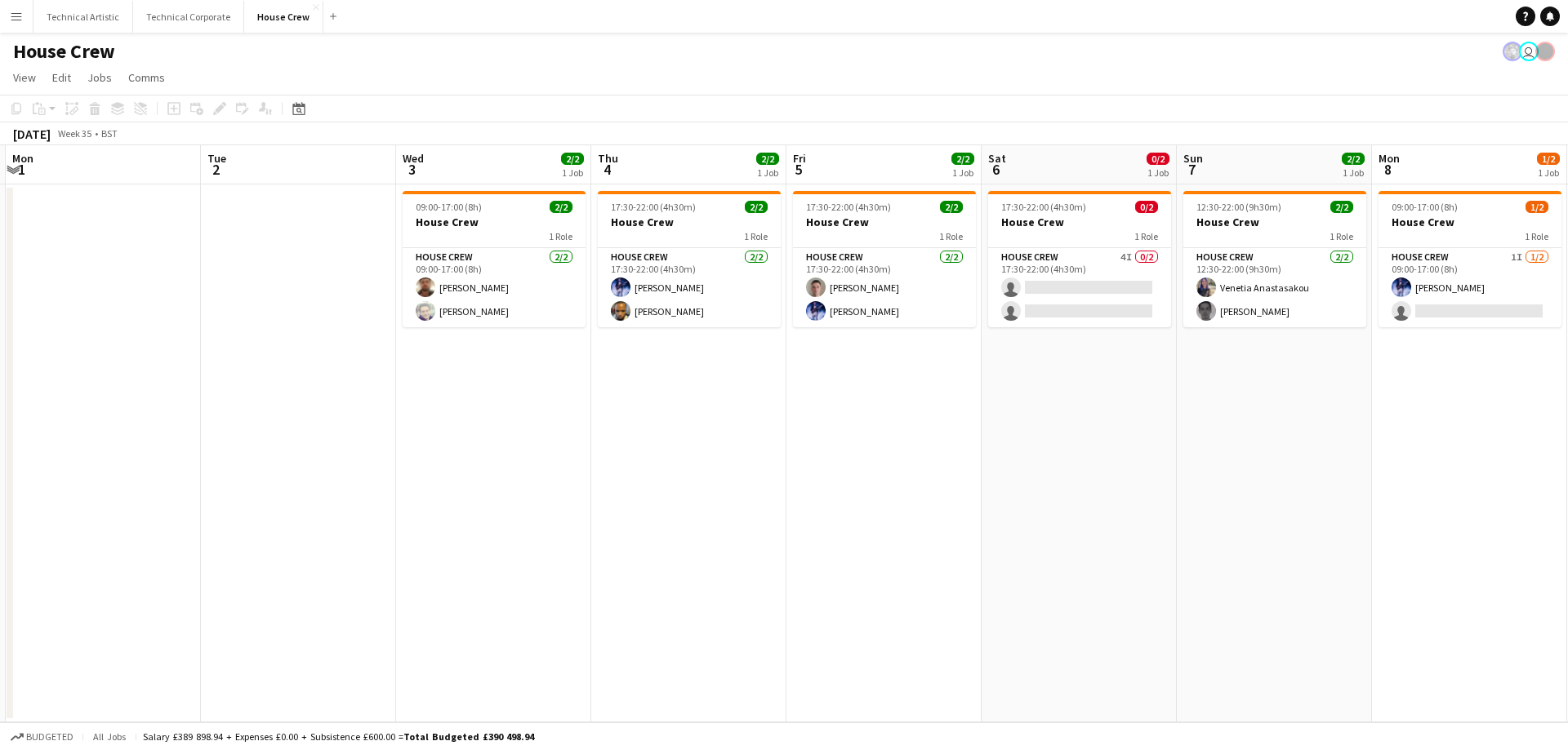
drag, startPoint x: 567, startPoint y: 484, endPoint x: 1381, endPoint y: 488, distance: 814.0
click at [1381, 488] on app-calendar-viewport "Sat 30 Sun 31 Mon 1 Tue 2 Wed 3 2/2 1 Job Thu 4 2/2 1 Job Fri 5 2/2 1 Job Sat 6…" at bounding box center [784, 434] width 1568 height 577
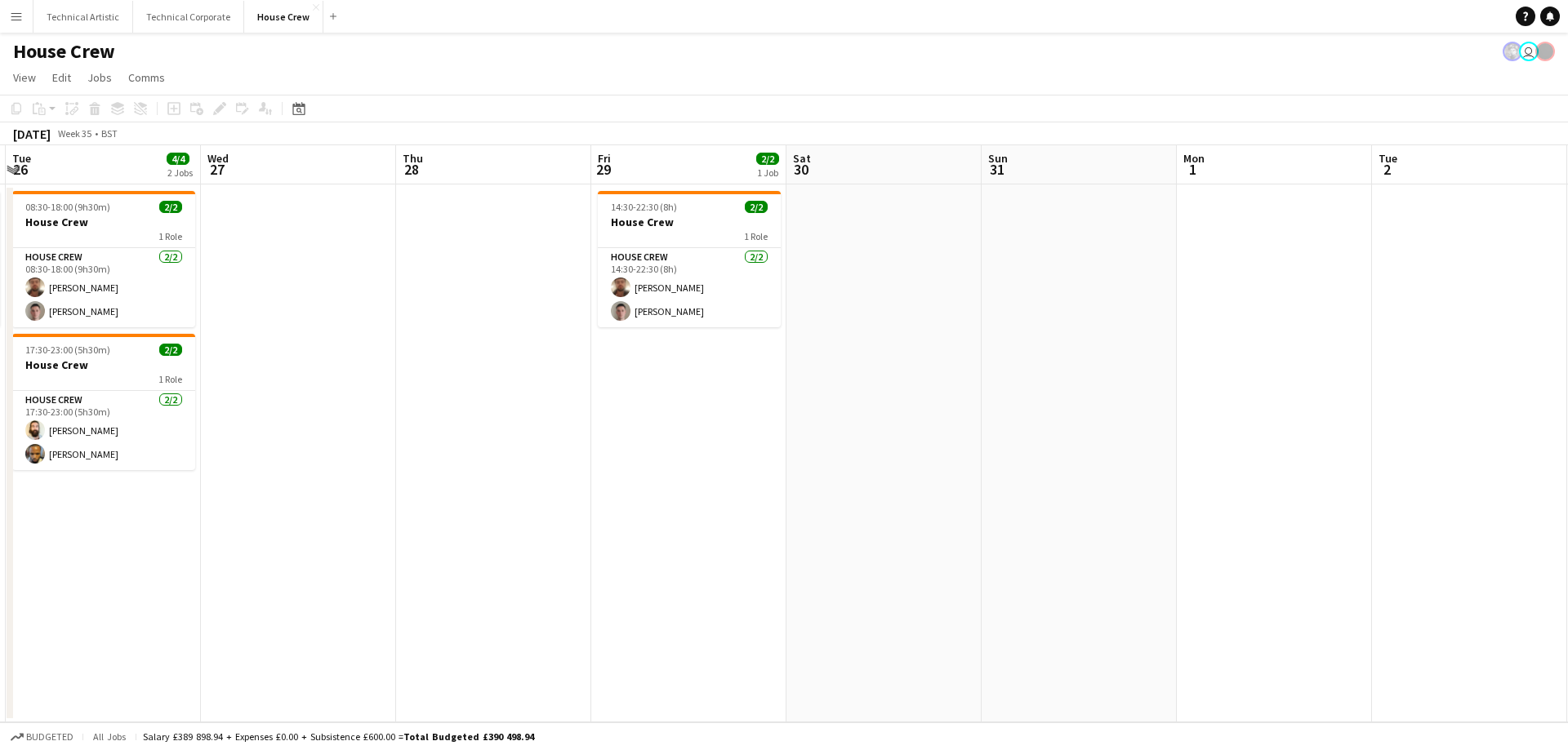
scroll to position [0, 500]
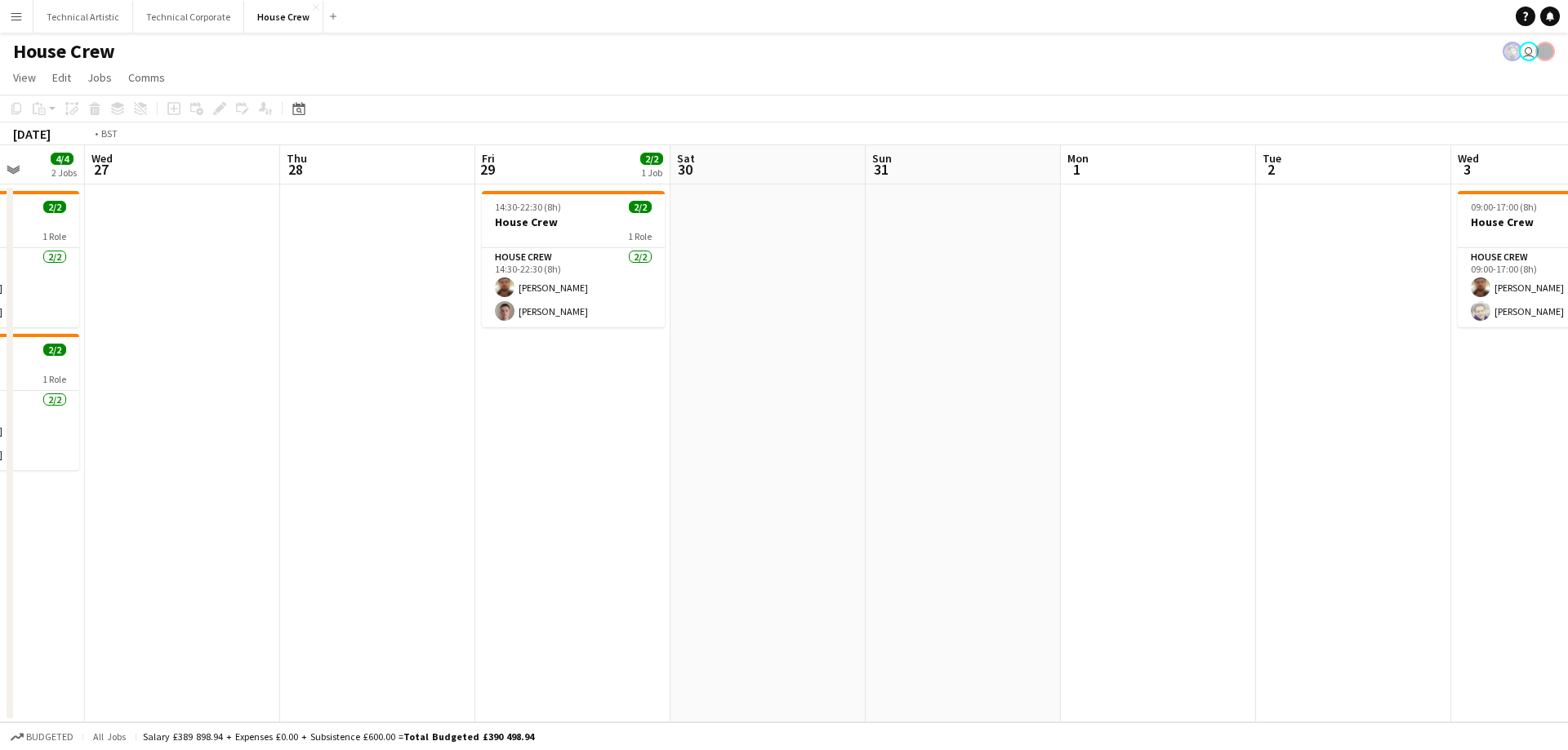
drag, startPoint x: 949, startPoint y: 488, endPoint x: 1522, endPoint y: 504, distance: 573.2
click at [1522, 504] on app-calendar-viewport "Sun 24 2/2 1 Job Mon 25 2/2 1 Job Tue 26 4/4 2 Jobs Wed 27 Thu 28 Fri 29 2/2 1 …" at bounding box center [784, 434] width 1568 height 577
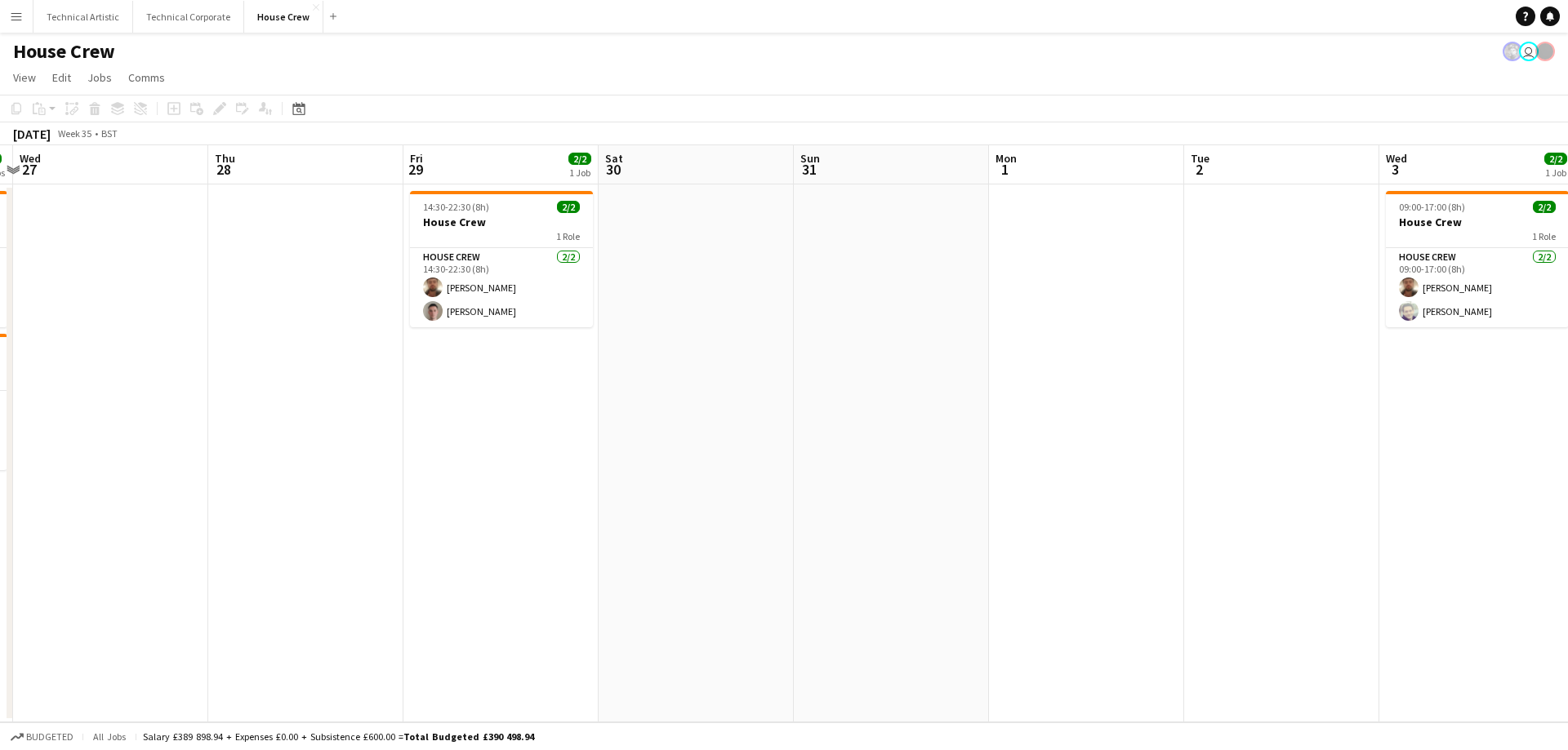
scroll to position [0, 572]
drag, startPoint x: 724, startPoint y: 601, endPoint x: 641, endPoint y: 617, distance: 84.5
click at [641, 617] on app-calendar-viewport "Sun 24 2/2 1 Job Mon 25 2/2 1 Job Tue 26 4/4 2 Jobs Wed 27 Thu 28 Fri 29 2/2 1 …" at bounding box center [784, 434] width 1568 height 577
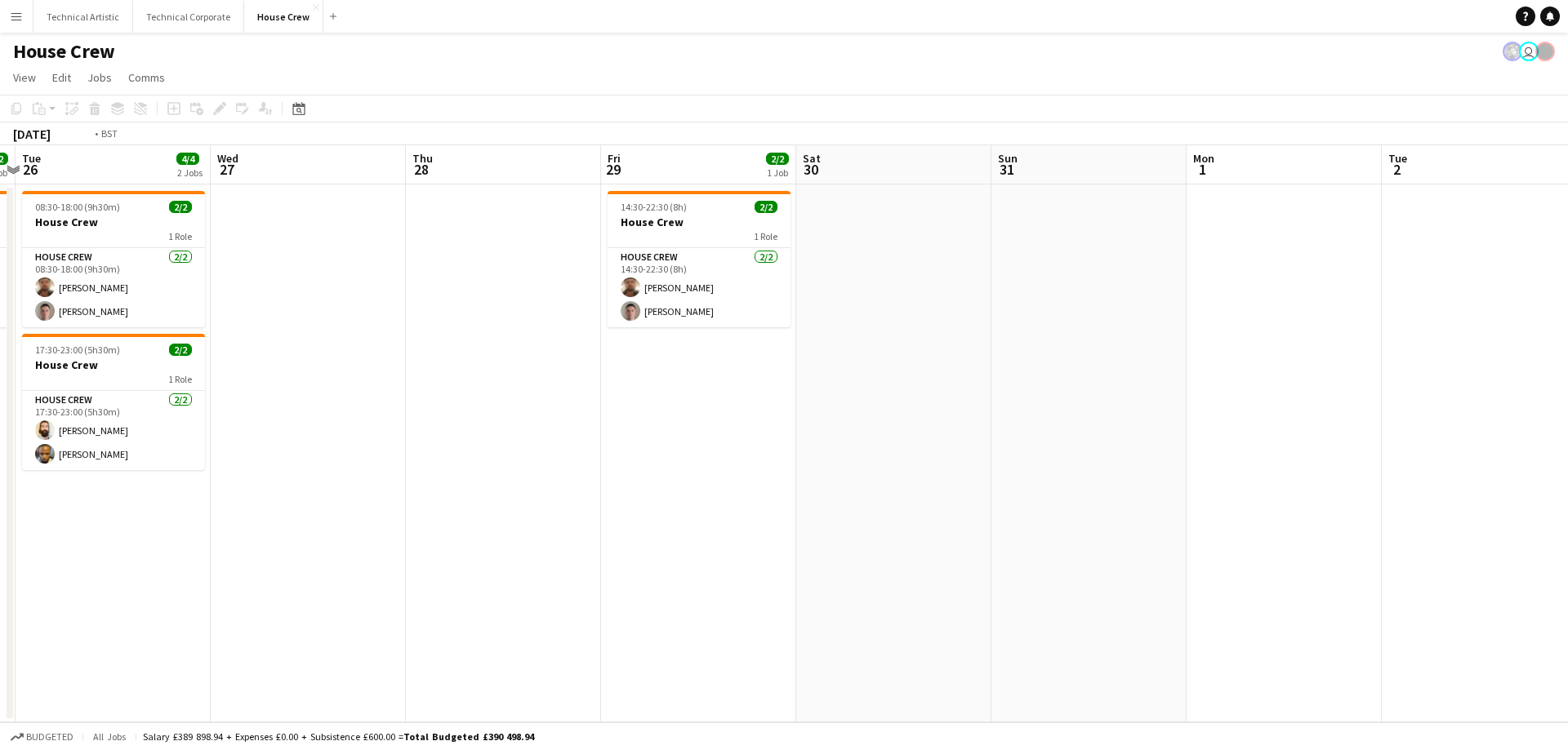
scroll to position [0, 363]
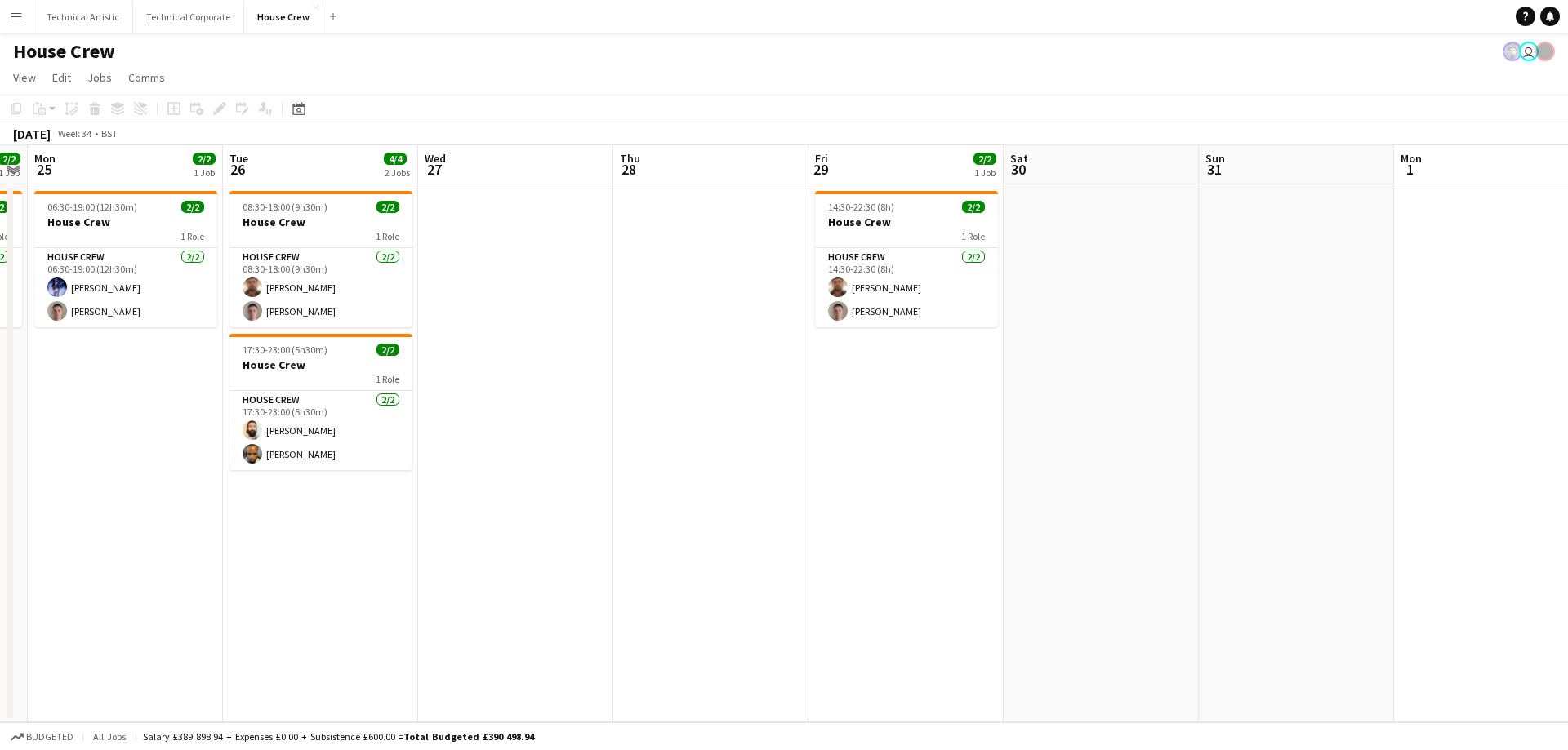
drag, startPoint x: 1052, startPoint y: 515, endPoint x: 1329, endPoint y: 495, distance: 277.7
click at [1329, 495] on app-calendar-viewport "Sat 23 Sun 24 2/2 1 Job Mon 25 2/2 1 Job Tue 26 4/4 2 Jobs Wed 27 Thu 28 Fri 29…" at bounding box center [784, 434] width 1568 height 577
click at [79, 17] on button "Technical Artistic Close" at bounding box center [82, 17] width 99 height 32
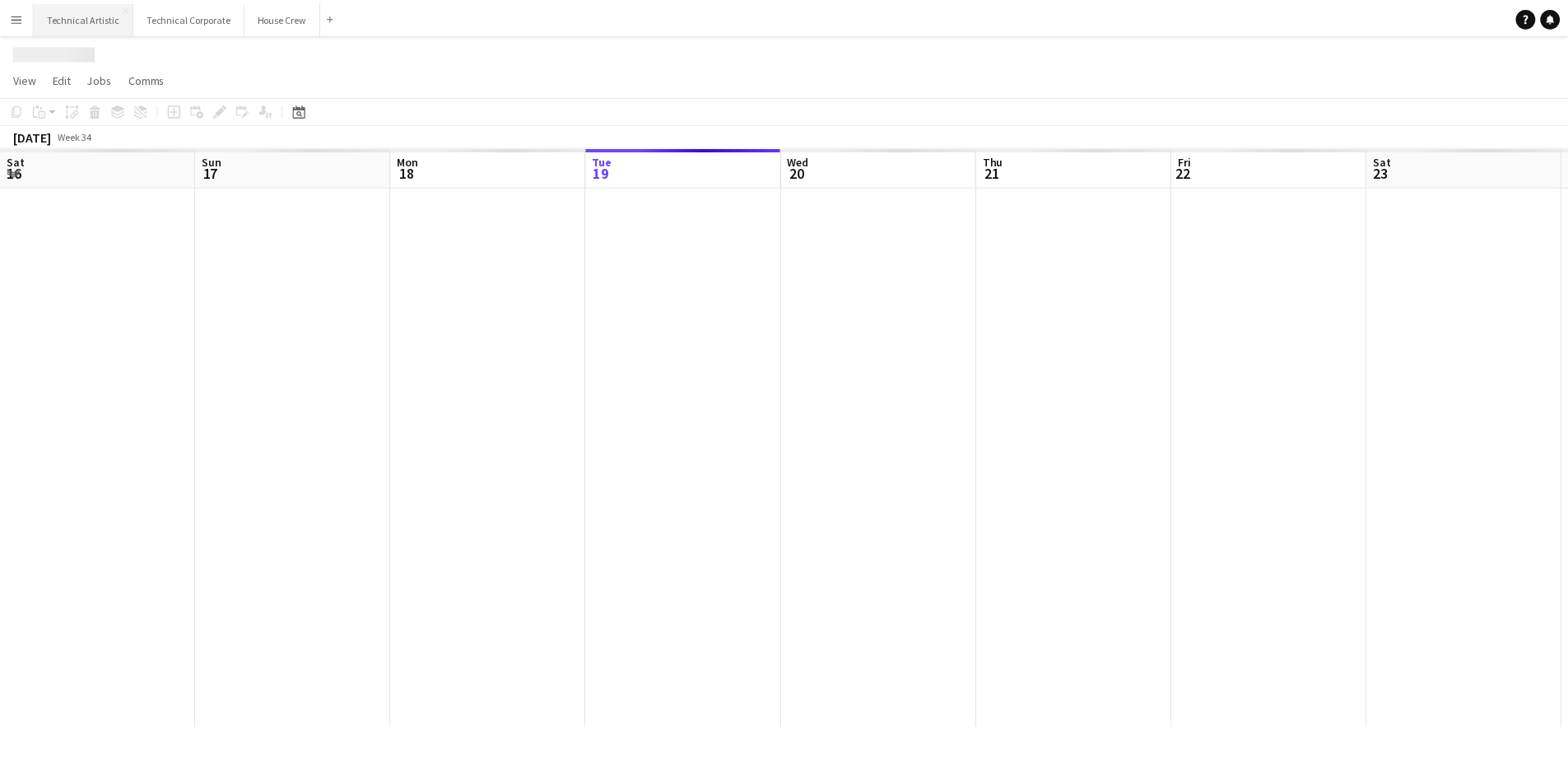
scroll to position [0, 394]
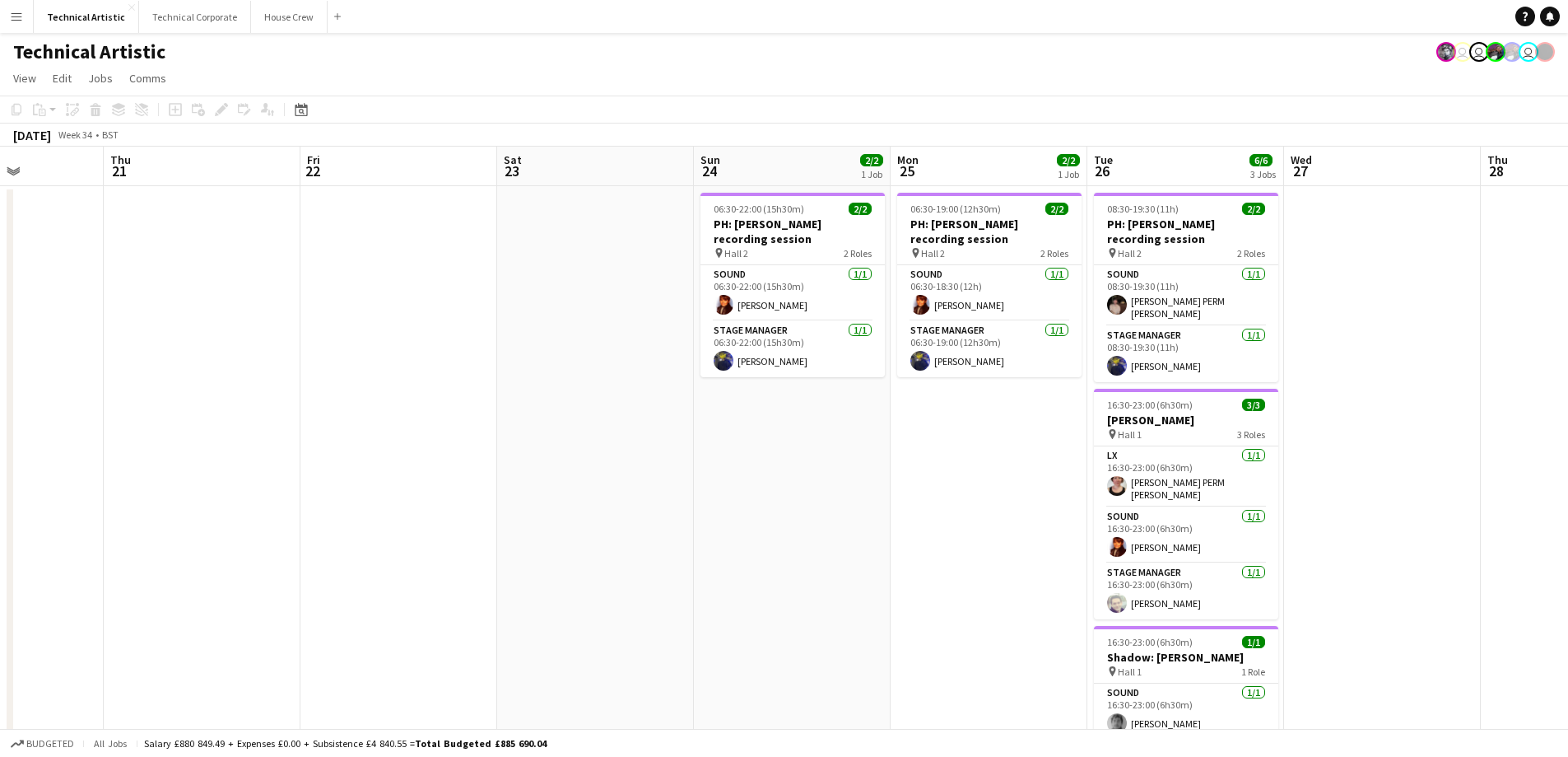
drag, startPoint x: 910, startPoint y: 390, endPoint x: 244, endPoint y: 381, distance: 666.1
click at [242, 388] on app-calendar-viewport "Mon 18 Tue 19 Wed 20 Thu 21 Fri 22 Sat 23 Sun 24 2/2 1 Job Mon 25 2/2 1 Job Tue…" at bounding box center [784, 464] width 1568 height 635
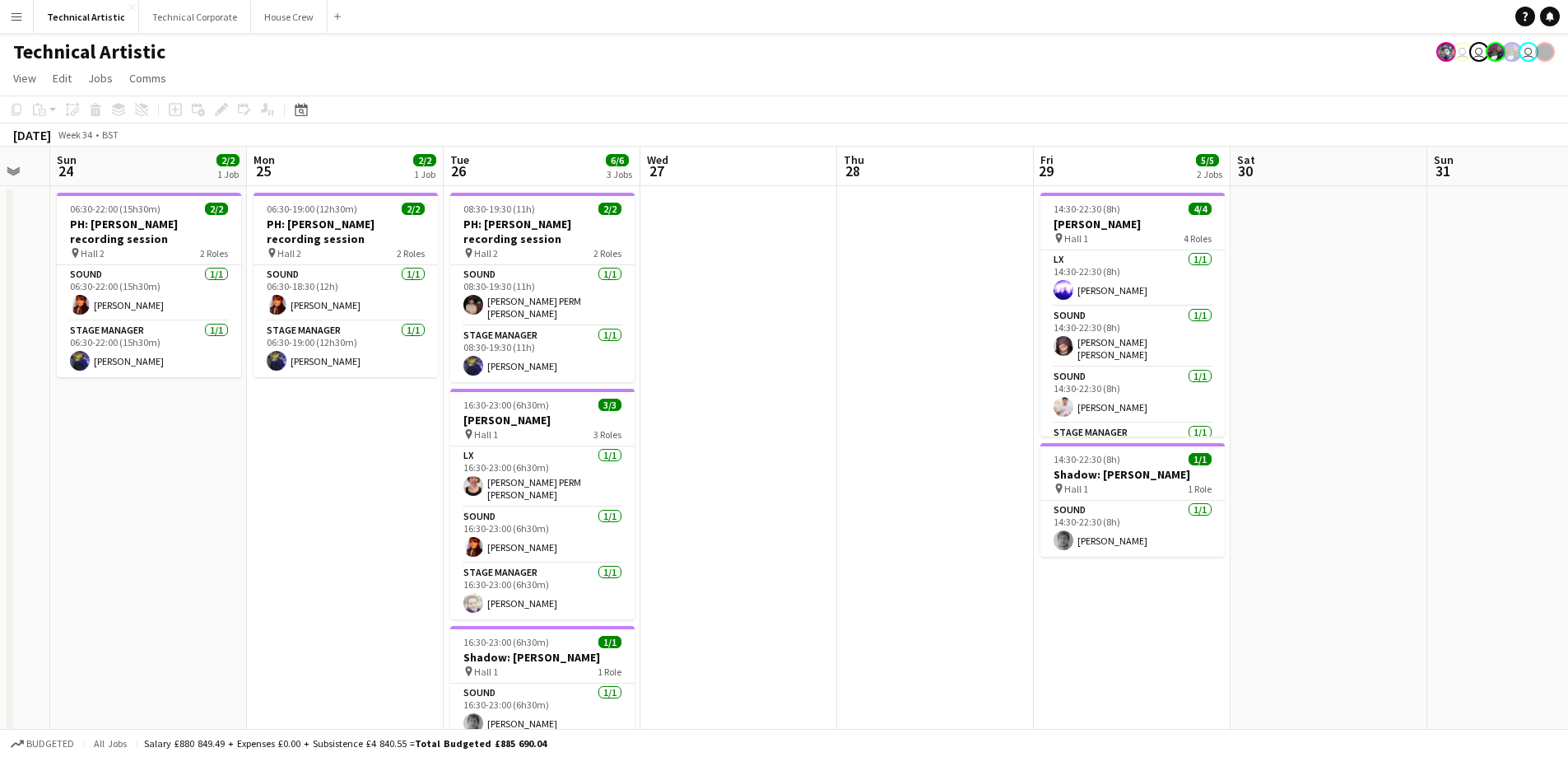
drag, startPoint x: 1215, startPoint y: 215, endPoint x: 783, endPoint y: 310, distance: 442.3
click at [769, 321] on app-calendar-viewport "Thu 21 Fri 22 Sat 23 Sun 24 2/2 1 Job Mon 25 2/2 1 Job Tue 26 6/6 3 Jobs Wed 27…" at bounding box center [784, 464] width 1568 height 635
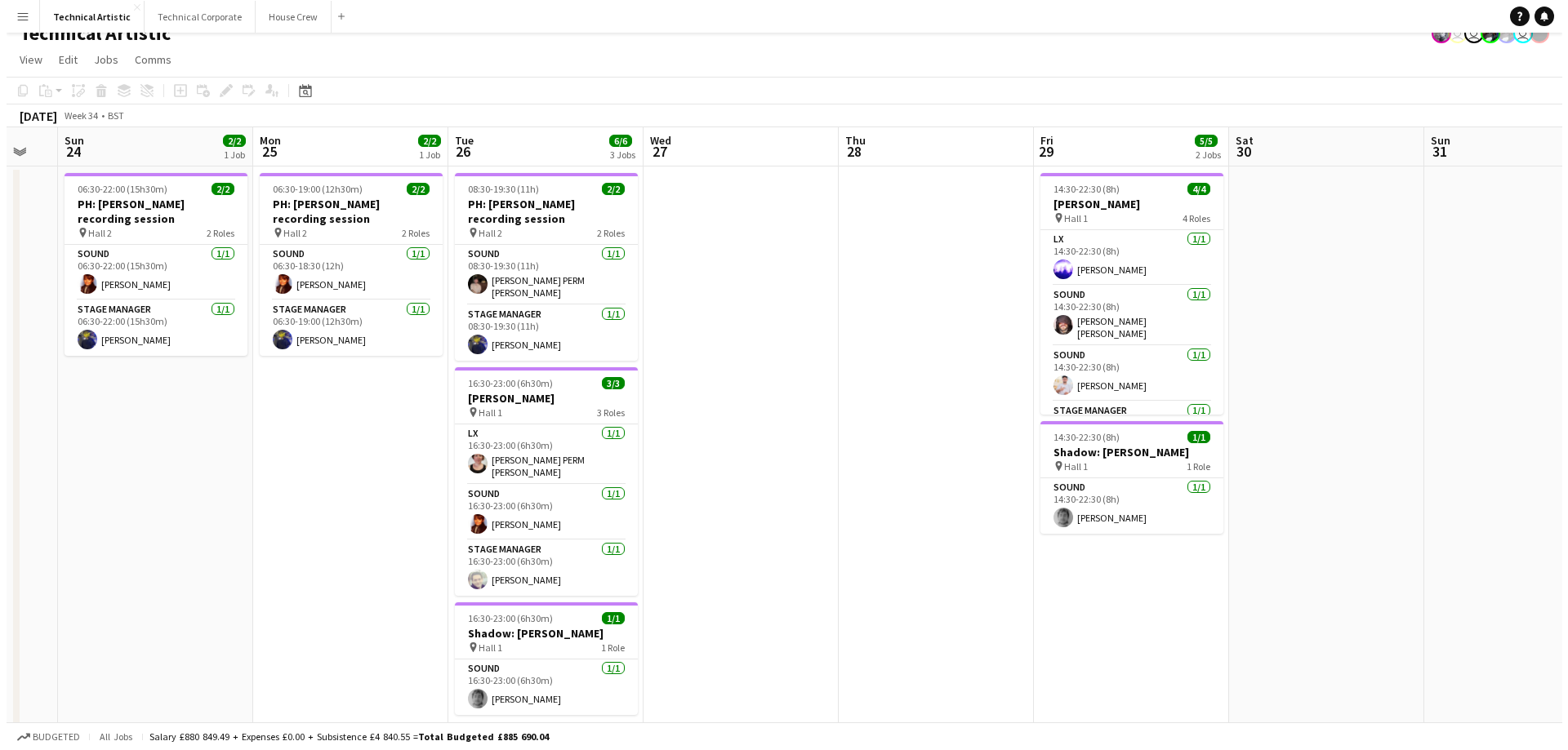
scroll to position [0, 0]
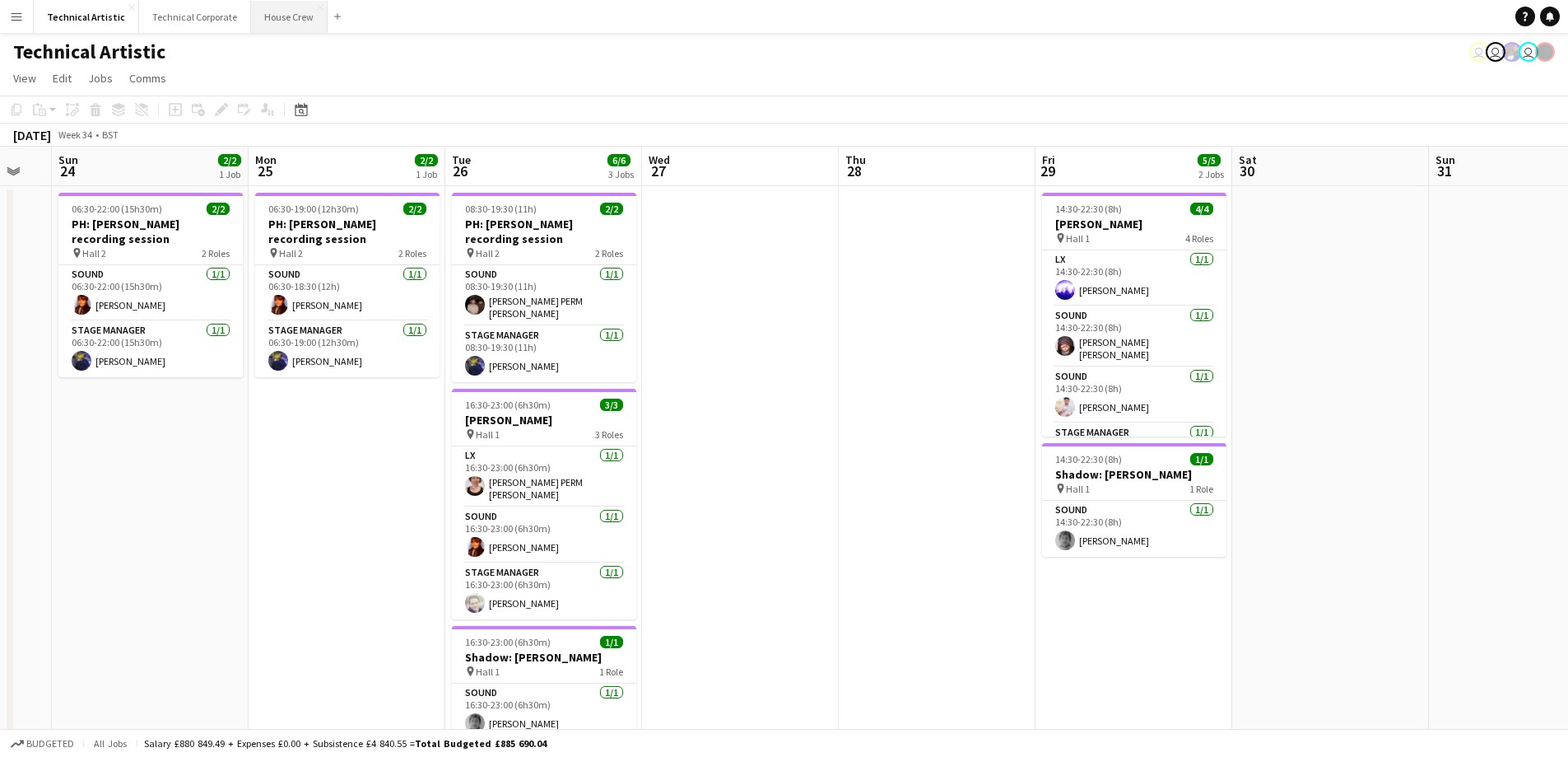
click at [259, 13] on button "House Crew Close" at bounding box center [289, 17] width 77 height 32
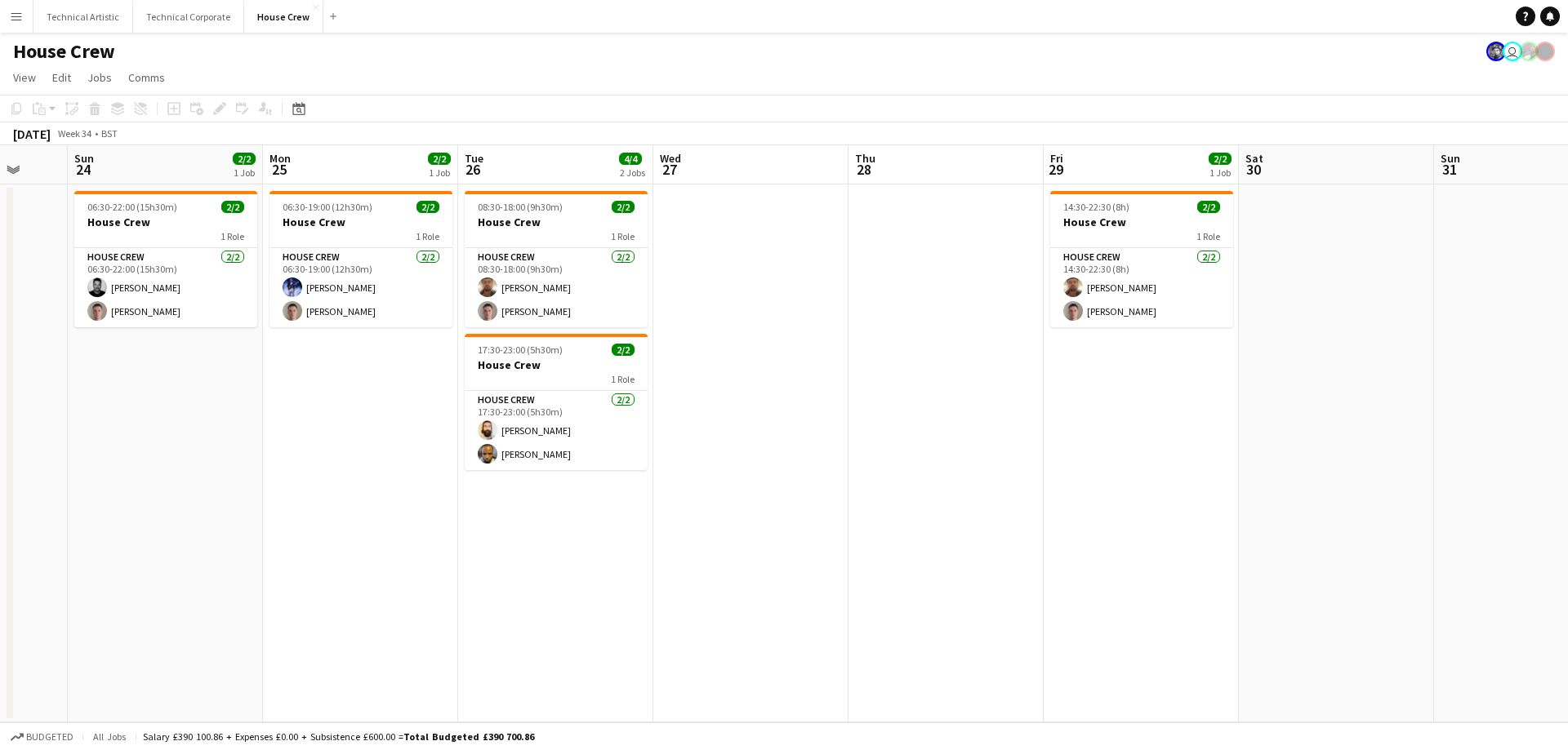
drag, startPoint x: 1120, startPoint y: 507, endPoint x: 25, endPoint y: 489, distance: 1095.1
click at [22, 489] on app-calendar-viewport "Thu 21 Fri 22 2/2 1 Job Sat 23 Sun 24 2/2 1 Job Mon 25 2/2 1 Job Tue 26 4/4 2 J…" at bounding box center [784, 434] width 1568 height 577
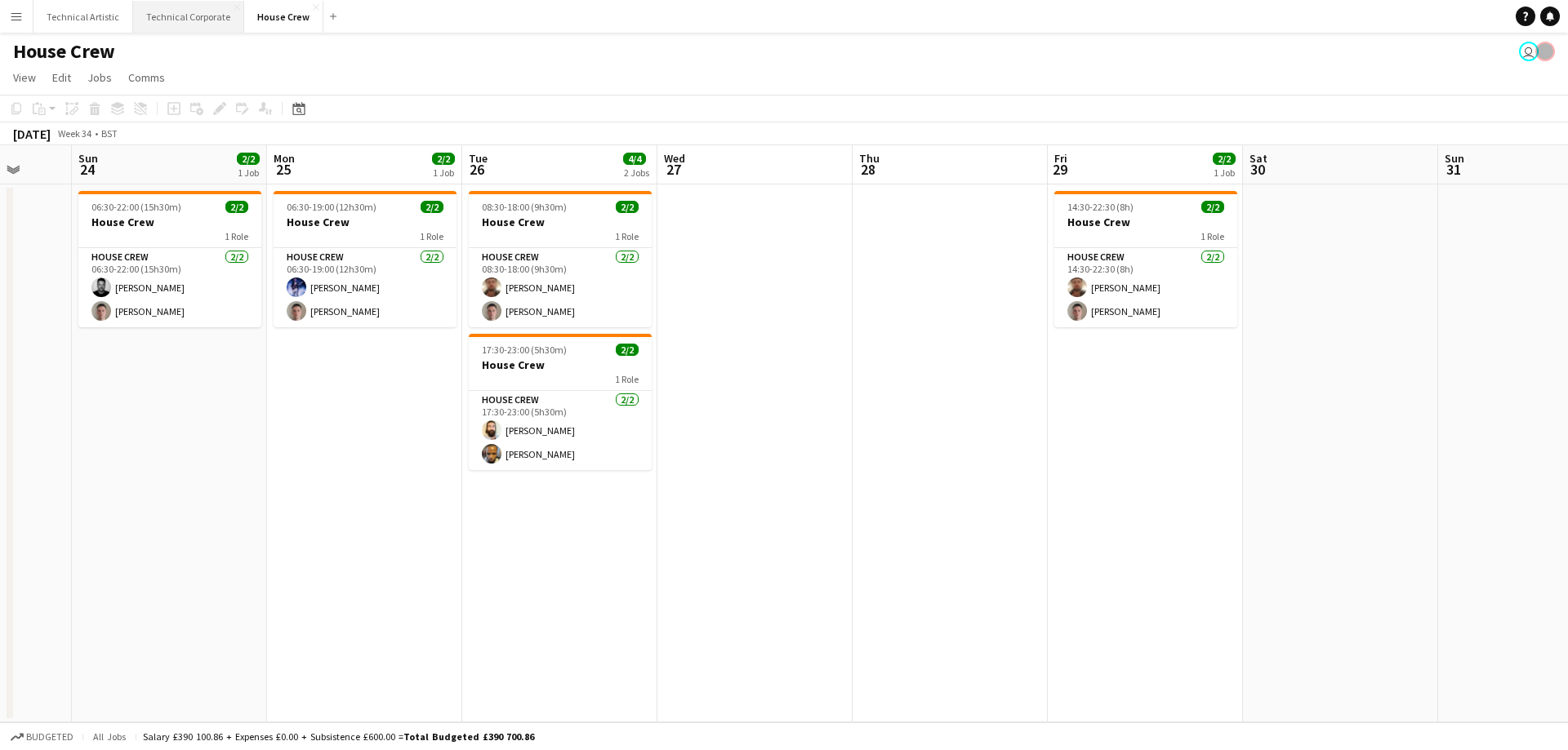
click at [164, 19] on button "Technical Corporate Close" at bounding box center [189, 17] width 111 height 32
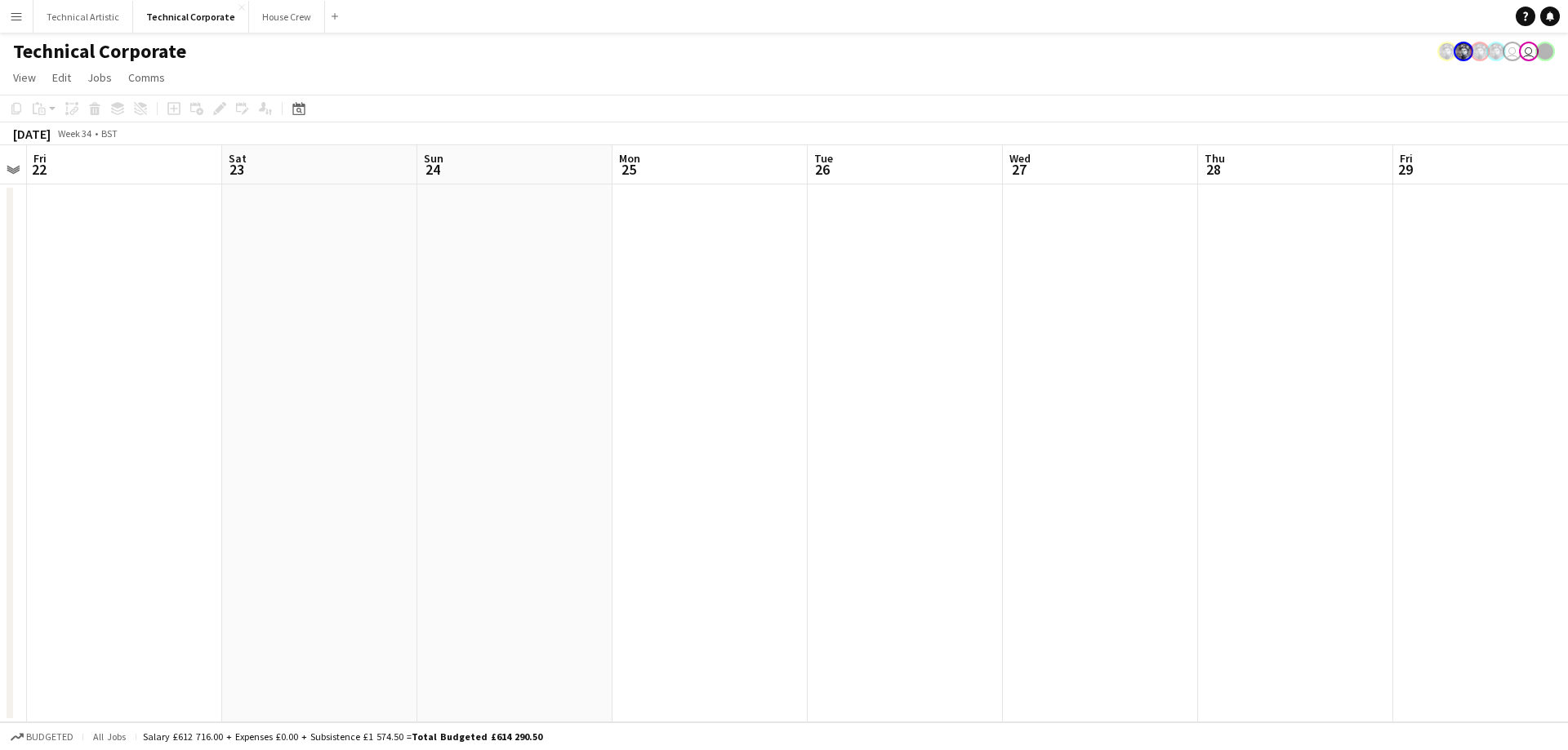
drag, startPoint x: 733, startPoint y: 515, endPoint x: 331, endPoint y: 538, distance: 402.7
click at [331, 538] on app-calendar-viewport "Tue 19 Wed 20 Thu 21 Fri 22 Sat 23 Sun 24 Mon 25 Tue 26 Wed 27 Thu 28 Fri 29 Sa…" at bounding box center [784, 434] width 1568 height 577
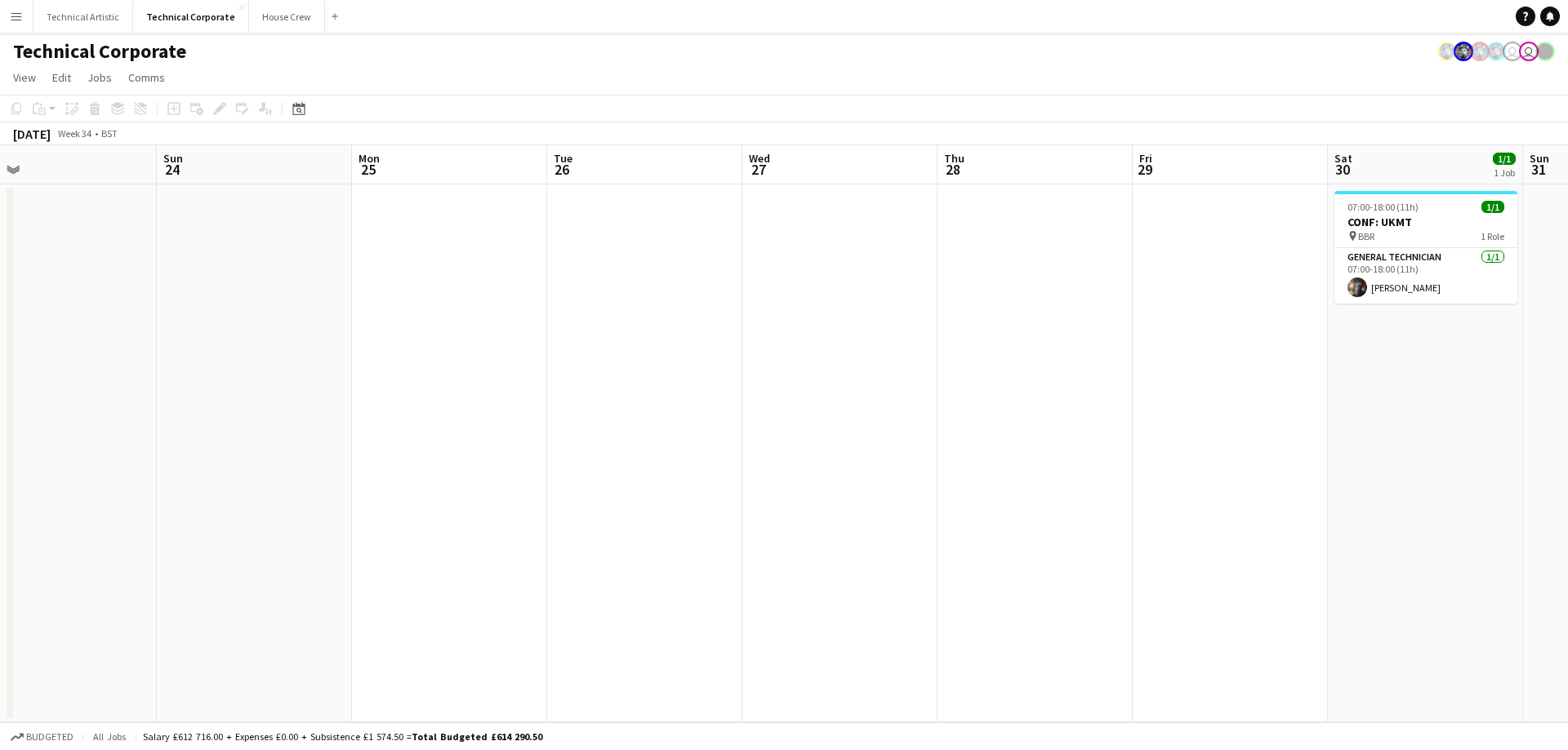
scroll to position [0, 516]
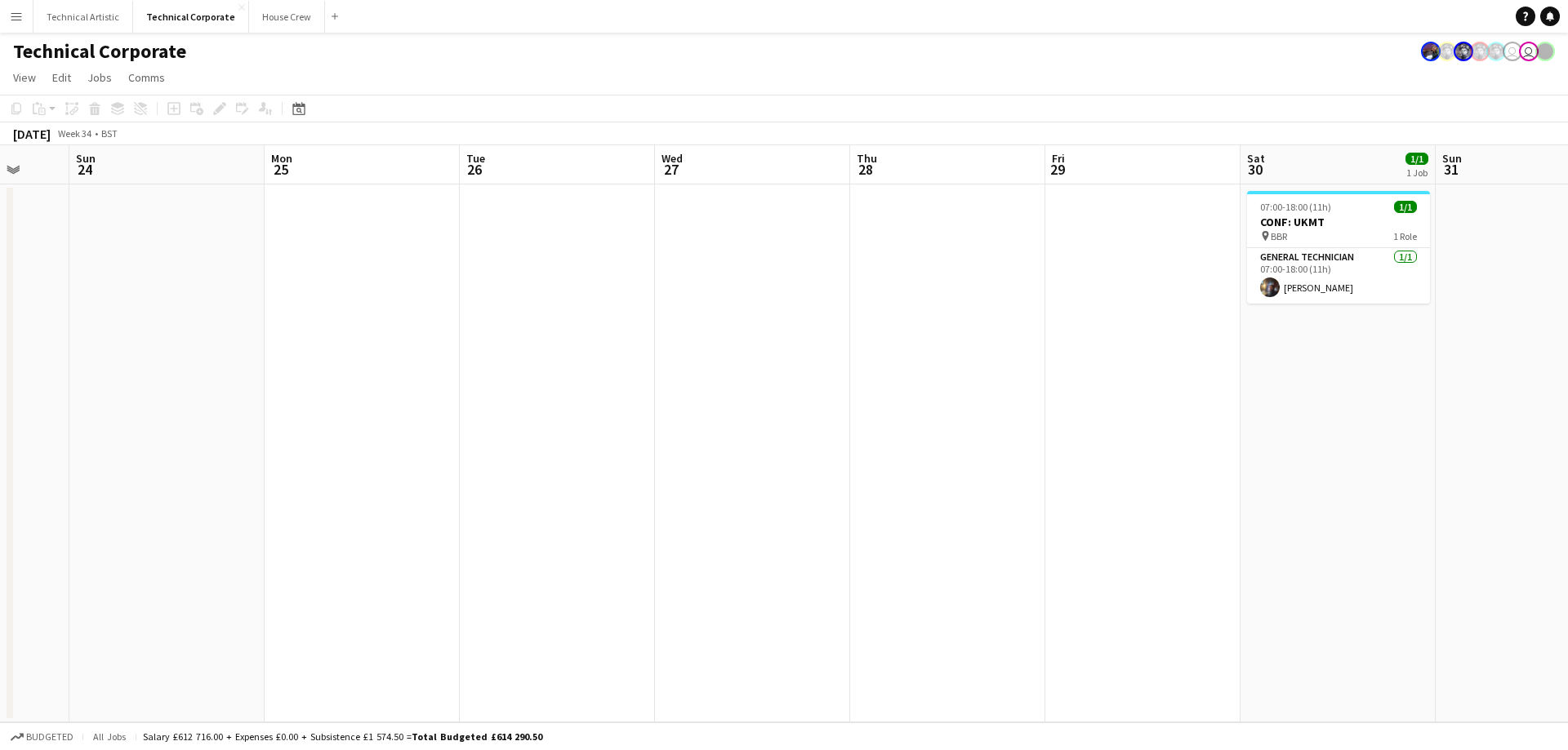
drag, startPoint x: 1015, startPoint y: 539, endPoint x: 826, endPoint y: 553, distance: 189.5
click at [826, 553] on app-calendar-viewport "Thu 21 Fri 22 Sat 23 Sun 24 Mon 25 Tue 26 Wed 27 Thu 28 Fri 29 Sat 30 1/1 1 Job…" at bounding box center [784, 434] width 1568 height 577
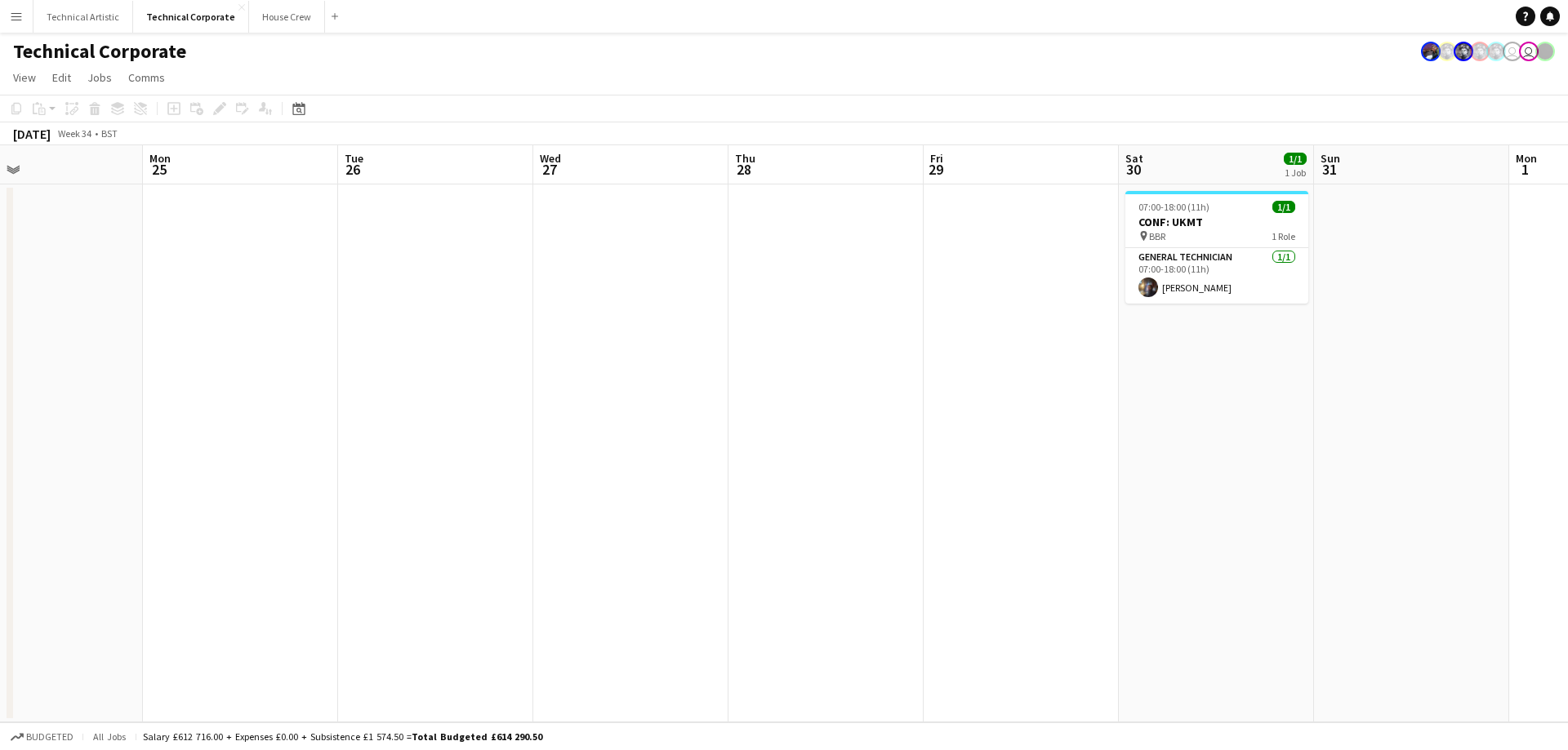
scroll to position [0, 641]
drag, startPoint x: 537, startPoint y: 460, endPoint x: 412, endPoint y: 520, distance: 138.7
click at [412, 520] on app-calendar-viewport "Thu 21 Fri 22 Sat 23 Sun 24 Mon 25 Tue 26 Wed 27 Thu 28 Fri 29 Sat 30 1/1 1 Job…" at bounding box center [784, 434] width 1568 height 577
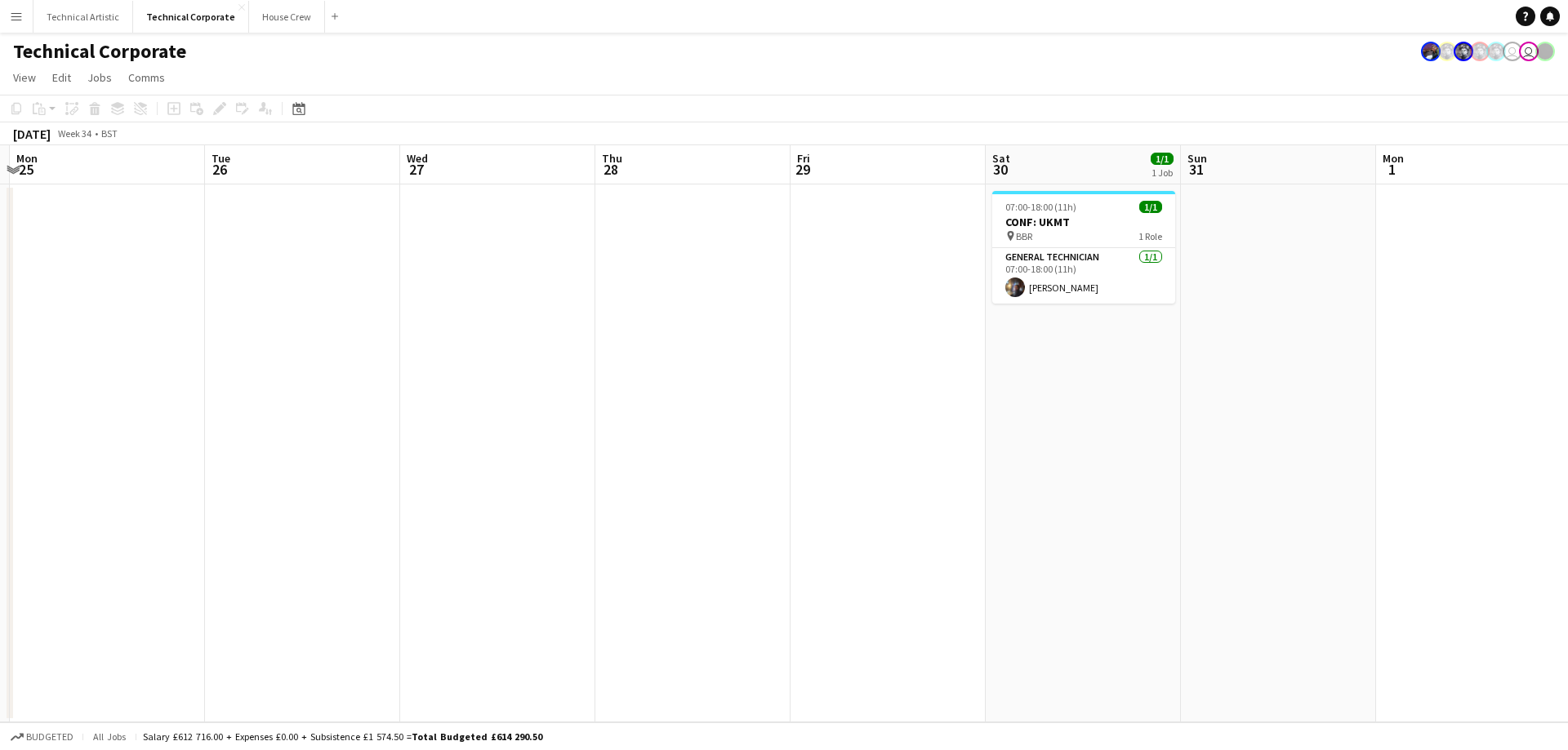
drag, startPoint x: 818, startPoint y: 428, endPoint x: 716, endPoint y: 418, distance: 102.5
click at [716, 419] on app-calendar-viewport "Fri 22 Sat 23 Sun 24 Mon 25 Tue 26 Wed 27 Thu 28 Fri 29 Sat 30 1/1 1 Job Sun 31…" at bounding box center [784, 434] width 1568 height 577
click at [1477, 271] on app-date-cell at bounding box center [1472, 454] width 195 height 538
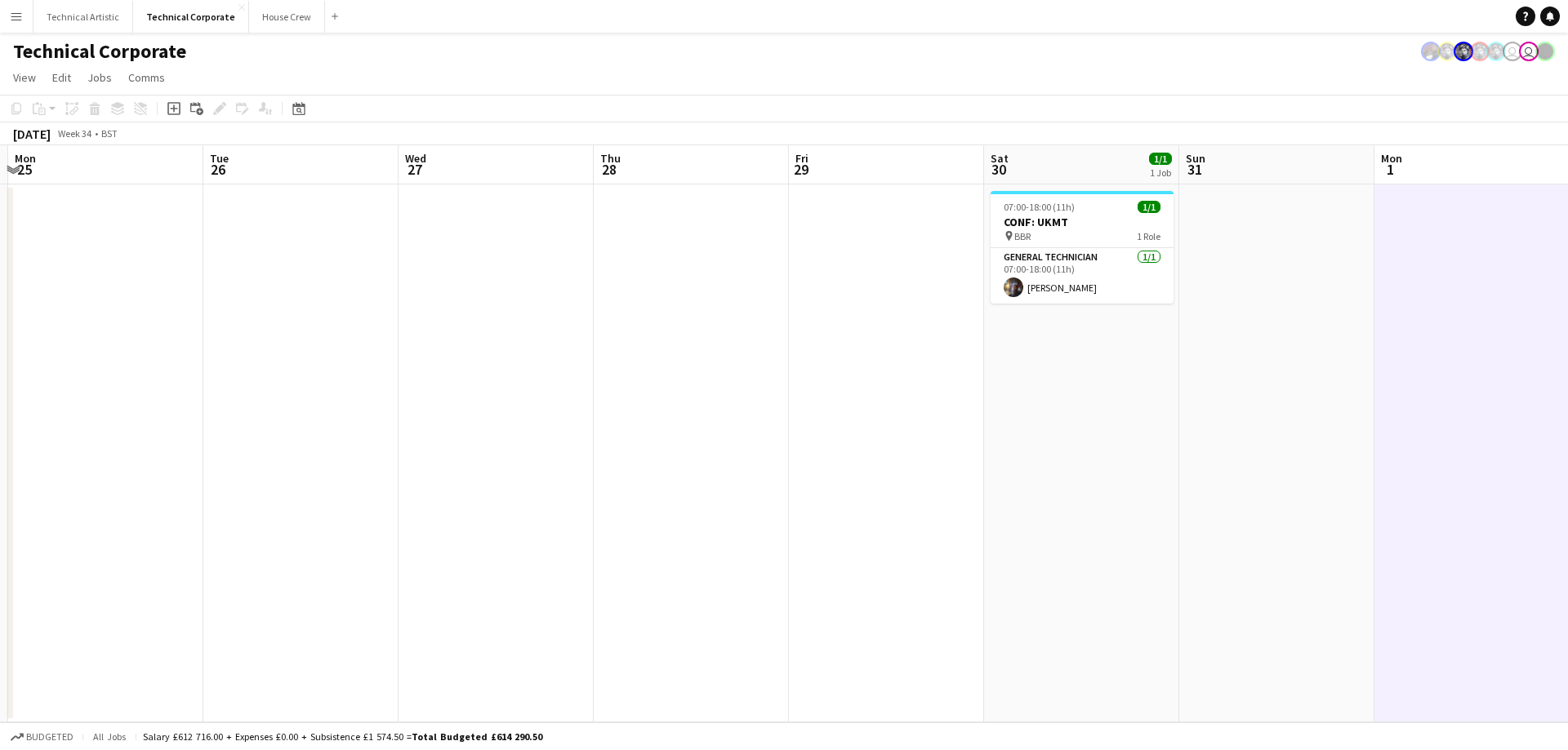
click at [597, 502] on app-date-cell at bounding box center [691, 454] width 195 height 538
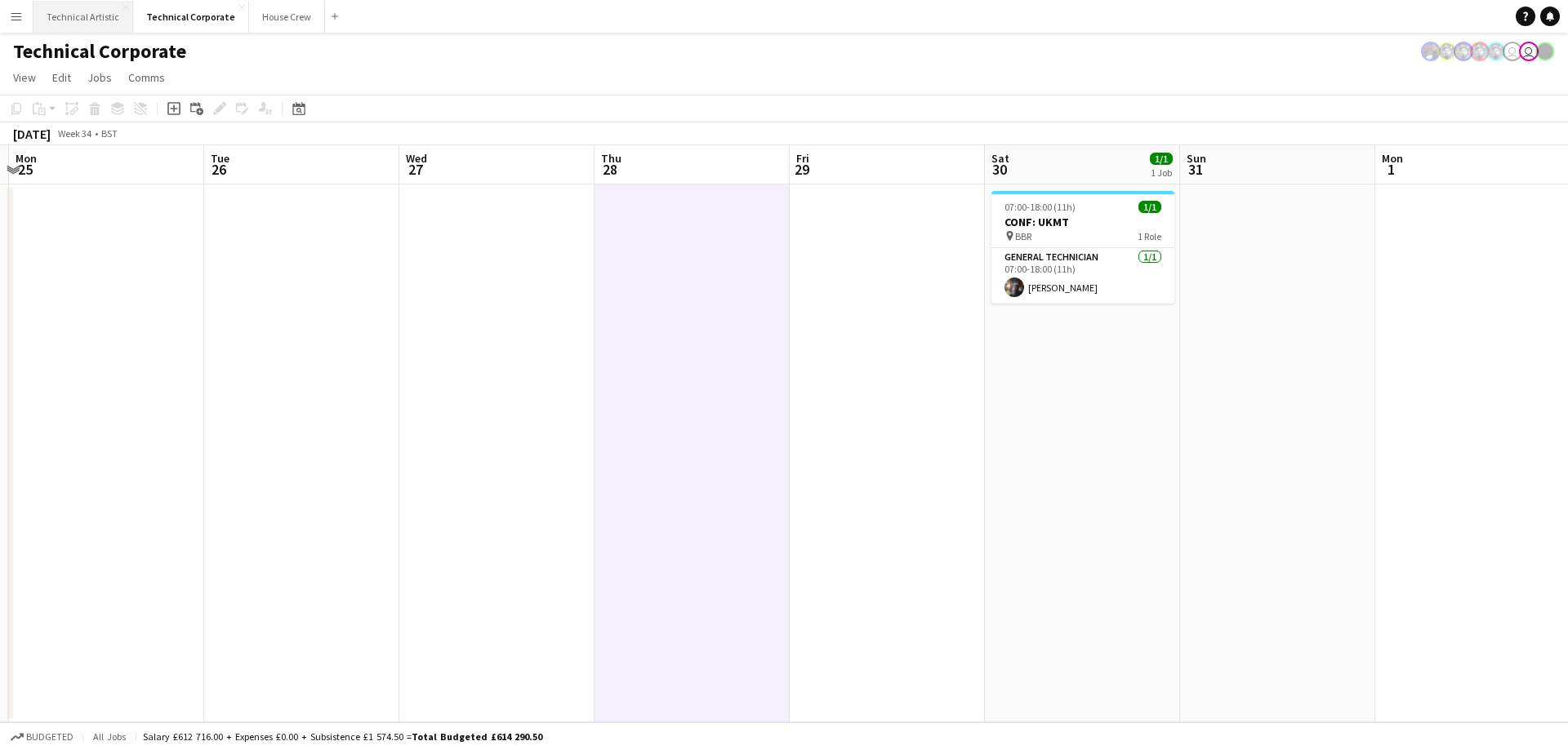
click at [80, 8] on button "Technical Artistic Close" at bounding box center [82, 17] width 99 height 32
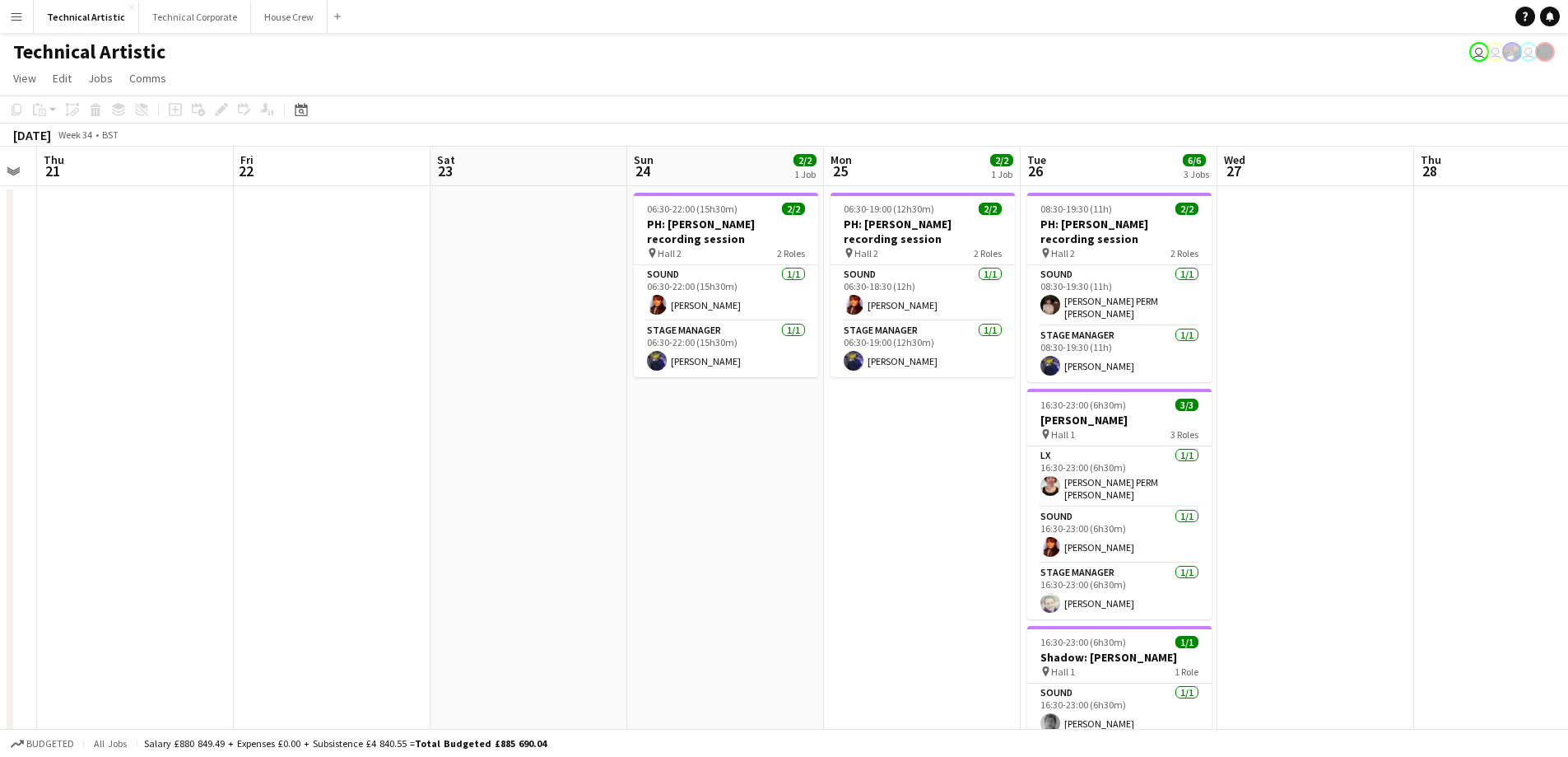
drag, startPoint x: 1039, startPoint y: 296, endPoint x: 490, endPoint y: 353, distance: 552.0
click at [486, 357] on app-calendar-viewport "Mon 18 Tue 19 Wed 20 Thu 21 Fri 22 Sat 23 Sun 24 2/2 1 Job Mon 25 2/2 1 Job Tue…" at bounding box center [784, 464] width 1568 height 635
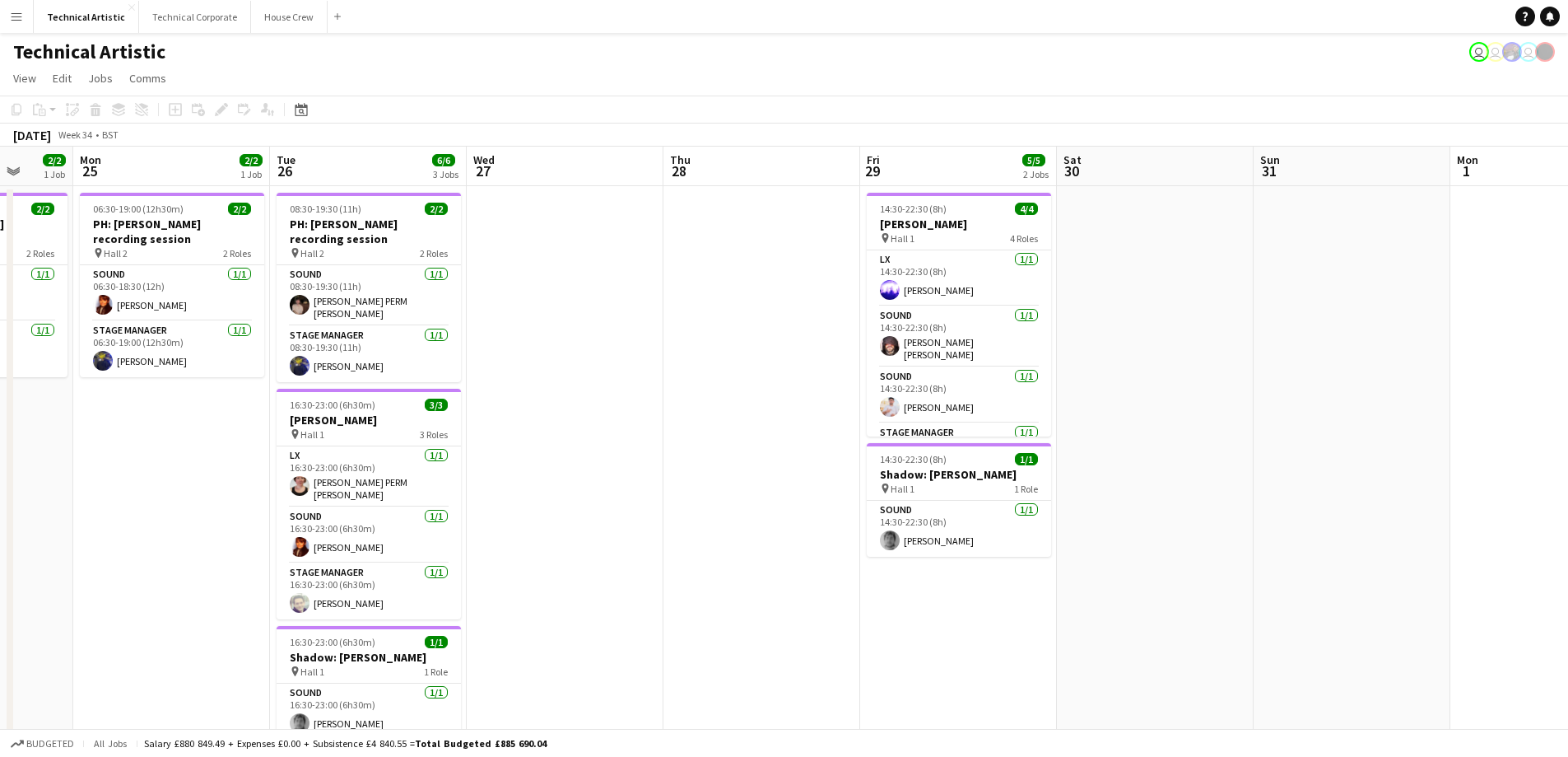
drag, startPoint x: 1398, startPoint y: 342, endPoint x: 619, endPoint y: 466, distance: 788.8
click at [619, 470] on app-calendar-viewport "Fri 22 Sat 23 Sun 24 2/2 1 Job Mon 25 2/2 1 Job Tue 26 6/6 3 Jobs Wed 27 Thu 28…" at bounding box center [784, 464] width 1568 height 635
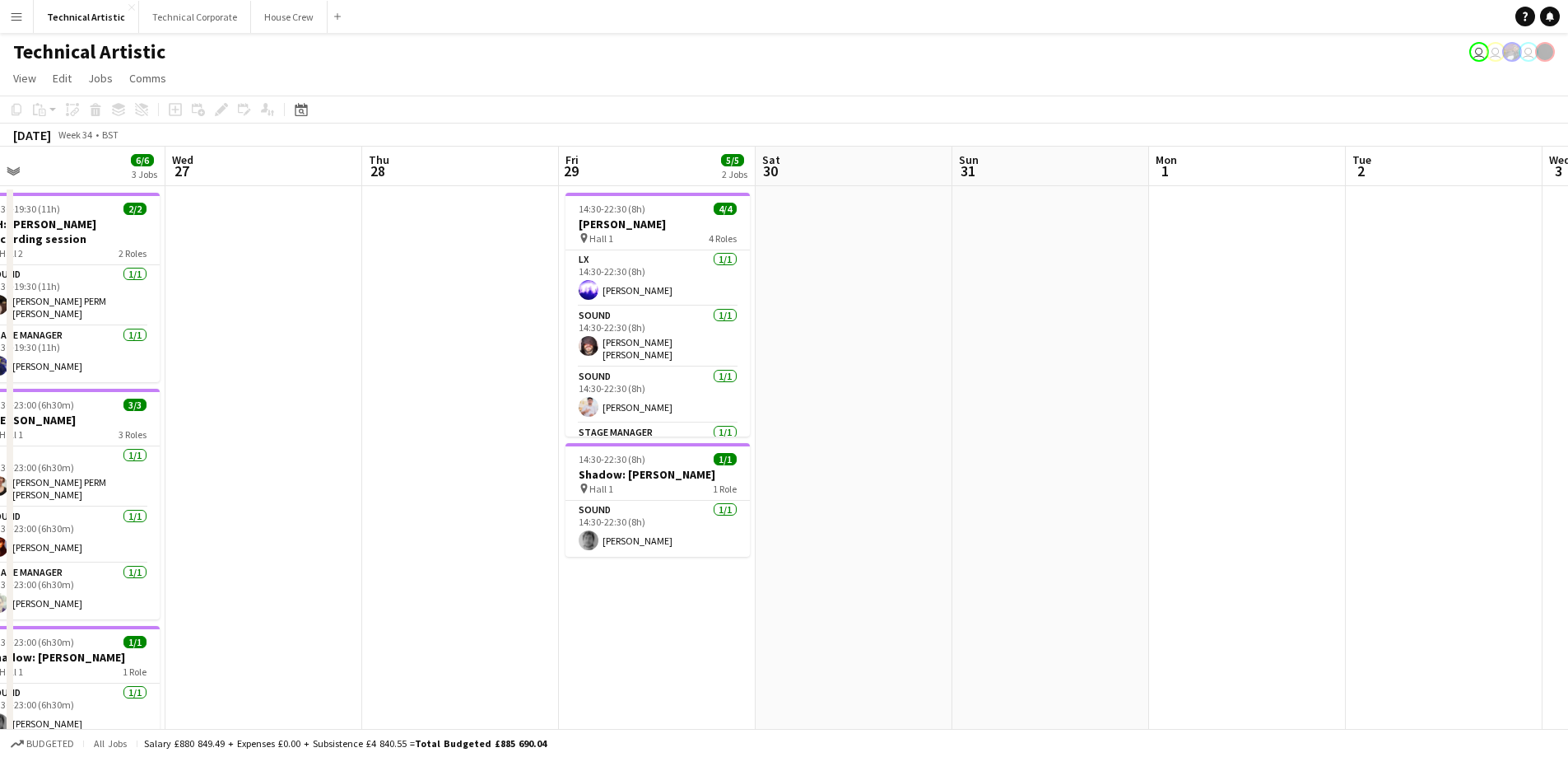
scroll to position [0, 607]
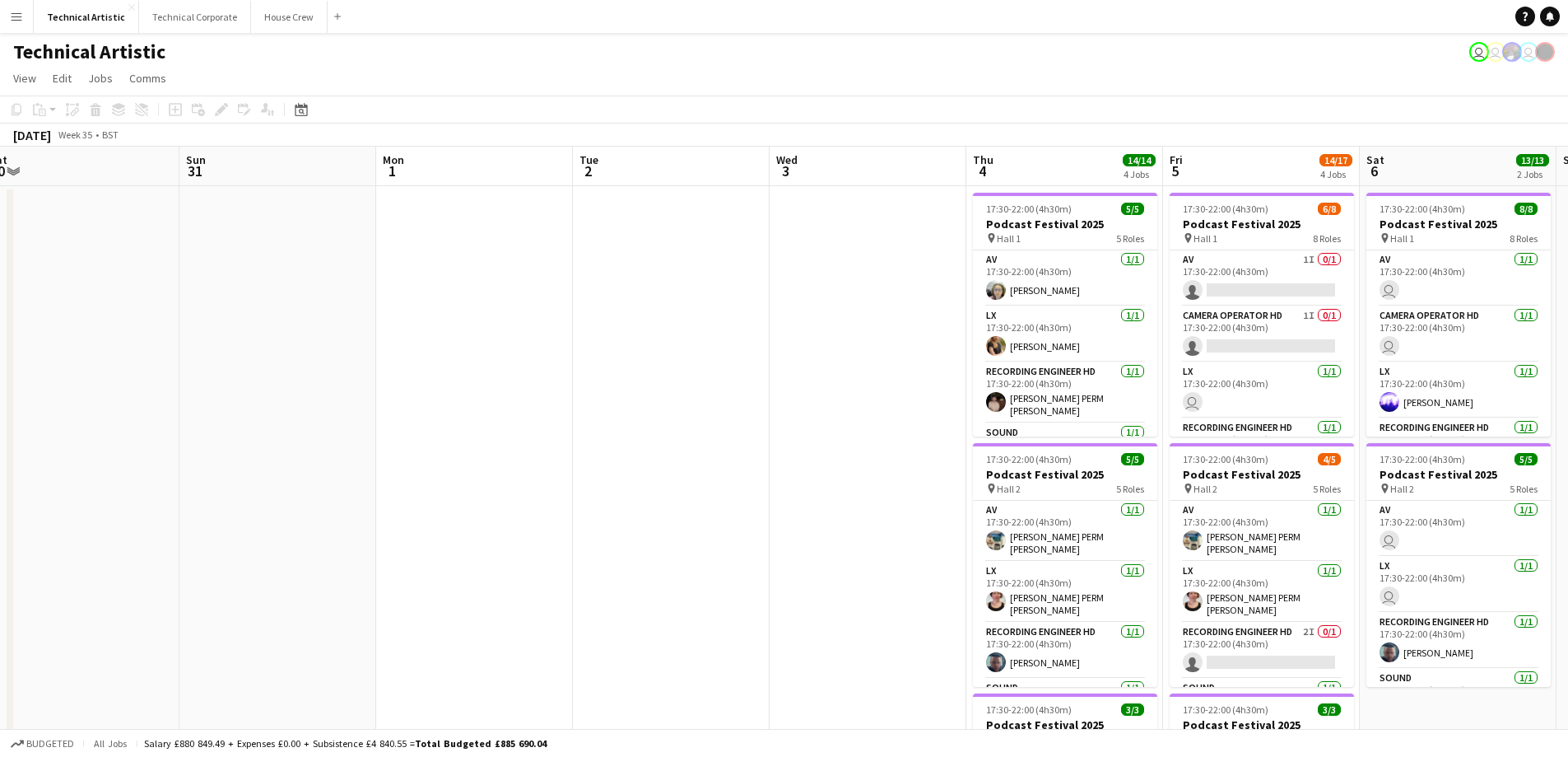
drag, startPoint x: 1162, startPoint y: 434, endPoint x: 313, endPoint y: 467, distance: 849.6
click at [313, 467] on app-calendar-viewport "Wed 27 Thu 28 Fri 29 5/5 2 Jobs Sat 30 Sun 31 Mon 1 Tue 2 Wed 3 Thu 4 14/14 4 J…" at bounding box center [784, 625] width 1568 height 958
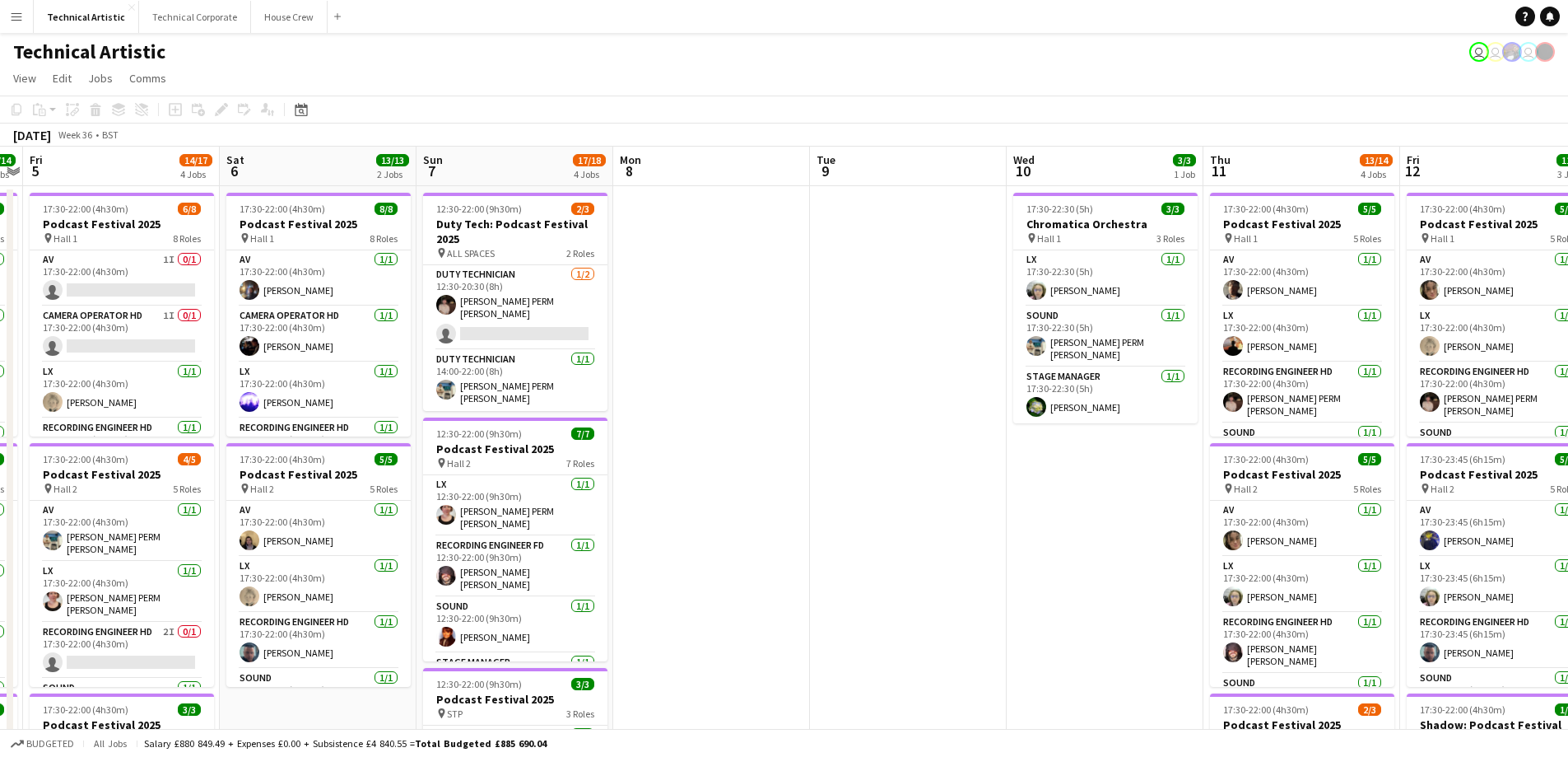
drag, startPoint x: 1512, startPoint y: 432, endPoint x: 422, endPoint y: 483, distance: 1091.2
click at [422, 483] on app-calendar-viewport "Tue 2 Wed 3 Thu 4 14/14 4 Jobs Fri 5 14/17 4 Jobs Sat 6 13/13 2 Jobs Sun 7 17/1…" at bounding box center [784, 665] width 1568 height 1037
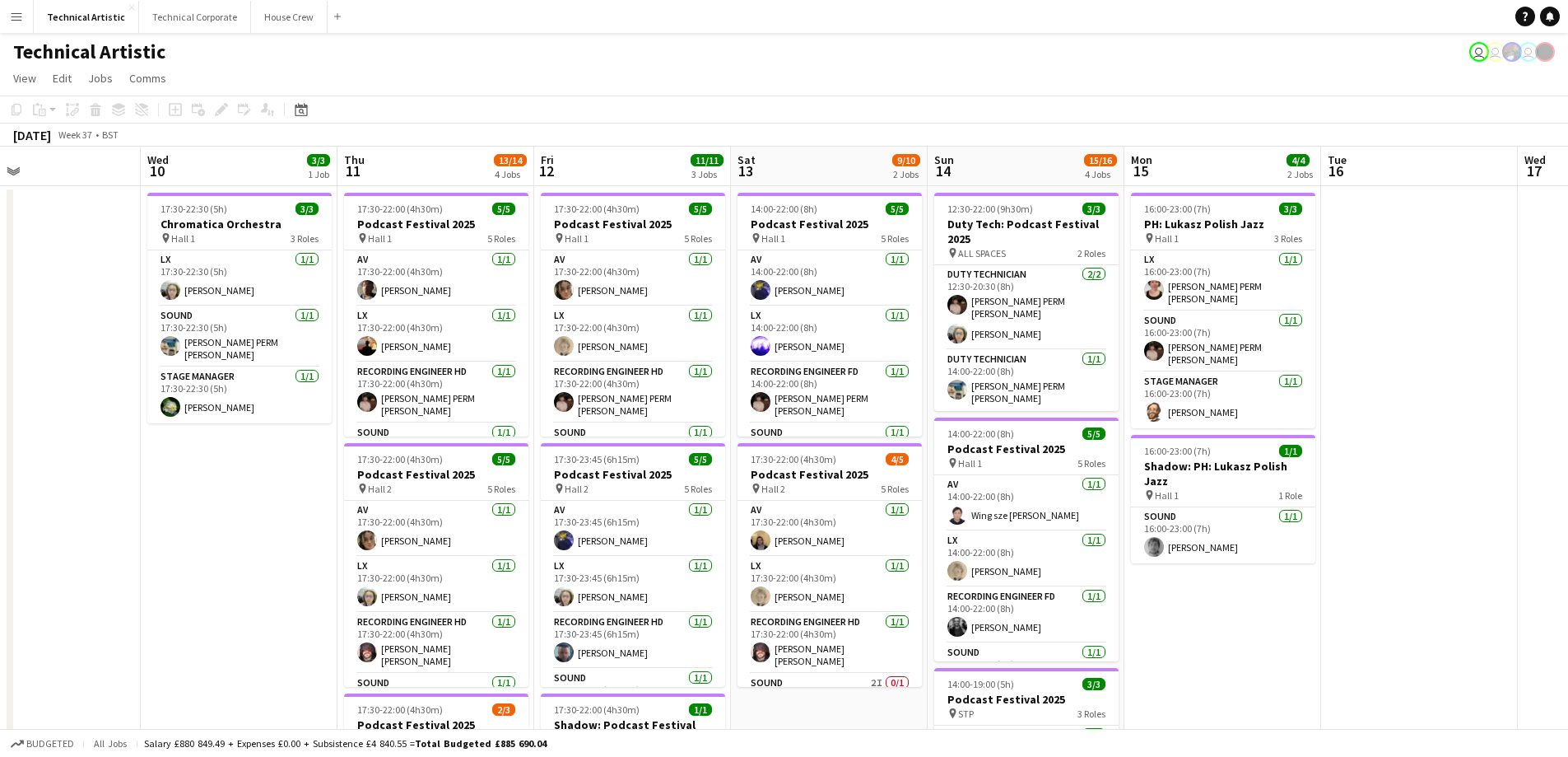
scroll to position [0, 650]
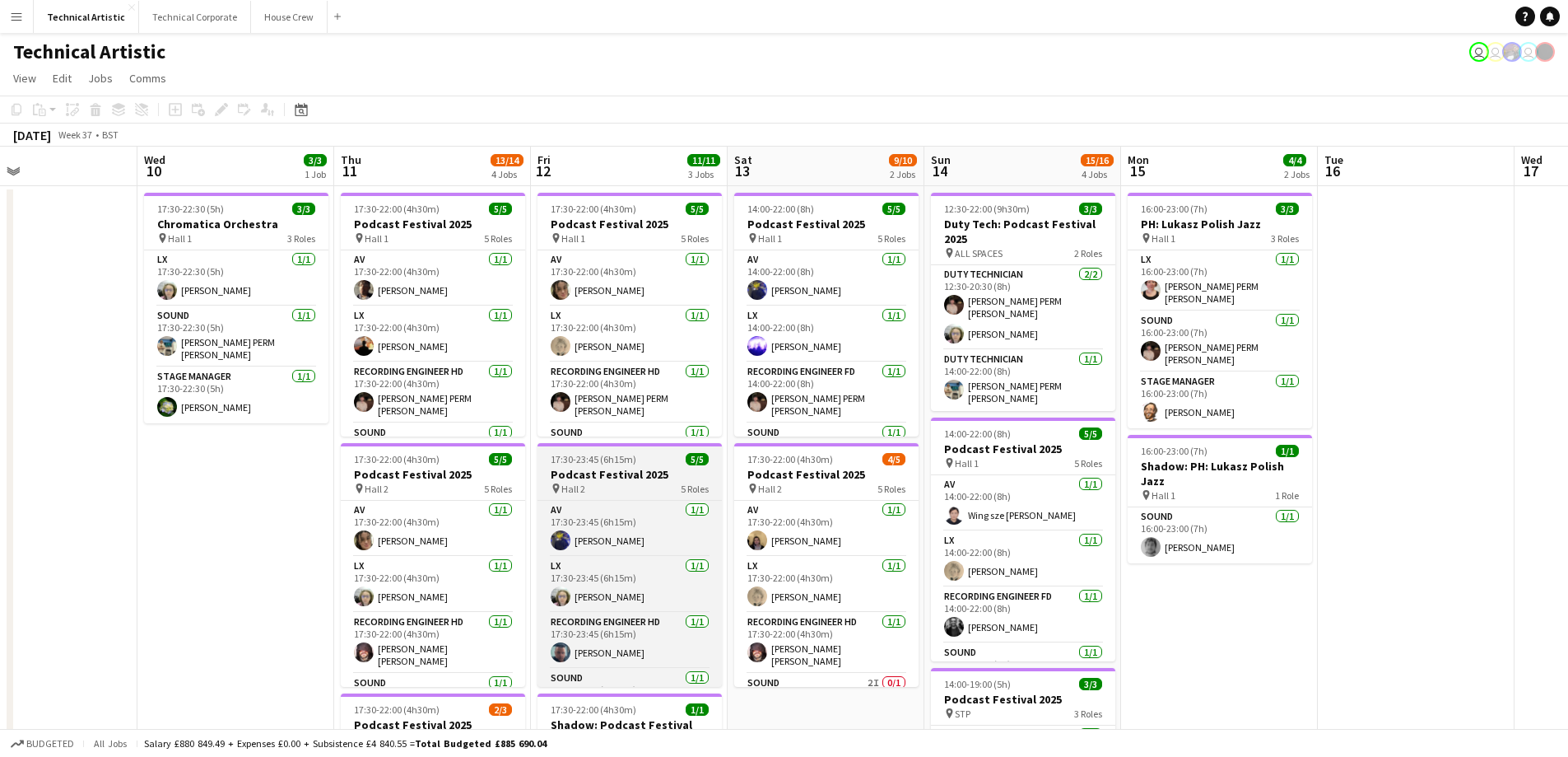
drag, startPoint x: 1457, startPoint y: 420, endPoint x: 581, endPoint y: 465, distance: 877.2
click at [587, 469] on app-calendar-viewport "Sat 6 13/13 2 Jobs Sun 7 17/18 4 Jobs Mon 8 Tue 9 Wed 10 3/3 1 Job Thu 11 13/14…" at bounding box center [784, 665] width 1568 height 1037
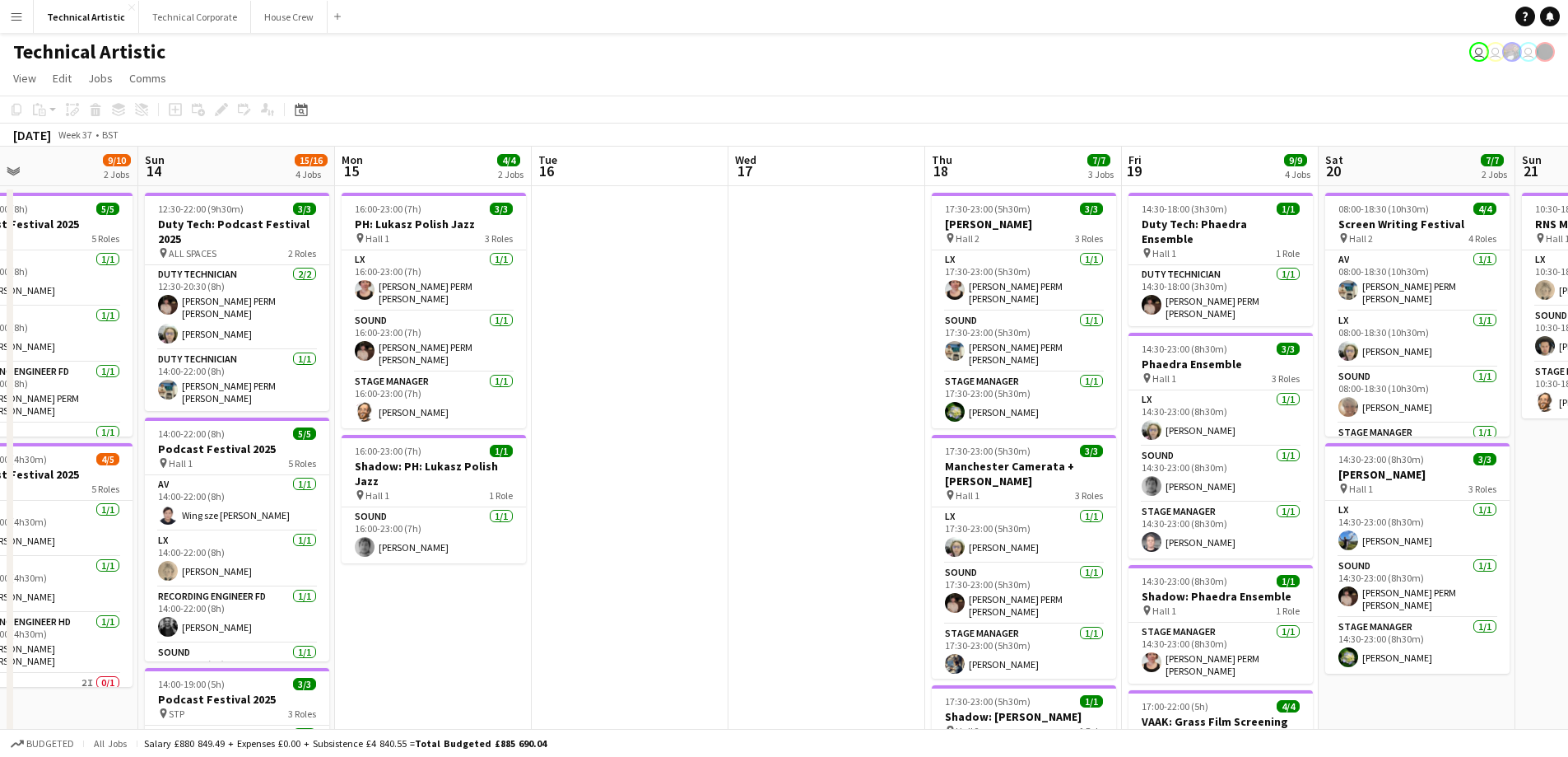
scroll to position [0, 484]
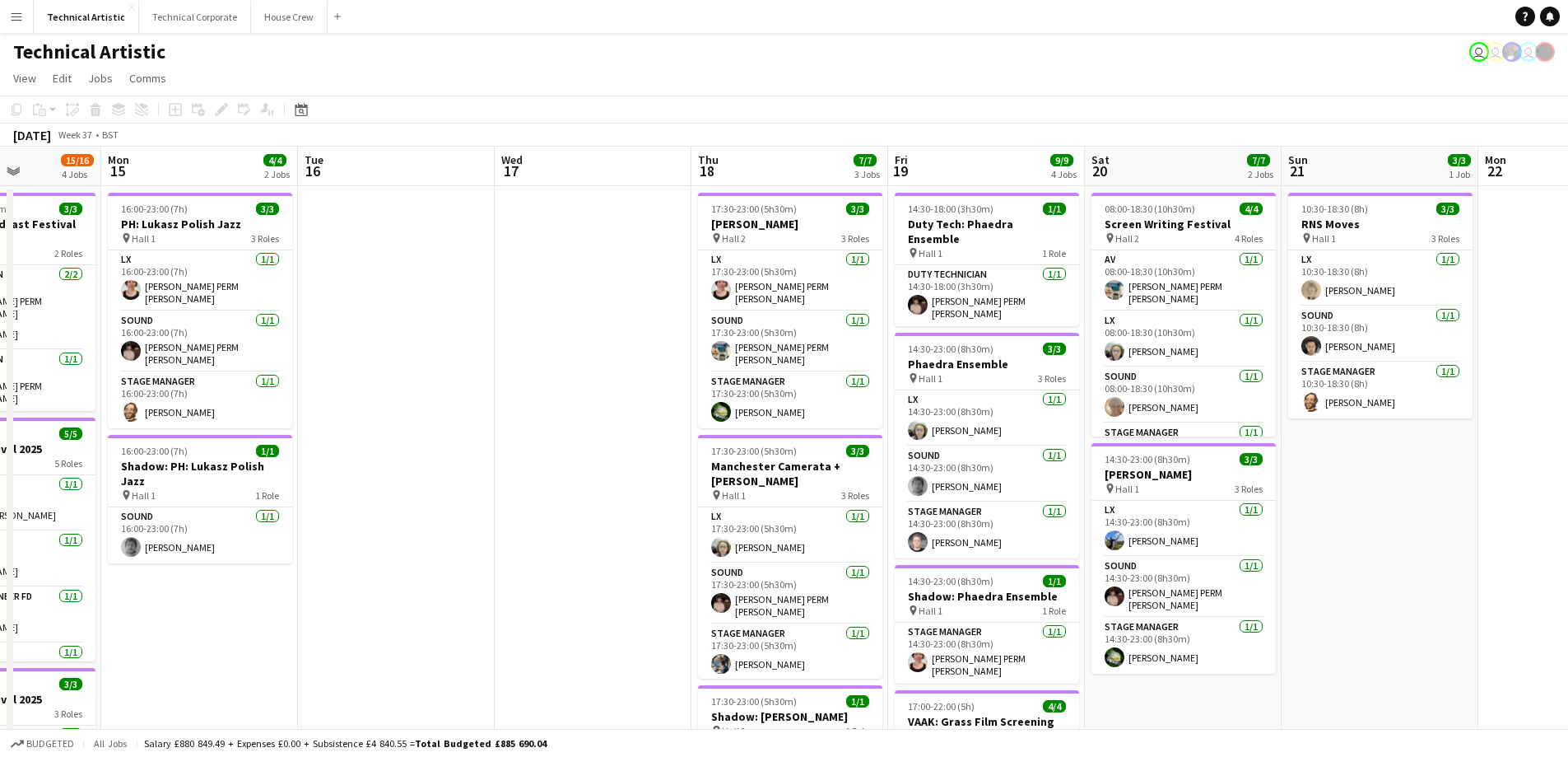
drag, startPoint x: 1459, startPoint y: 415, endPoint x: 439, endPoint y: 441, distance: 1020.3
click at [439, 441] on app-calendar-viewport "Fri 12 11/11 3 Jobs Sat 13 9/10 2 Jobs Sun 14 15/16 4 Jobs Mon 15 4/4 2 Jobs Tu…" at bounding box center [784, 665] width 1568 height 1037
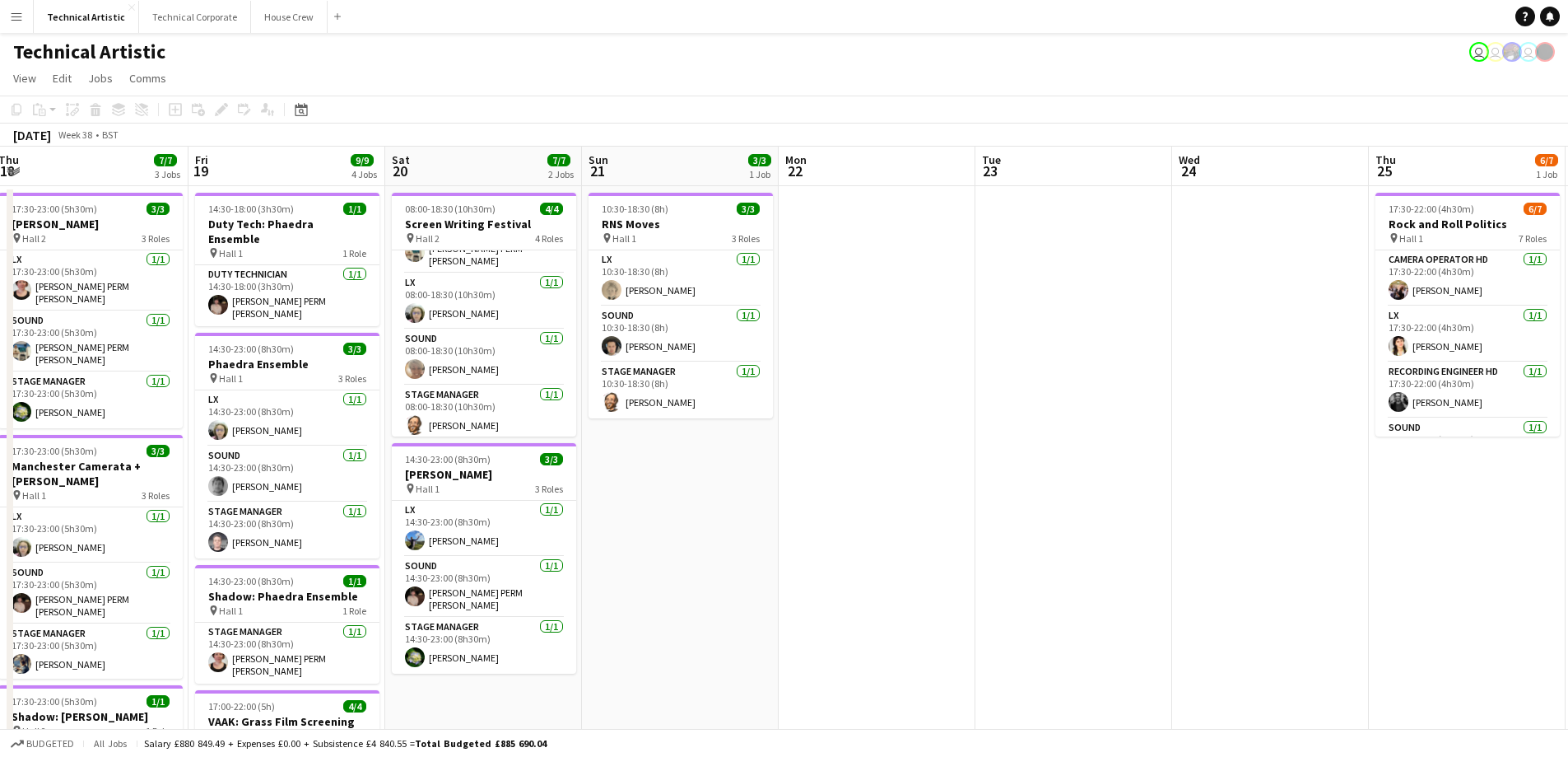
scroll to position [0, 632]
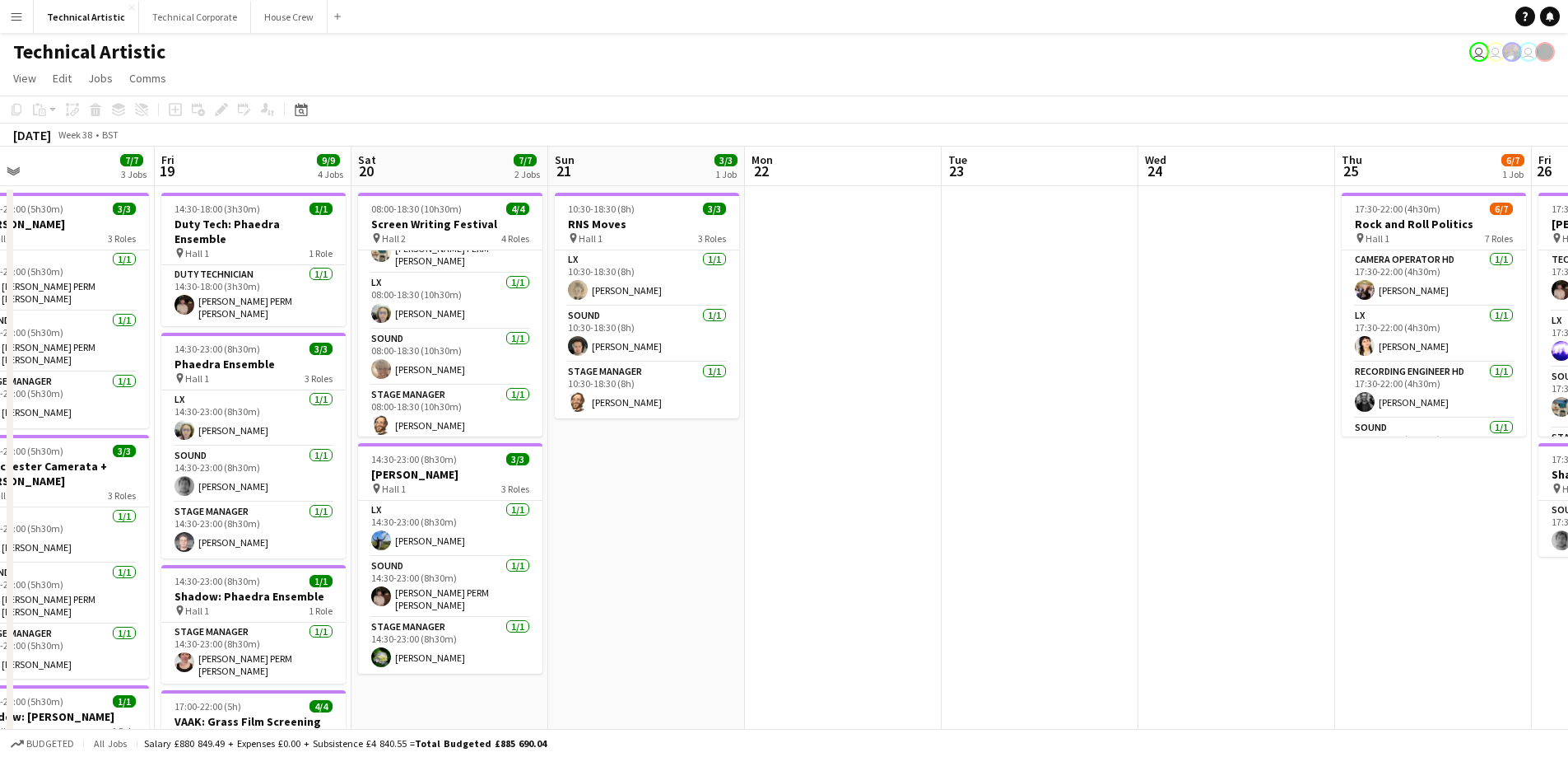
drag, startPoint x: 1389, startPoint y: 495, endPoint x: 460, endPoint y: 475, distance: 929.2
click at [460, 475] on app-calendar-viewport "Mon 15 4/4 2 Jobs Tue 16 Wed 17 Thu 18 7/7 3 Jobs Fri 19 9/9 4 Jobs Sat 20 7/7 …" at bounding box center [784, 665] width 1568 height 1037
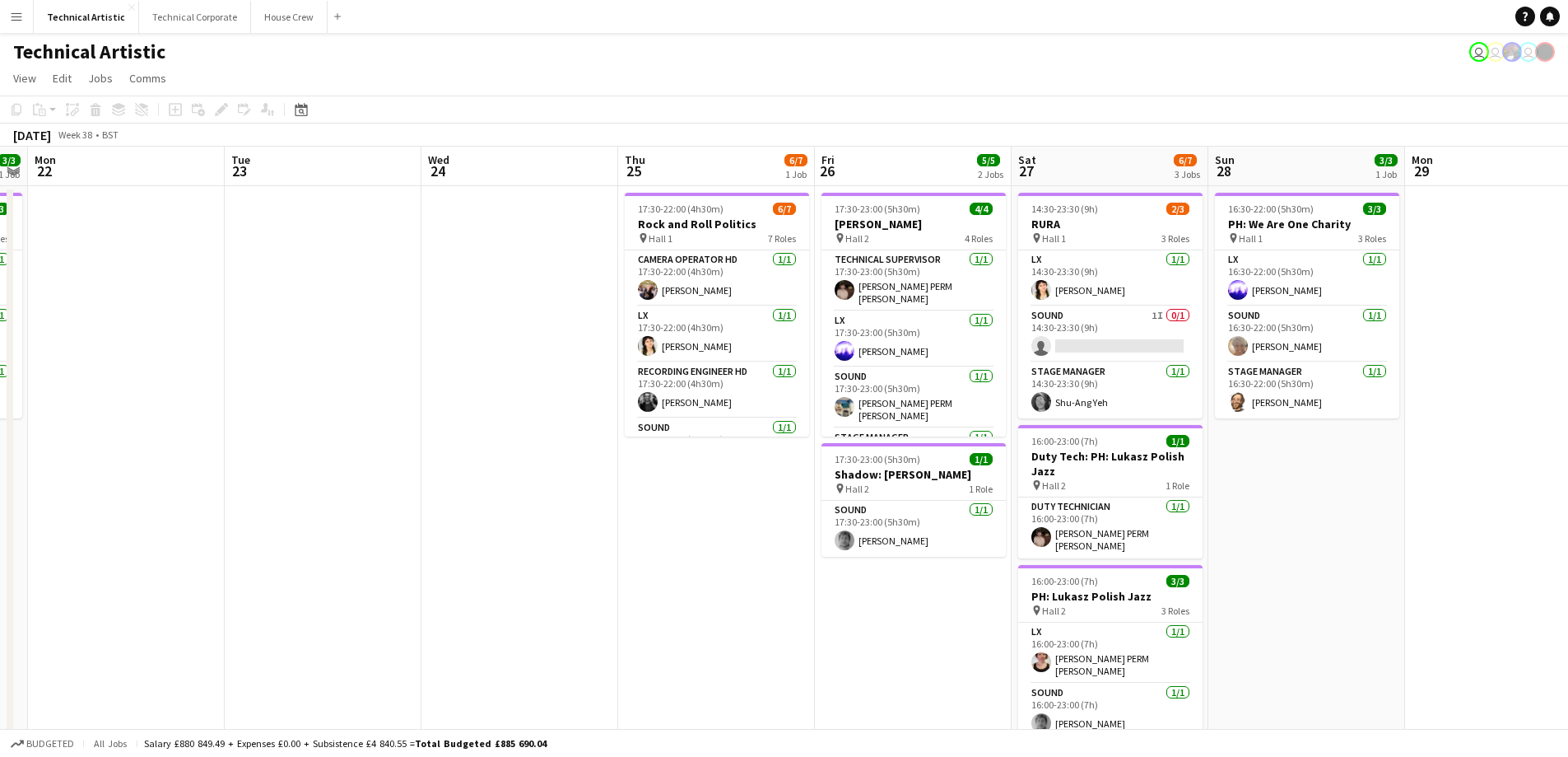
drag, startPoint x: 1407, startPoint y: 608, endPoint x: 870, endPoint y: 556, distance: 539.5
click at [873, 557] on app-calendar-viewport "Fri 19 9/9 4 Jobs Sat 20 7/7 2 Jobs Sun 21 3/3 1 Job Mon 22 Tue 23 Wed 24 Thu 2…" at bounding box center [784, 665] width 1568 height 1037
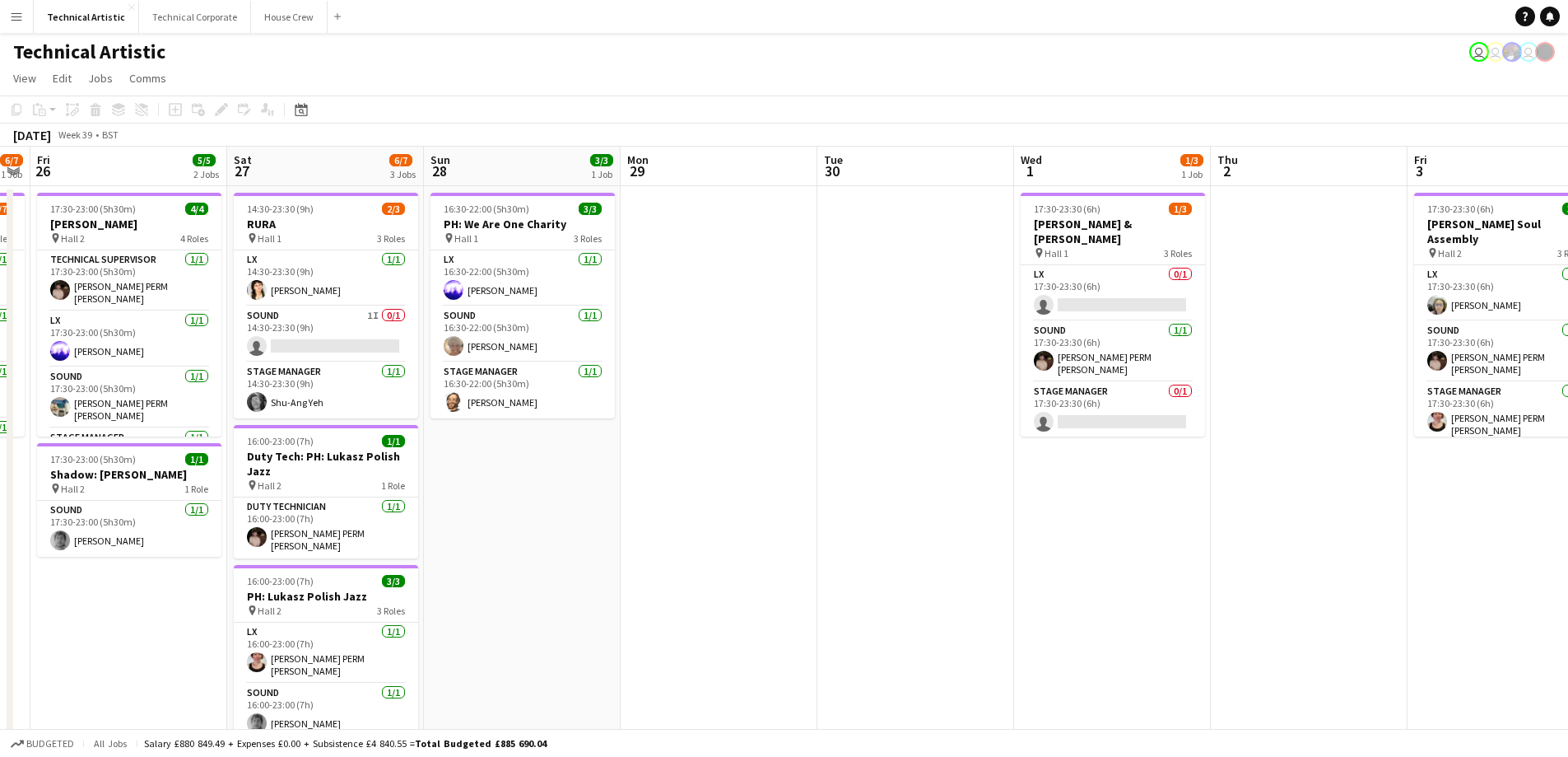
drag, startPoint x: 1343, startPoint y: 525, endPoint x: 574, endPoint y: 490, distance: 769.8
click at [573, 494] on app-calendar-viewport "Tue 23 Wed 24 Thu 25 6/7 1 Job Fri 26 5/5 2 Jobs Sat 27 6/7 3 Jobs Sun 28 3/3 1…" at bounding box center [784, 665] width 1568 height 1037
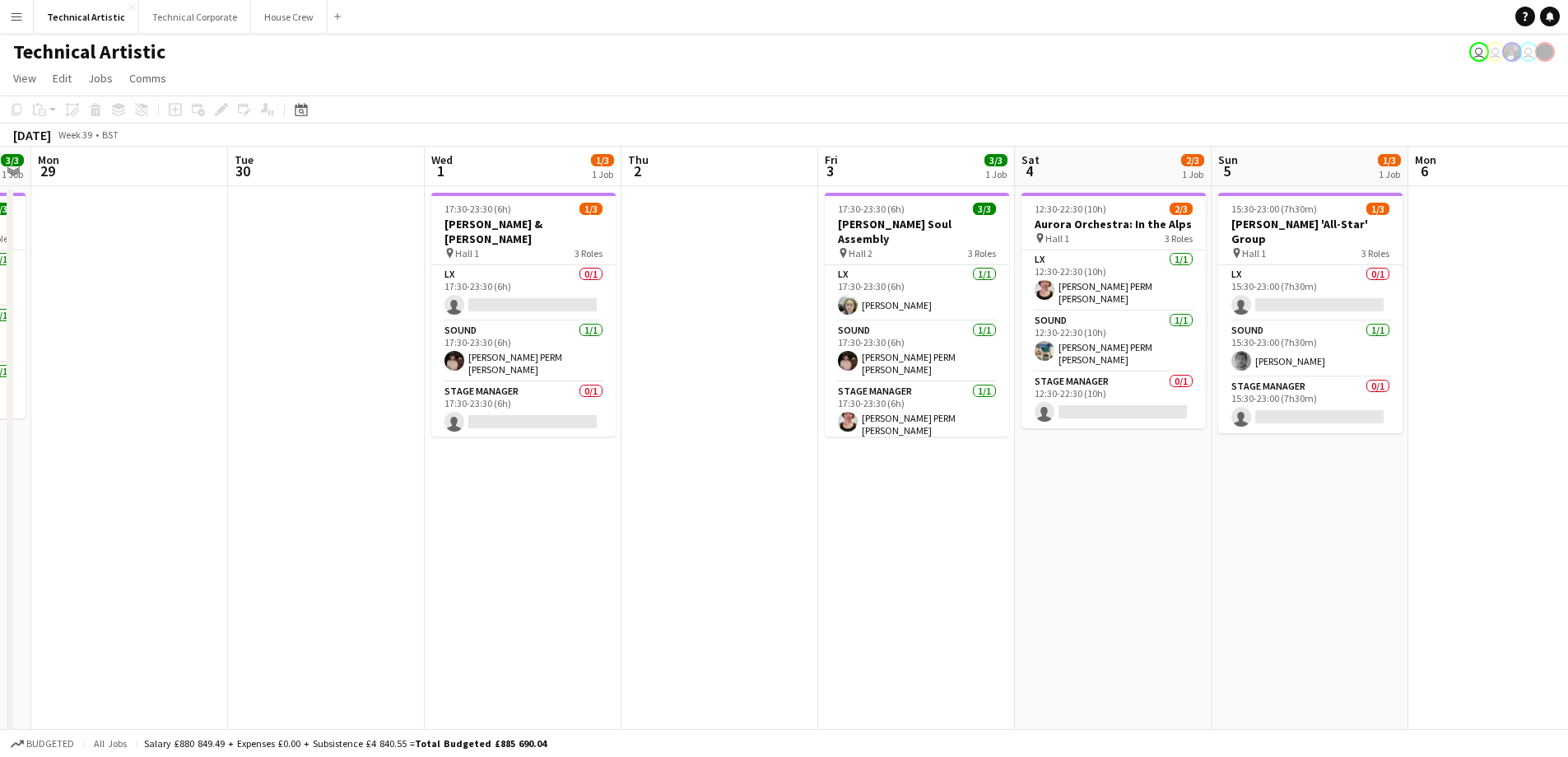
drag, startPoint x: 1297, startPoint y: 470, endPoint x: 706, endPoint y: 492, distance: 591.4
click at [707, 493] on app-calendar-viewport "Fri 26 5/5 2 Jobs Sat 27 6/7 3 Jobs Sun 28 3/3 1 Job Mon 29 Tue 30 Wed 1 1/3 1 …" at bounding box center [784, 665] width 1568 height 1037
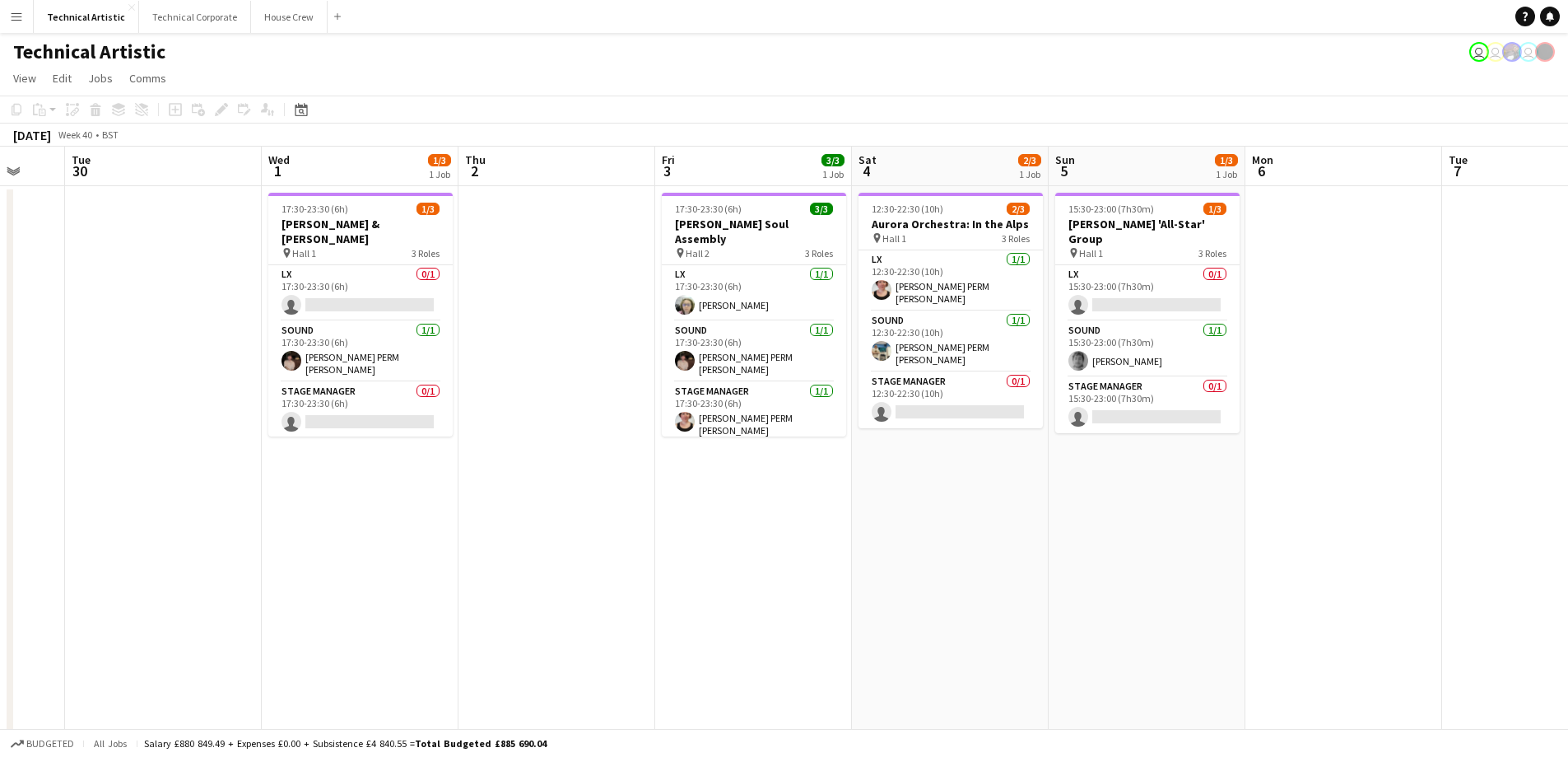
scroll to position [0, 529]
drag, startPoint x: 1343, startPoint y: 543, endPoint x: 1178, endPoint y: 544, distance: 165.0
click at [1178, 544] on app-calendar-viewport "Sat 27 6/7 3 Jobs Sun 28 3/3 1 Job Mon 29 Tue 30 Wed 1 1/3 1 Job Thu 2 Fri 3 3/…" at bounding box center [784, 665] width 1568 height 1037
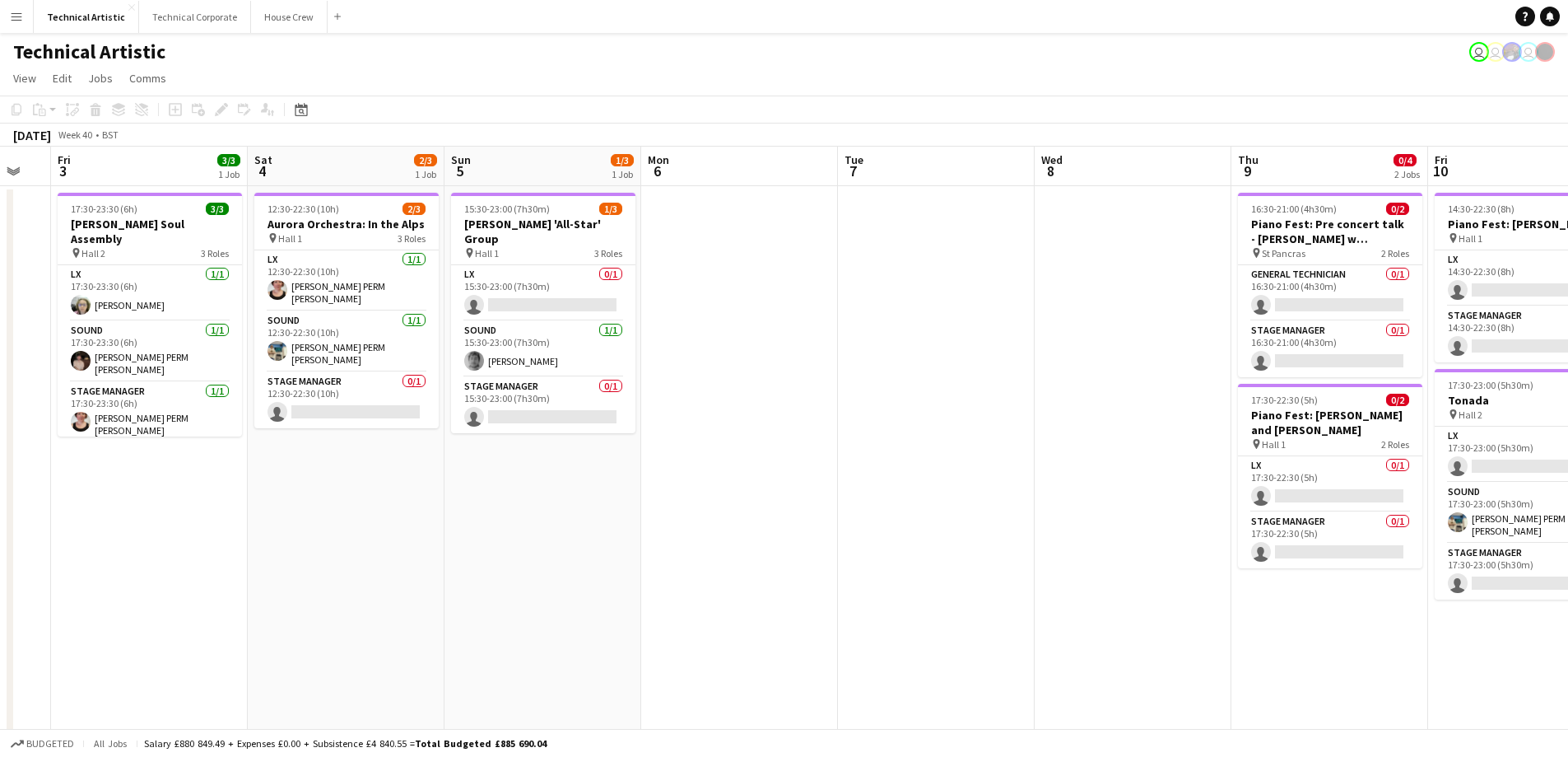
scroll to position [0, 548]
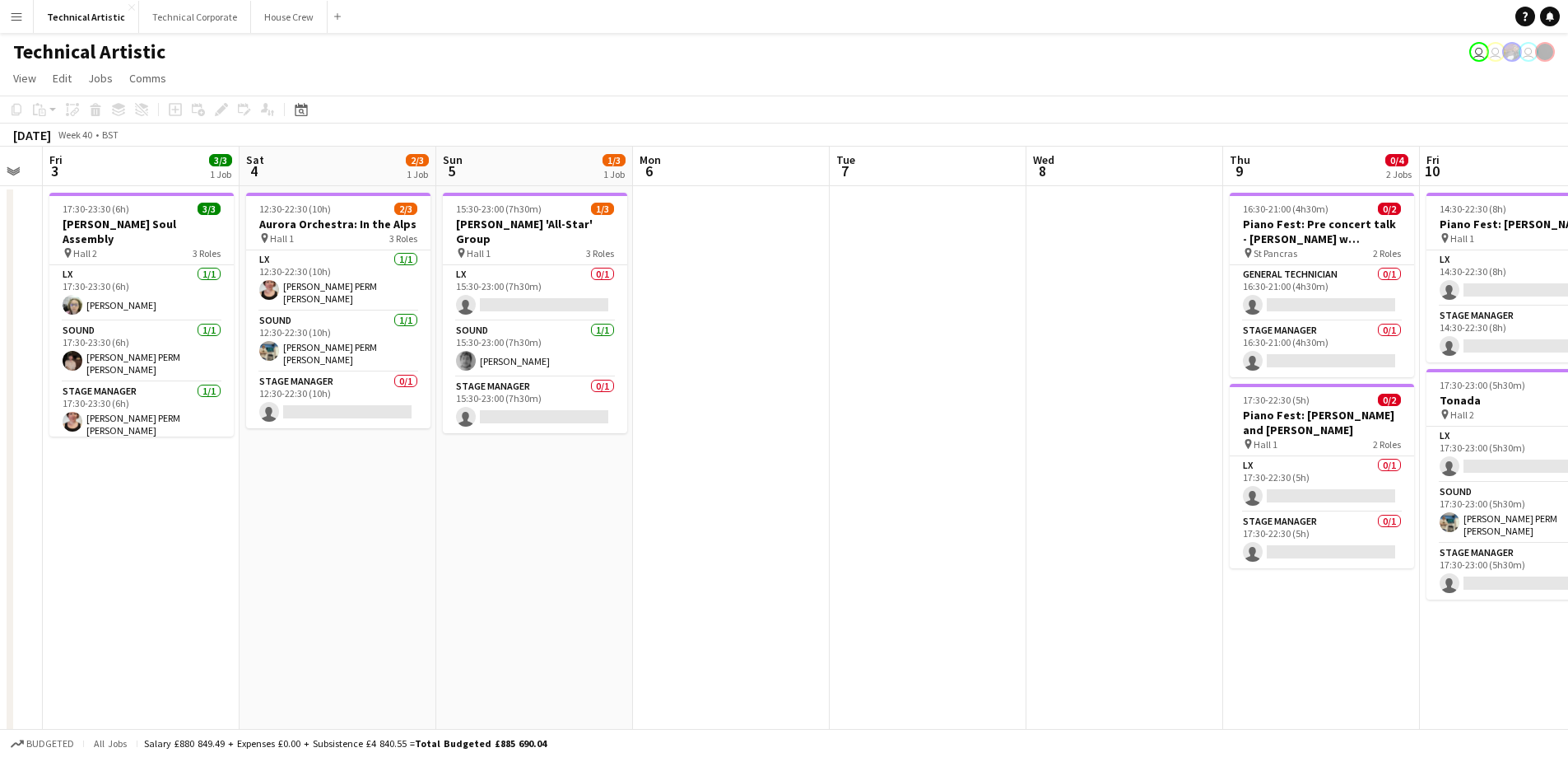
drag, startPoint x: 1331, startPoint y: 488, endPoint x: 721, endPoint y: 512, distance: 610.5
click at [721, 512] on app-calendar-viewport "Tue 30 Wed 1 1/3 1 Job Thu 2 Fri 3 3/3 1 Job Sat 4 2/3 1 Job Sun 5 1/3 1 Job Mo…" at bounding box center [784, 665] width 1568 height 1037
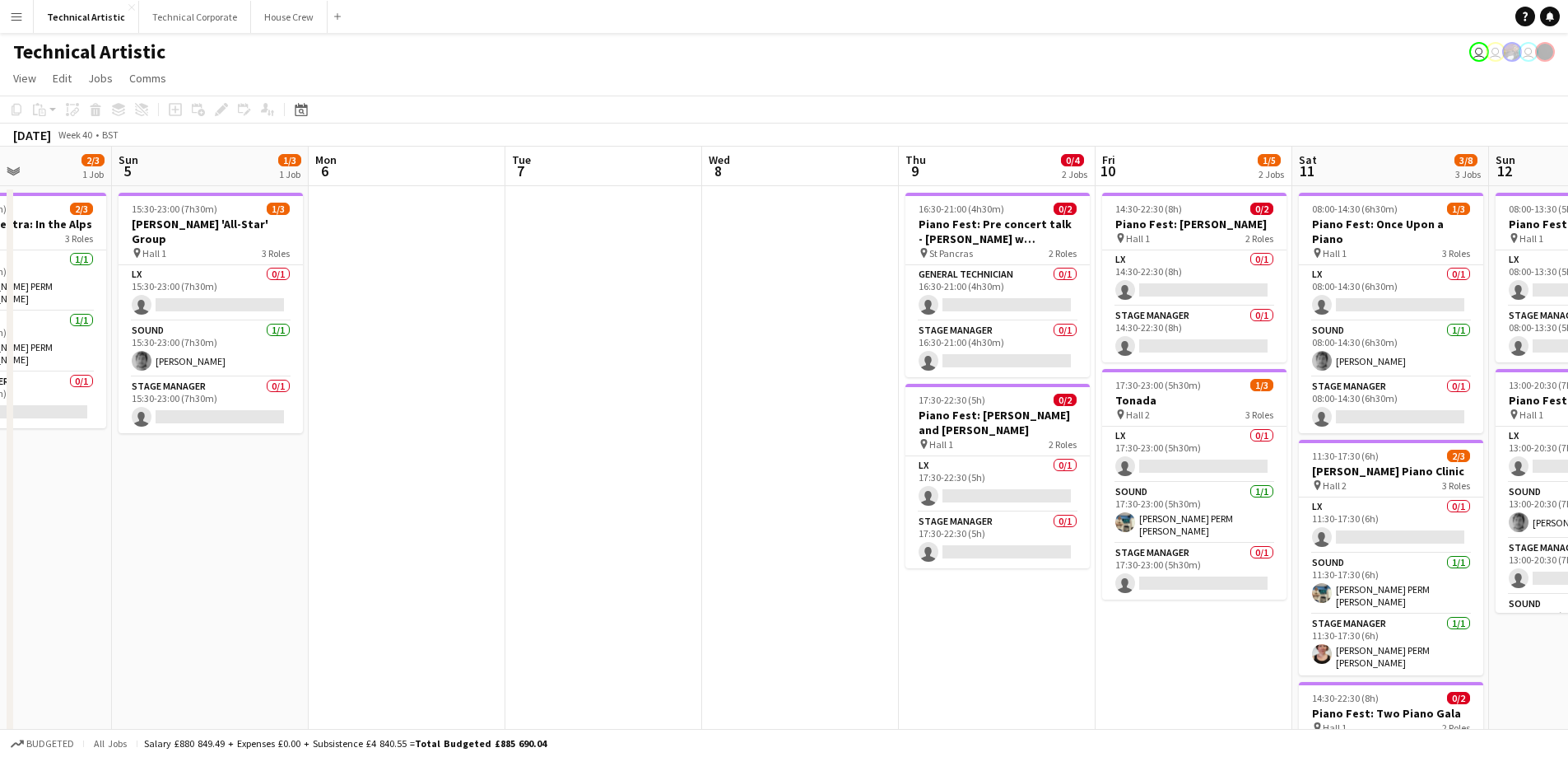
scroll to position [0, 379]
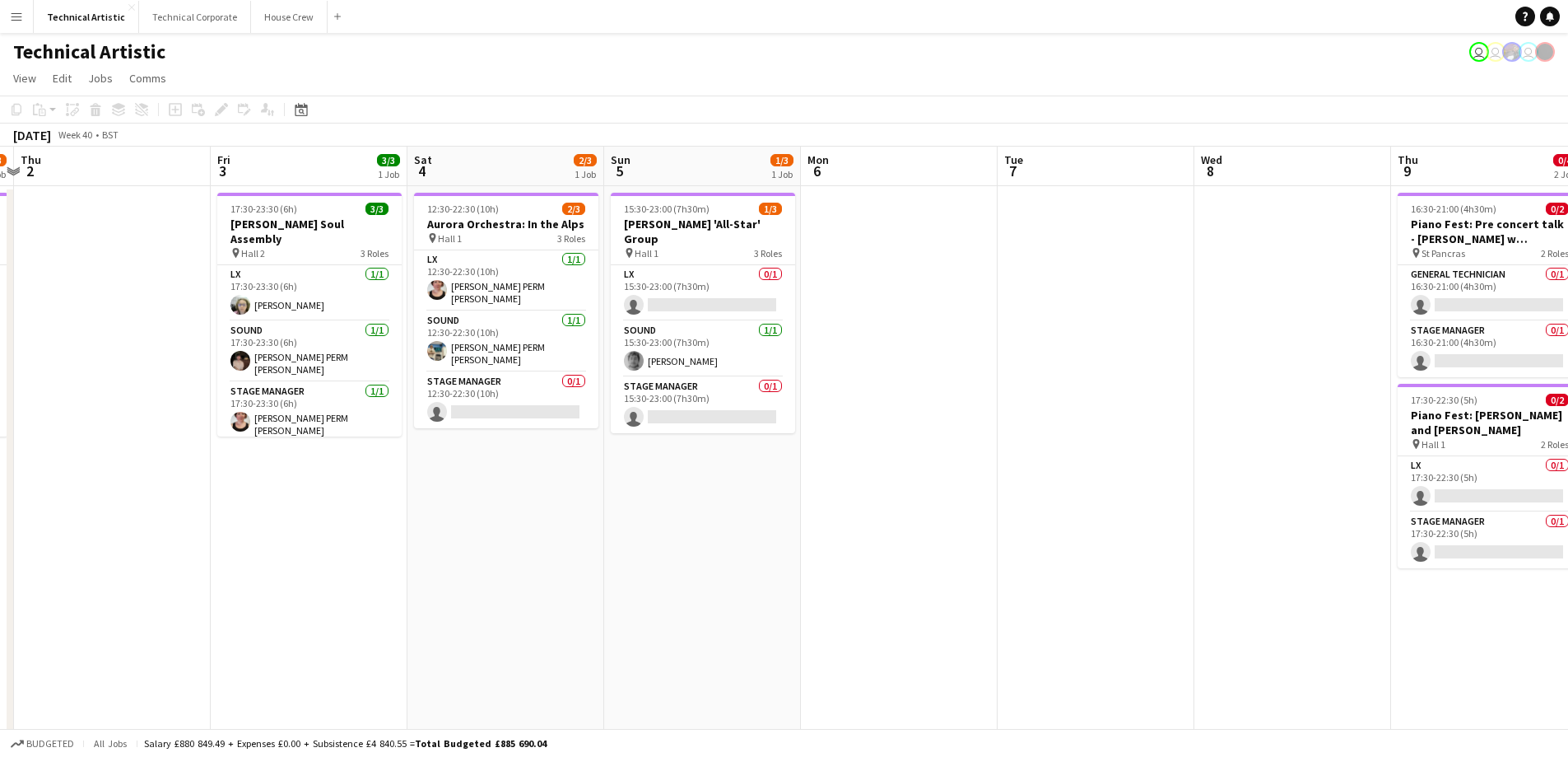
drag, startPoint x: 1362, startPoint y: 639, endPoint x: 1580, endPoint y: 597, distance: 222.0
click at [1568, 598] on html "Menu Boards Boards Boards All jobs Status Workforce Workforce My Workforce Recr…" at bounding box center [784, 606] width 1568 height 1212
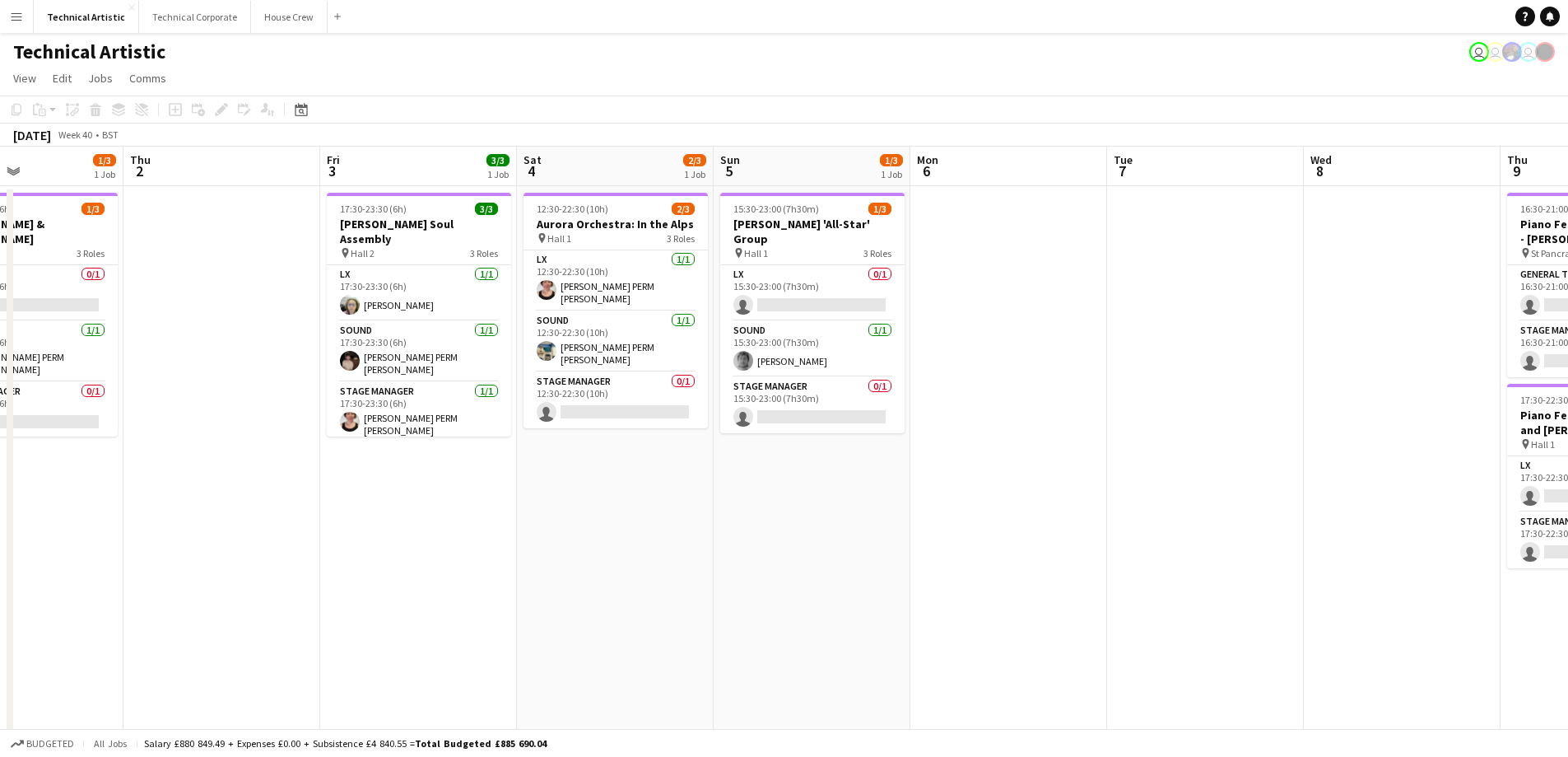
drag, startPoint x: 570, startPoint y: 539, endPoint x: 611, endPoint y: 536, distance: 41.1
click at [610, 536] on app-calendar-viewport "Mon 29 Tue 30 Wed 1 1/3 1 Job Thu 2 Fri 3 3/3 1 Job Sat 4 2/3 1 Job Sun 5 1/3 1…" at bounding box center [784, 665] width 1568 height 1037
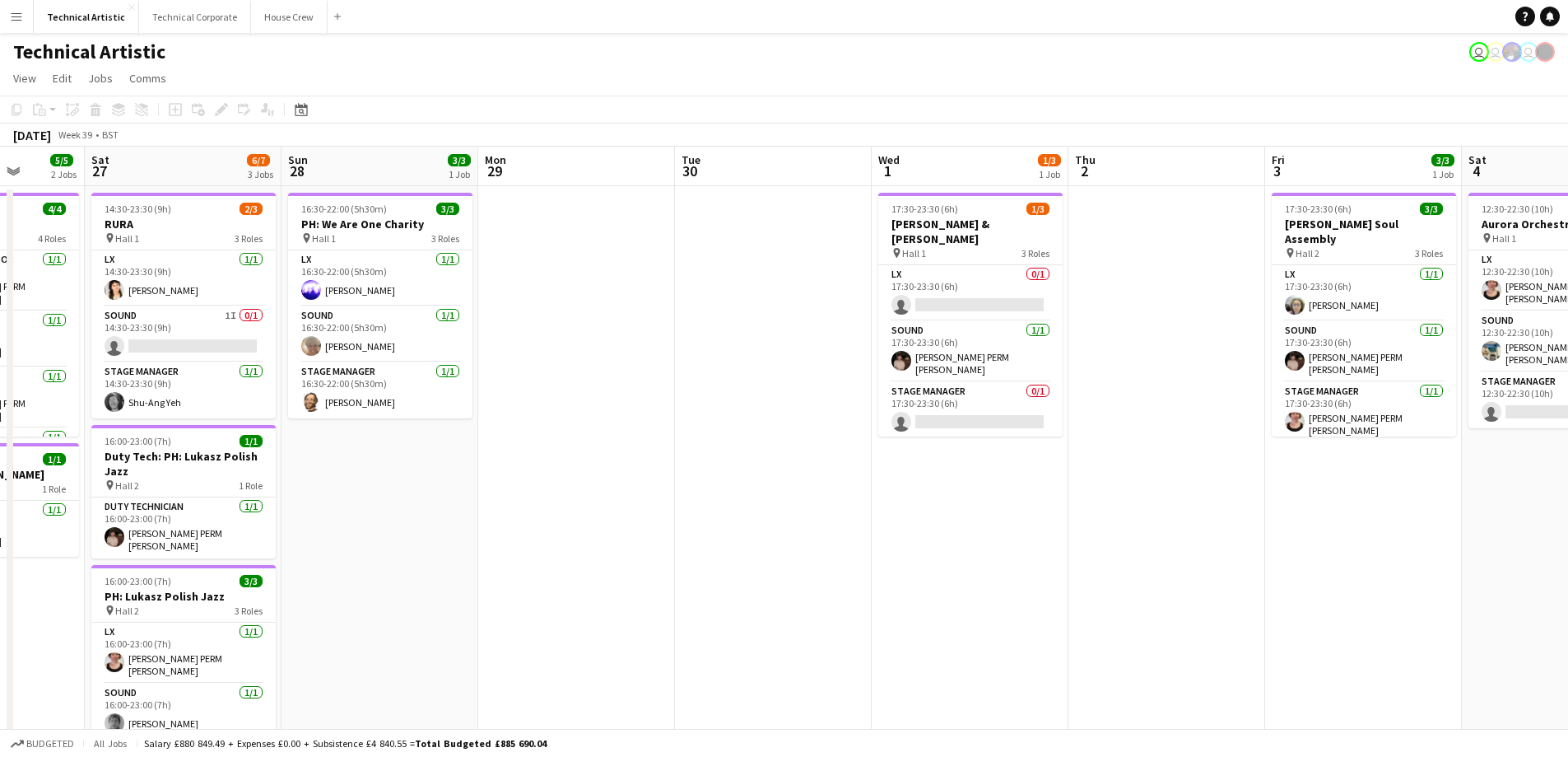
drag, startPoint x: 340, startPoint y: 569, endPoint x: 1233, endPoint y: 566, distance: 893.0
click at [1242, 566] on app-calendar-viewport "Wed 24 Thu 25 6/7 1 Job Fri 26 5/5 2 Jobs Sat 27 6/7 3 Jobs Sun 28 3/3 1 Job Mo…" at bounding box center [784, 665] width 1568 height 1037
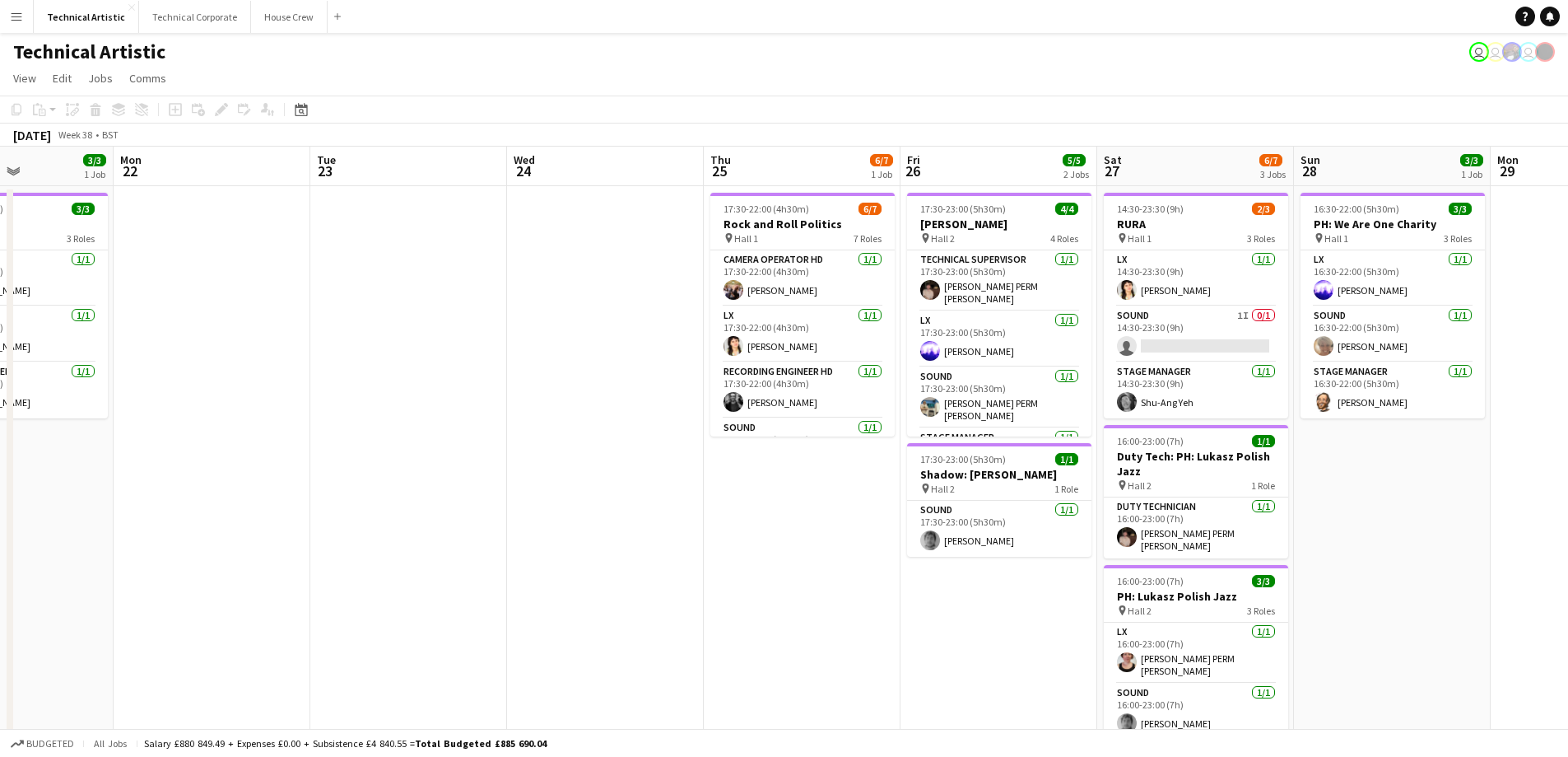
drag, startPoint x: 693, startPoint y: 566, endPoint x: 1580, endPoint y: 605, distance: 887.9
click at [1568, 605] on html "Menu Boards Boards Boards All jobs Status Workforce Workforce My Workforce Recr…" at bounding box center [784, 606] width 1568 height 1212
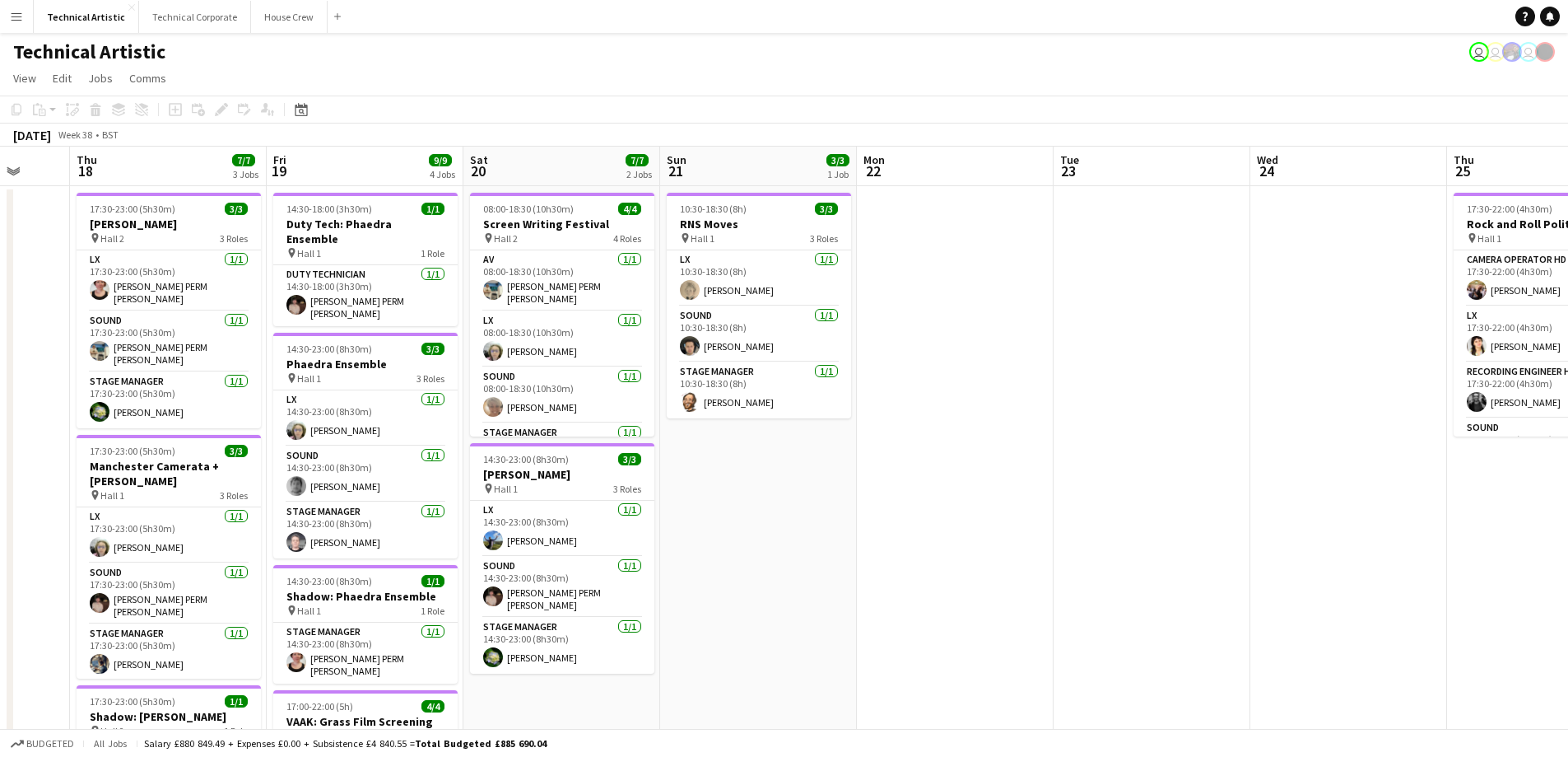
scroll to position [0, 512]
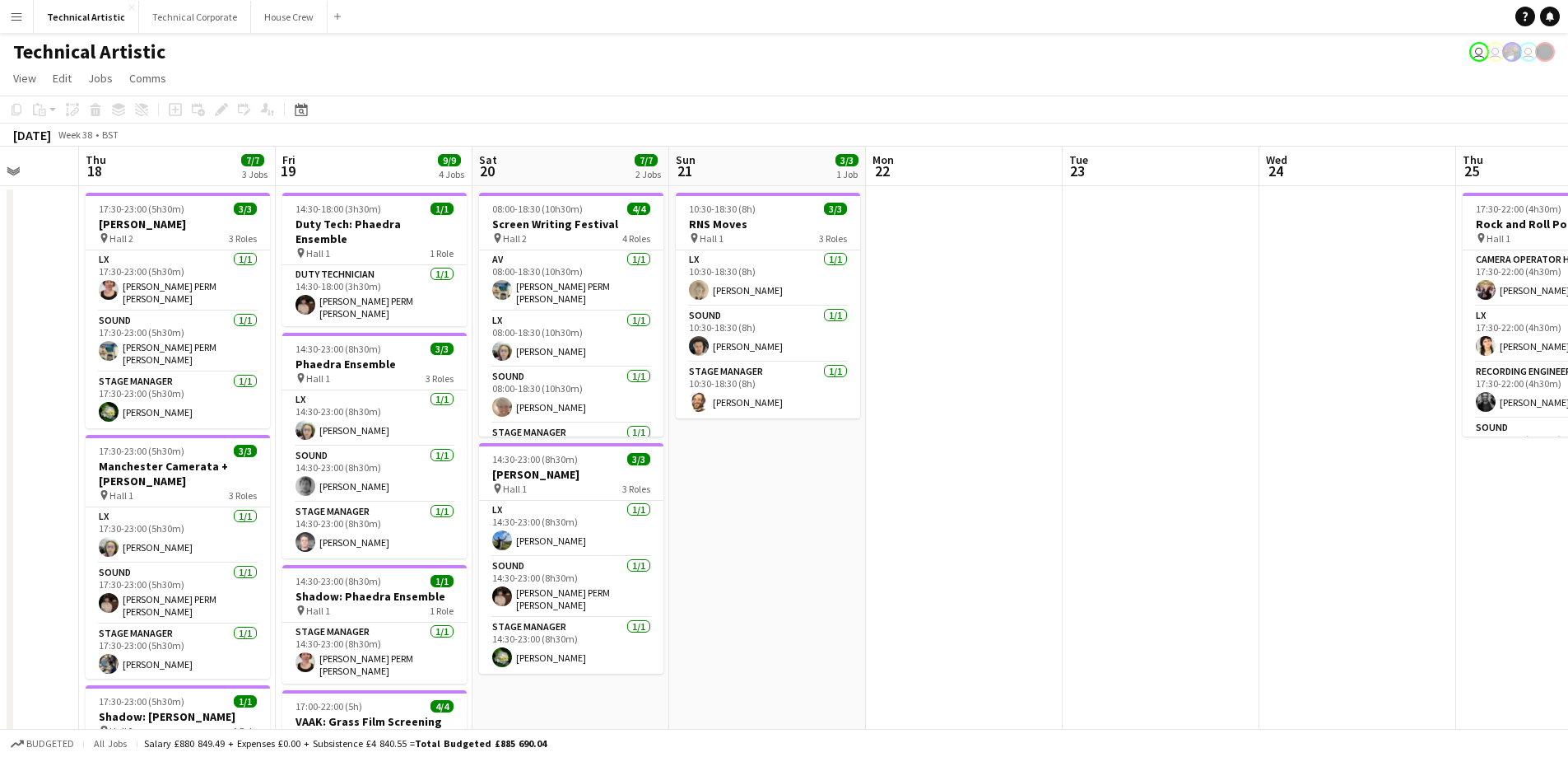
drag, startPoint x: 481, startPoint y: 516, endPoint x: 1219, endPoint y: 522, distance: 738.0
click at [1219, 522] on app-calendar-viewport "Mon 15 4/4 2 Jobs Tue 16 Wed 17 Thu 18 7/7 3 Jobs Fri 19 9/9 4 Jobs Sat 20 7/7 …" at bounding box center [784, 665] width 1568 height 1037
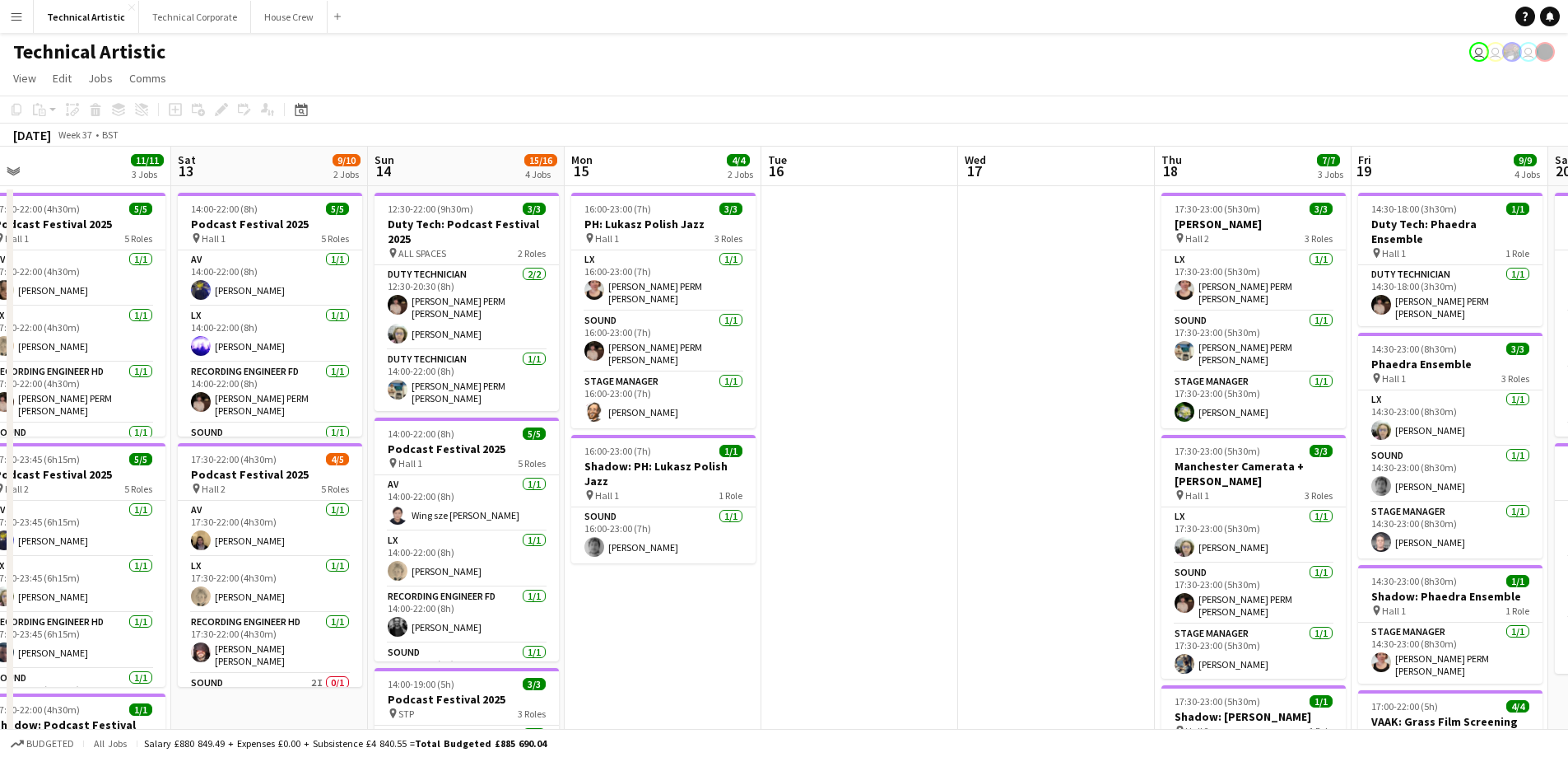
scroll to position [0, 497]
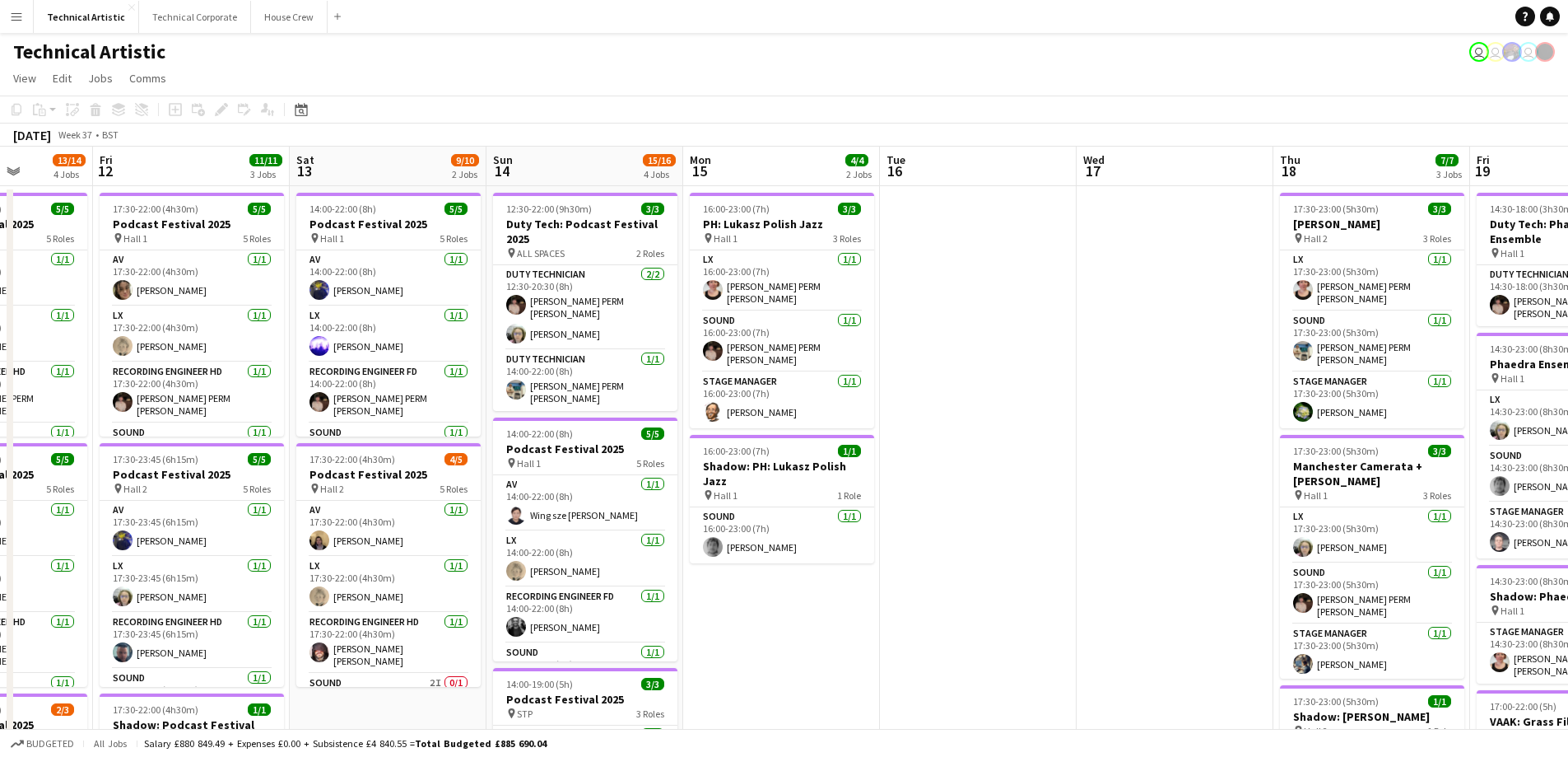
drag, startPoint x: 292, startPoint y: 541, endPoint x: 1484, endPoint y: 516, distance: 1192.3
click at [1484, 516] on app-calendar-viewport "Tue 9 Wed 10 3/3 1 Job Thu 11 13/14 4 Jobs Fri 12 11/11 3 Jobs Sat 13 9/10 2 Jo…" at bounding box center [784, 665] width 1568 height 1037
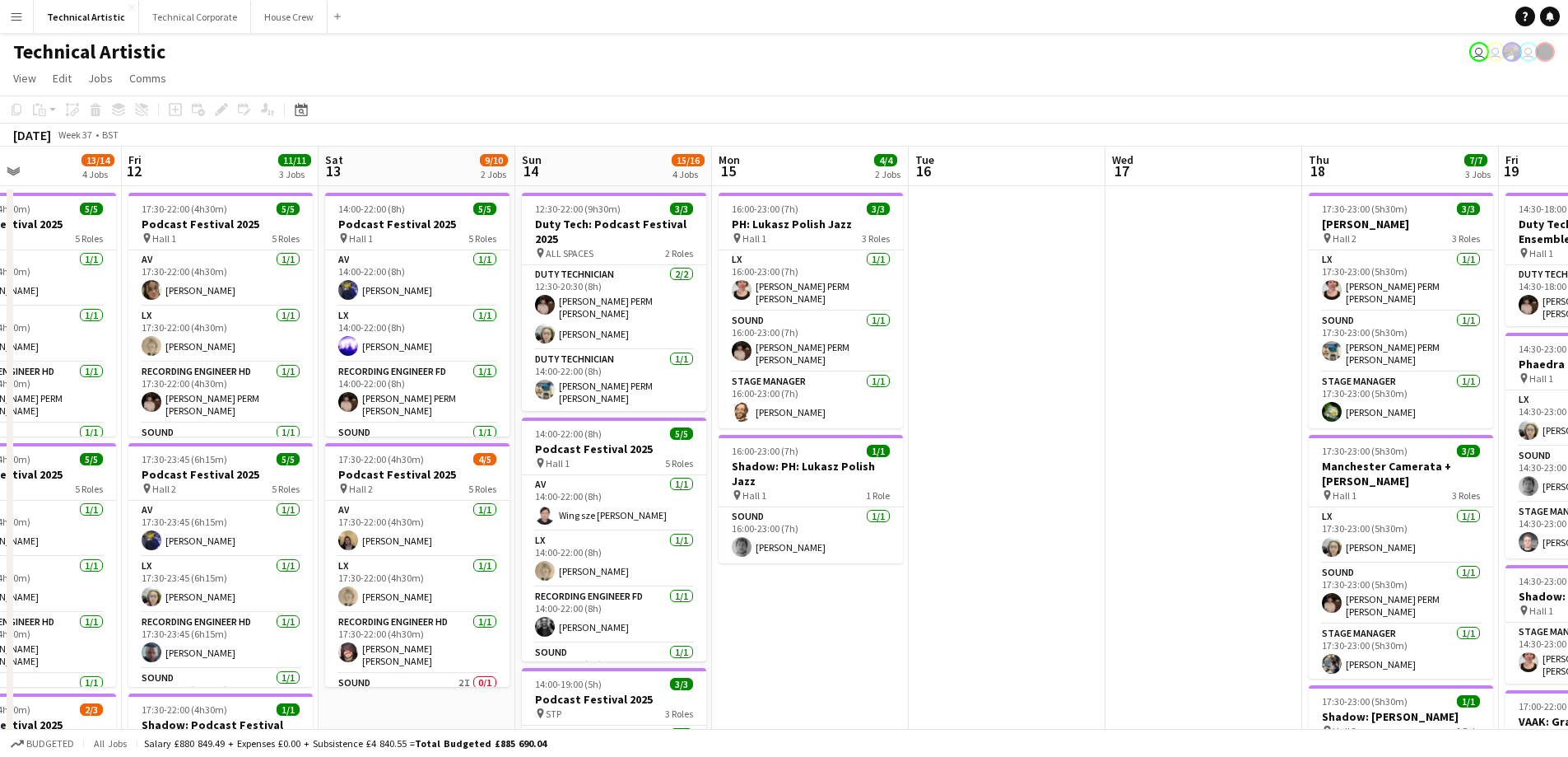
scroll to position [0, 465]
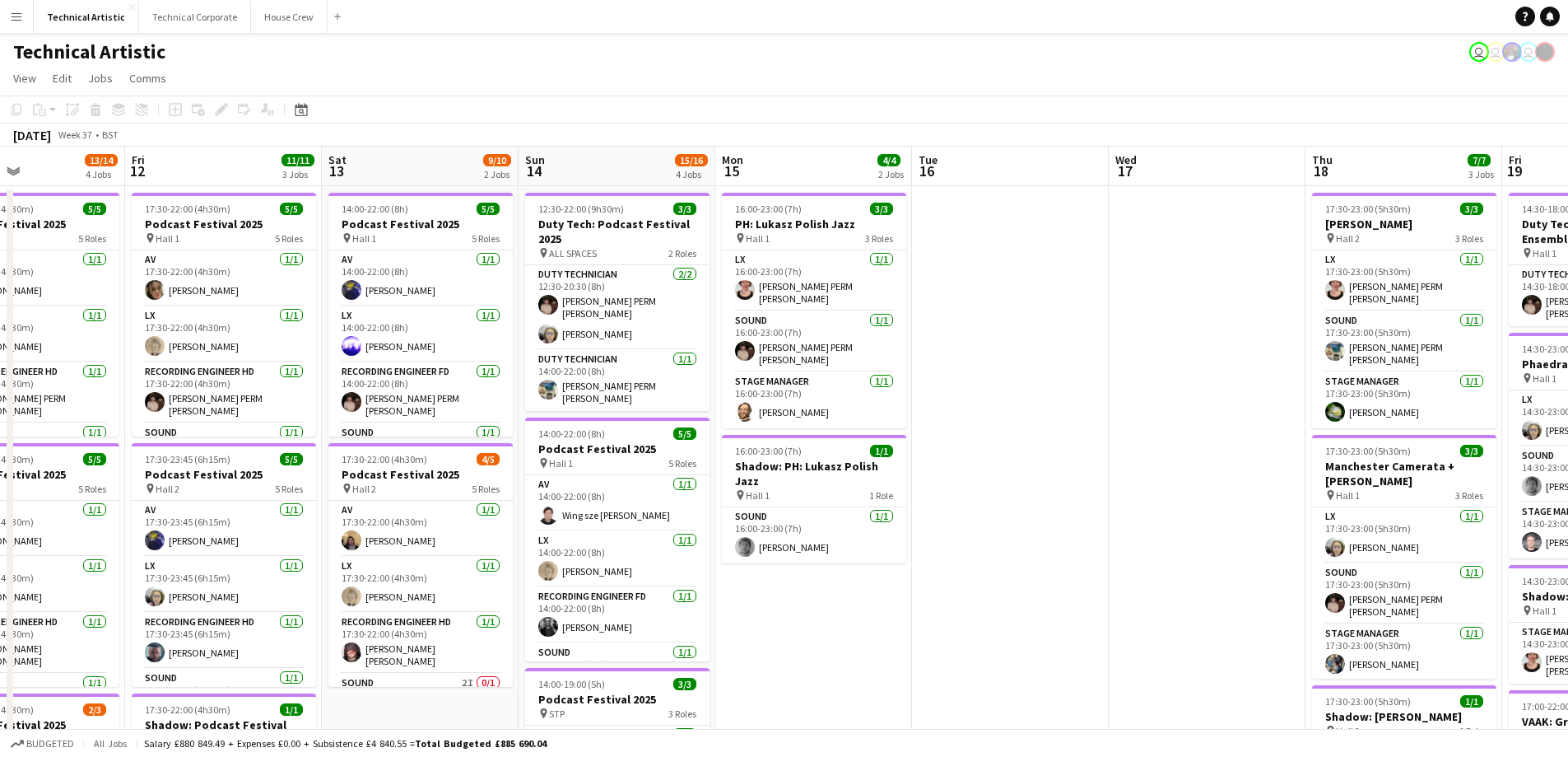
drag, startPoint x: 746, startPoint y: 606, endPoint x: 765, endPoint y: 605, distance: 19.0
click at [765, 605] on app-calendar-viewport "Tue 9 Wed 10 3/3 1 Job Thu 11 13/14 4 Jobs Fri 12 11/11 3 Jobs Sat 13 9/10 2 Jo…" at bounding box center [784, 665] width 1568 height 1037
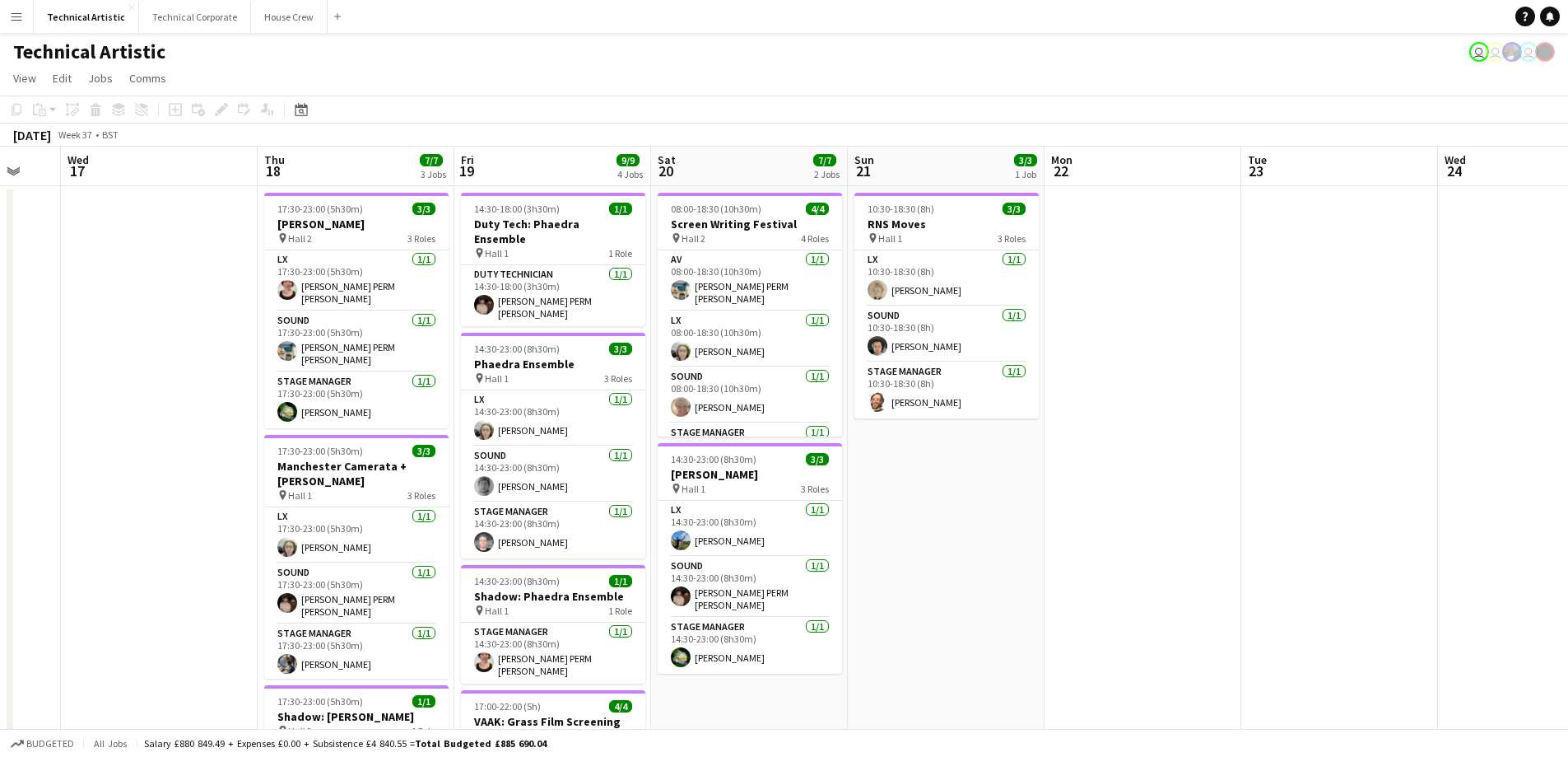
drag, startPoint x: 1082, startPoint y: 355, endPoint x: 225, endPoint y: 362, distance: 857.0
click at [225, 362] on app-calendar-viewport "Sun 14 15/16 4 Jobs Mon 15 4/4 2 Jobs Tue 16 Wed 17 Thu 18 7/7 3 Jobs Fri 19 9/…" at bounding box center [784, 665] width 1568 height 1037
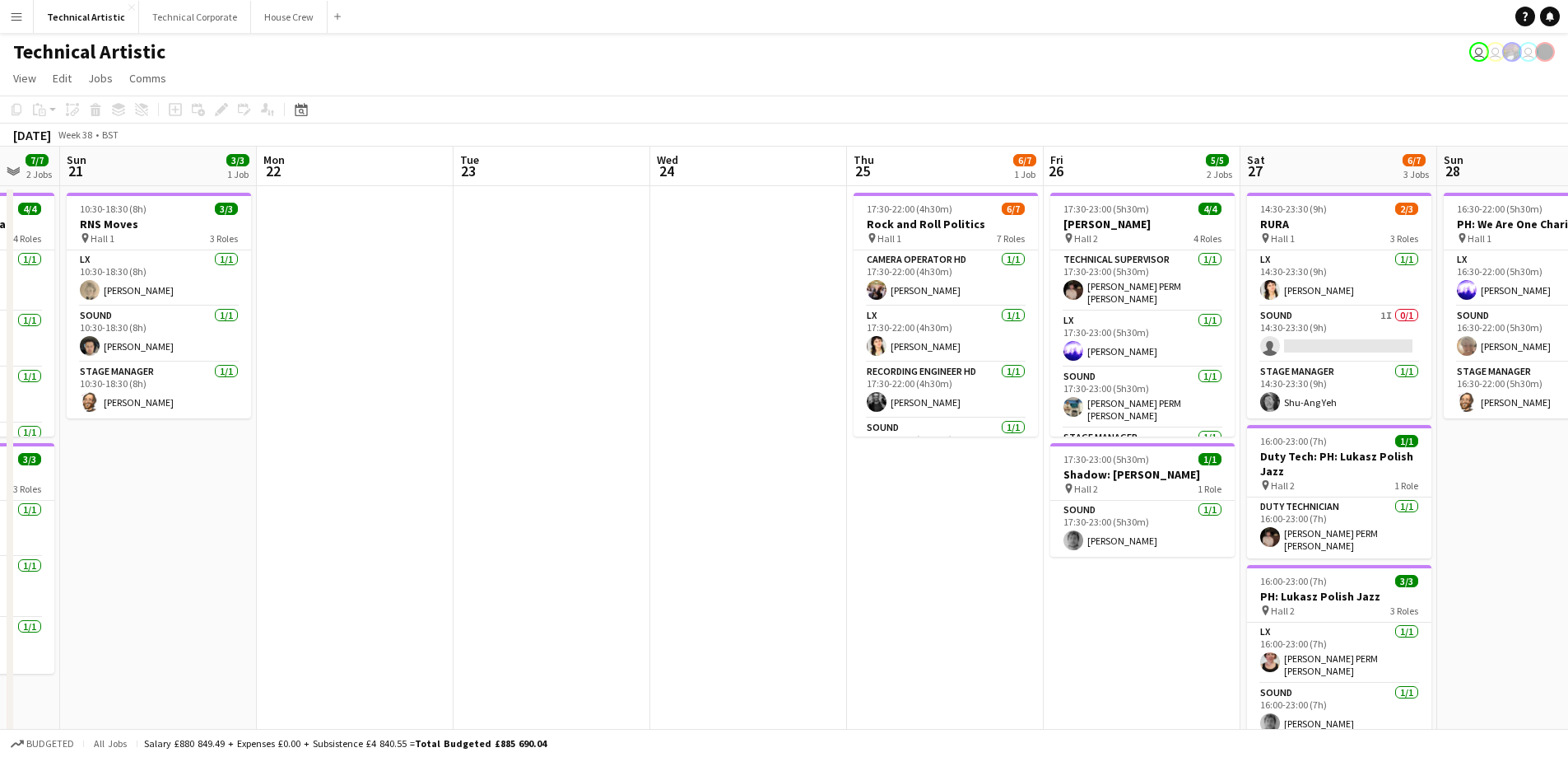
drag, startPoint x: 1397, startPoint y: 401, endPoint x: 608, endPoint y: 477, distance: 792.7
click at [608, 477] on app-calendar-viewport "Thu 18 7/7 3 Jobs Fri 19 9/9 4 Jobs Sat 20 7/7 2 Jobs Sun 21 3/3 1 Job Mon 22 T…" at bounding box center [784, 665] width 1568 height 1037
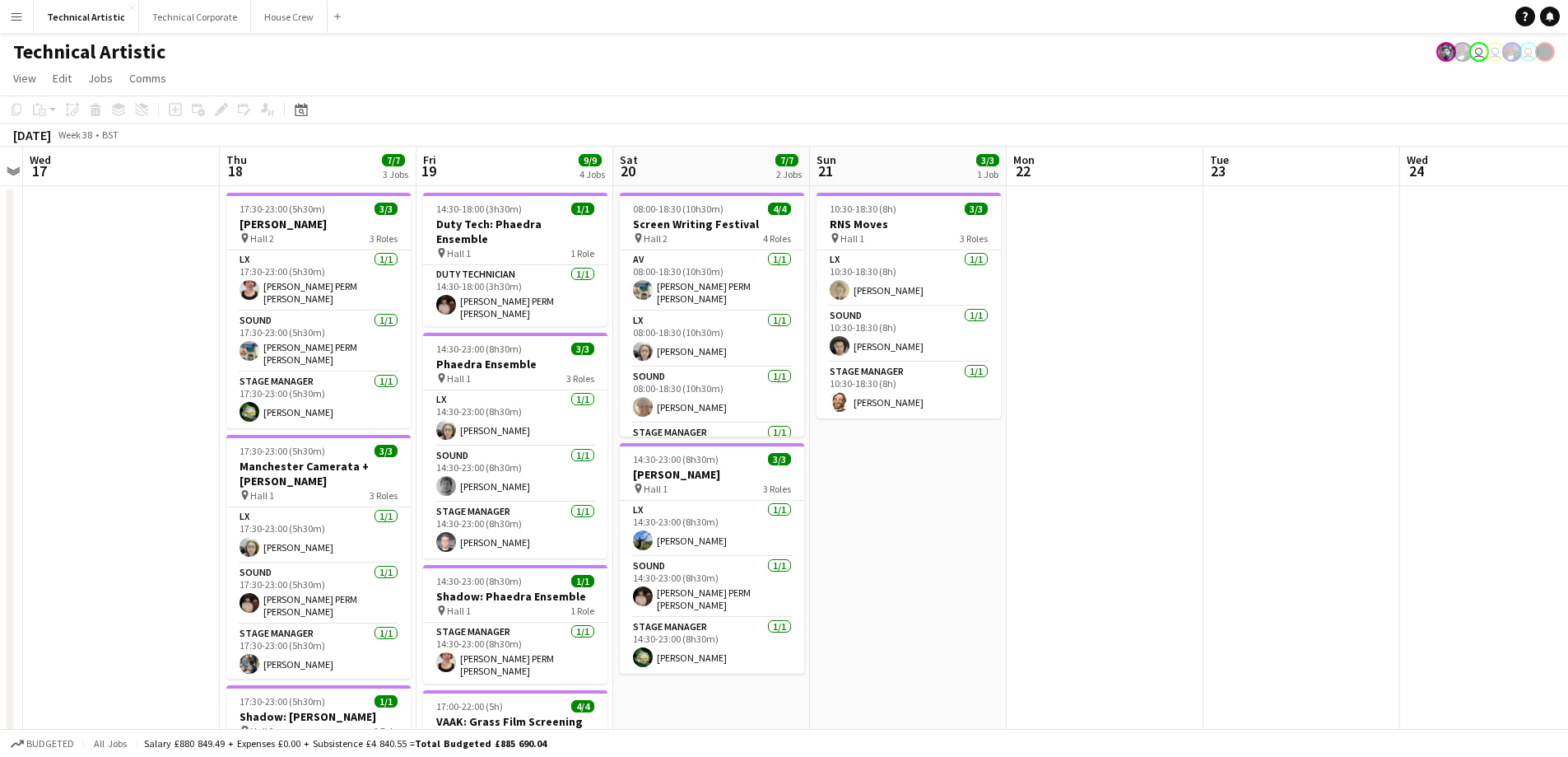
scroll to position [0, 435]
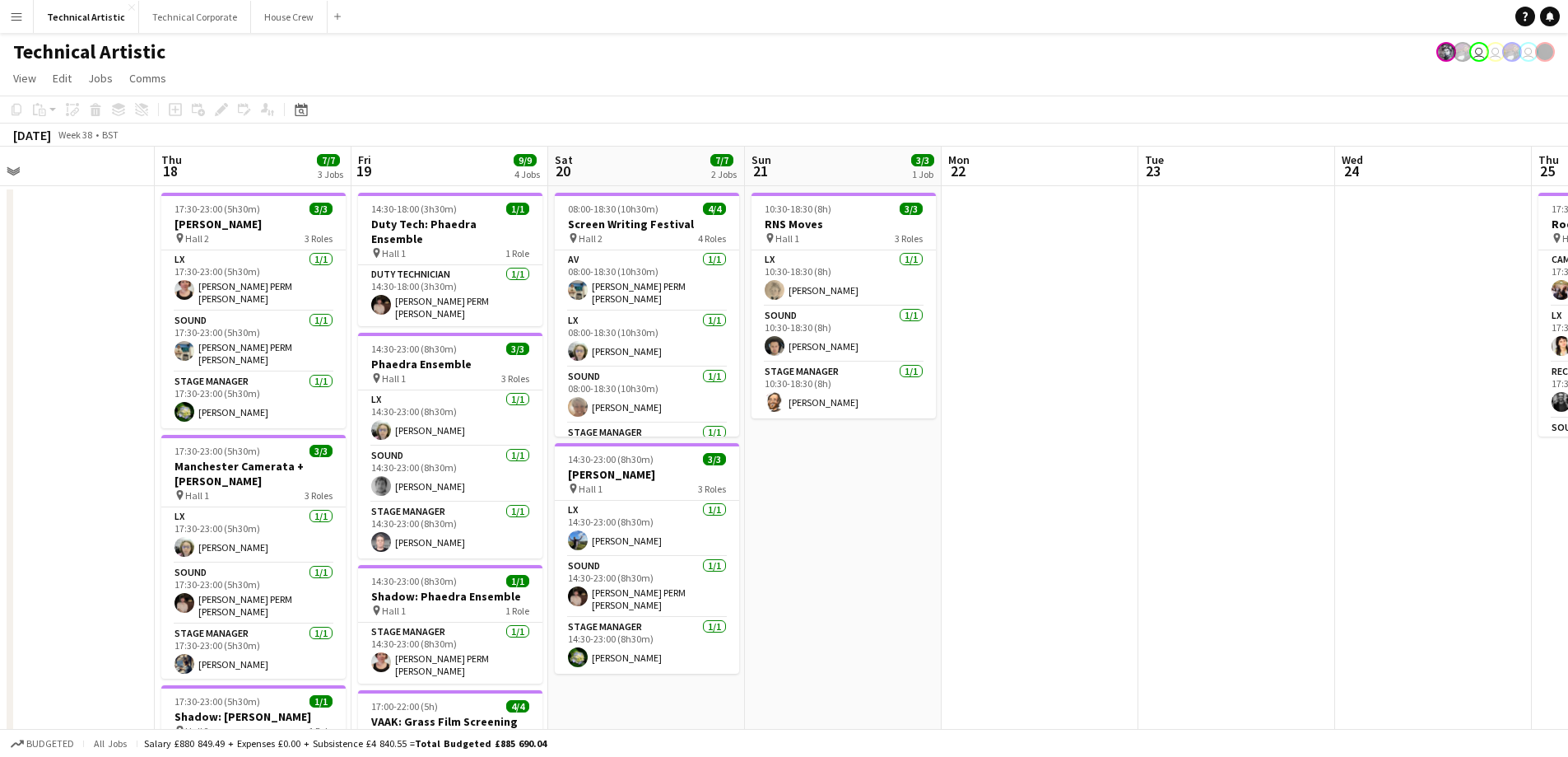
drag, startPoint x: 373, startPoint y: 303, endPoint x: 1057, endPoint y: 309, distance: 684.0
click at [1057, 309] on app-calendar-viewport "Mon 15 4/4 2 Jobs Tue 16 Wed 17 Thu 18 7/7 3 Jobs Fri 19 9/9 4 Jobs Sat 20 7/7 …" at bounding box center [784, 665] width 1568 height 1037
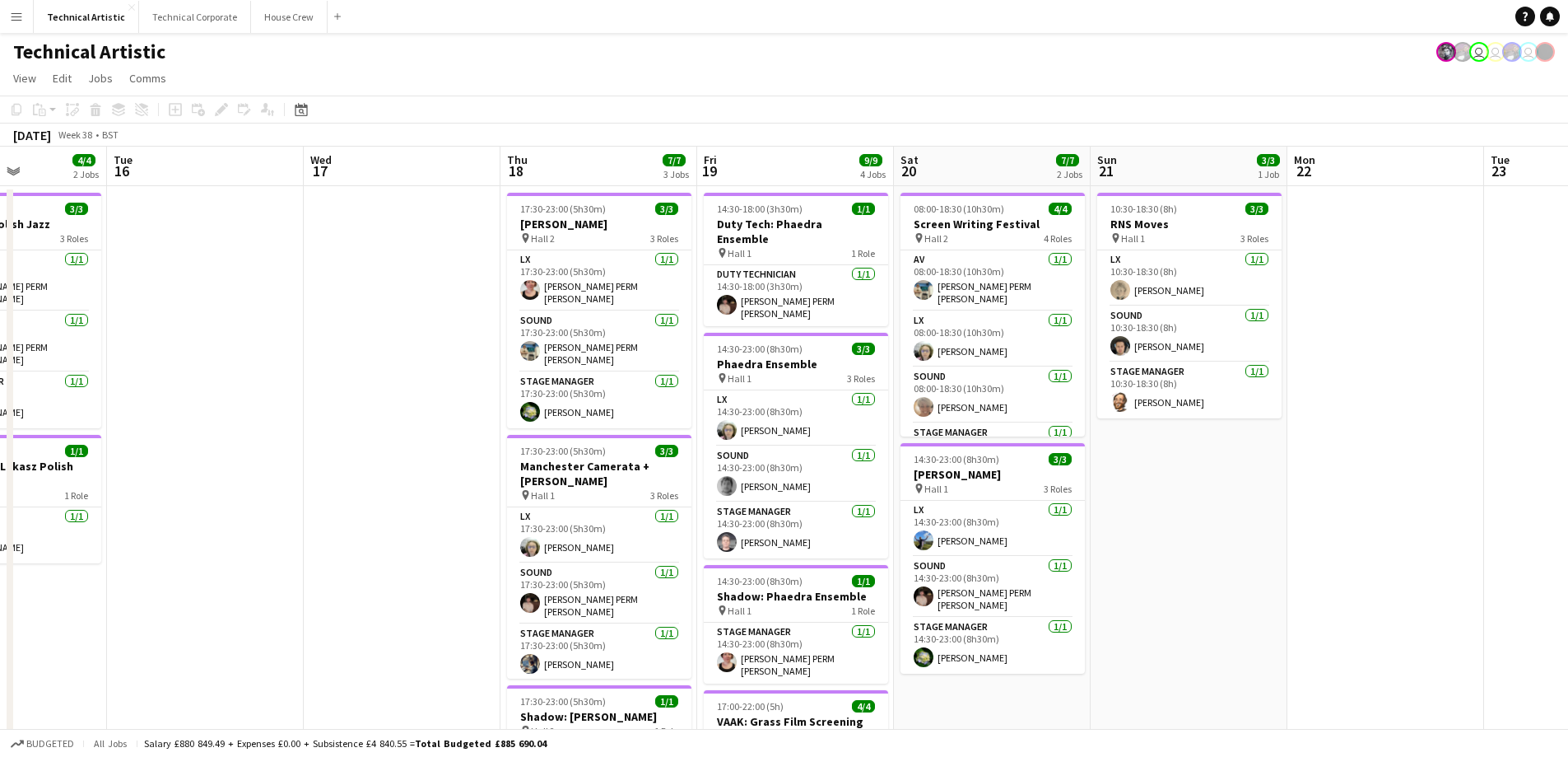
drag, startPoint x: 82, startPoint y: 354, endPoint x: 434, endPoint y: 385, distance: 353.4
click at [434, 385] on app-calendar-viewport "Sat 13 9/10 2 Jobs Sun 14 15/16 4 Jobs Mon 15 4/4 2 Jobs Tue 16 Wed 17 Thu 18 7…" at bounding box center [784, 665] width 1568 height 1037
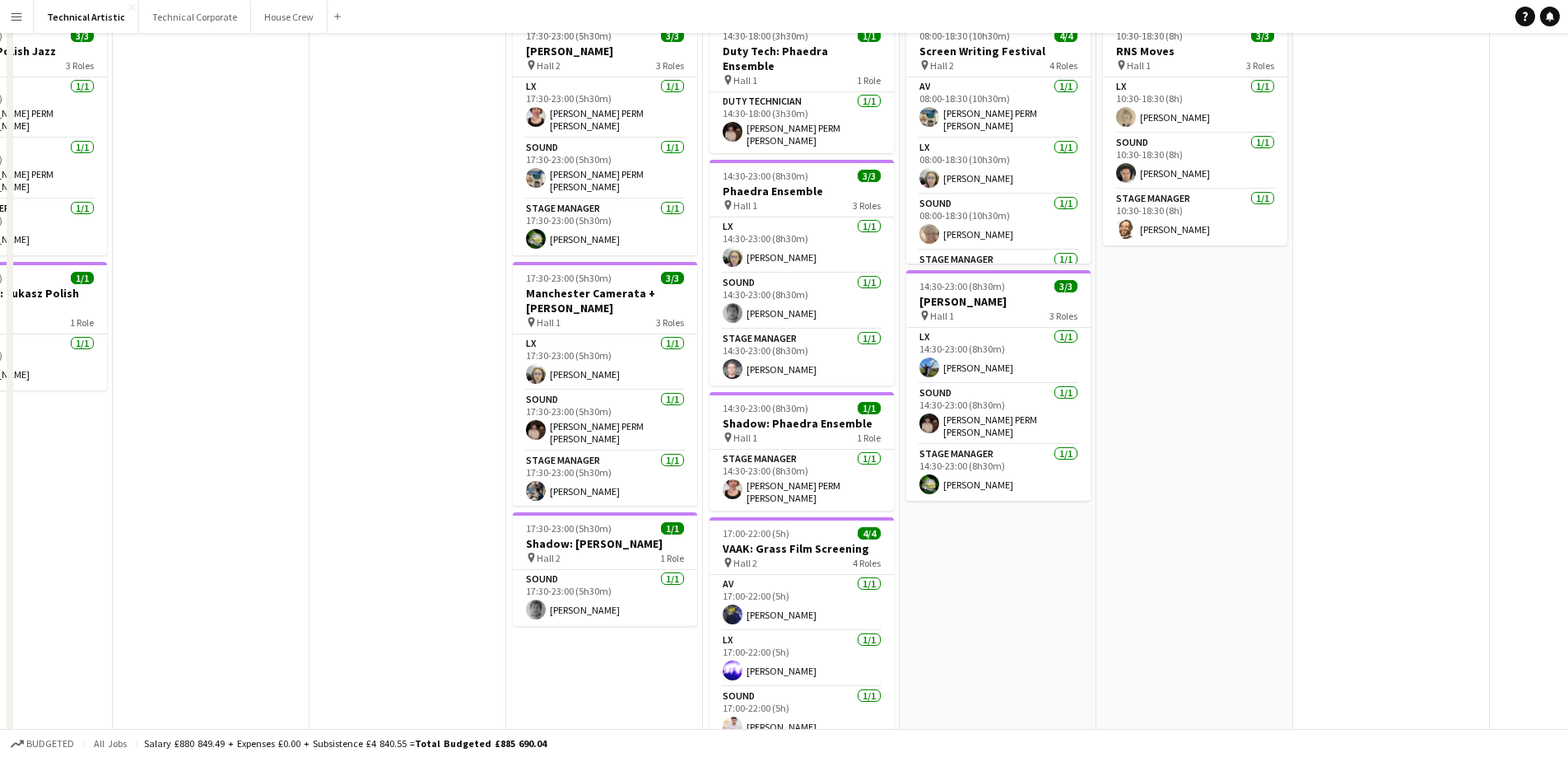
scroll to position [0, 0]
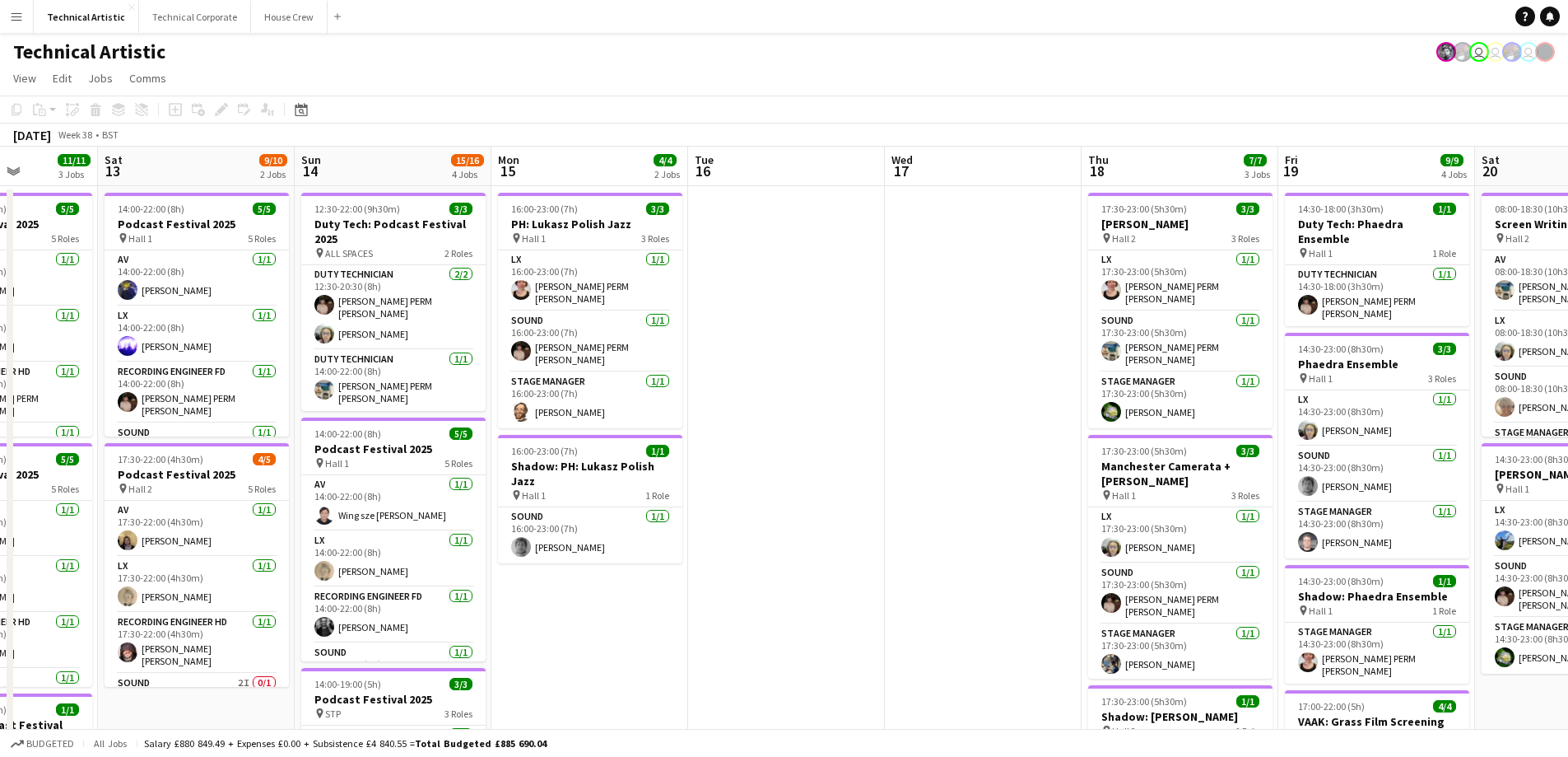
drag, startPoint x: 375, startPoint y: 384, endPoint x: 869, endPoint y: 414, distance: 494.9
click at [867, 415] on app-calendar-viewport "Wed 10 3/3 1 Job Thu 11 13/14 4 Jobs Fri 12 11/11 3 Jobs Sat 13 9/10 2 Jobs Sun…" at bounding box center [784, 665] width 1568 height 1037
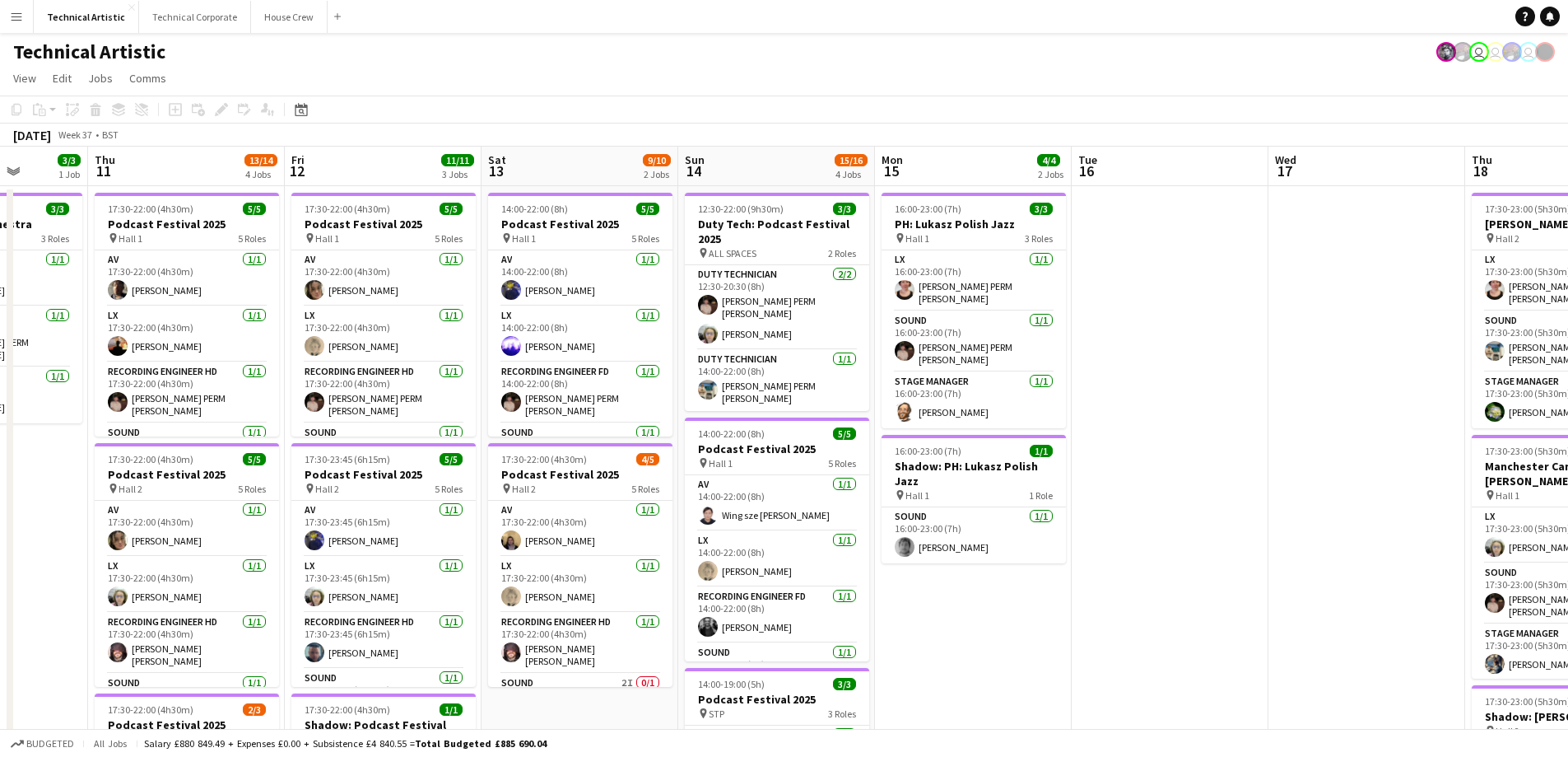
drag, startPoint x: 556, startPoint y: 621, endPoint x: 939, endPoint y: 588, distance: 384.4
click at [939, 588] on app-calendar-viewport "Mon 8 Tue 9 Wed 10 3/3 1 Job Thu 11 13/14 4 Jobs Fri 12 11/11 3 Jobs Sat 13 9/1…" at bounding box center [784, 665] width 1568 height 1037
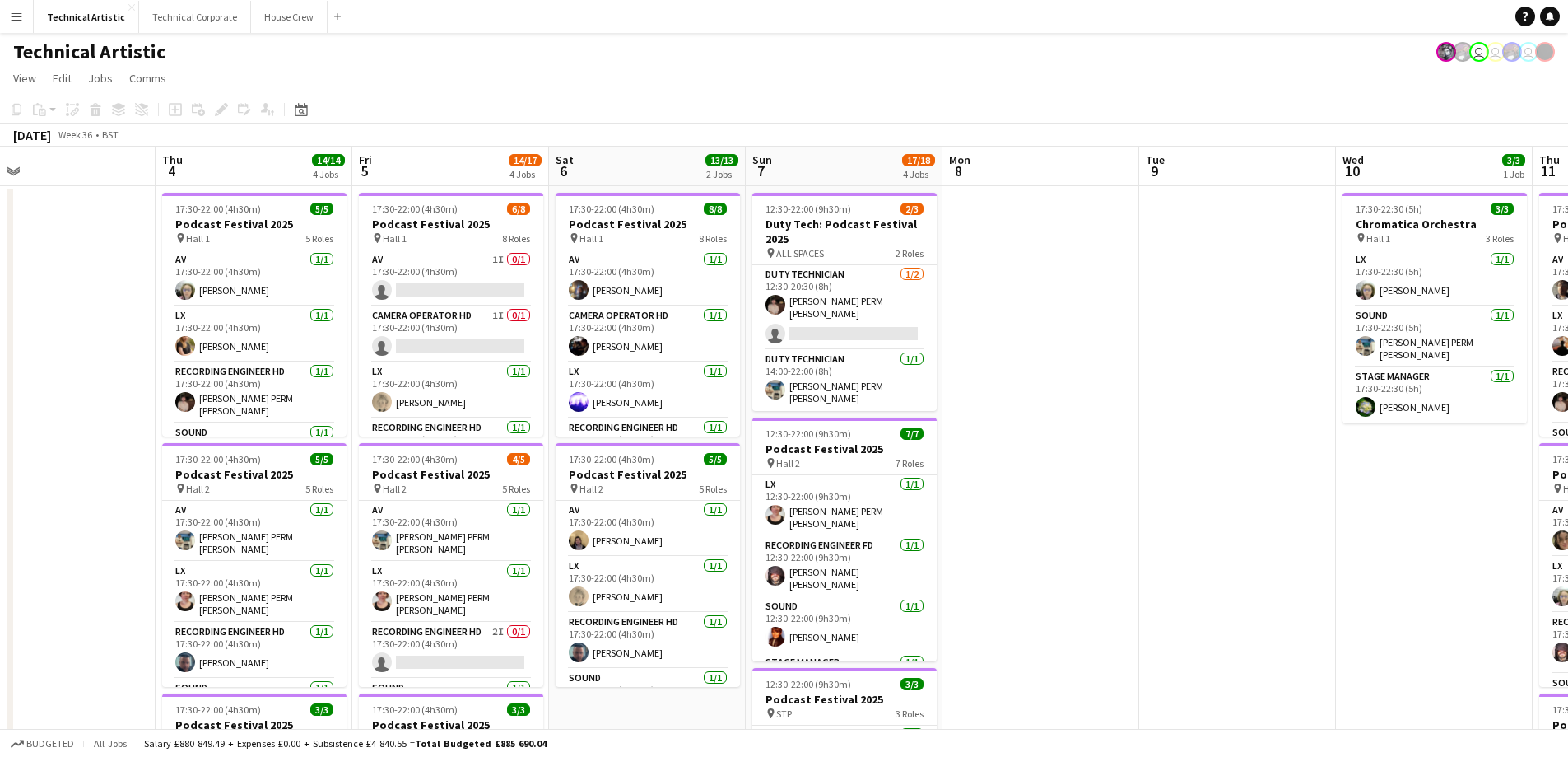
scroll to position [0, 432]
drag, startPoint x: 98, startPoint y: 555, endPoint x: 1504, endPoint y: 219, distance: 1445.6
click at [1504, 219] on app-calendar-viewport "Mon 1 Tue 2 Wed 3 Thu 4 14/14 4 Jobs Fri 5 14/17 4 Jobs Sat 6 13/13 2 Jobs Sun …" at bounding box center [784, 665] width 1568 height 1037
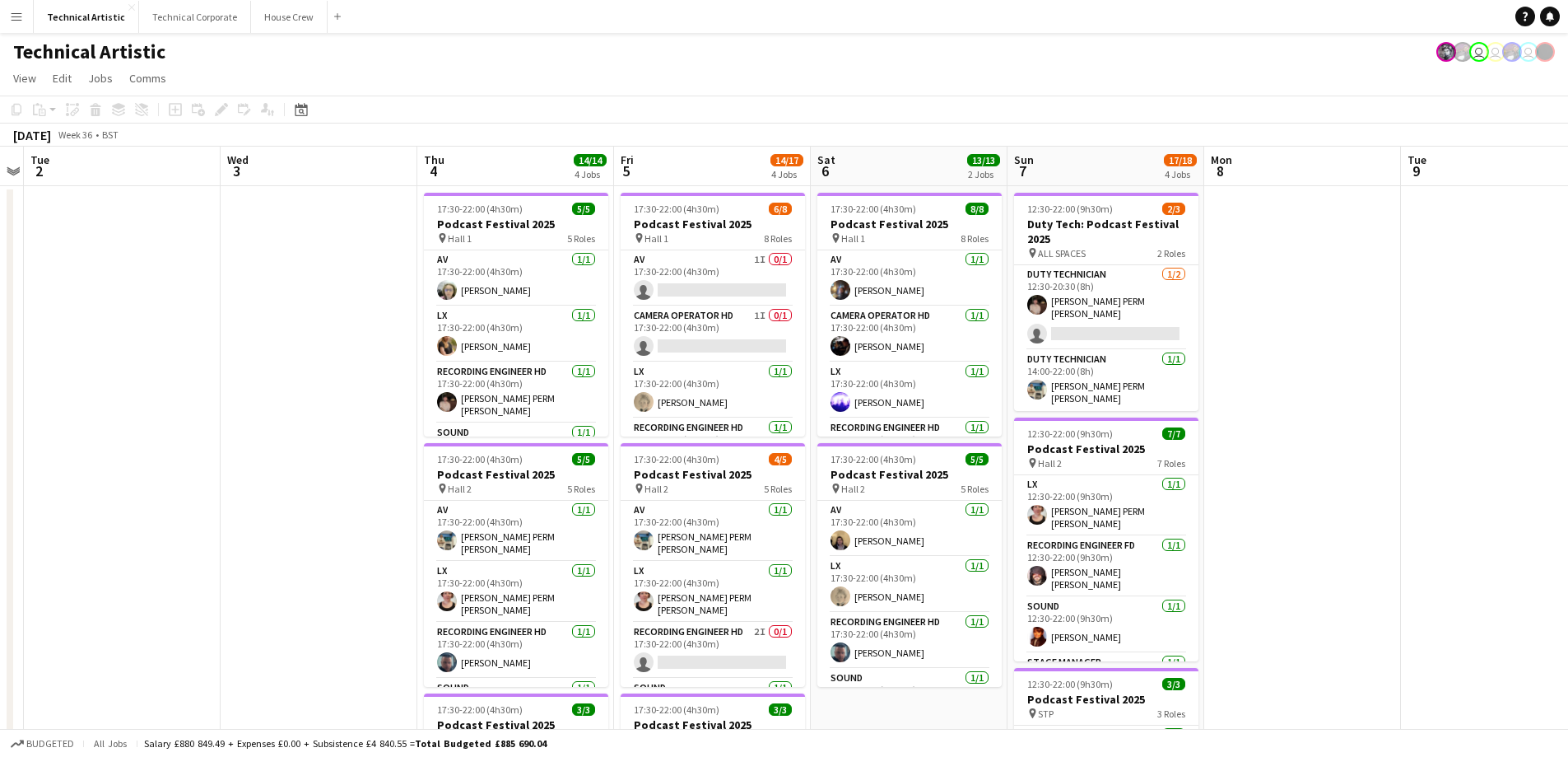
drag, startPoint x: 998, startPoint y: 425, endPoint x: 1544, endPoint y: 369, distance: 548.9
click at [1486, 376] on app-calendar-viewport "Sun 31 Mon 1 Tue 2 Wed 3 Thu 4 14/14 4 Jobs Fri 5 14/17 4 Jobs Sat 6 13/13 2 Jo…" at bounding box center [784, 665] width 1568 height 1037
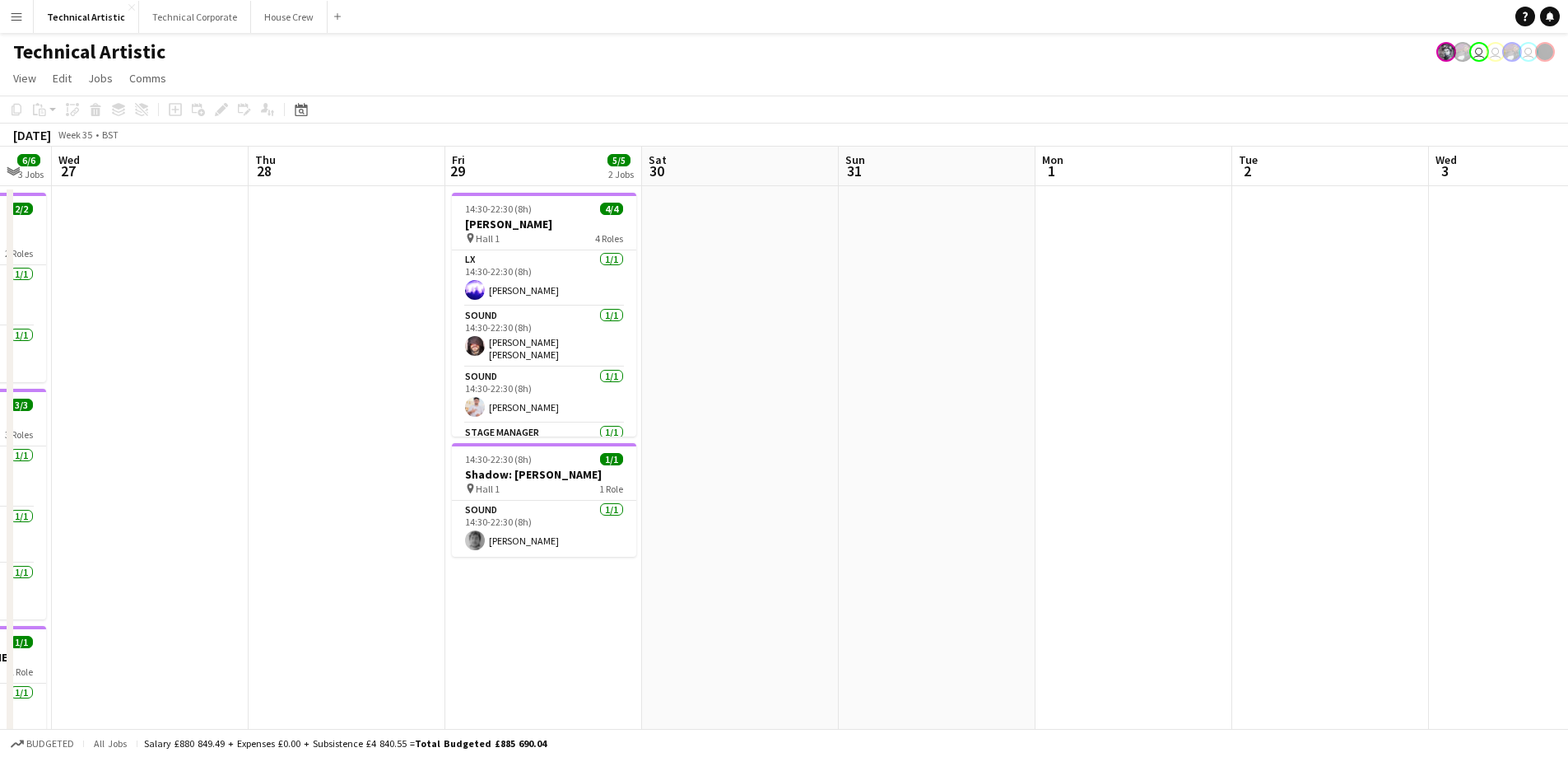
drag, startPoint x: 364, startPoint y: 428, endPoint x: 1344, endPoint y: 390, distance: 980.7
click at [1344, 391] on app-calendar-viewport "Mon 25 2/2 1 Job Tue 26 6/6 3 Jobs Wed 27 Thu 28 Fri 29 5/5 2 Jobs Sat 30 Sun 3…" at bounding box center [784, 665] width 1568 height 1037
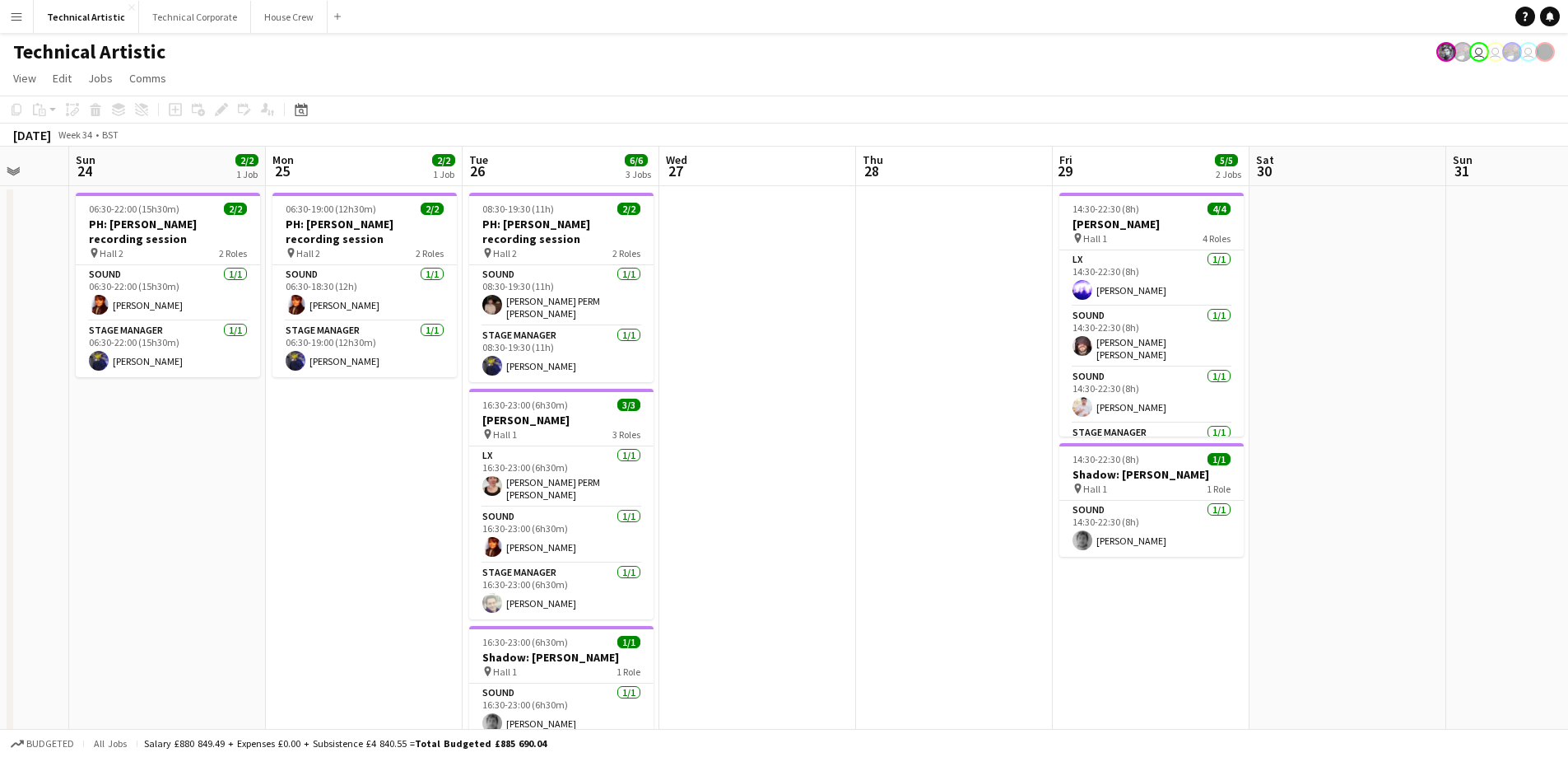
scroll to position [0, 513]
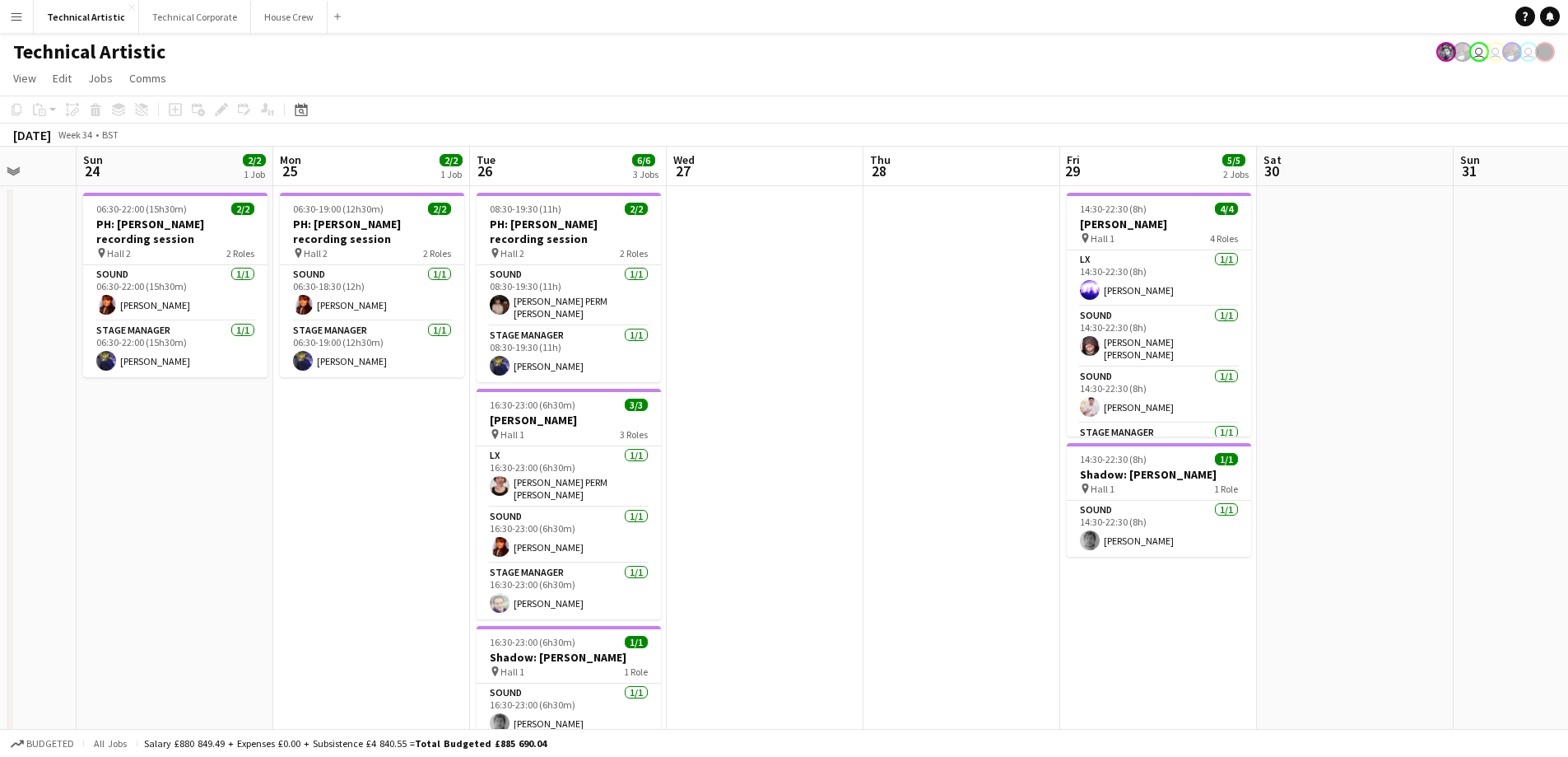
drag, startPoint x: 354, startPoint y: 440, endPoint x: 941, endPoint y: 408, distance: 587.9
click at [941, 408] on app-calendar-viewport "Thu 21 Fri 22 Sat 23 Sun 24 2/2 1 Job Mon 25 2/2 1 Job Tue 26 6/6 3 Jobs Wed 27…" at bounding box center [784, 665] width 1568 height 1037
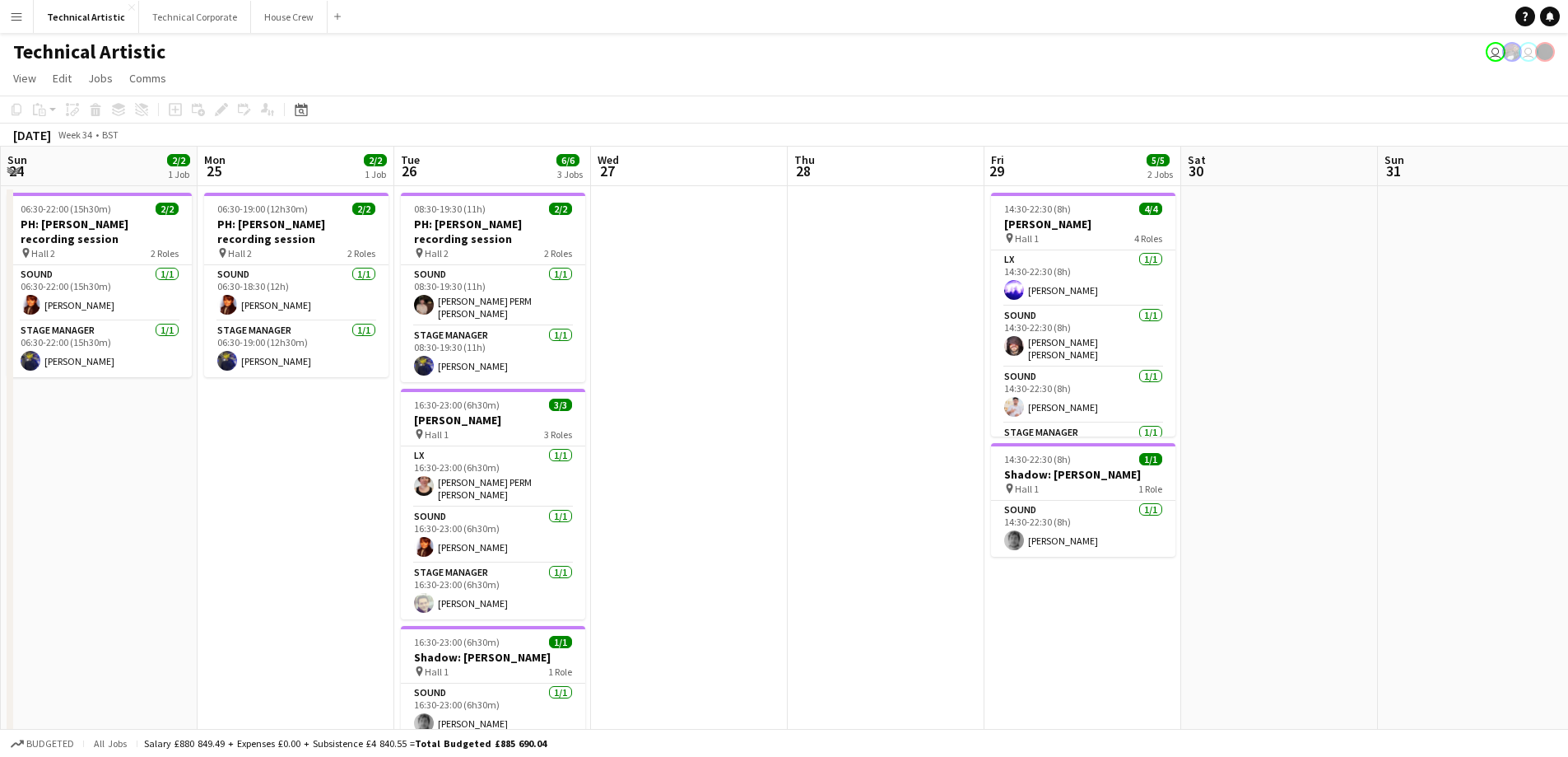
scroll to position [0, 595]
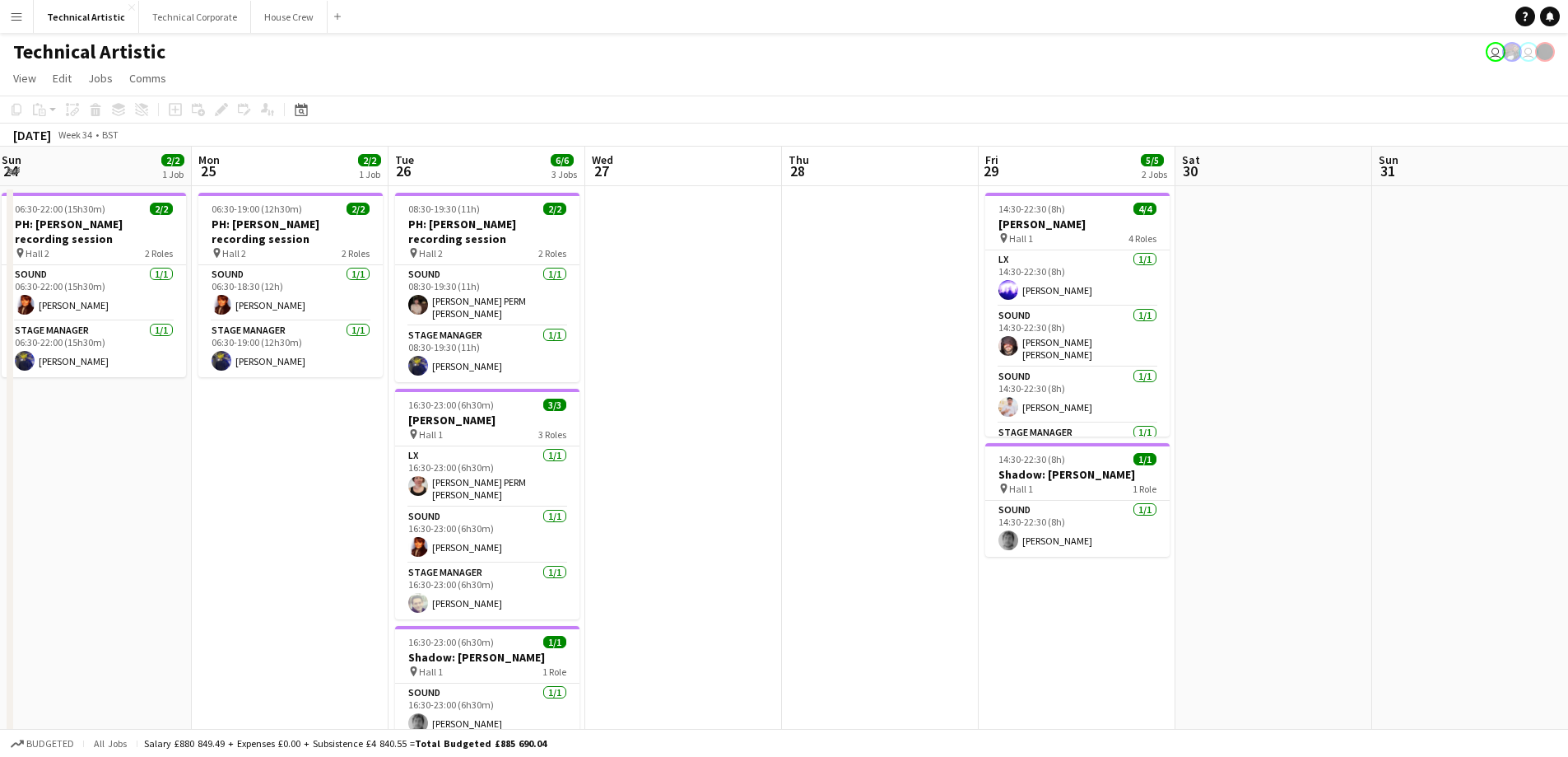
drag, startPoint x: 1442, startPoint y: 428, endPoint x: 1361, endPoint y: 460, distance: 87.1
click at [1361, 460] on app-calendar-viewport "Thu 21 Fri 22 Sat 23 Sun 24 2/2 1 Job Mon 25 2/2 1 Job Tue 26 6/6 3 Jobs Wed 27…" at bounding box center [784, 665] width 1568 height 1037
